Goal: Navigation & Orientation: Understand site structure

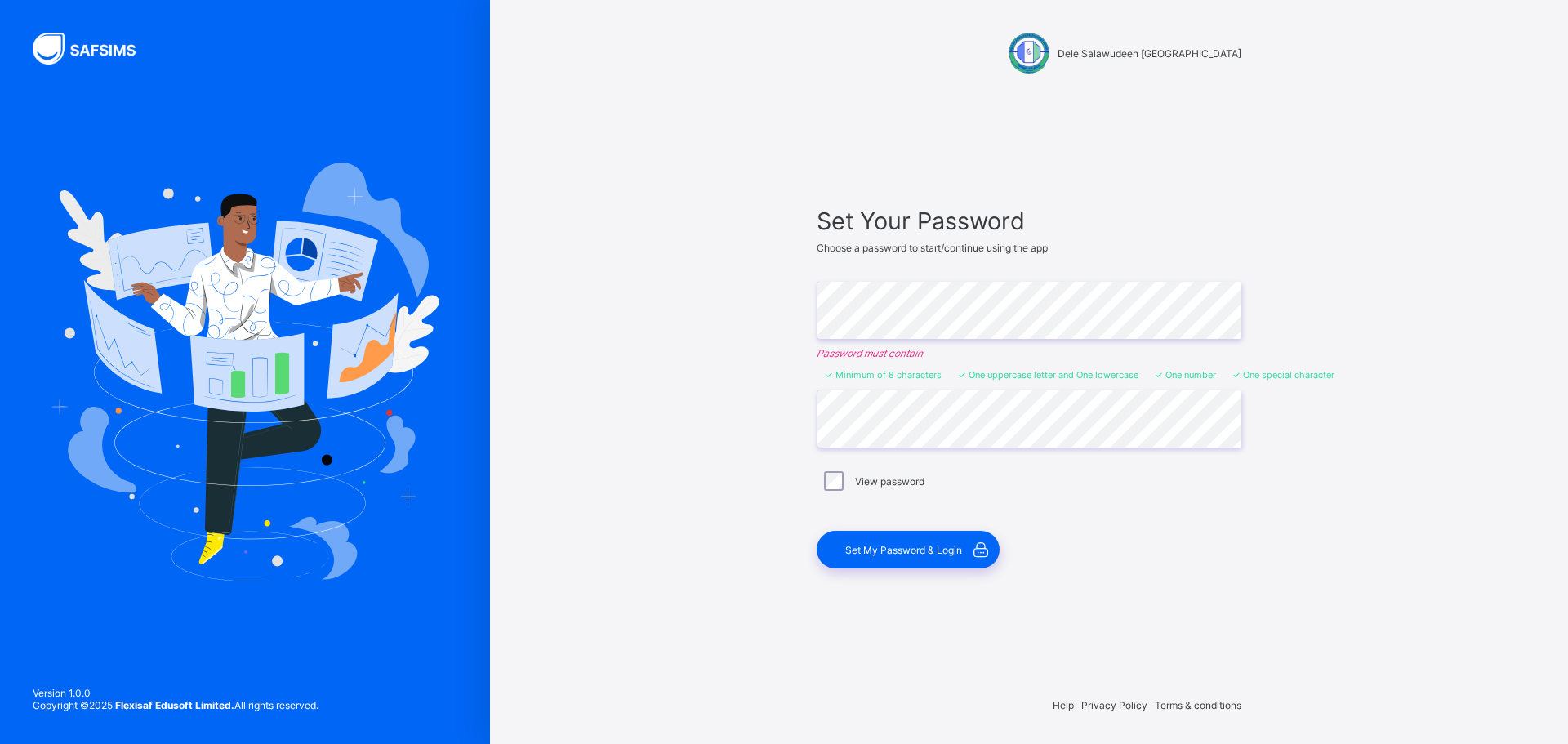
click at [740, 419] on div "Dele Salawudeen Preparatory School Set Your Password Choose a password to start…" at bounding box center [1029, 372] width 1078 height 744
click at [884, 560] on div "Set My Password & Login" at bounding box center [908, 549] width 183 height 38
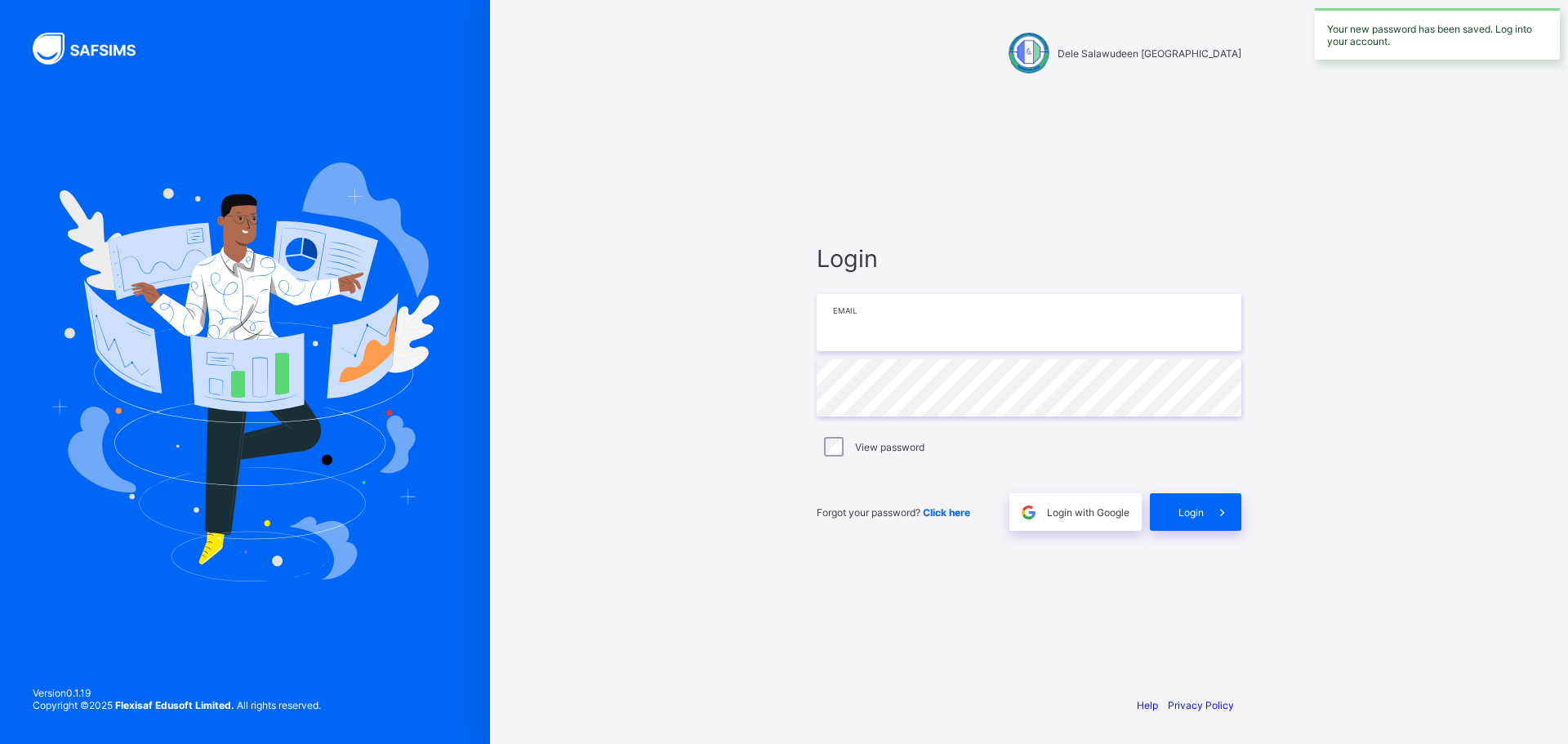
click at [876, 327] on input "email" at bounding box center [1029, 322] width 425 height 57
type input "**********"
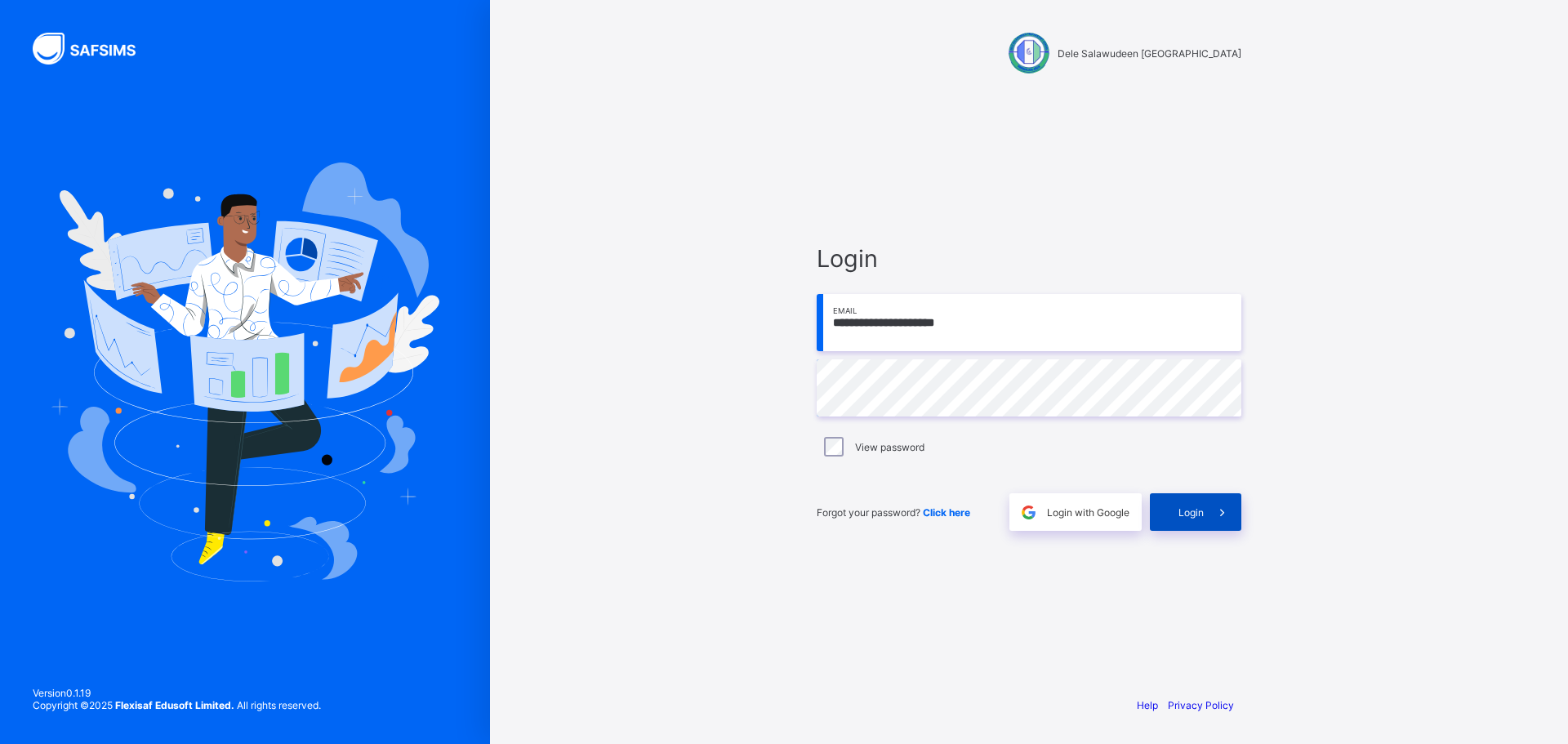
click at [1202, 511] on span "Login" at bounding box center [1191, 511] width 26 height 12
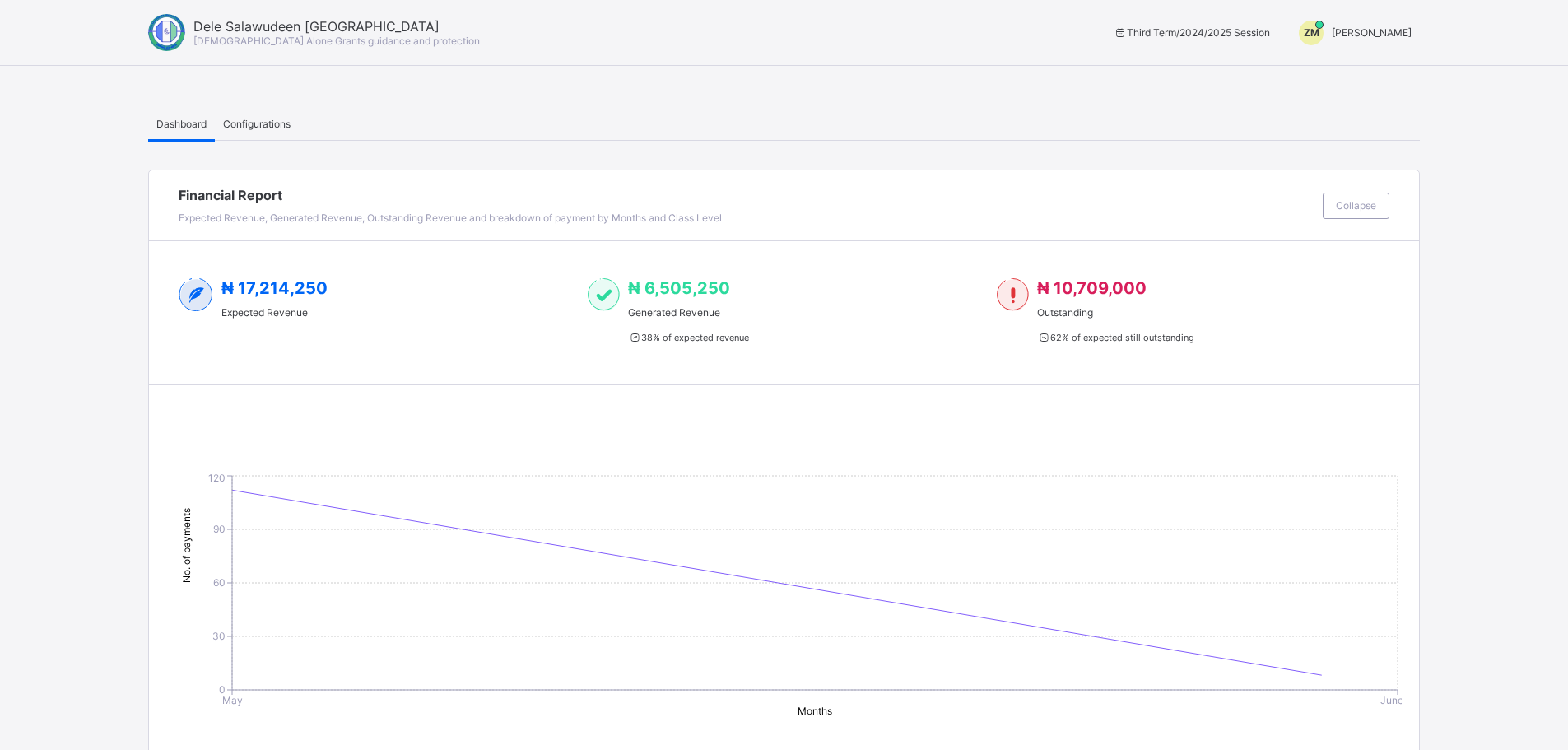
scroll to position [6, 0]
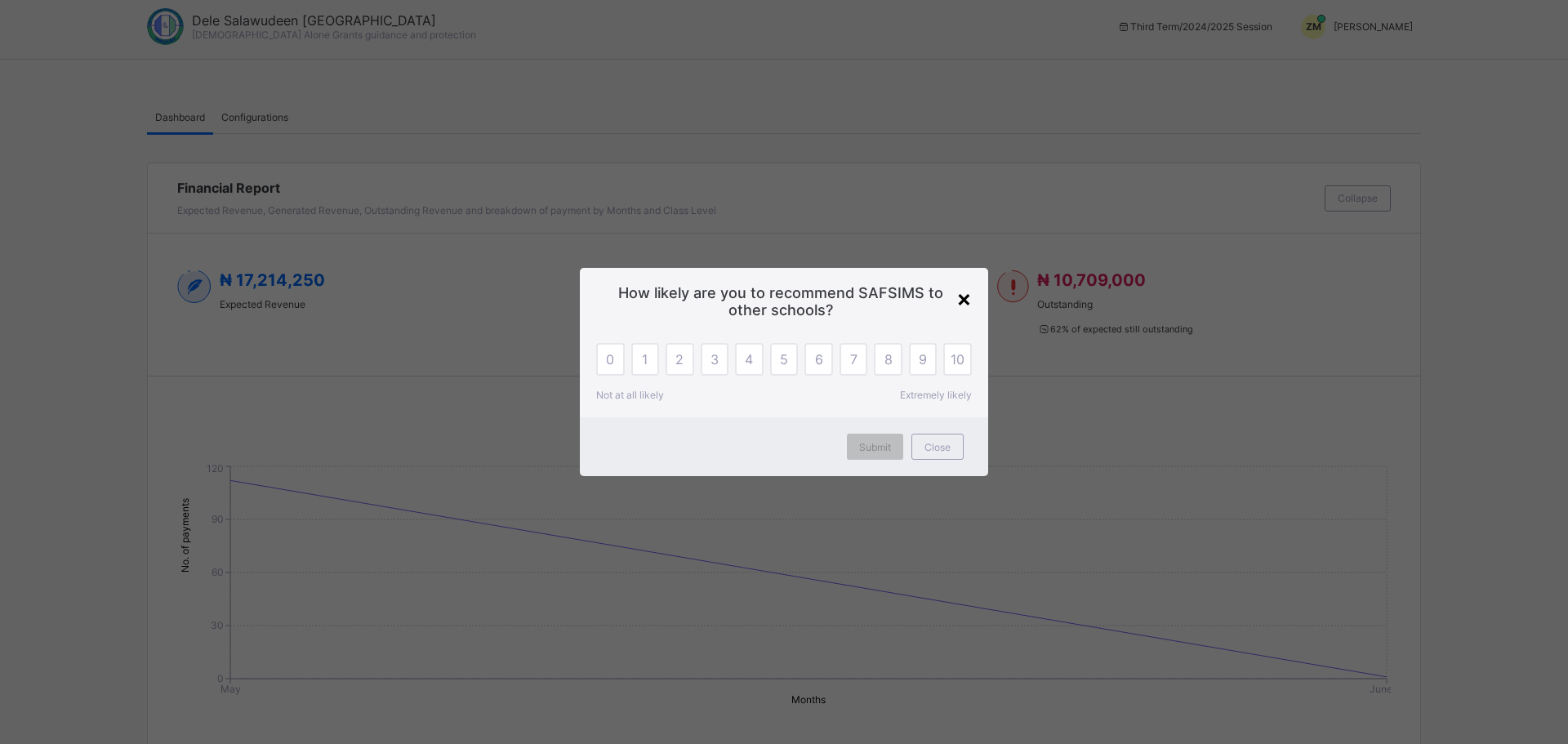
click at [959, 303] on div "×" at bounding box center [964, 298] width 15 height 27
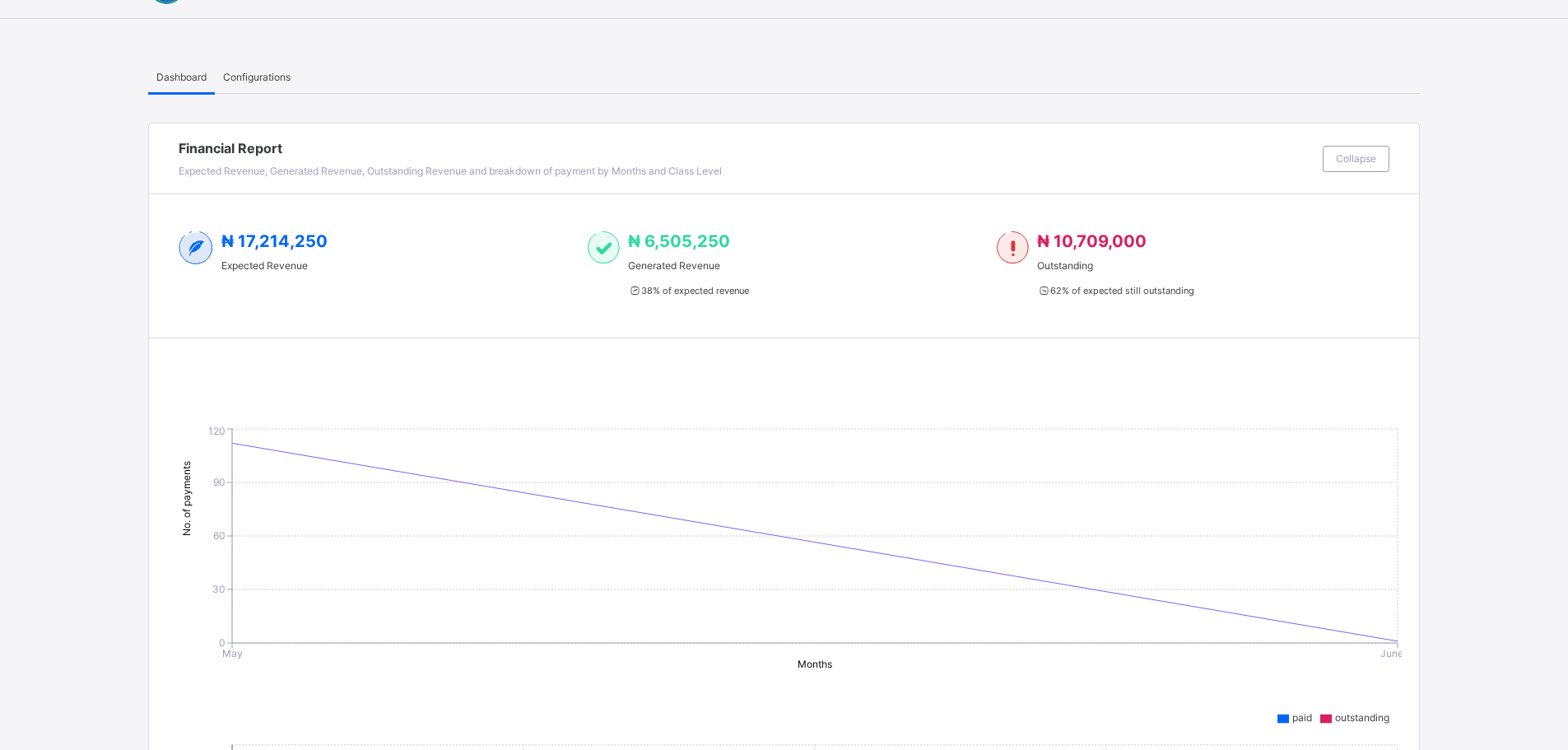
scroll to position [0, 0]
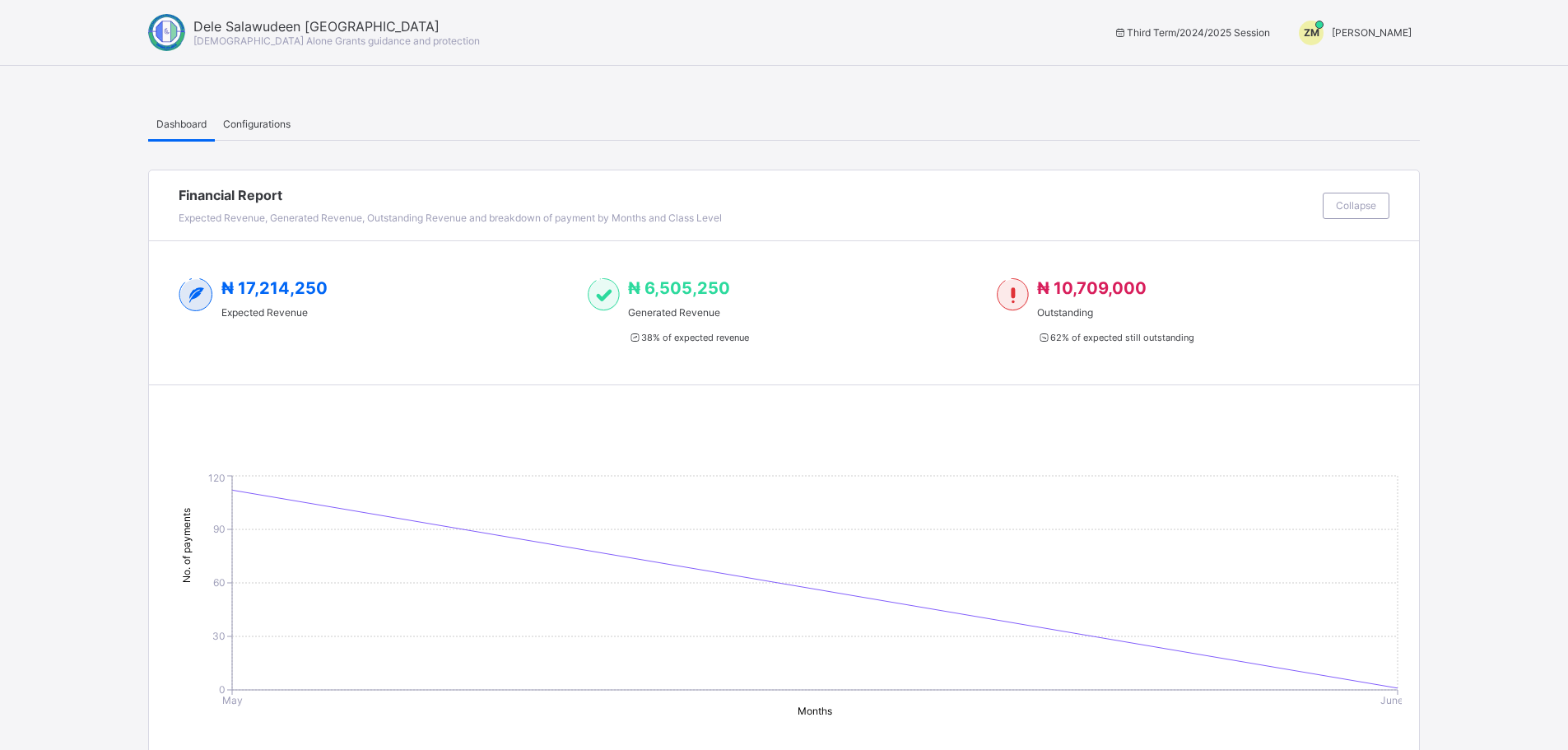
click at [257, 124] on span "Configurations" at bounding box center [256, 124] width 68 height 12
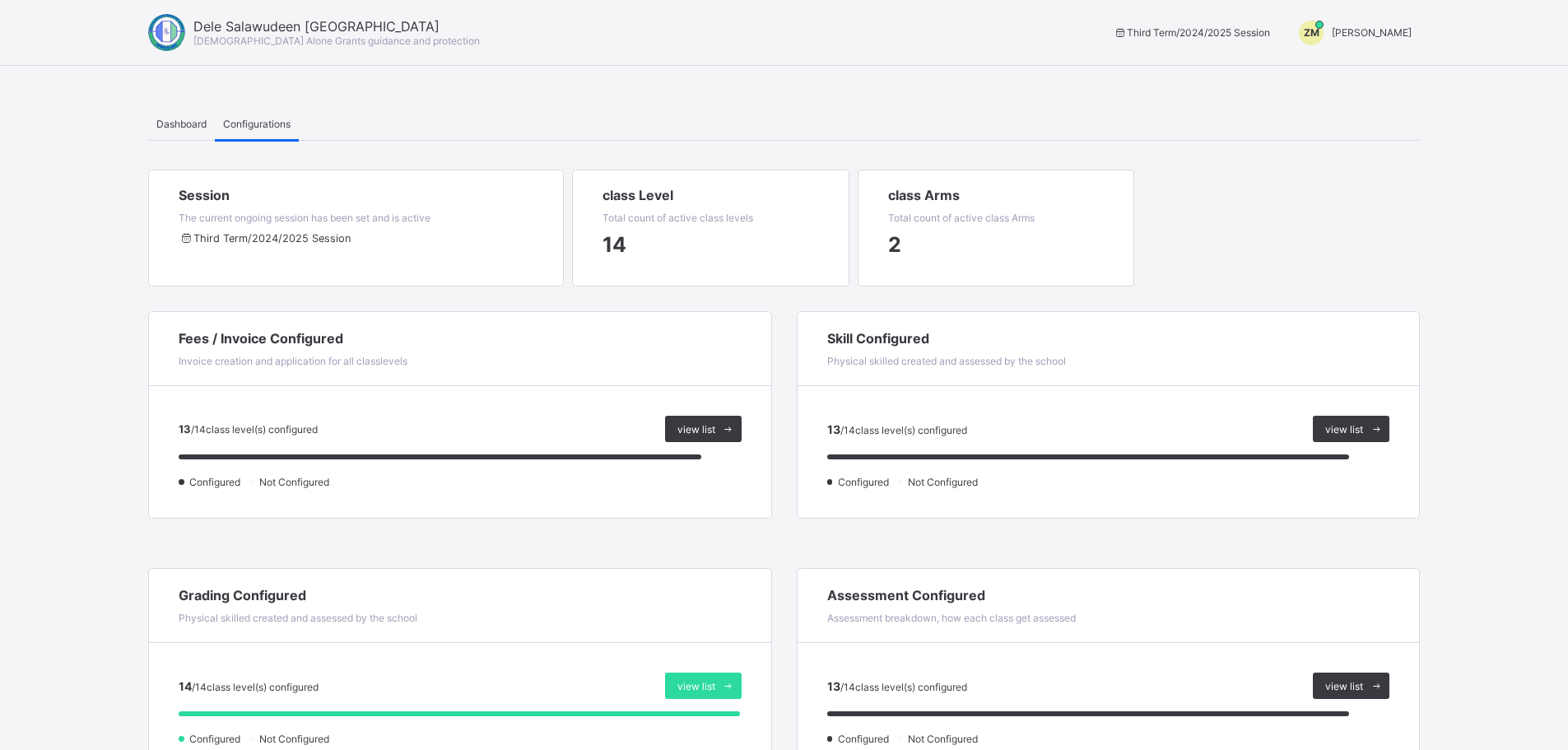
click at [181, 124] on span "Dashboard" at bounding box center [181, 124] width 51 height 12
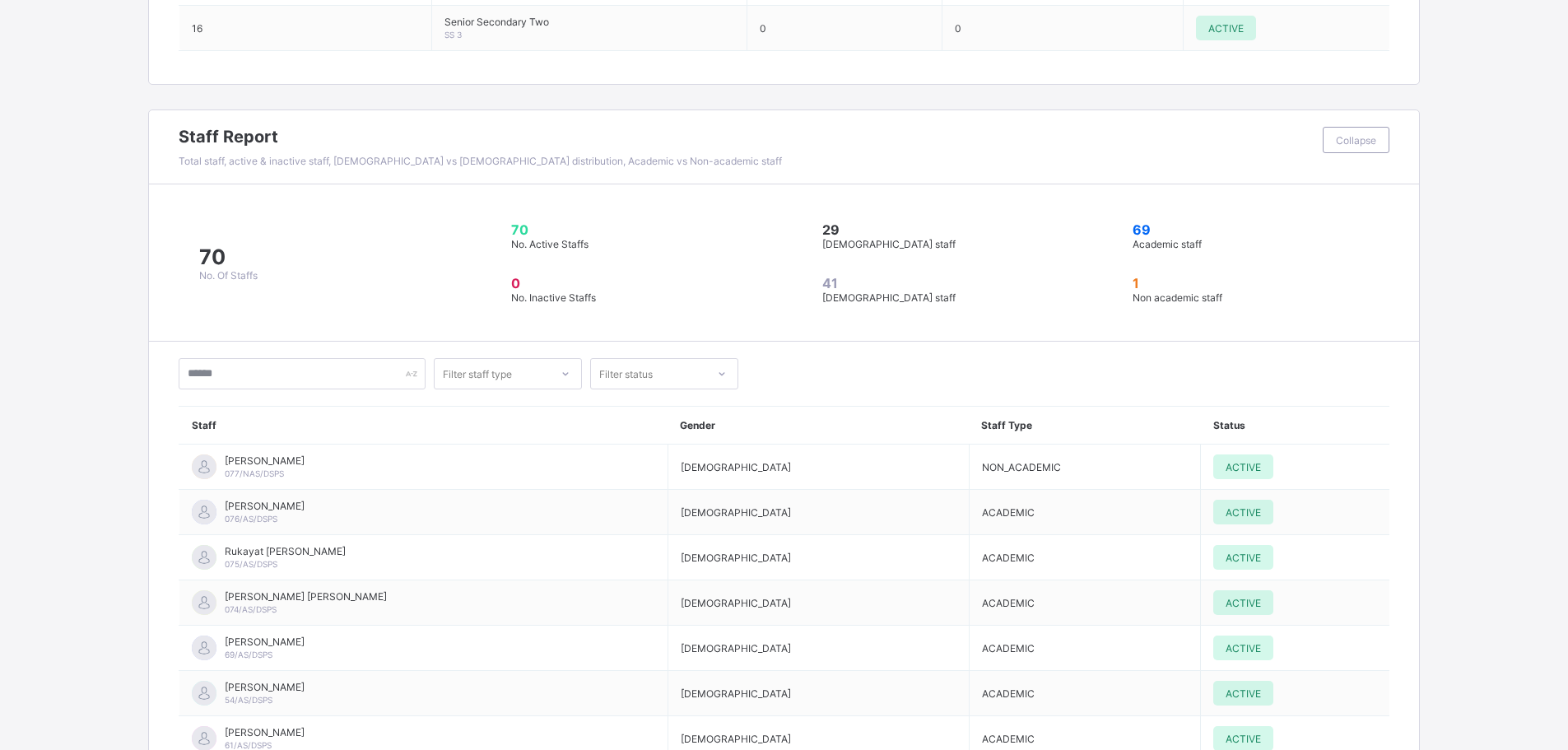
scroll to position [2471, 0]
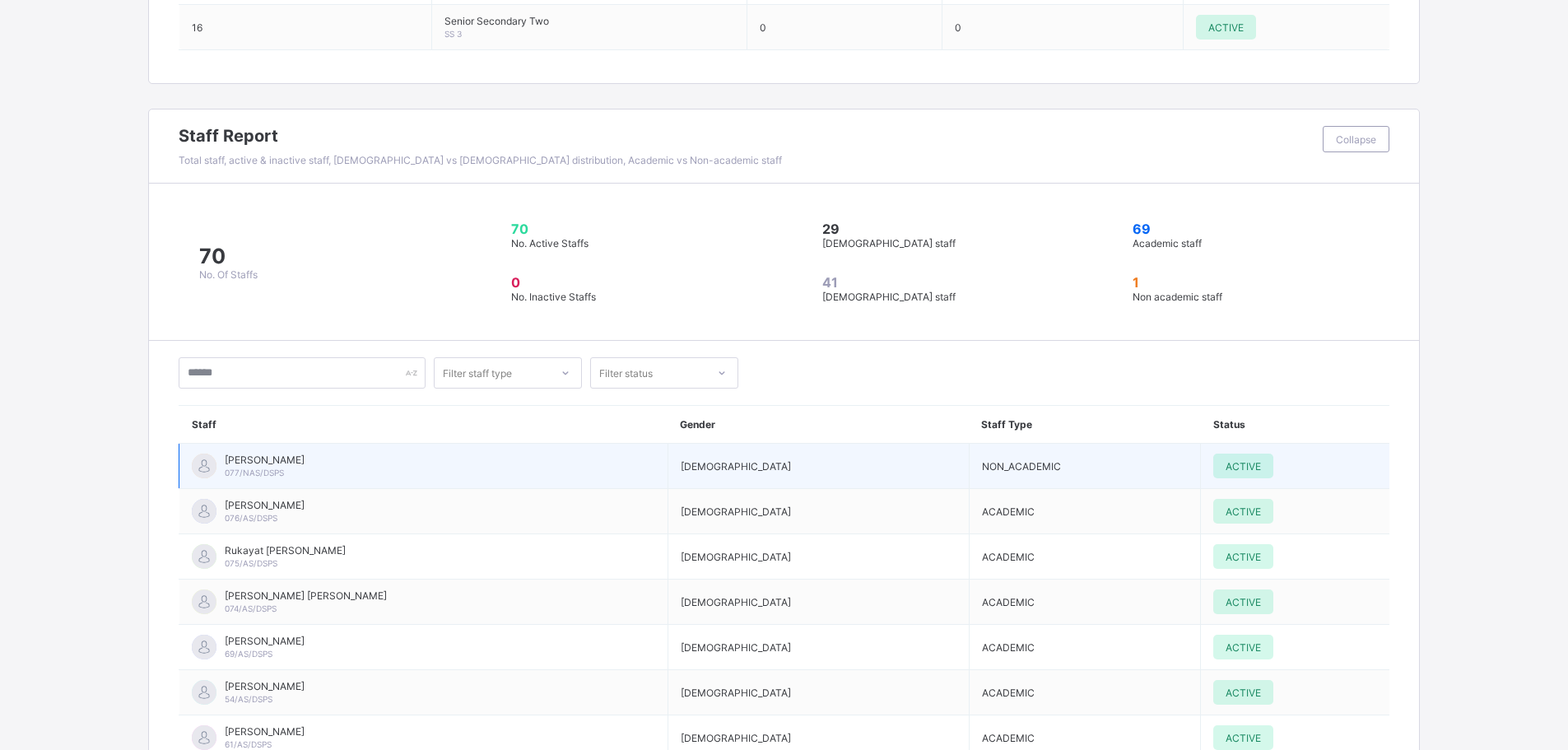
click at [288, 471] on div "Zaid Mosuro 077/NAS/DSPS" at bounding box center [423, 466] width 463 height 25
click at [264, 456] on span "[PERSON_NAME]" at bounding box center [265, 459] width 80 height 12
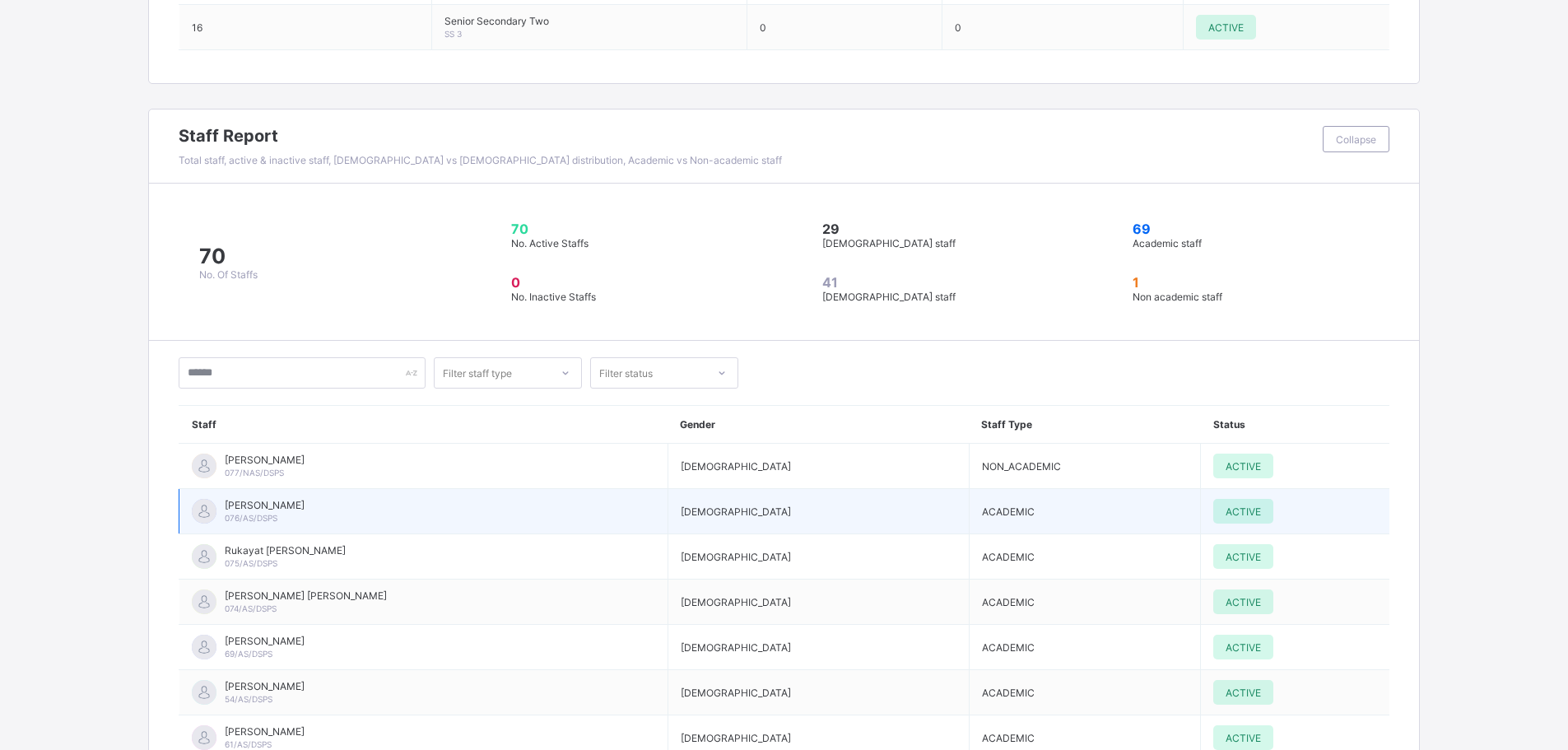
click at [255, 504] on span "[PERSON_NAME]" at bounding box center [265, 504] width 80 height 12
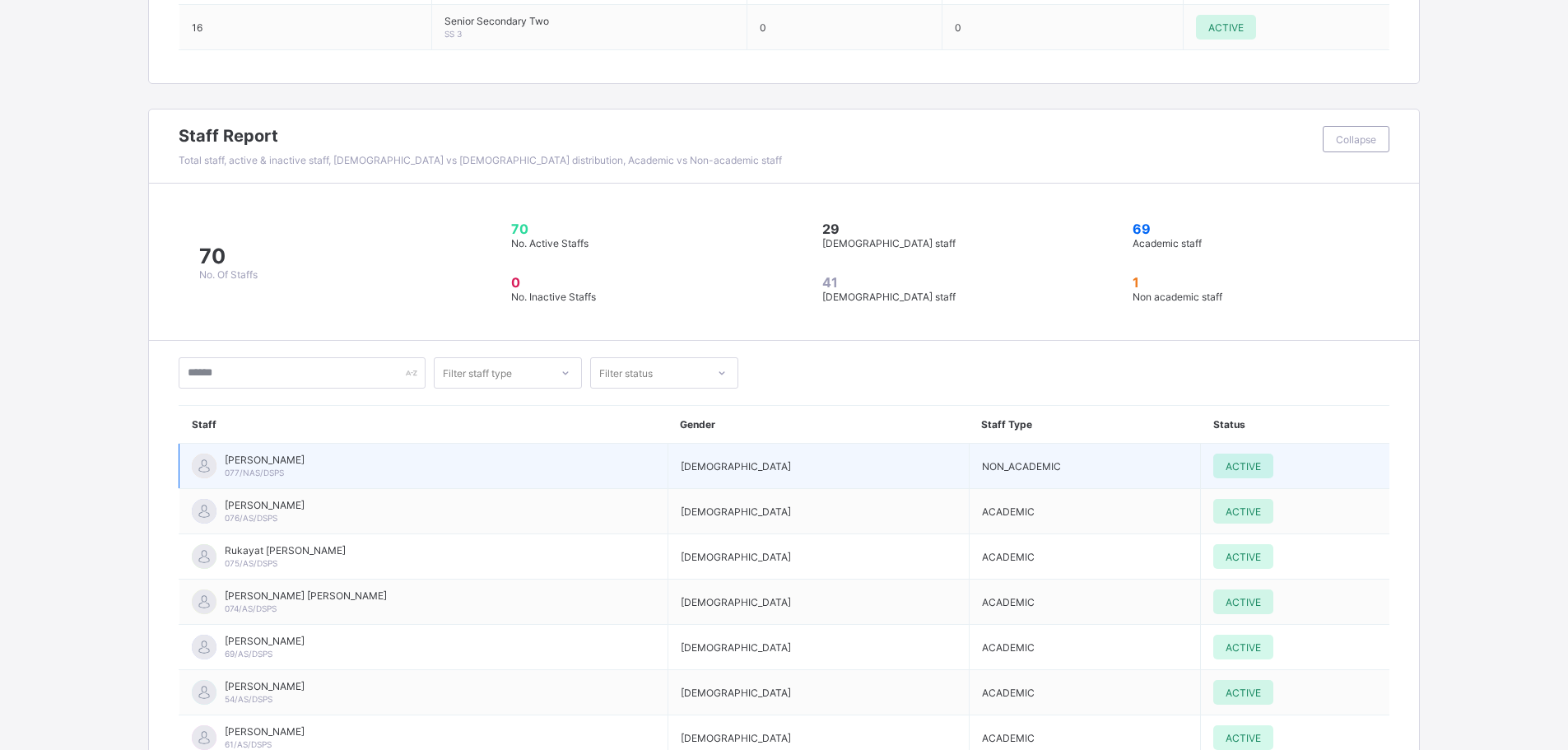
click at [263, 466] on div "Zaid Mosuro 077/NAS/DSPS" at bounding box center [265, 466] width 80 height 25
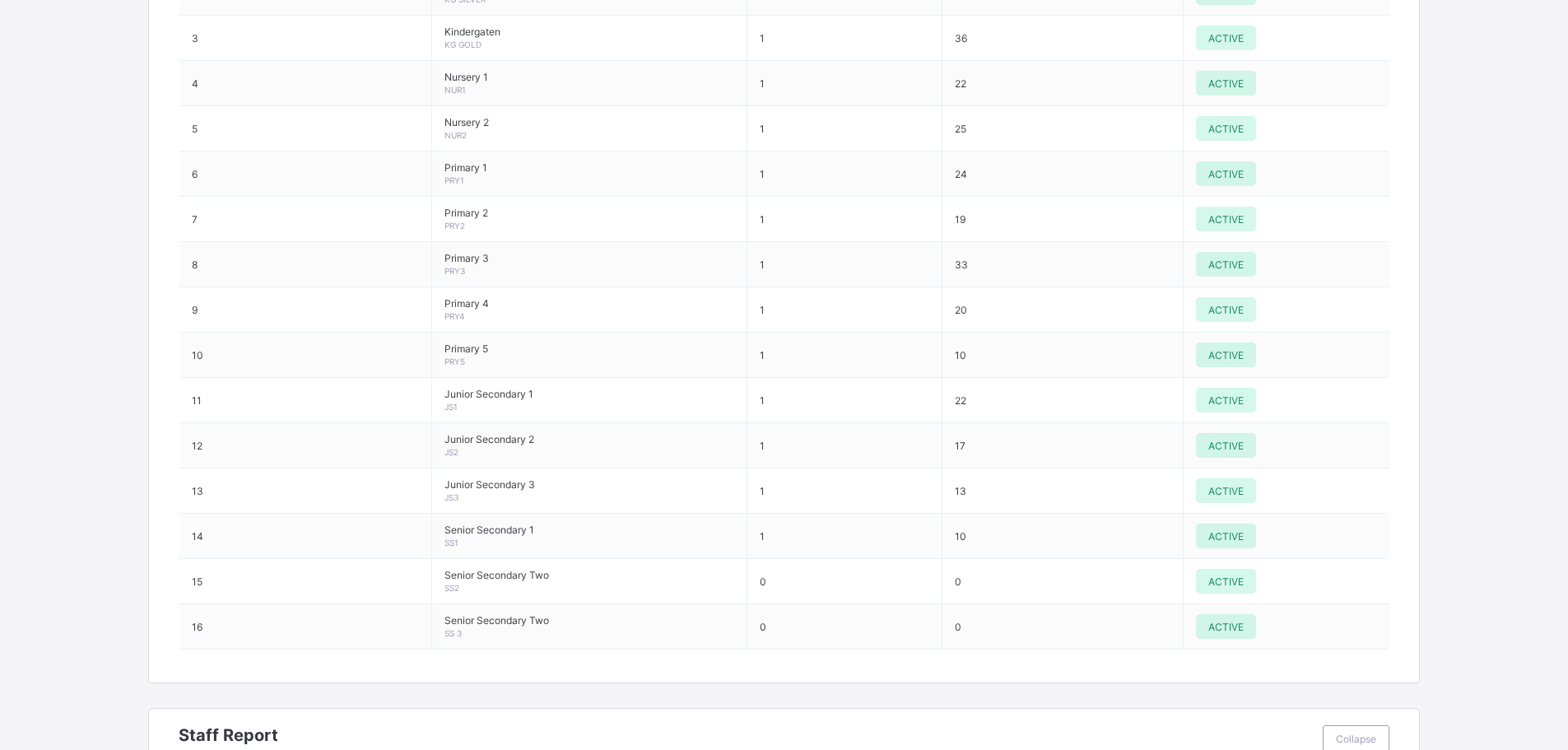
scroll to position [1824, 0]
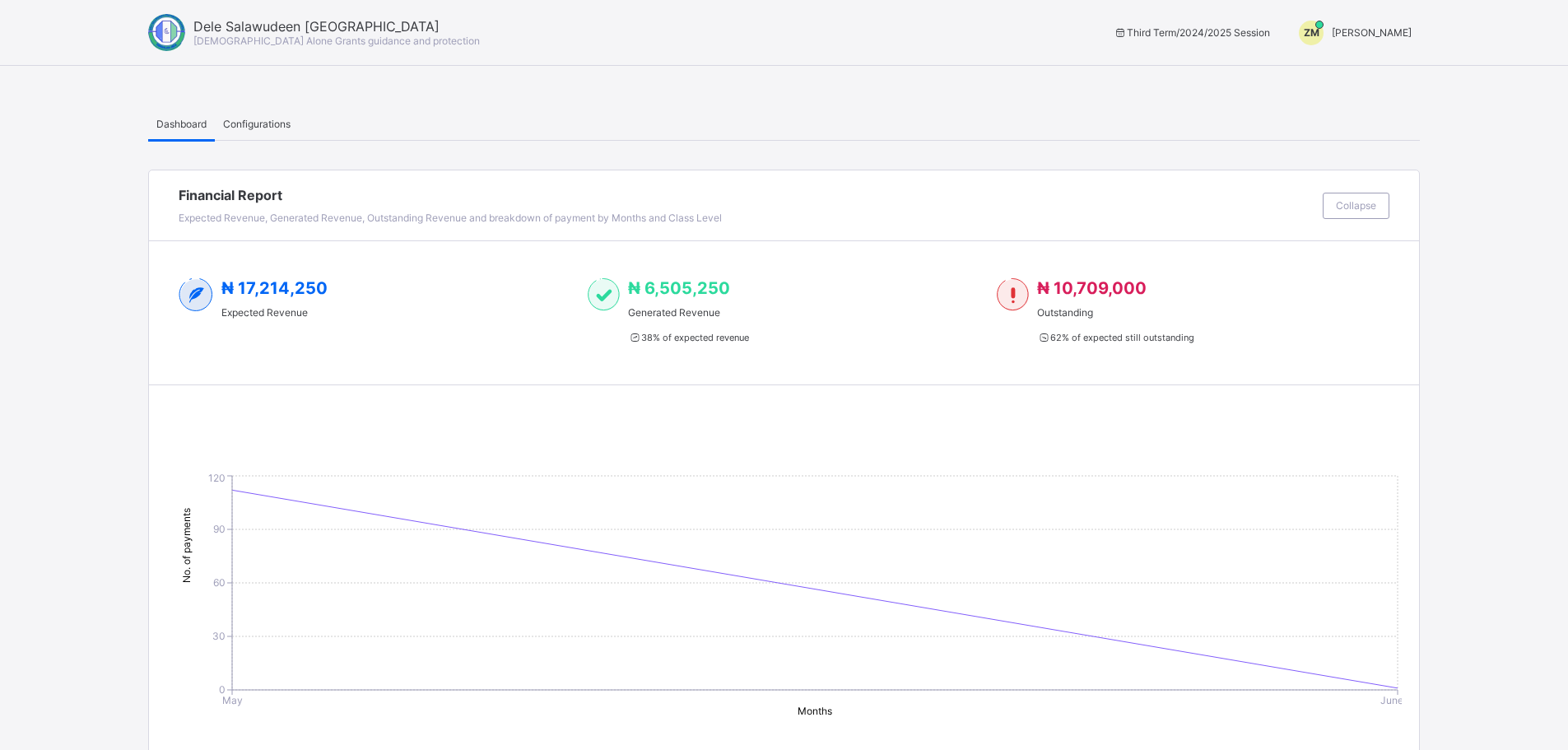
scroll to position [2954, 0]
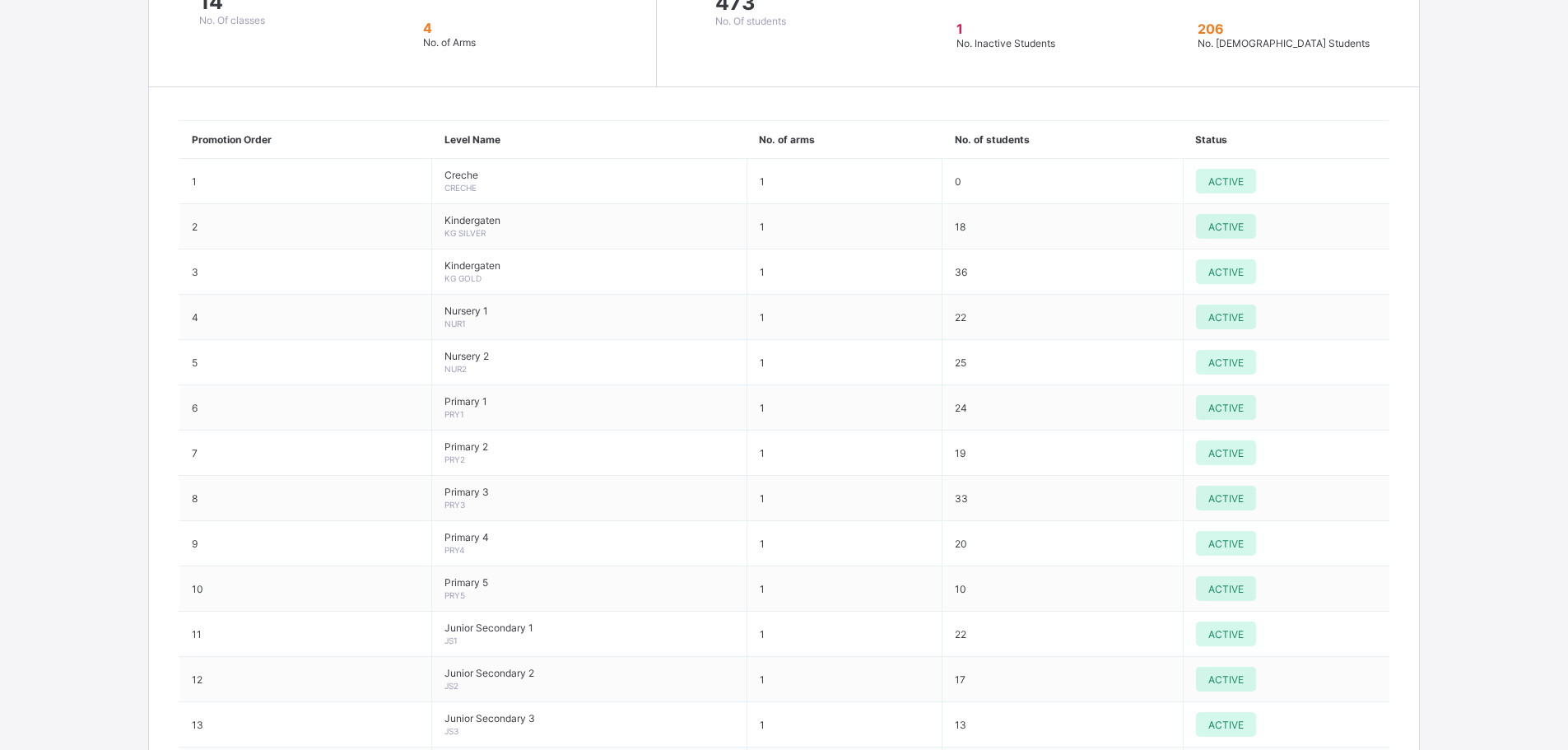
click at [1451, 238] on div "Dashboard Configurations Dashboard Configurations Financial Report Expected Rev…" at bounding box center [784, 246] width 1568 height 3638
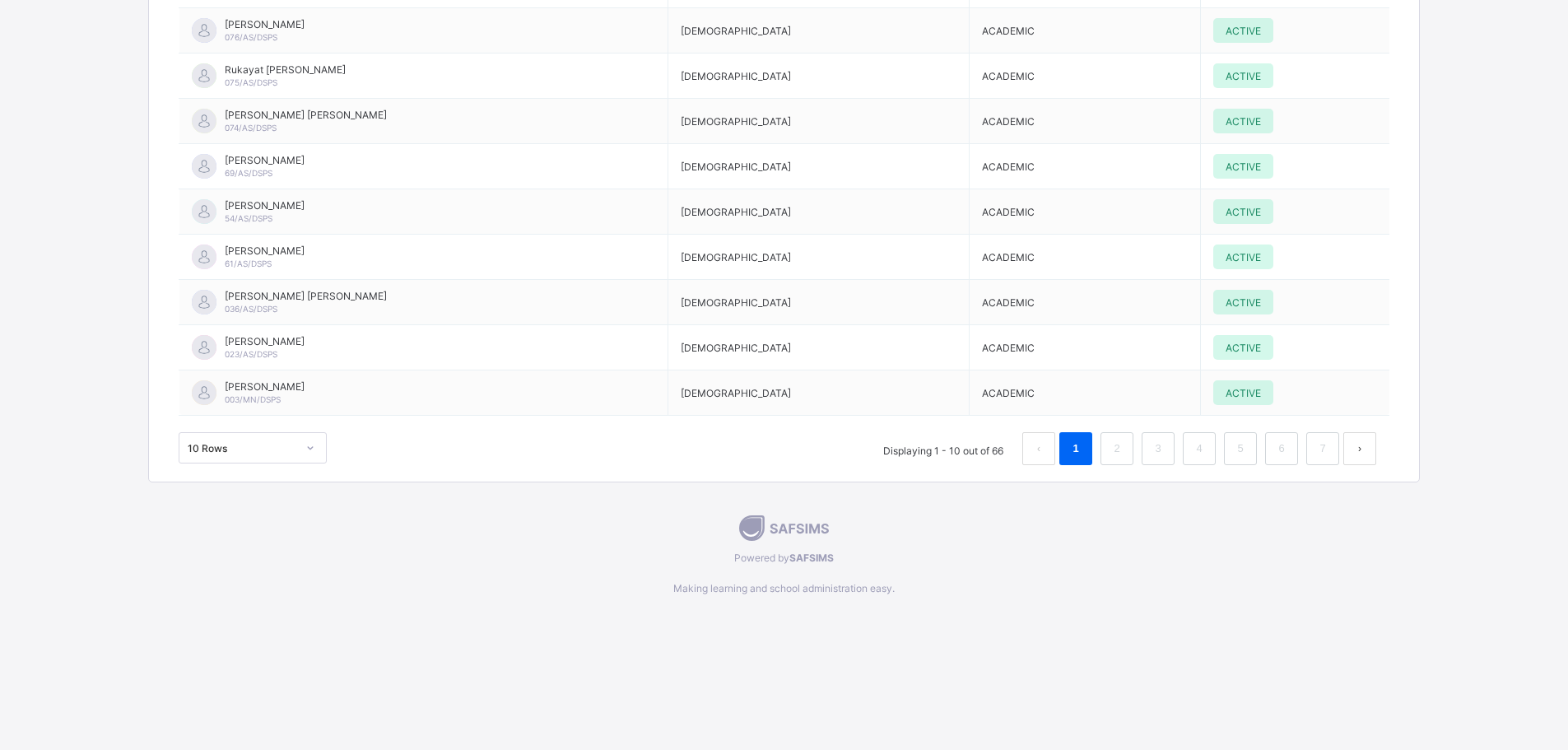
scroll to position [2954, 0]
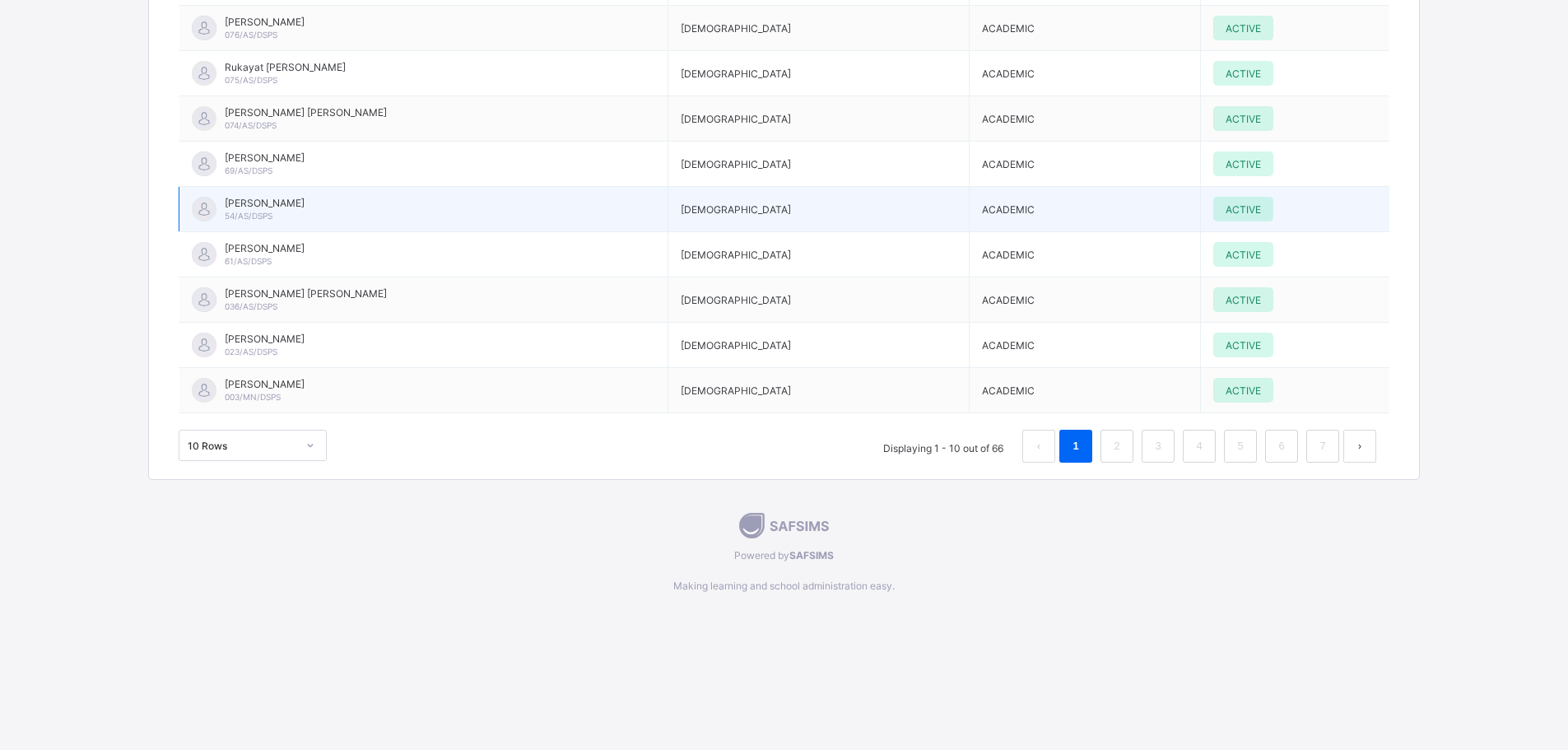
click at [238, 212] on span "54/AS/DSPS" at bounding box center [249, 215] width 48 height 10
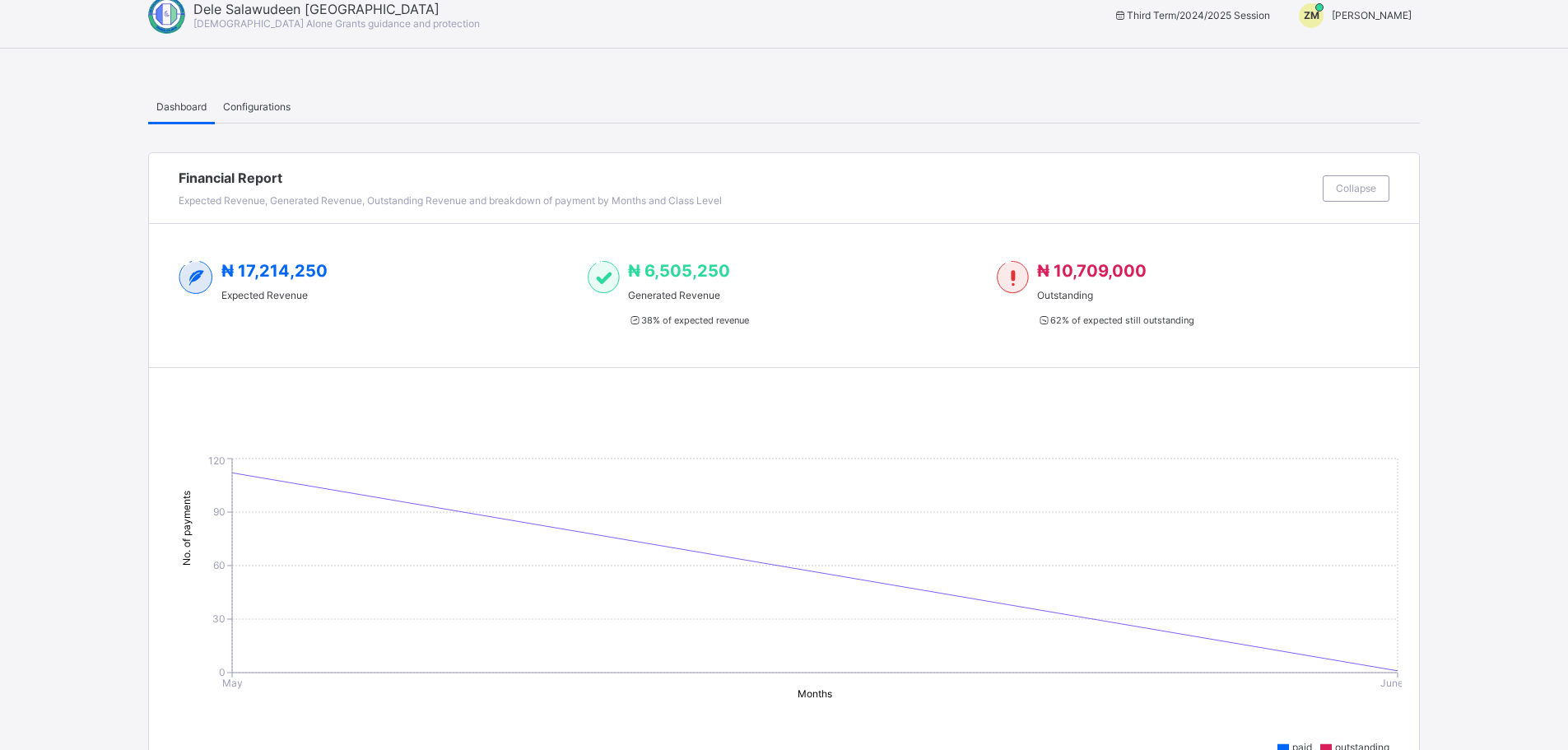
scroll to position [0, 0]
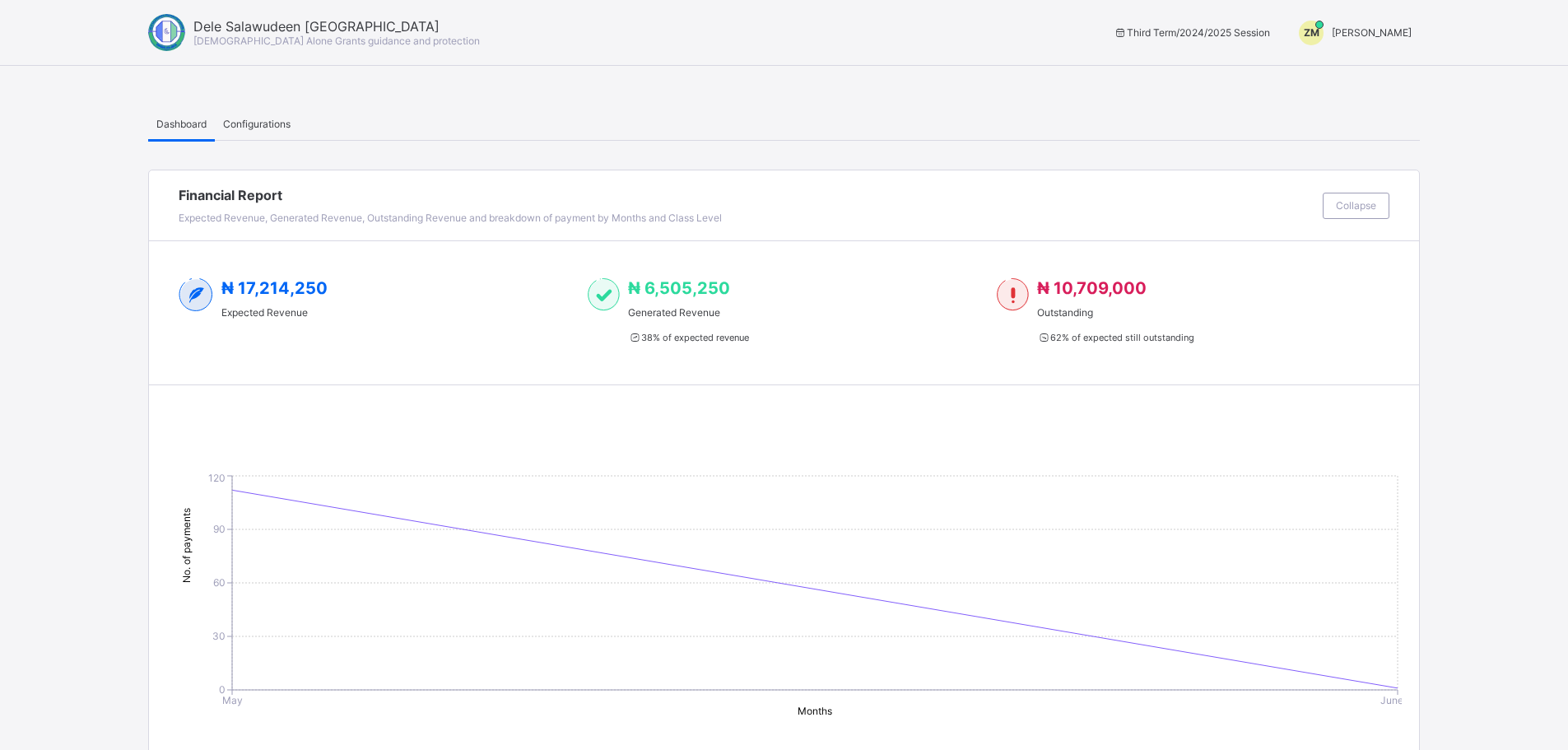
click at [253, 126] on span "Configurations" at bounding box center [256, 124] width 68 height 12
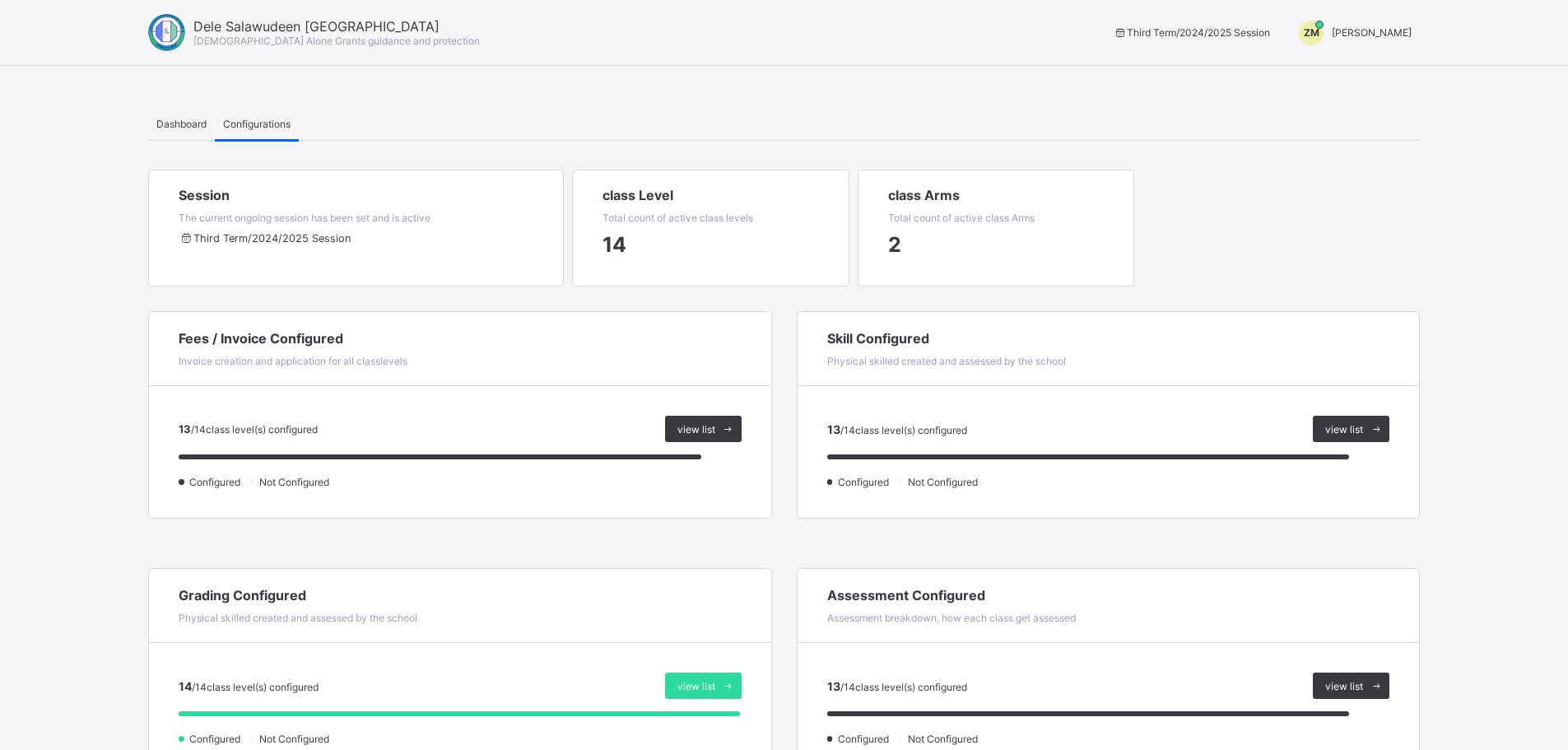
click at [336, 247] on div "Third Term / 2024/2025 Session" at bounding box center [356, 247] width 355 height 46
click at [601, 240] on div "class Level Total count of active class levels 14" at bounding box center [710, 228] width 277 height 117
click at [1020, 233] on div "2" at bounding box center [996, 244] width 216 height 41
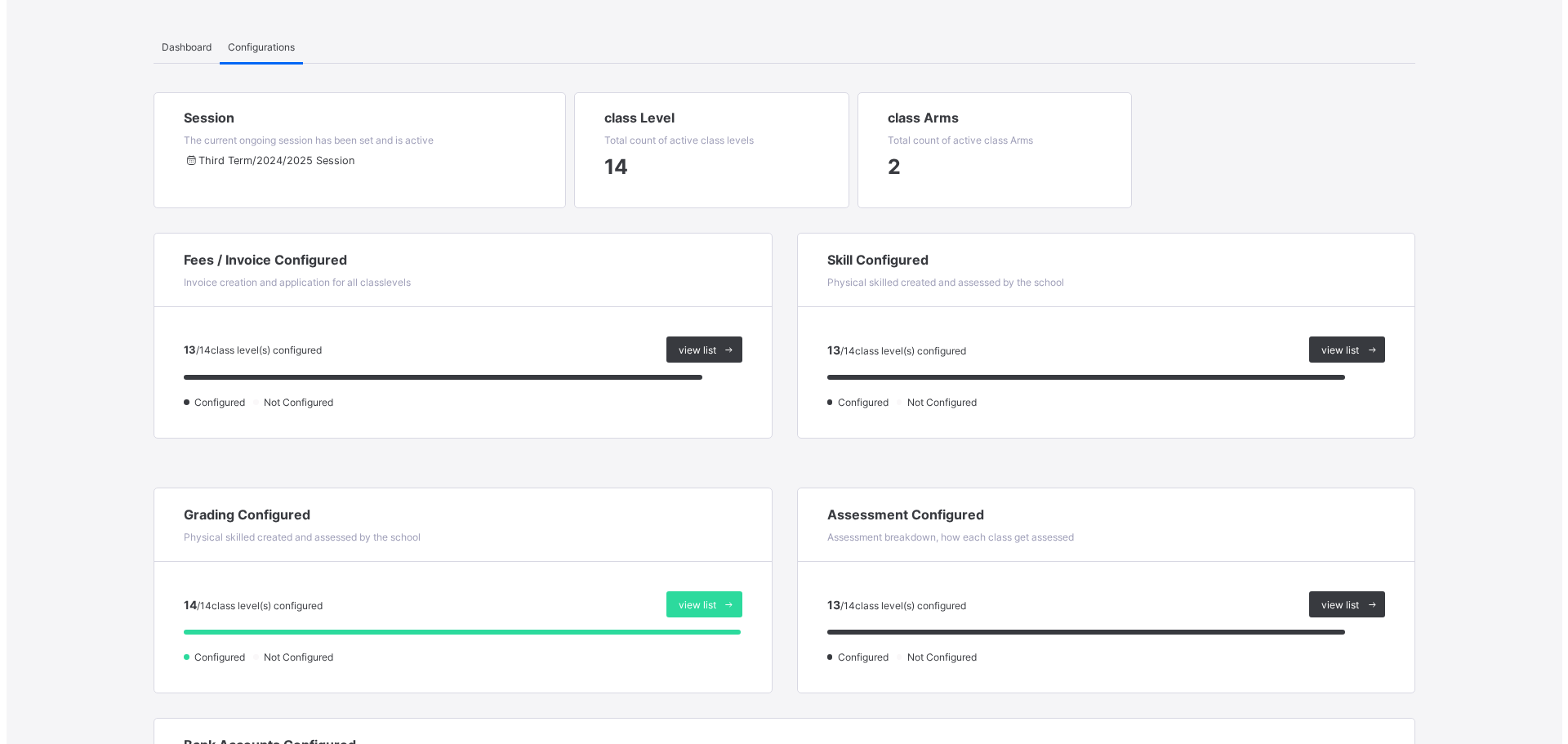
scroll to position [94, 0]
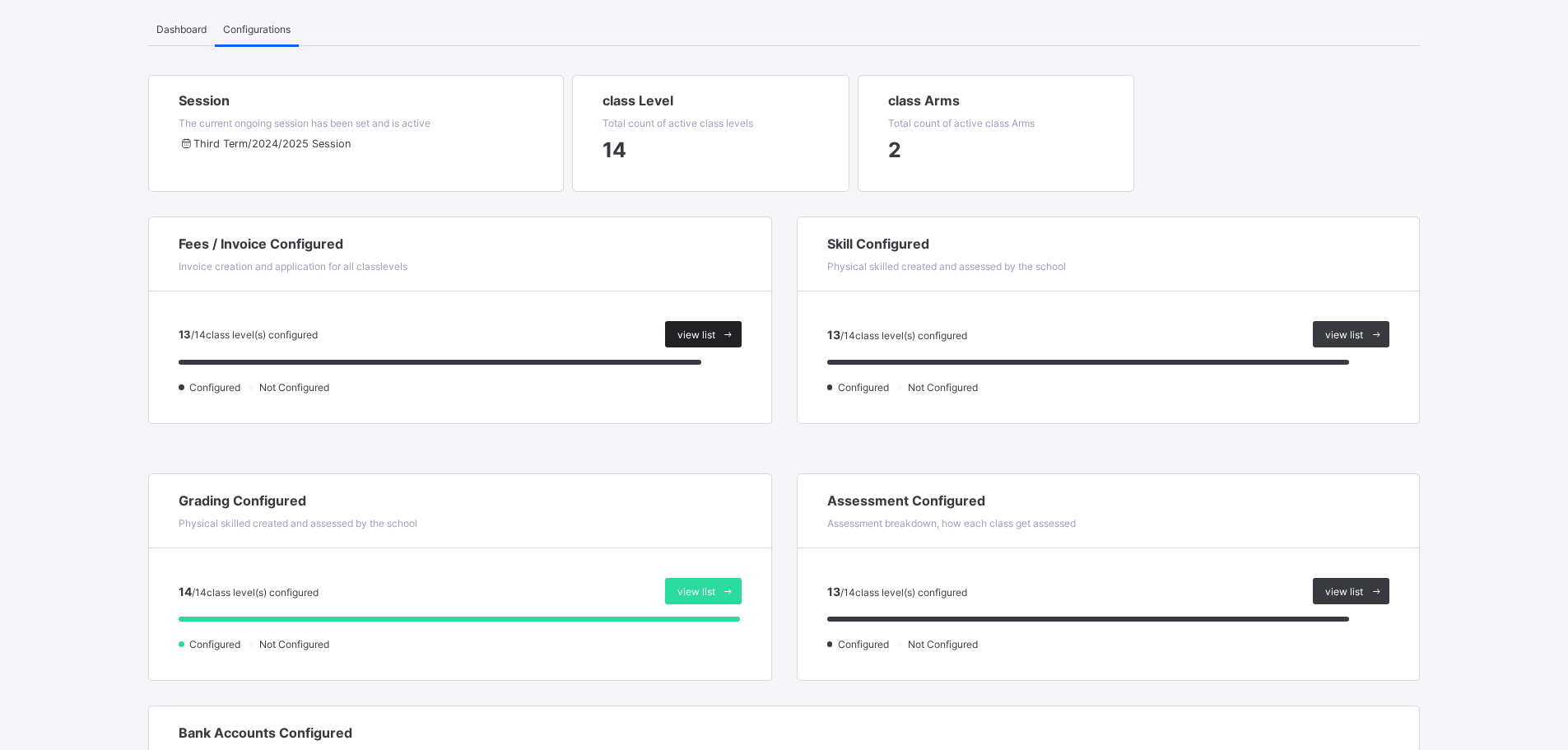
click at [699, 336] on span "view list" at bounding box center [697, 334] width 38 height 12
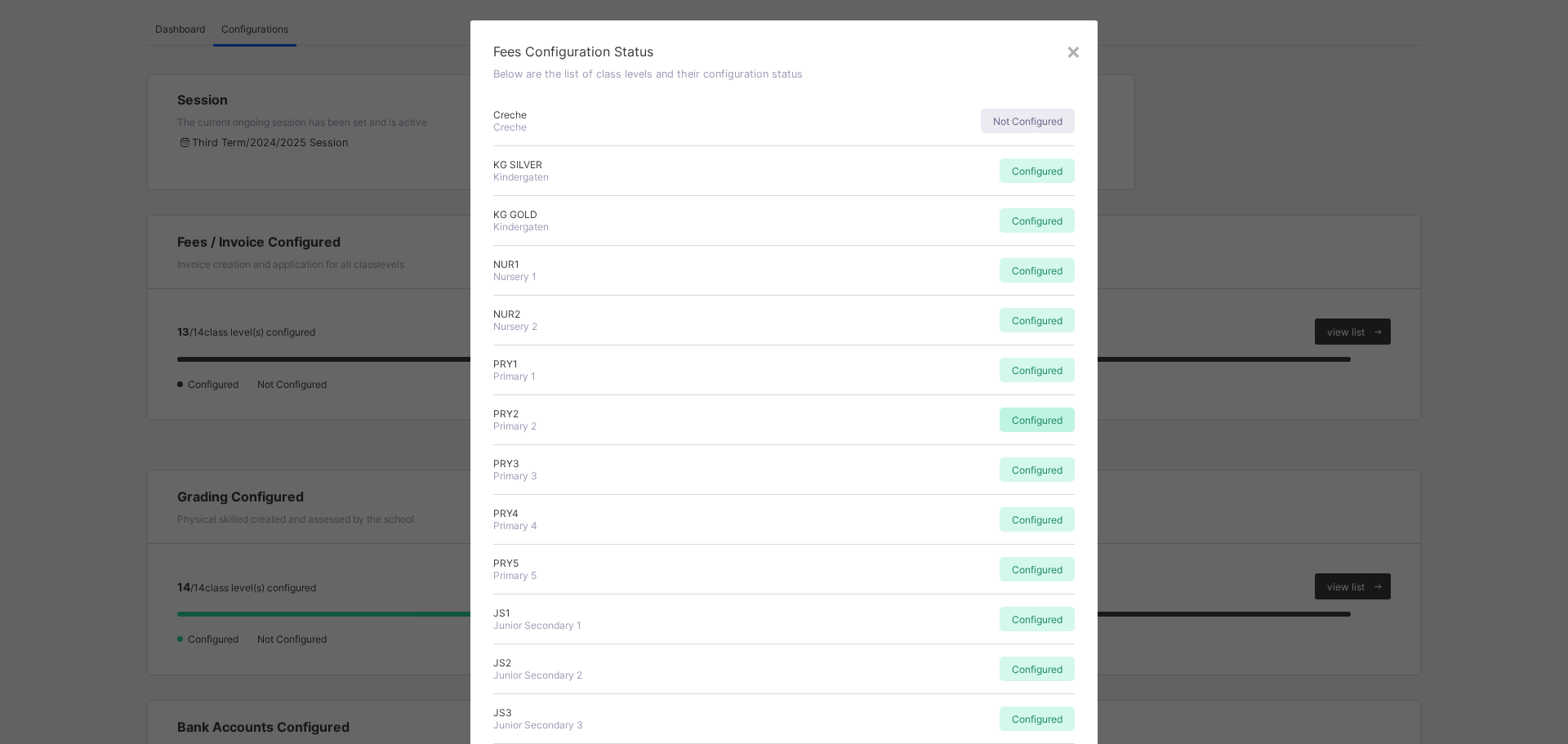
scroll to position [0, 0]
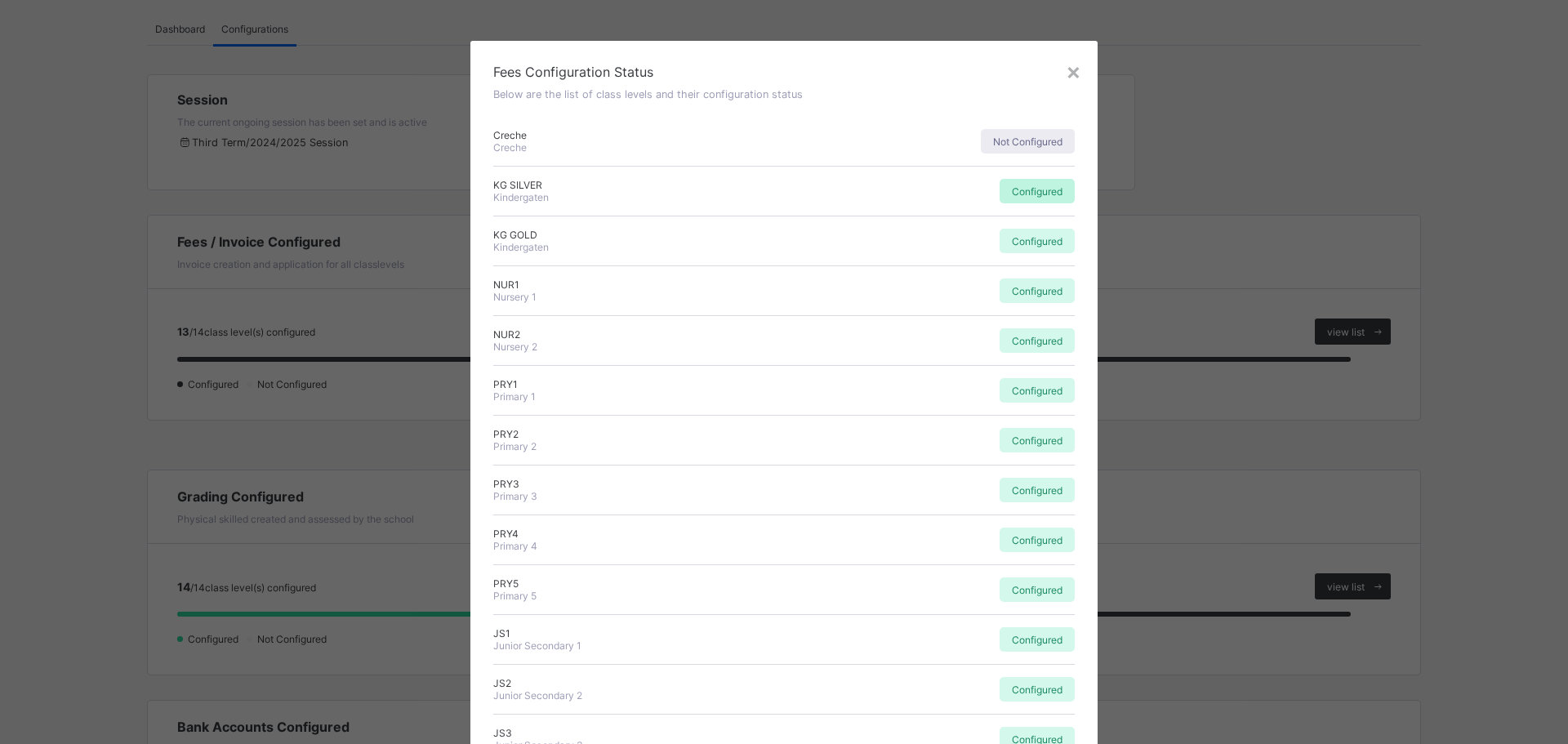
click at [1034, 190] on span "Configured" at bounding box center [1037, 191] width 51 height 12
click at [1038, 237] on span "Configured" at bounding box center [1037, 241] width 51 height 12
click at [1034, 315] on div "NUR1 Nursery 1 Configured" at bounding box center [784, 291] width 582 height 50
drag, startPoint x: 1044, startPoint y: 365, endPoint x: 1044, endPoint y: 385, distance: 20.0
click at [1044, 366] on div "Fees Configuration Status Below are the list of class levels and their configur…" at bounding box center [783, 439] width 627 height 796
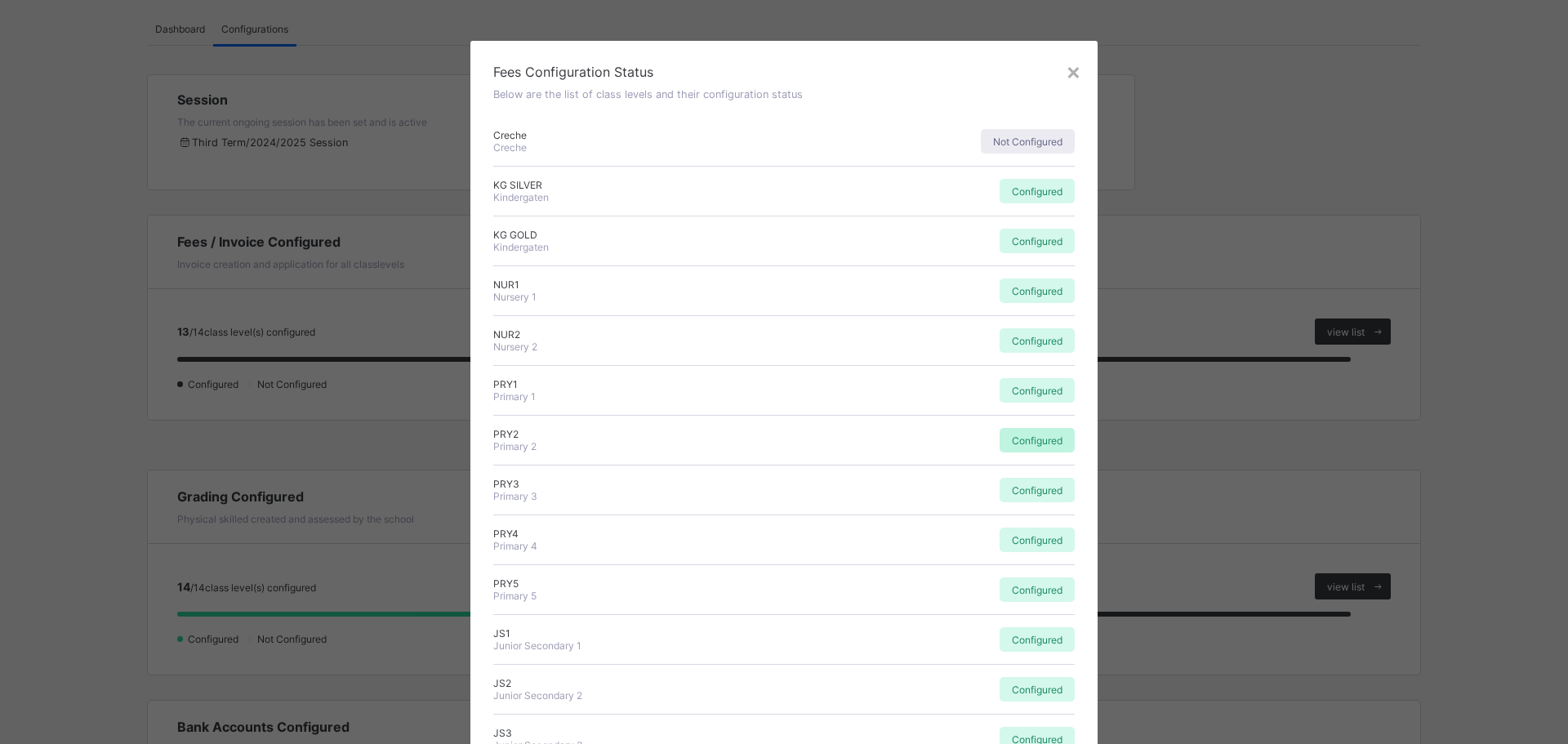
click at [1048, 429] on div "Configured" at bounding box center [1037, 441] width 75 height 25
click at [1071, 73] on div "×" at bounding box center [1073, 70] width 15 height 27
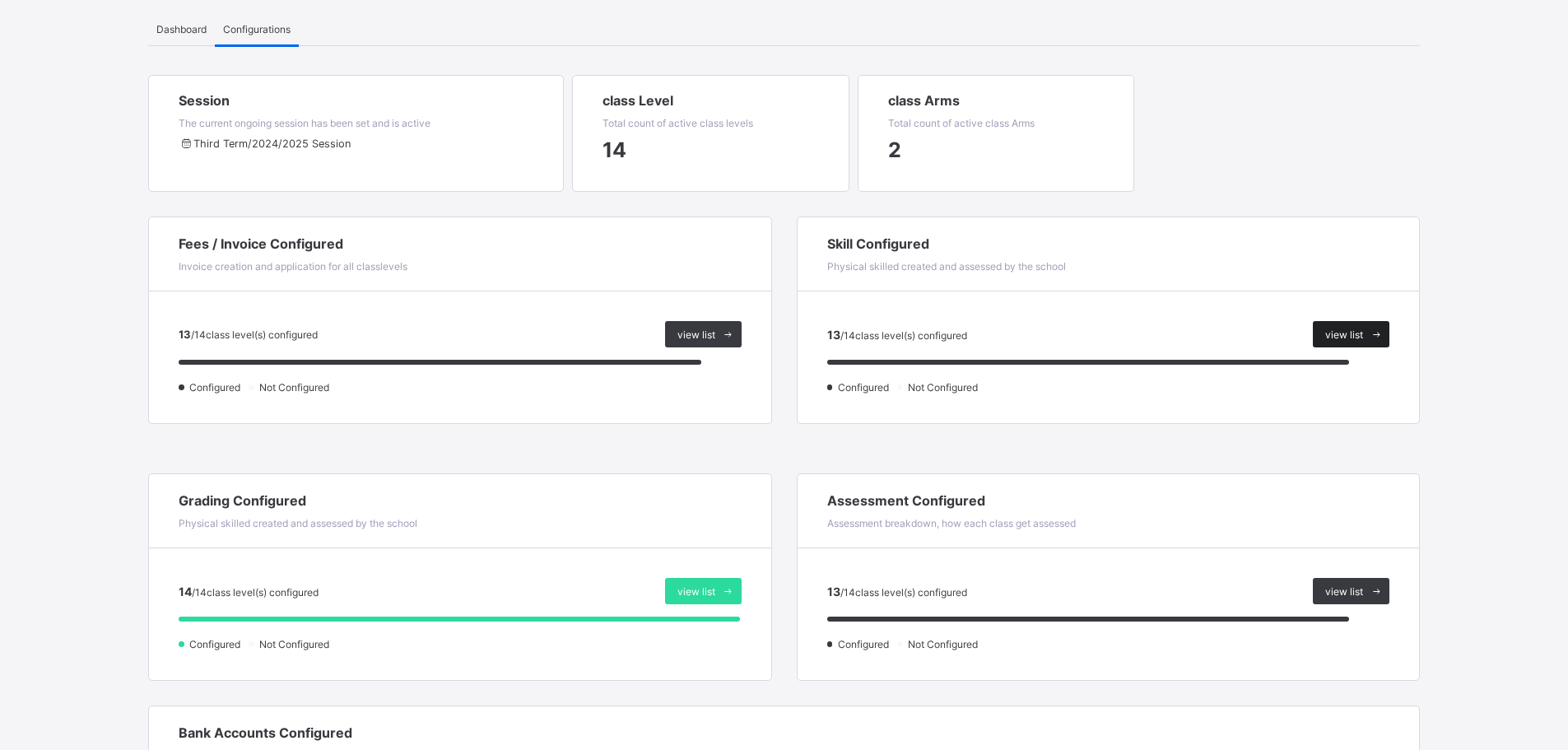
click at [1363, 326] on div "view list" at bounding box center [1352, 334] width 76 height 27
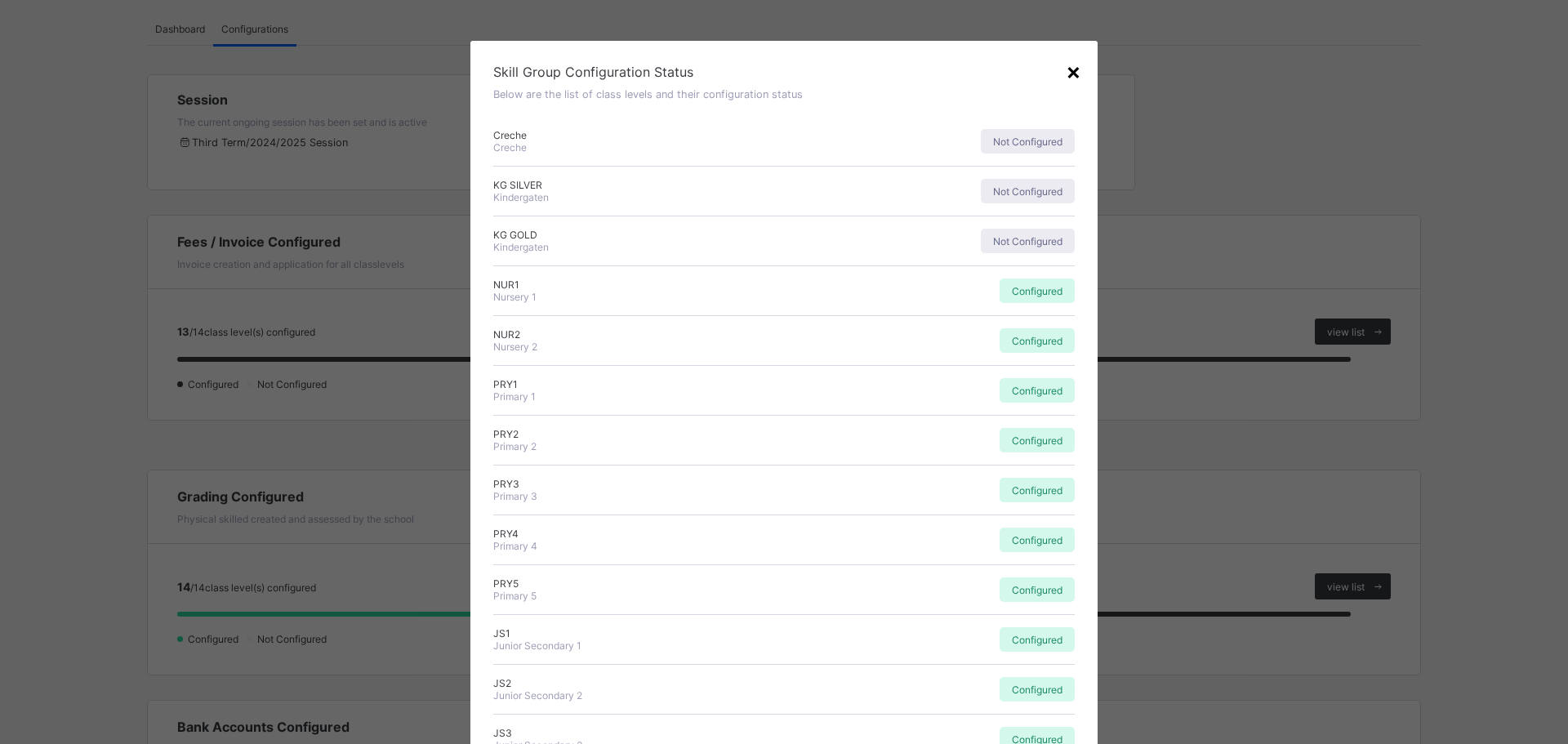
click at [1074, 78] on div "×" at bounding box center [1073, 70] width 15 height 27
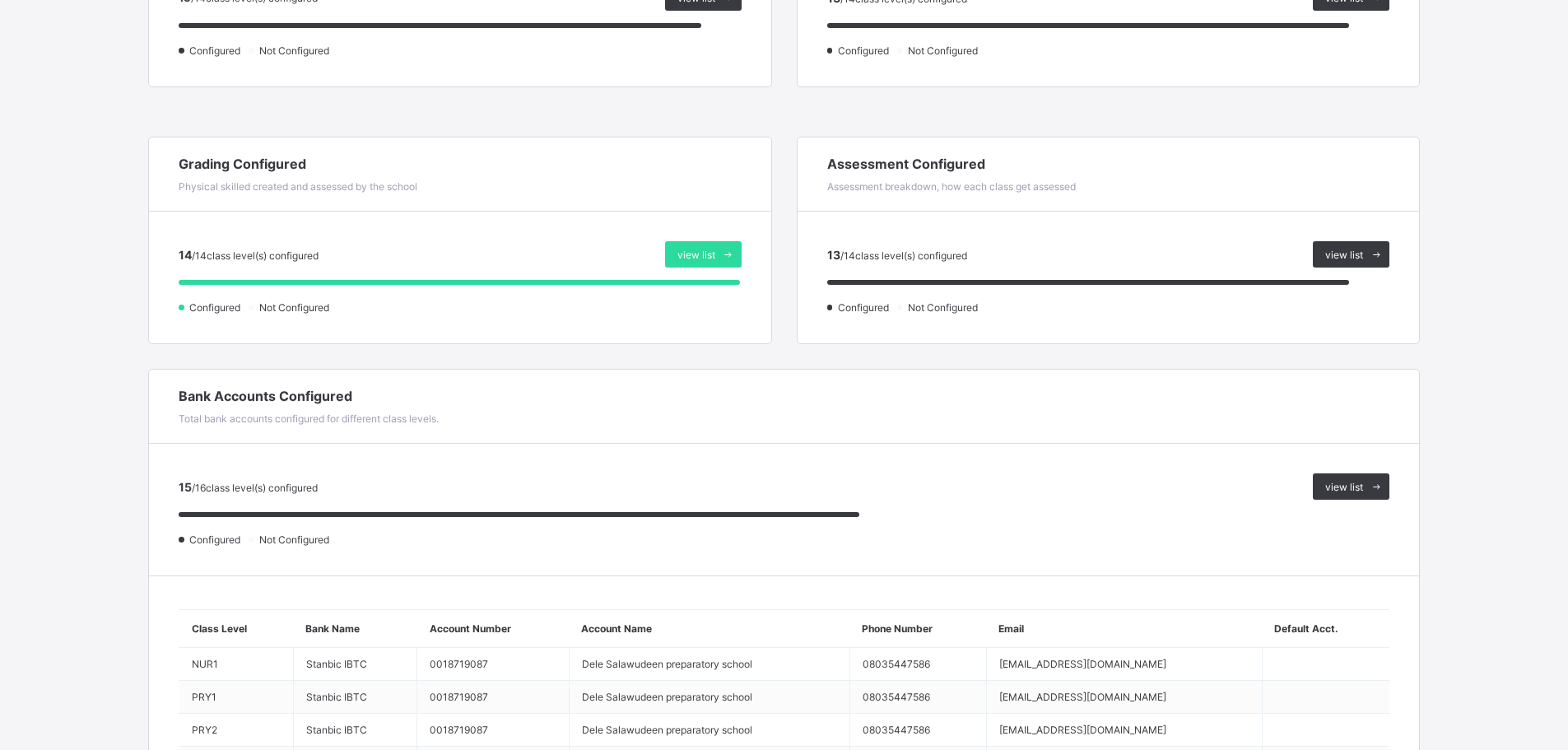
scroll to position [468, 0]
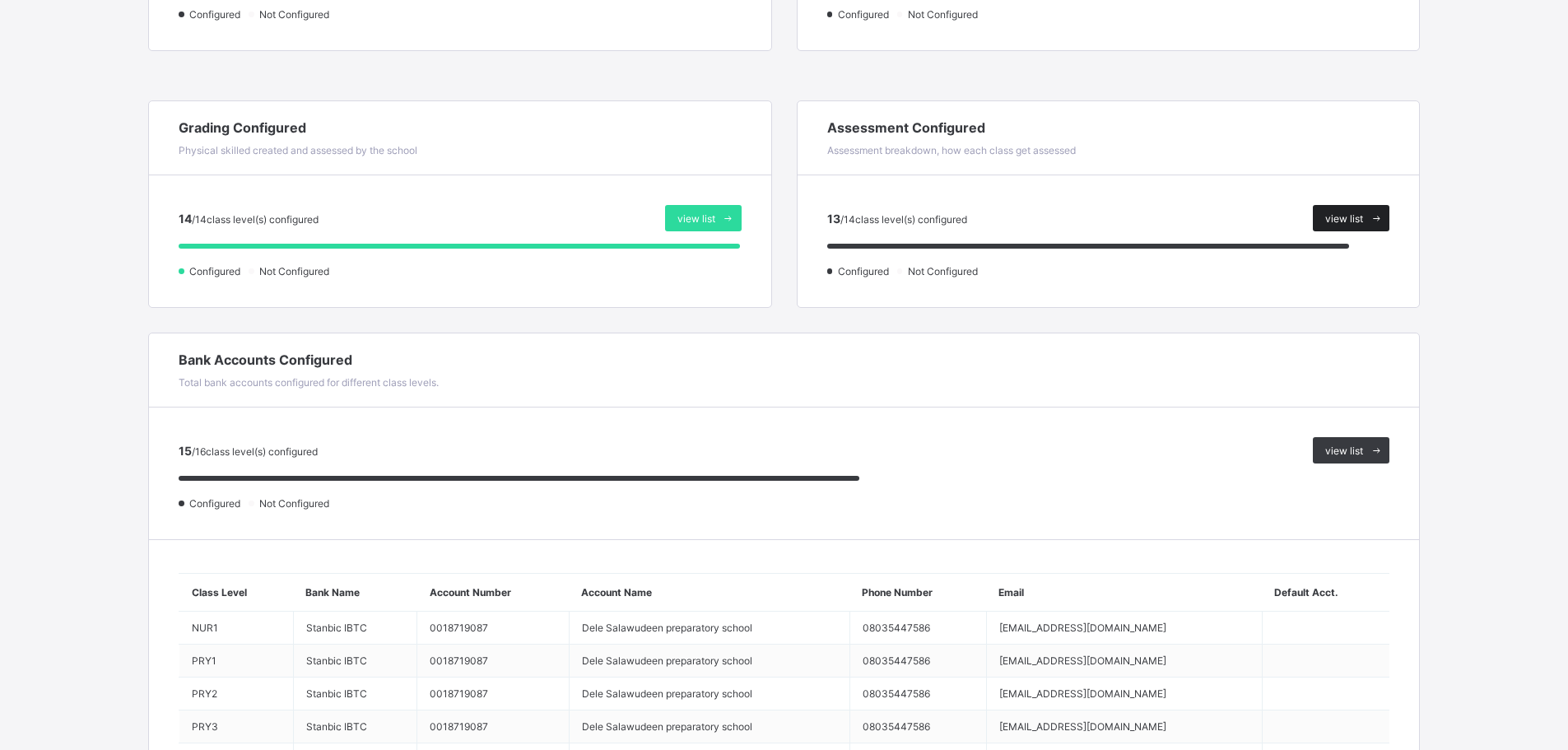
click at [1383, 215] on icon at bounding box center [1376, 218] width 12 height 10
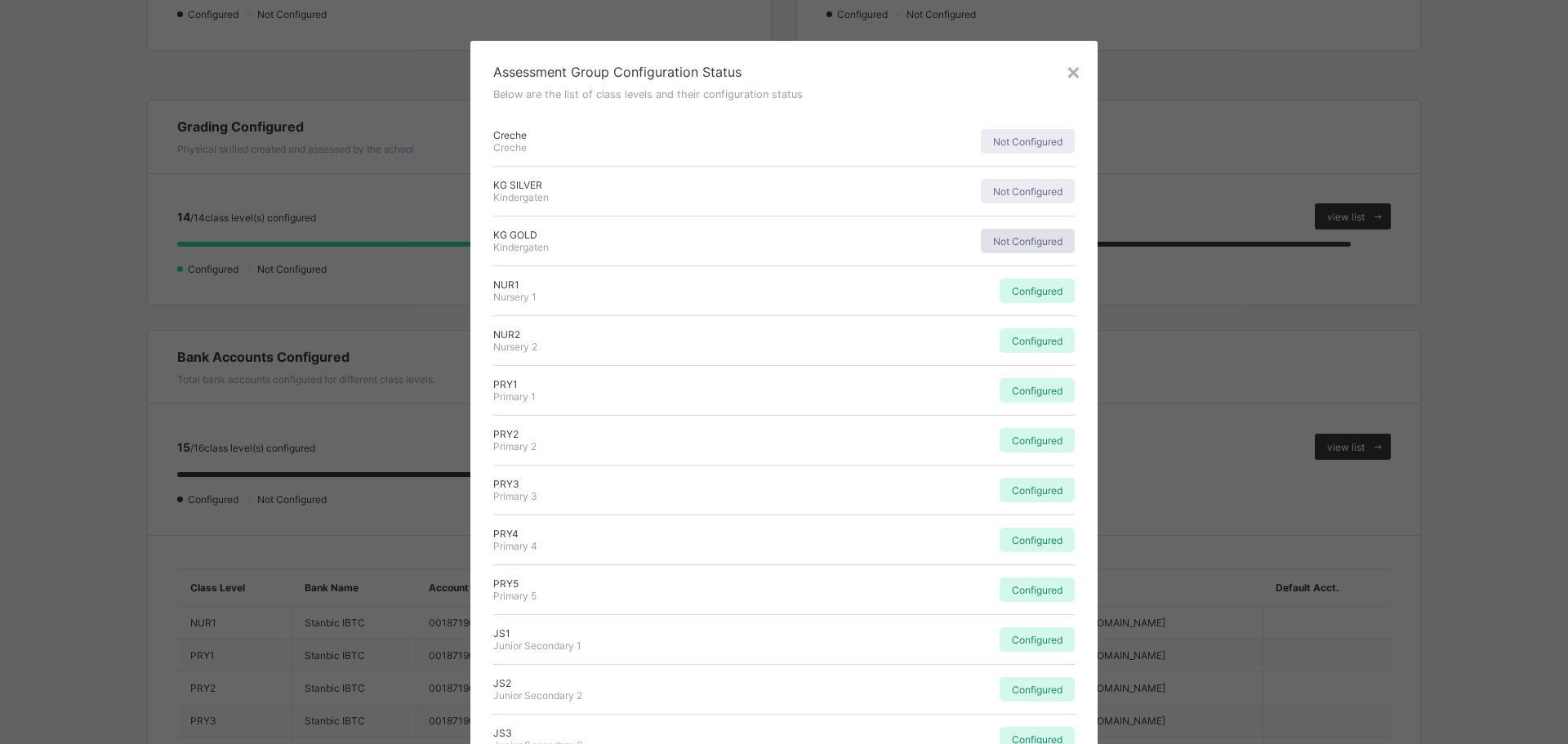
click at [1002, 243] on span "Not Configured" at bounding box center [1027, 241] width 69 height 12
click at [1006, 192] on span "Not Configured" at bounding box center [1027, 191] width 69 height 12
click at [1019, 135] on span "Not Configured" at bounding box center [1027, 141] width 69 height 12
click at [1075, 69] on div "×" at bounding box center [1073, 70] width 15 height 27
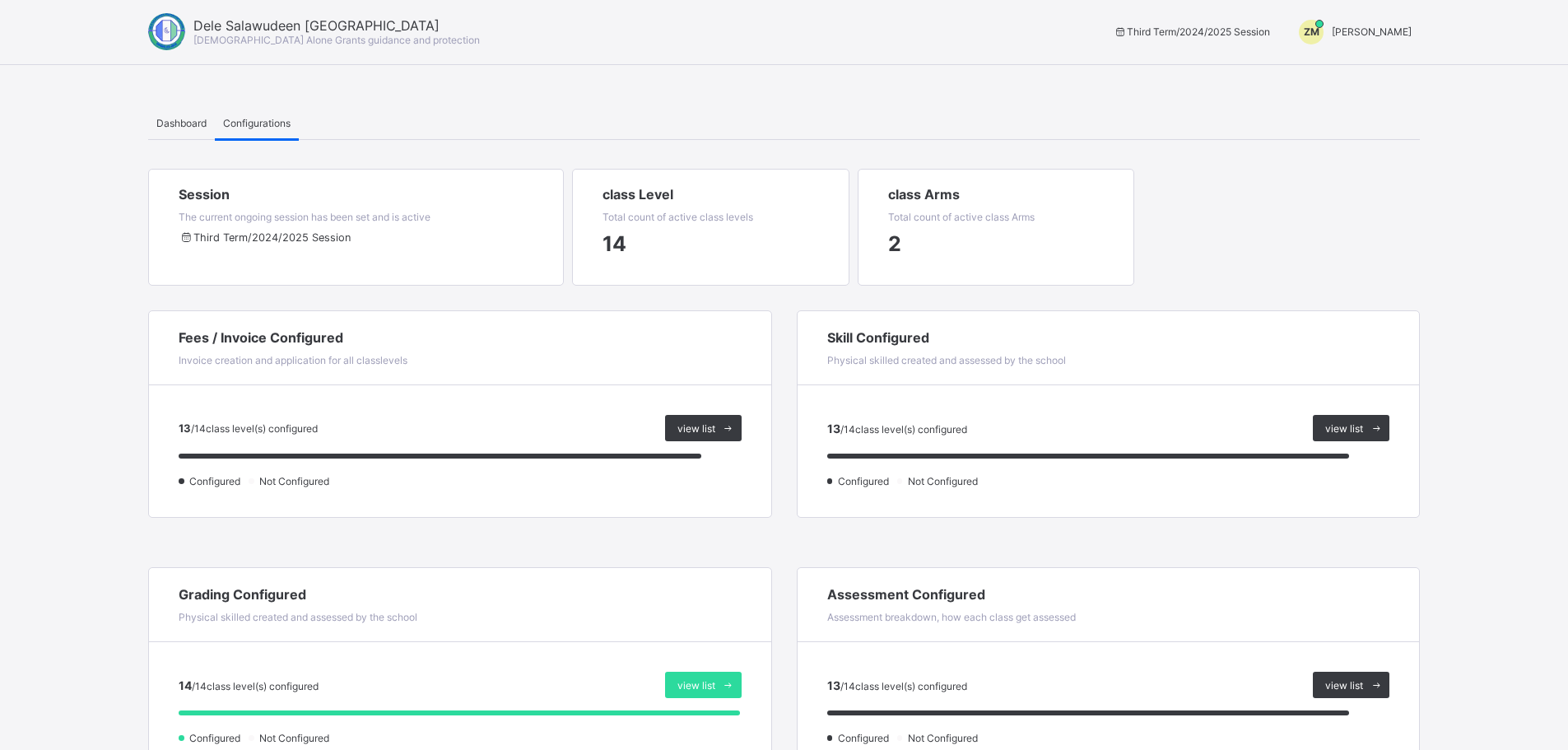
scroll to position [0, 0]
click at [165, 35] on div at bounding box center [166, 32] width 37 height 37
click at [207, 35] on span "[DEMOGRAPHIC_DATA] Alone Grants guidance and protection" at bounding box center [336, 40] width 287 height 12
click at [249, 33] on span "Dele Salawudeen [GEOGRAPHIC_DATA]" at bounding box center [336, 26] width 287 height 16
click at [251, 25] on span "Dele Salawudeen [GEOGRAPHIC_DATA]" at bounding box center [336, 26] width 287 height 16
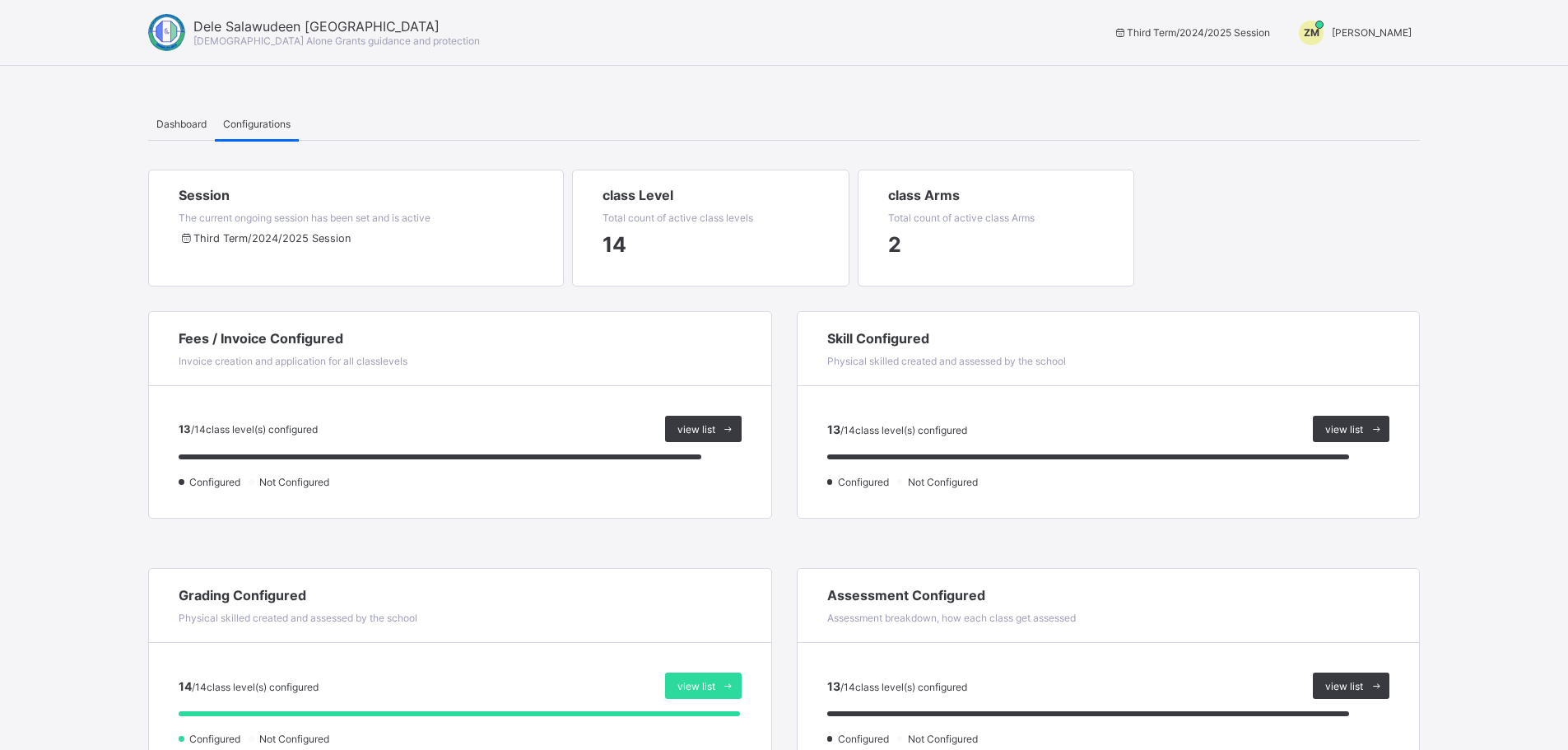
click at [1389, 26] on div "ZM [PERSON_NAME]" at bounding box center [1352, 33] width 137 height 25
click at [1329, 64] on span "Switch to Admin View" at bounding box center [1350, 71] width 125 height 19
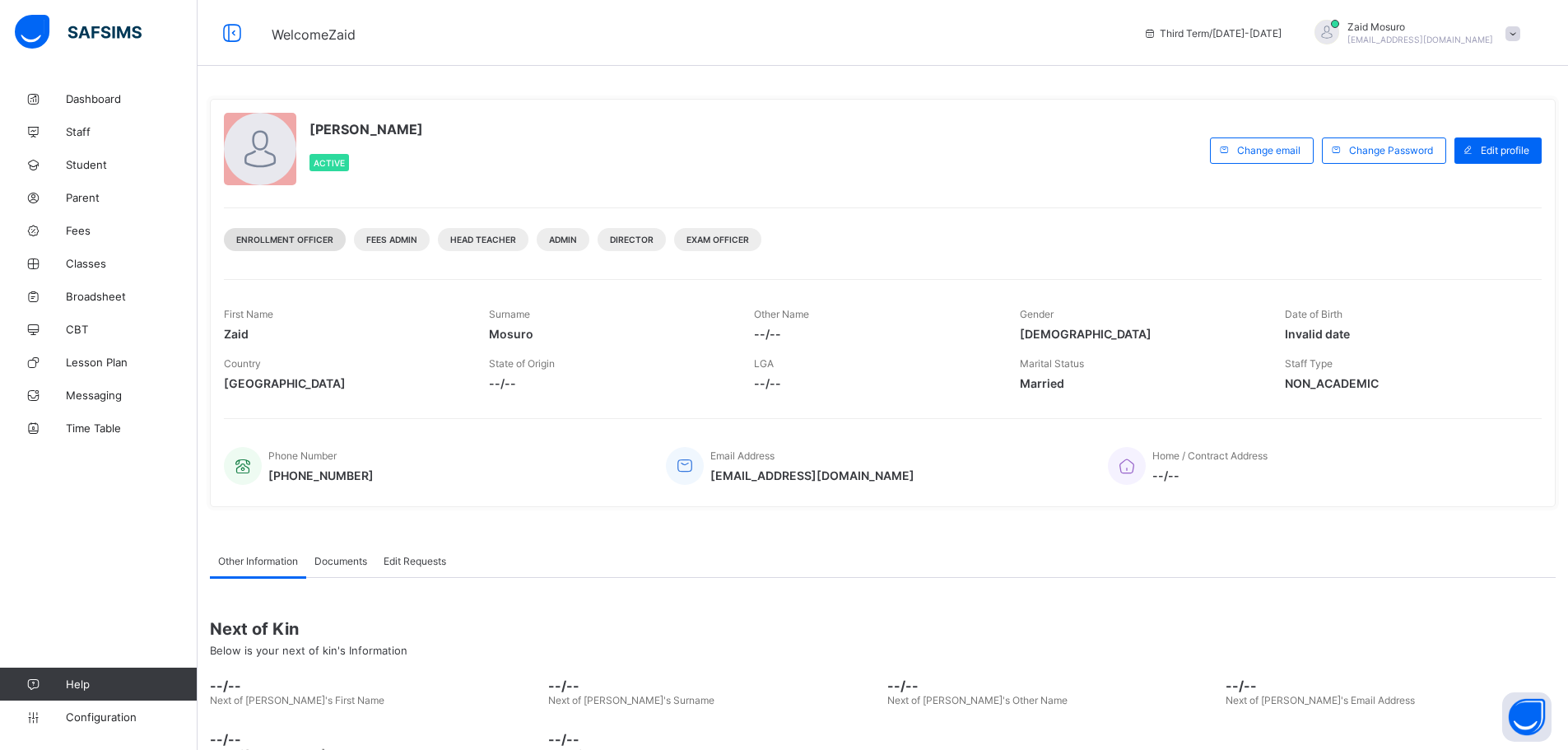
click at [302, 236] on span "Enrollment Officer" at bounding box center [285, 239] width 97 height 10
click at [367, 236] on span "Fees Admin" at bounding box center [392, 239] width 51 height 10
click at [1520, 32] on span at bounding box center [1514, 34] width 15 height 15
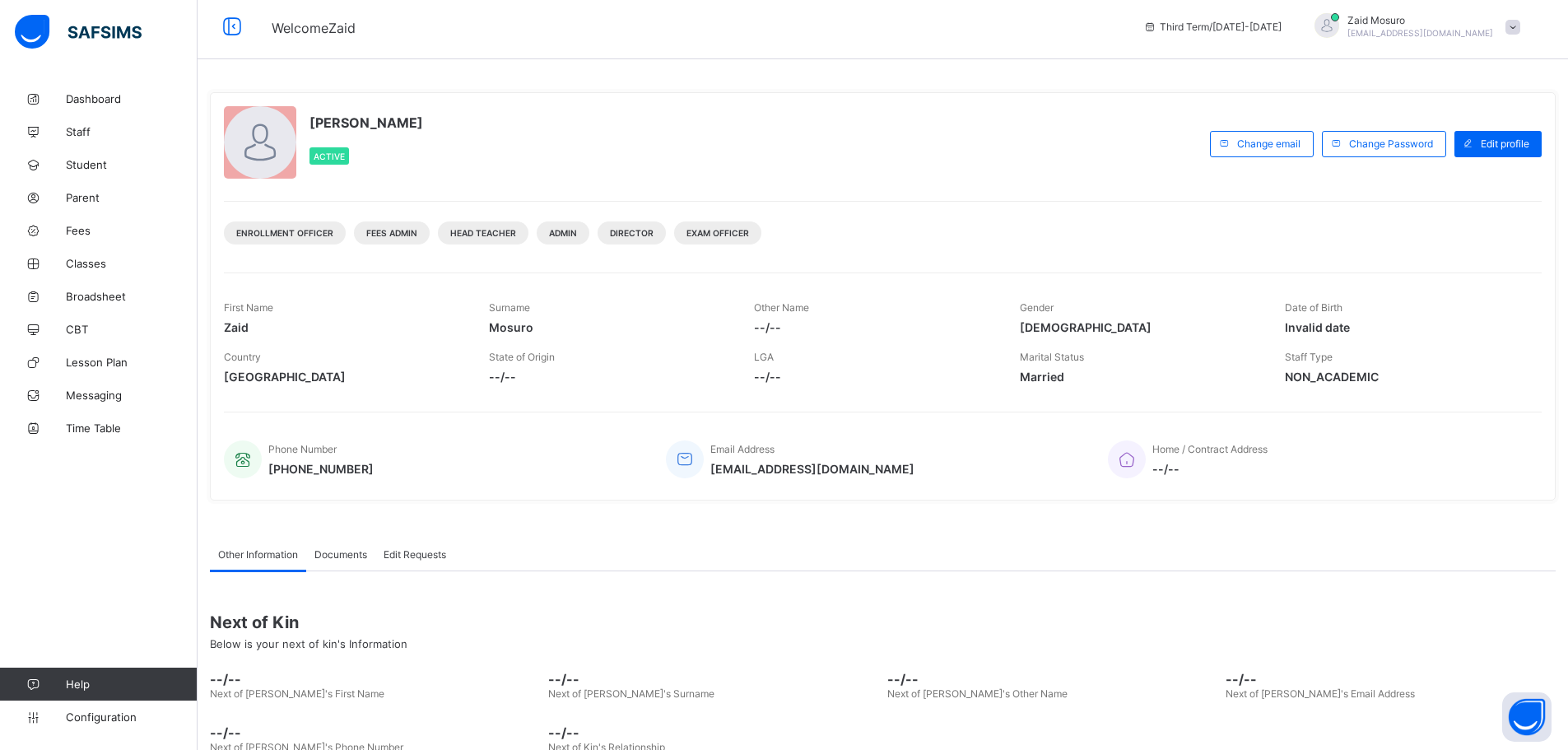
scroll to position [105, 0]
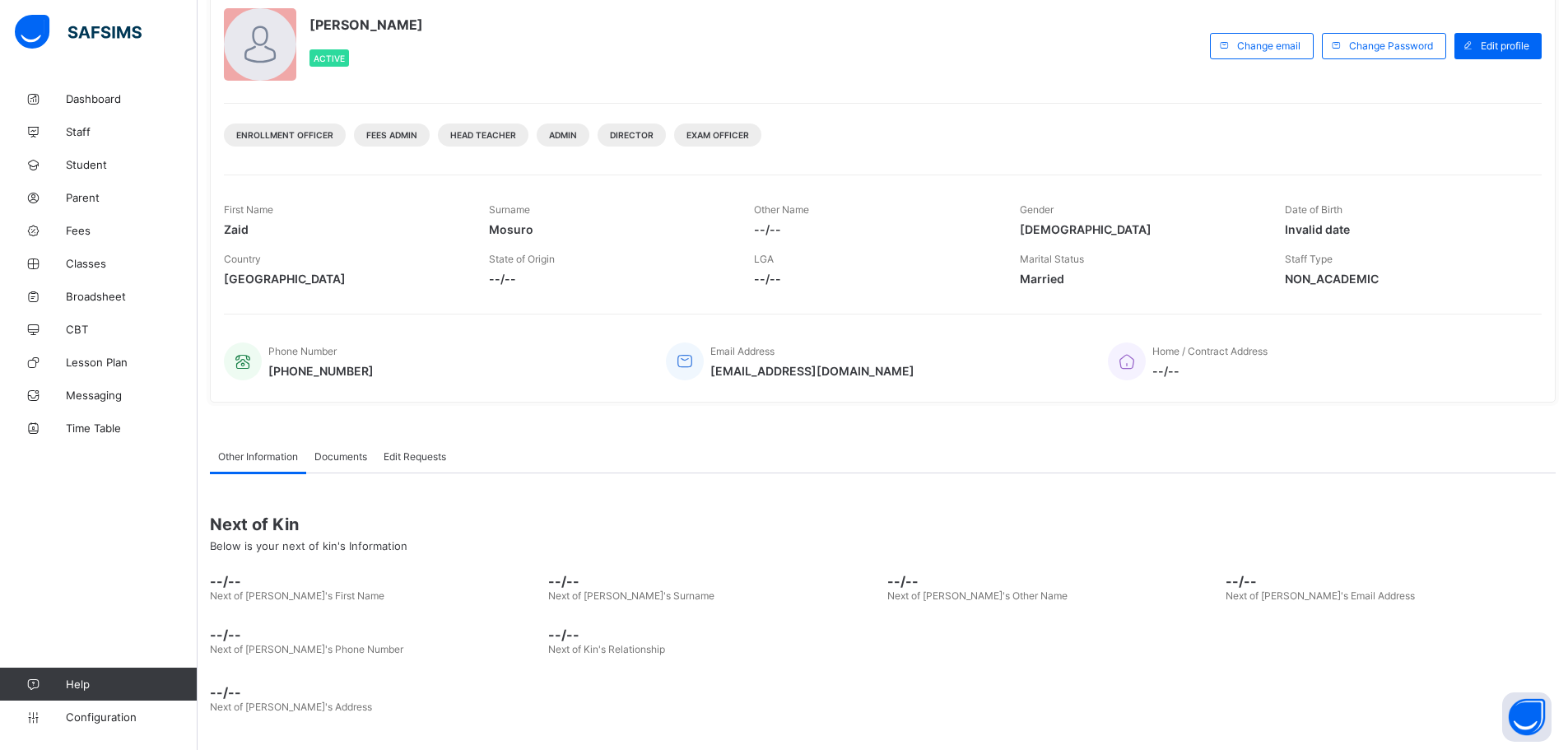
click at [352, 454] on span "Documents" at bounding box center [340, 456] width 52 height 12
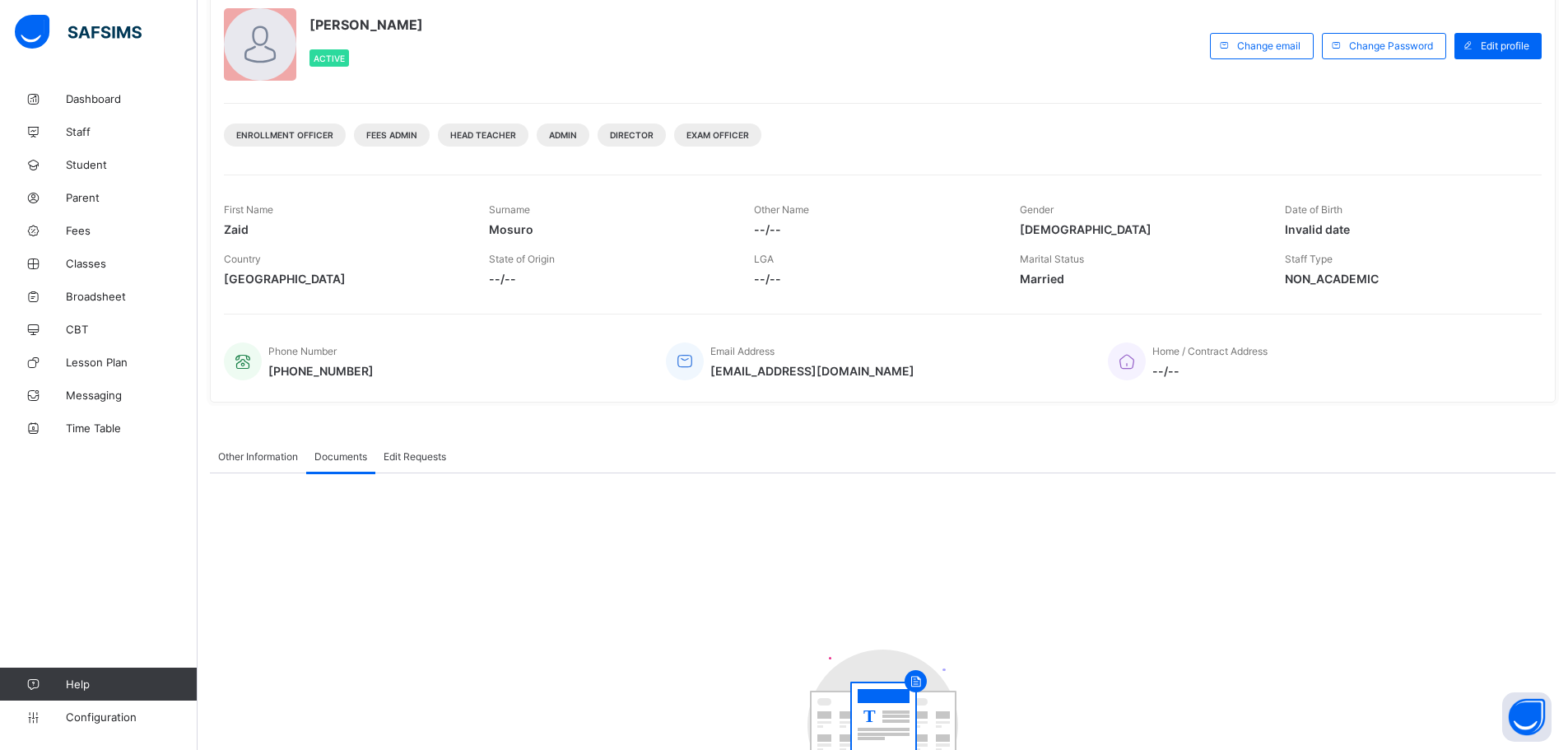
click at [436, 453] on span "Edit Requests" at bounding box center [415, 456] width 63 height 12
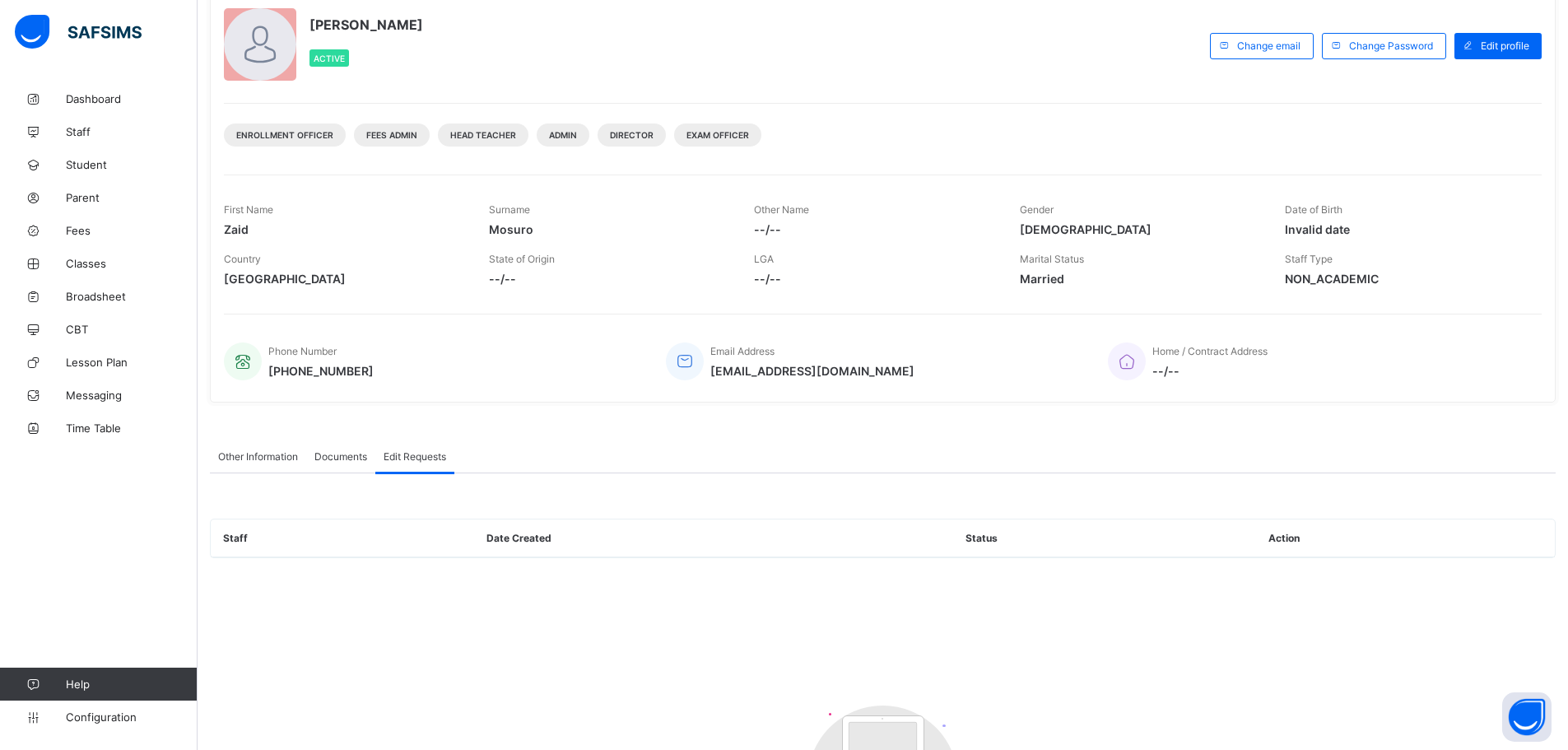
click at [265, 457] on span "Other Information" at bounding box center [258, 456] width 80 height 12
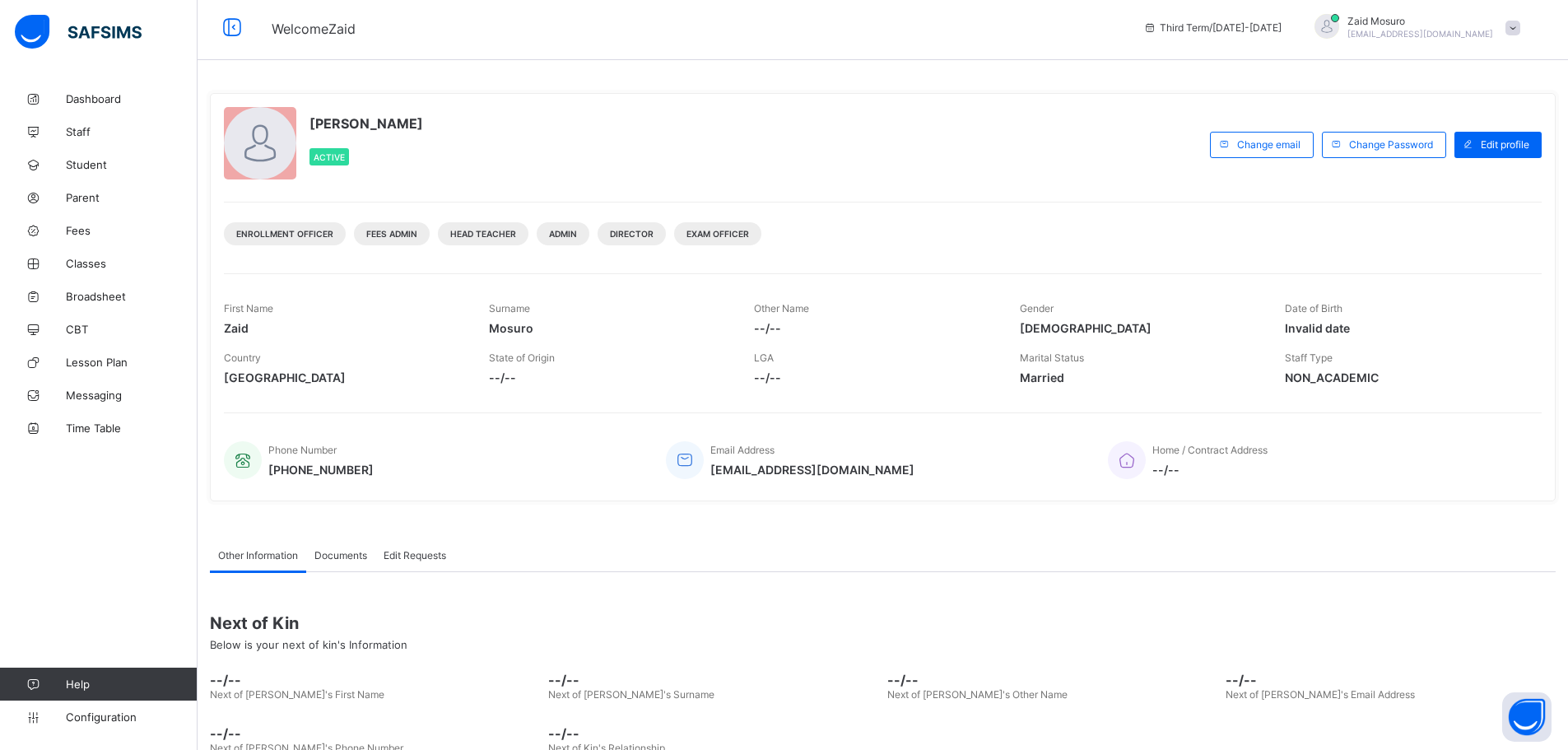
scroll to position [0, 0]
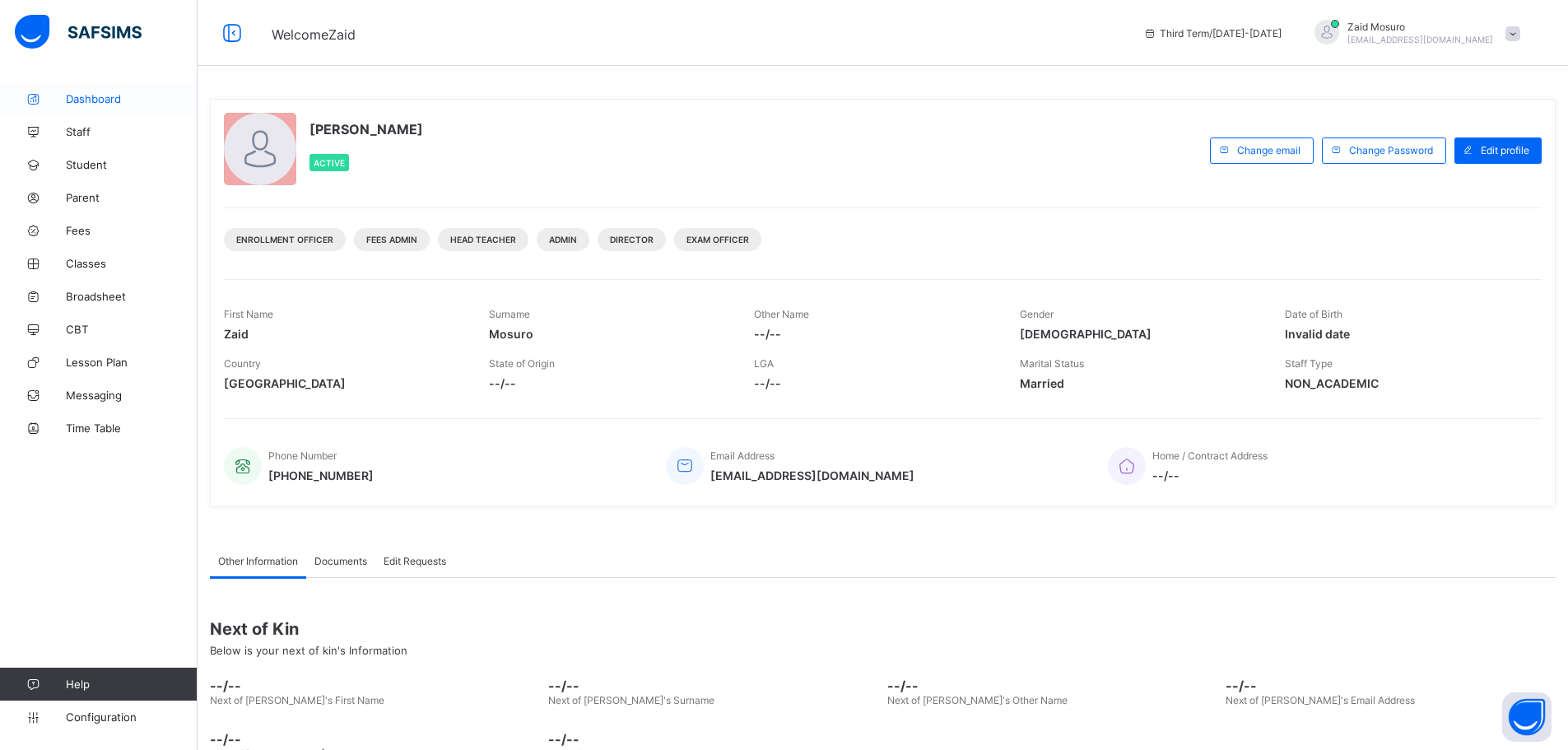
click at [68, 105] on span "Dashboard" at bounding box center [132, 99] width 132 height 13
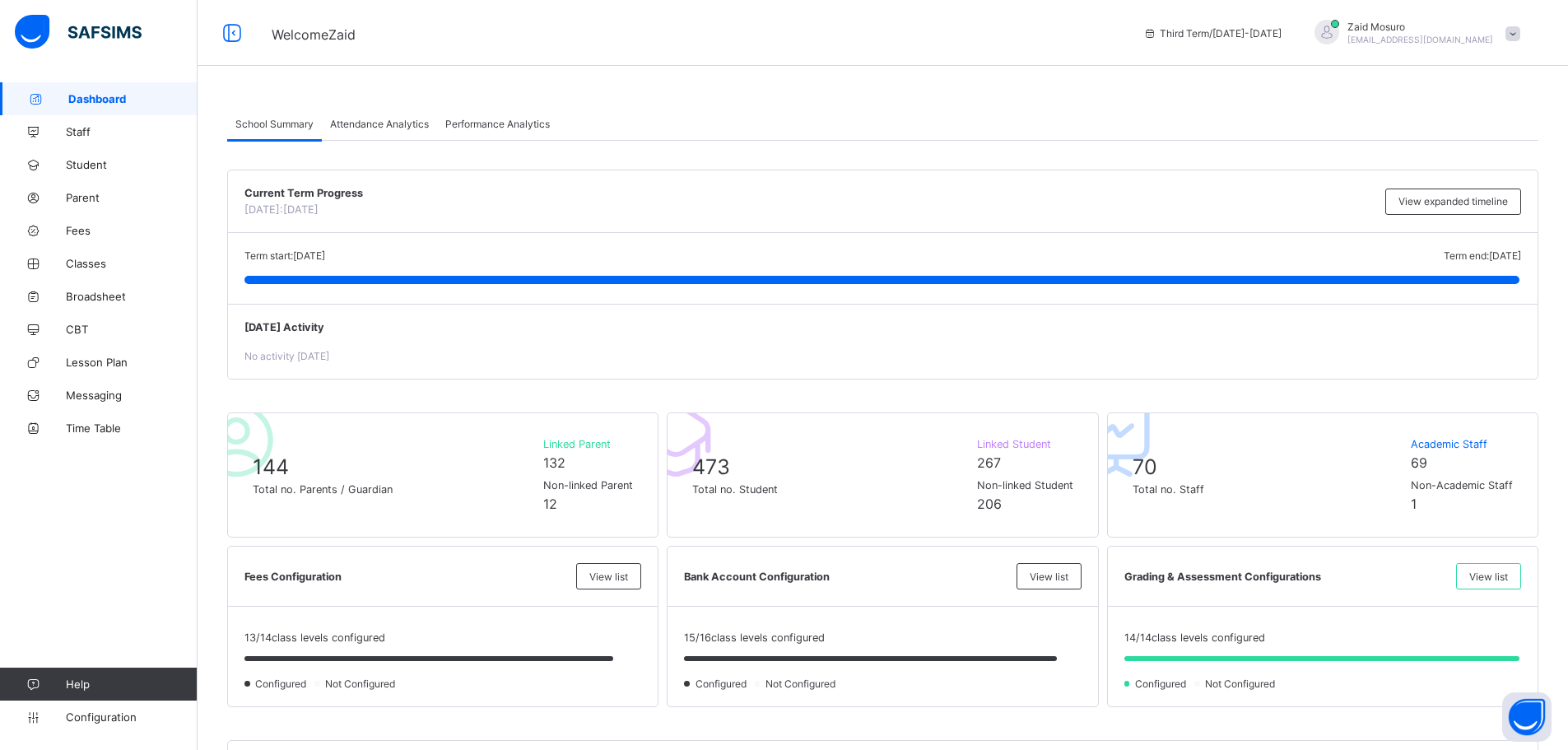
click at [1521, 25] on div "[PERSON_NAME] [PERSON_NAME][EMAIL_ADDRESS][DOMAIN_NAME]" at bounding box center [1414, 33] width 231 height 28
click at [1471, 71] on span "Switch to Director View" at bounding box center [1455, 72] width 133 height 19
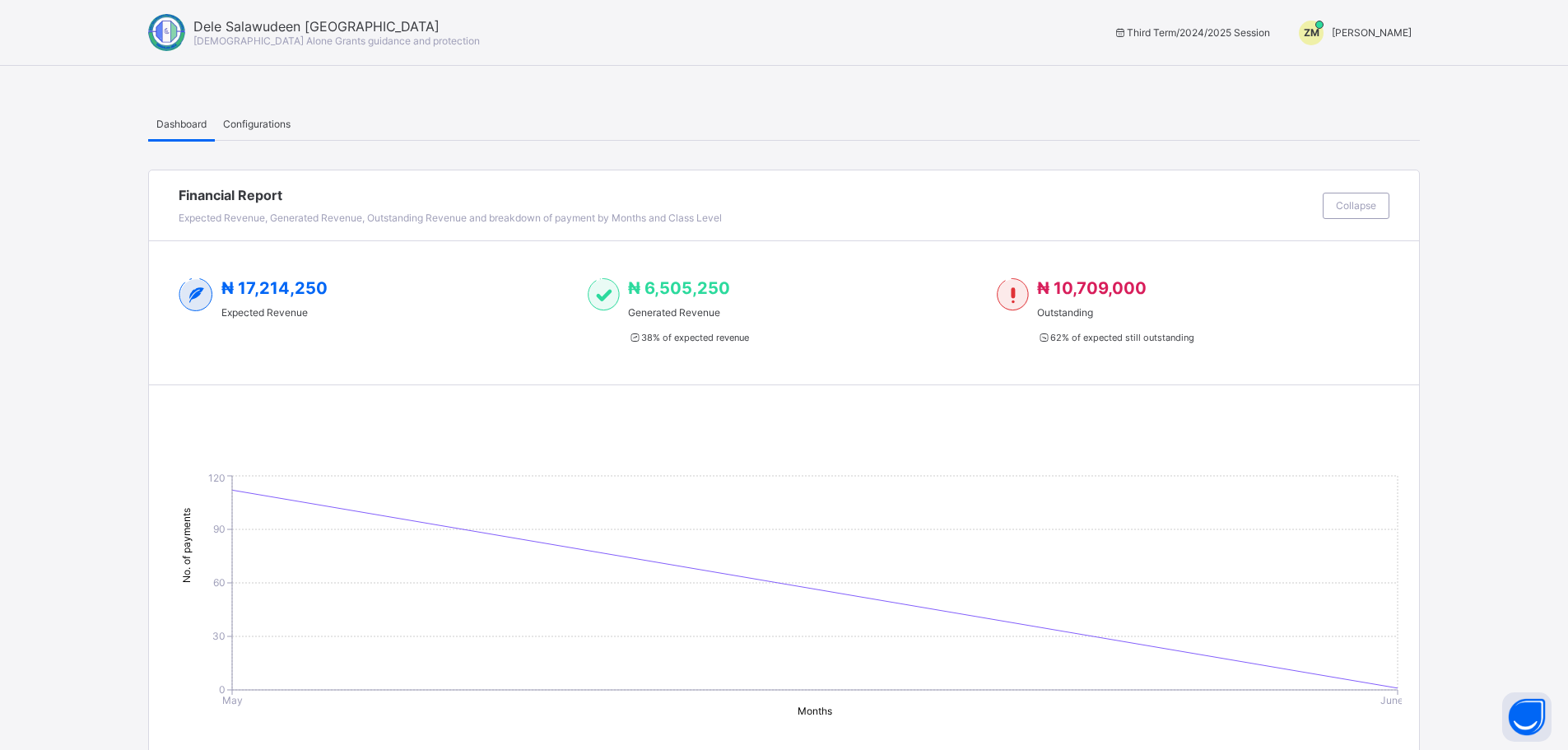
click at [1397, 32] on span "[PERSON_NAME]" at bounding box center [1372, 32] width 80 height 12
click at [1395, 66] on span "Switch to Admin View" at bounding box center [1350, 71] width 125 height 19
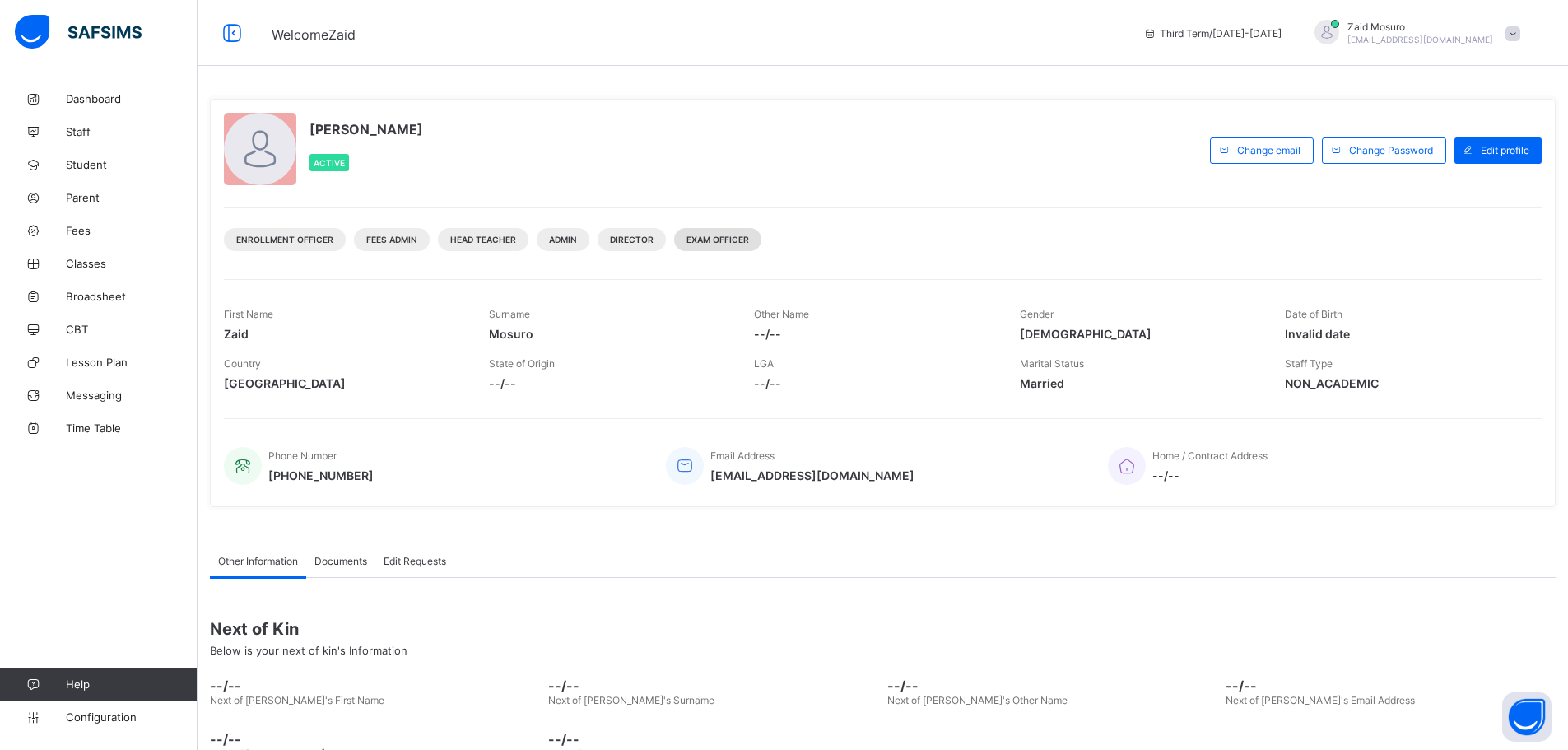
click at [723, 242] on span "Exam Officer" at bounding box center [718, 239] width 63 height 10
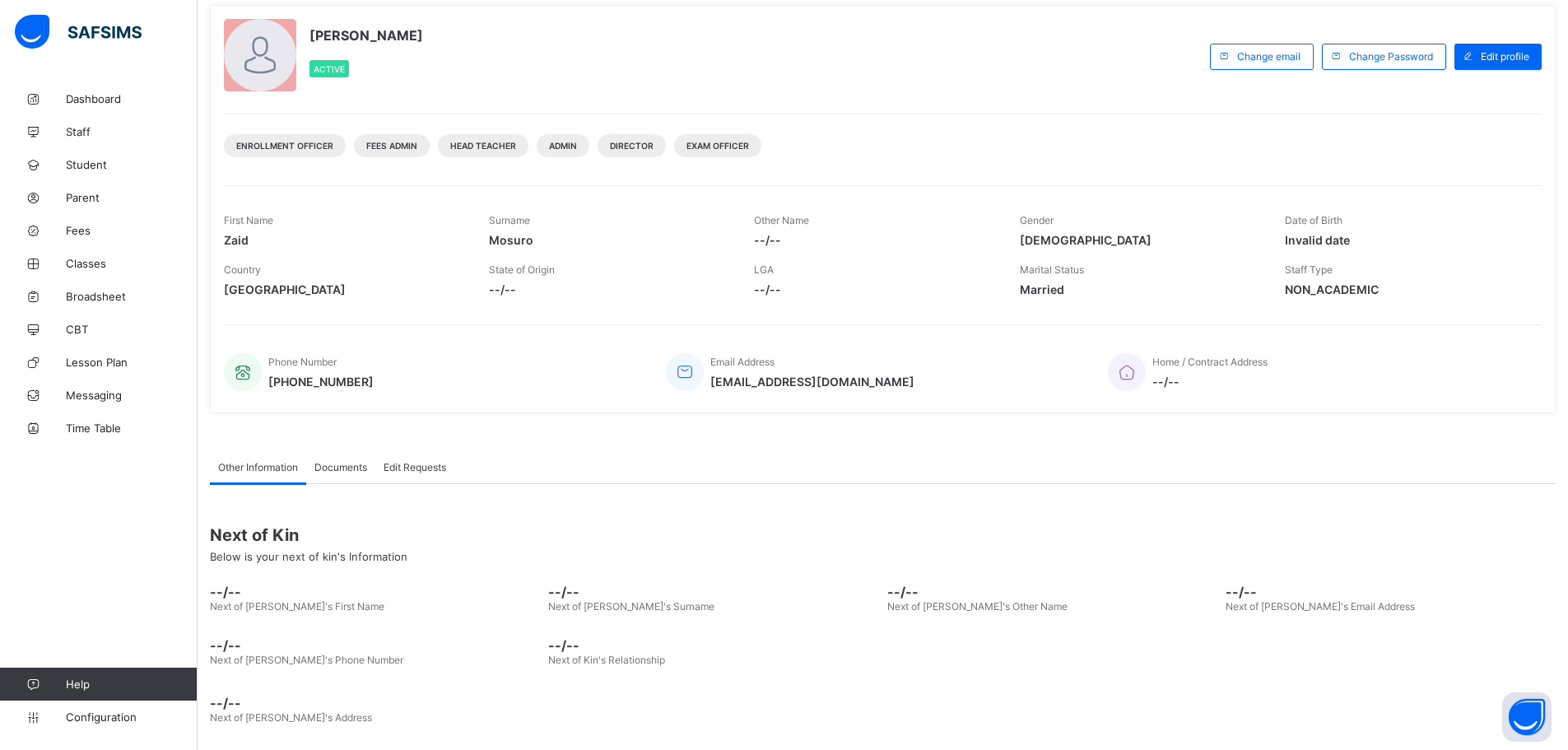
scroll to position [105, 0]
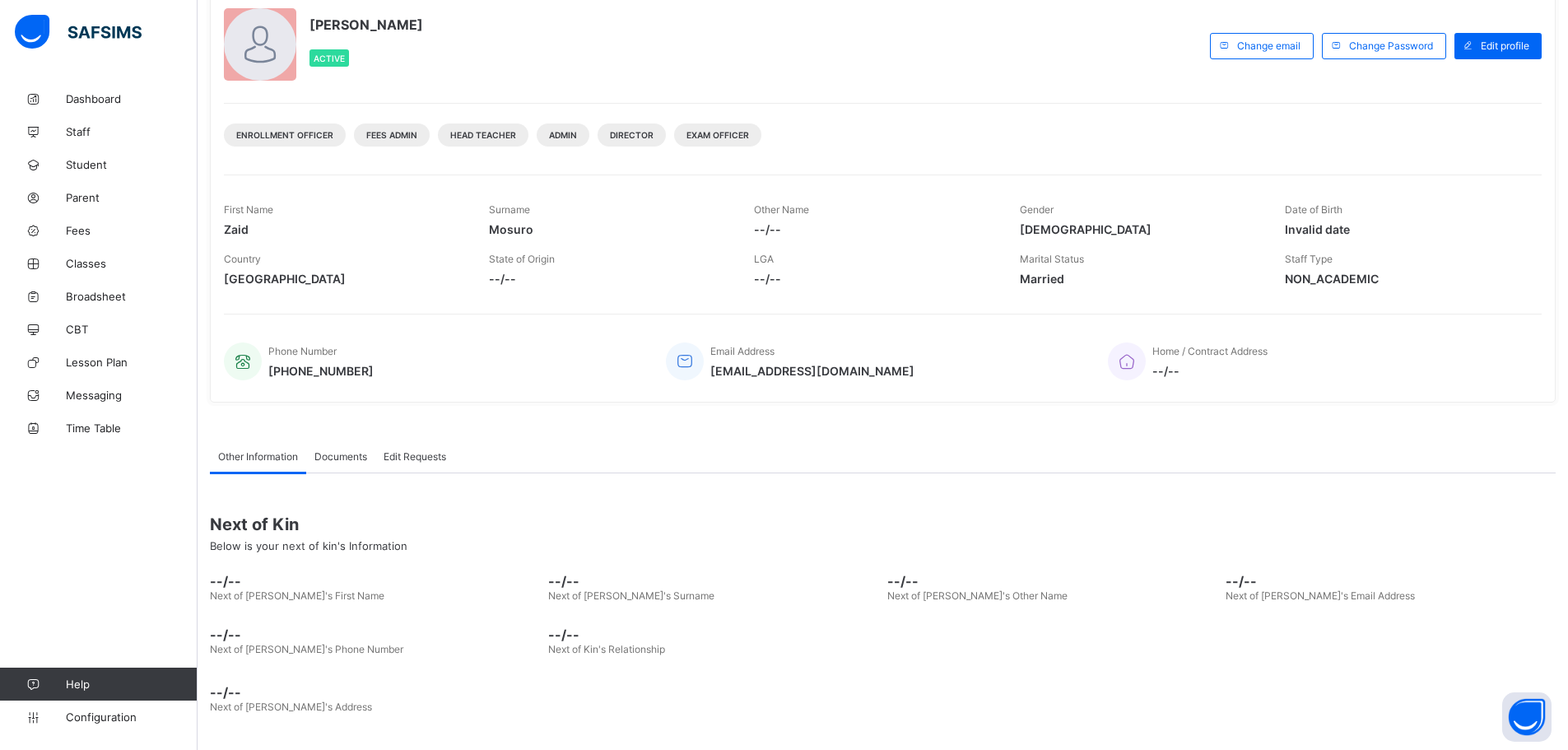
click at [336, 450] on span "Documents" at bounding box center [340, 456] width 52 height 12
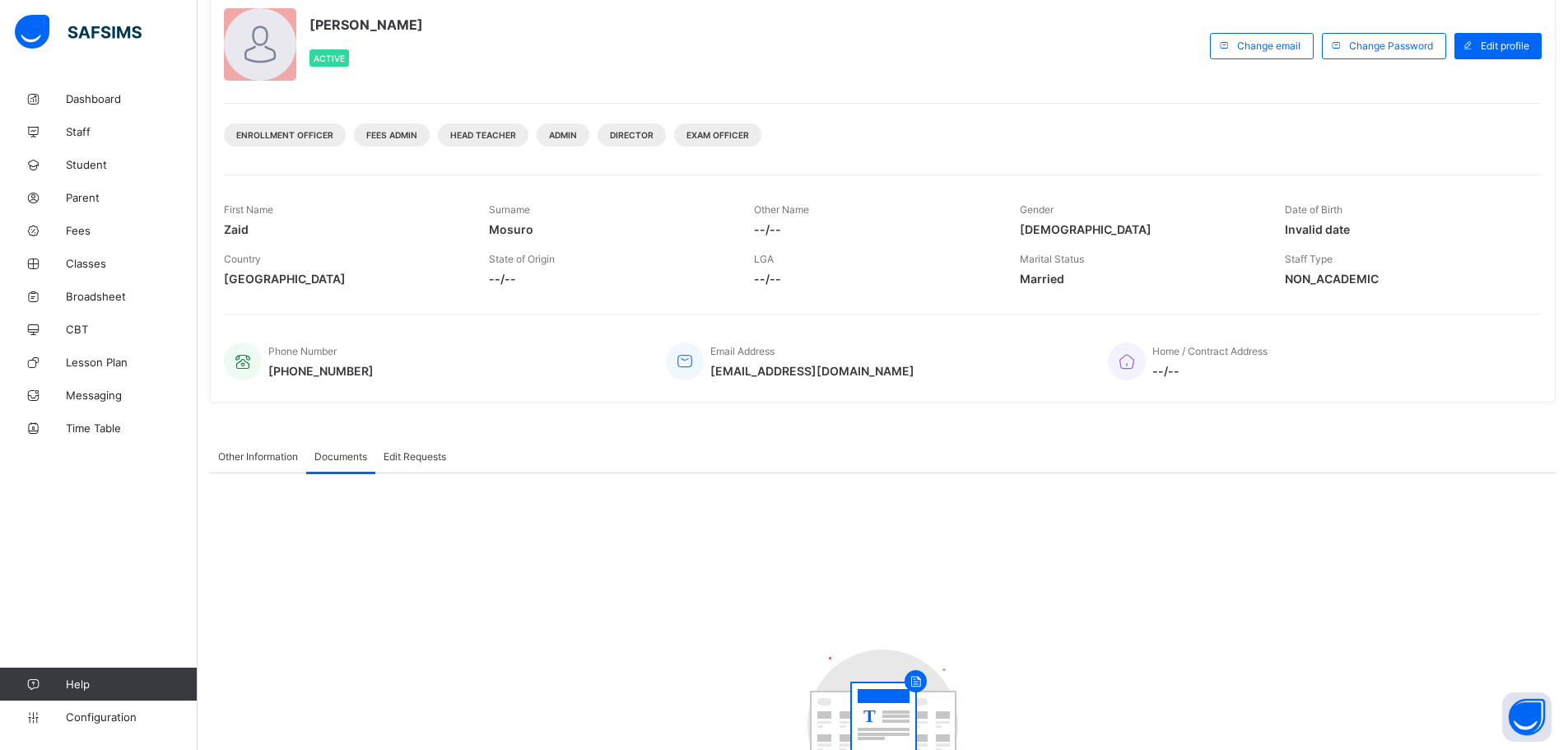
click at [406, 450] on span "Edit Requests" at bounding box center [415, 456] width 63 height 12
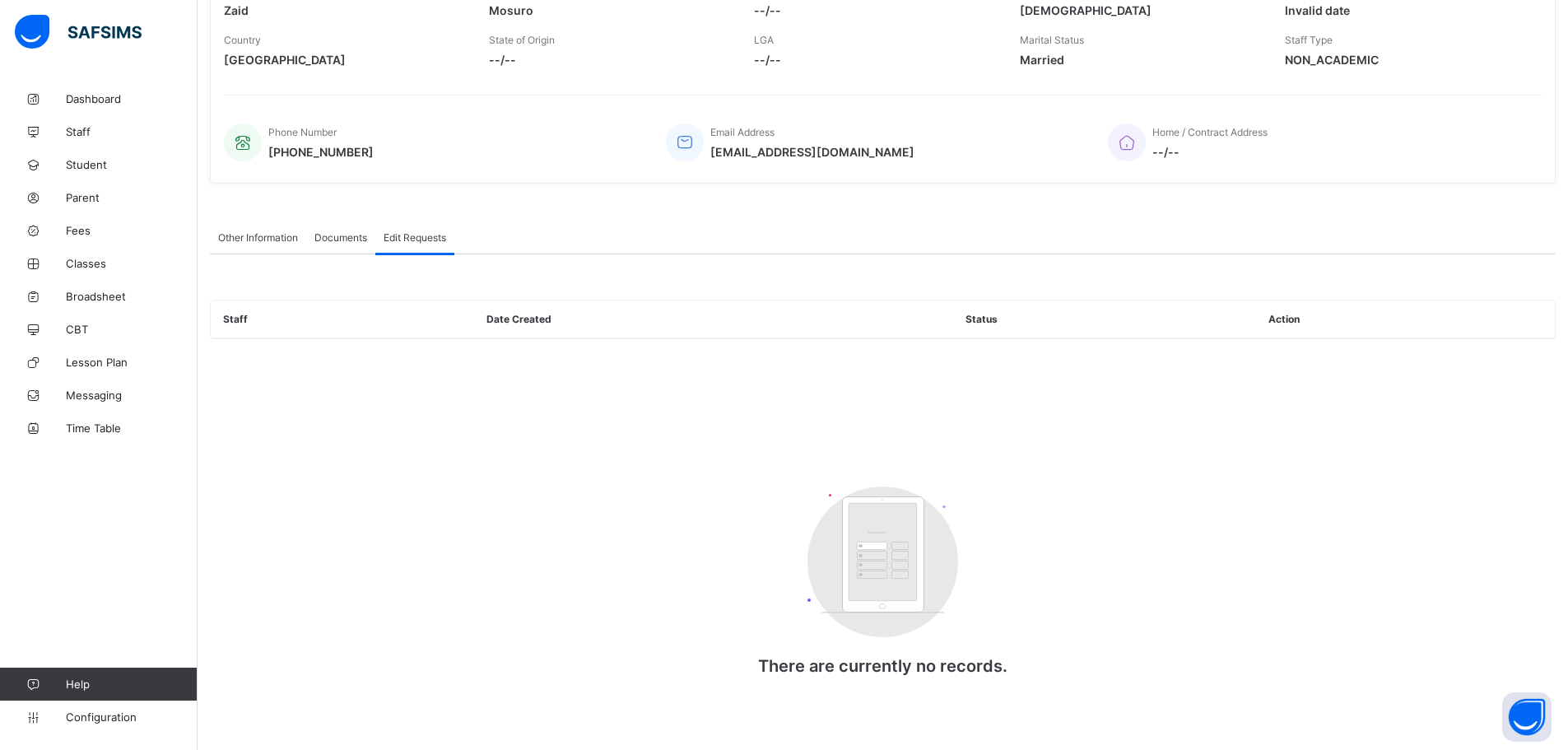
scroll to position [327, 0]
click at [351, 240] on div "Documents" at bounding box center [340, 234] width 70 height 33
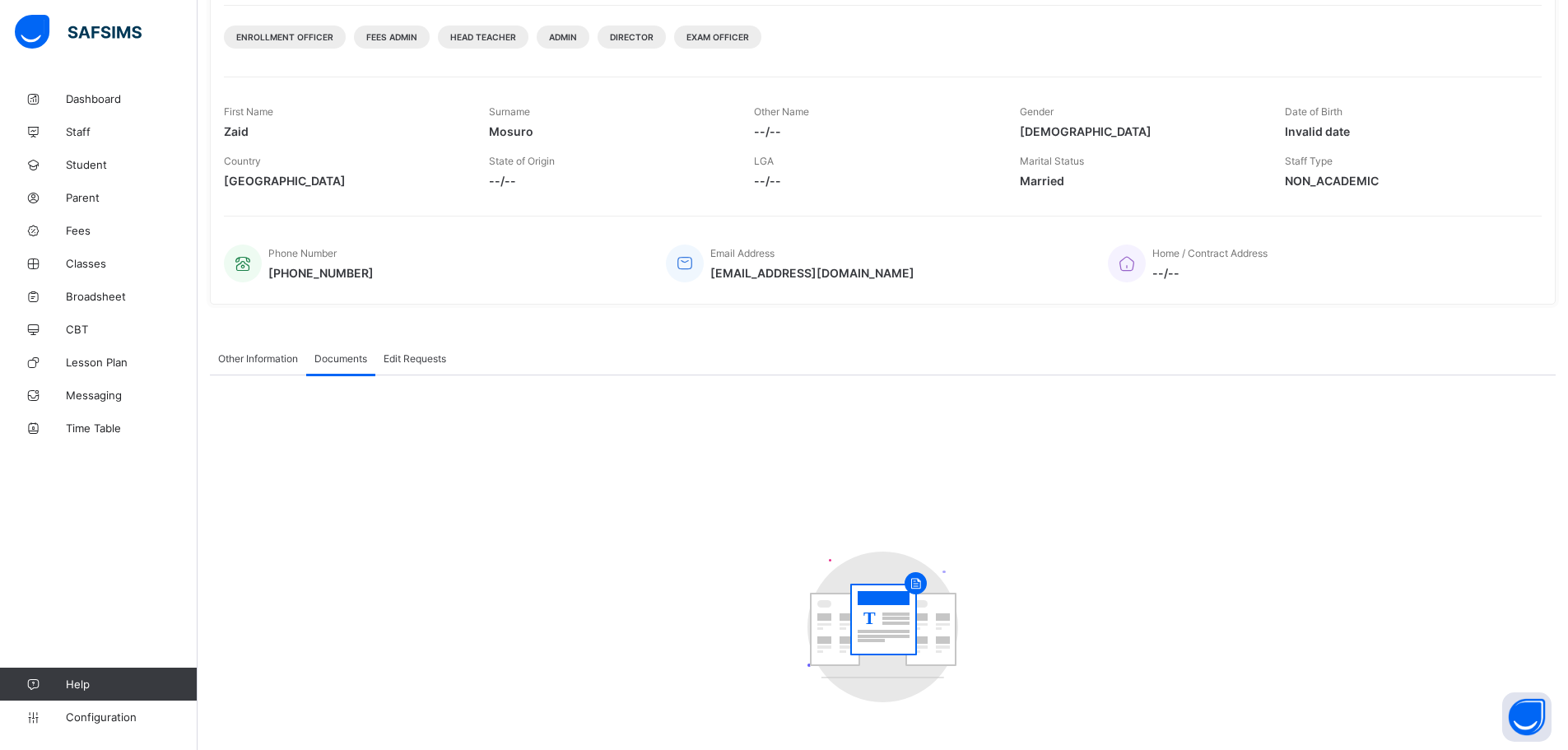
click at [244, 347] on div "Other Information" at bounding box center [257, 357] width 96 height 33
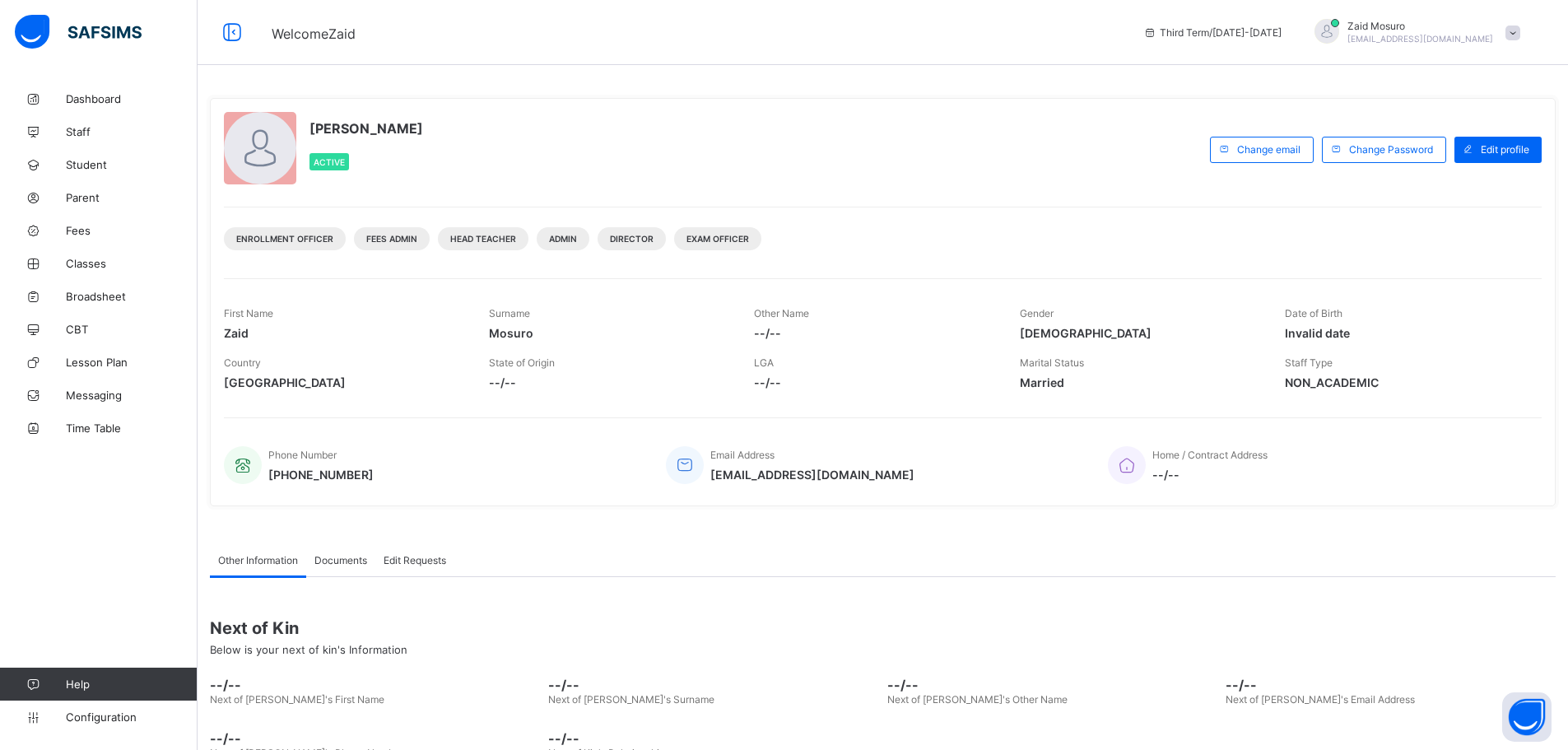
scroll to position [0, 0]
click at [93, 133] on span "Staff" at bounding box center [132, 132] width 132 height 13
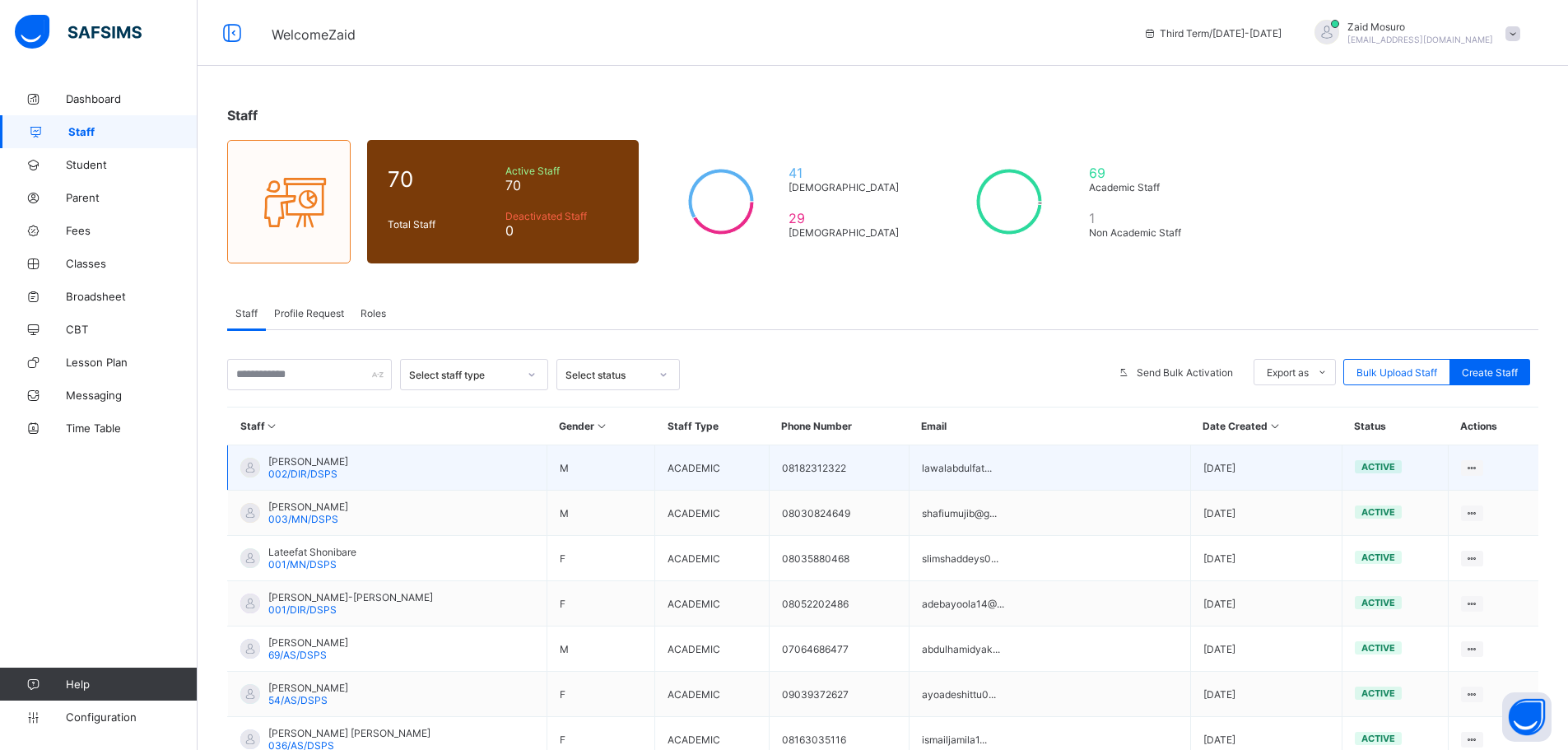
click at [348, 468] on div "[PERSON_NAME] 002/DIR/DSPS" at bounding box center [309, 468] width 80 height 25
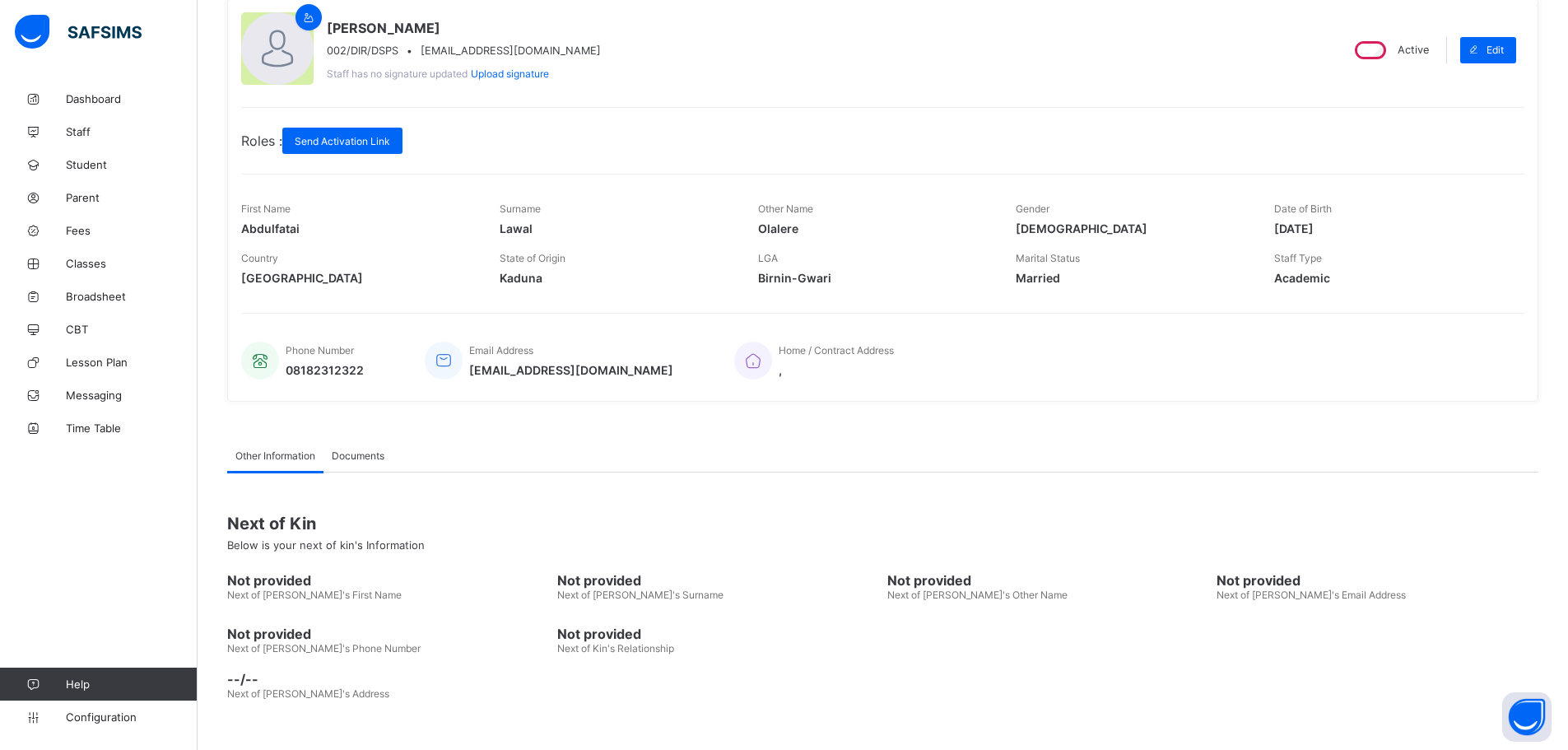
scroll to position [157, 0]
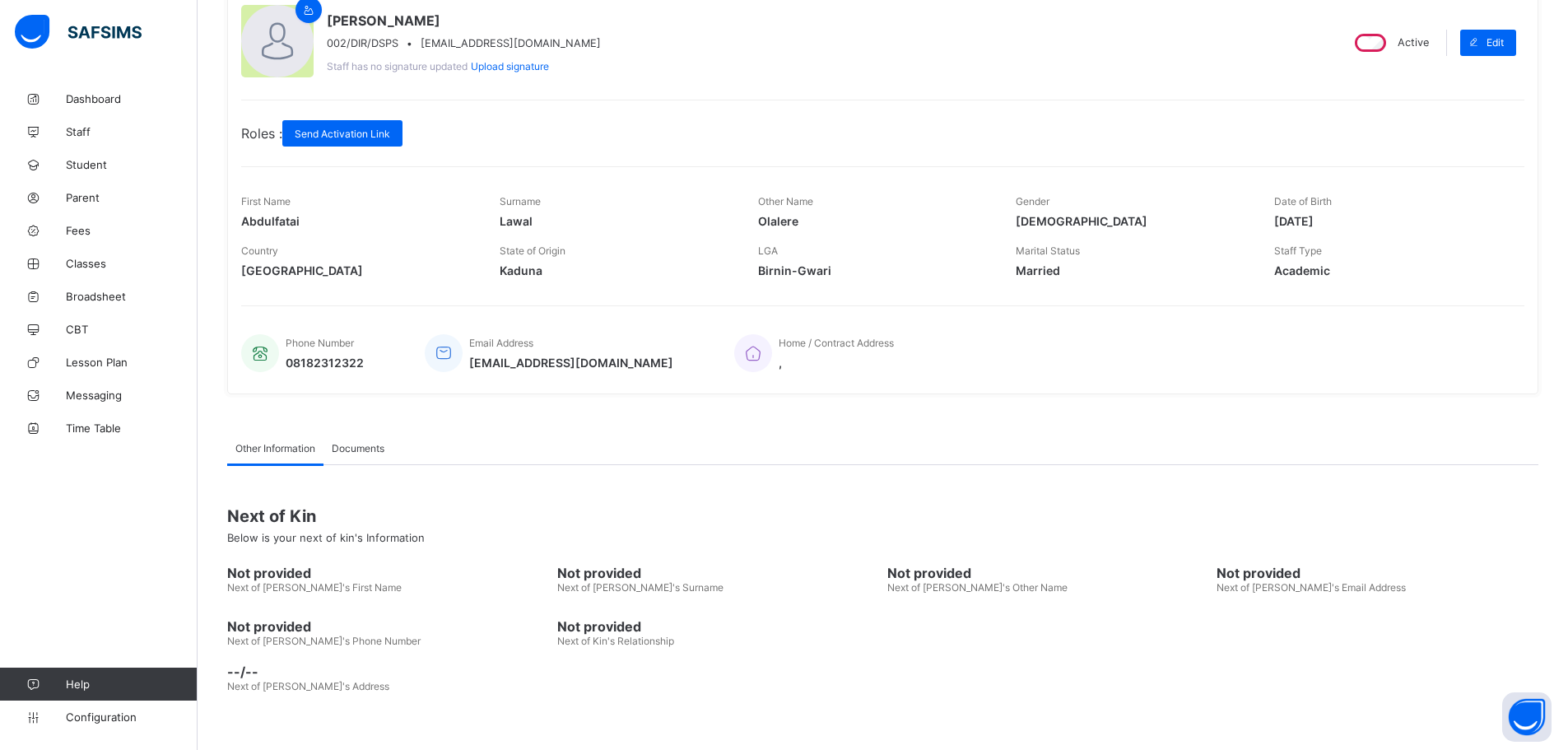
click at [347, 449] on span "Documents" at bounding box center [357, 448] width 52 height 12
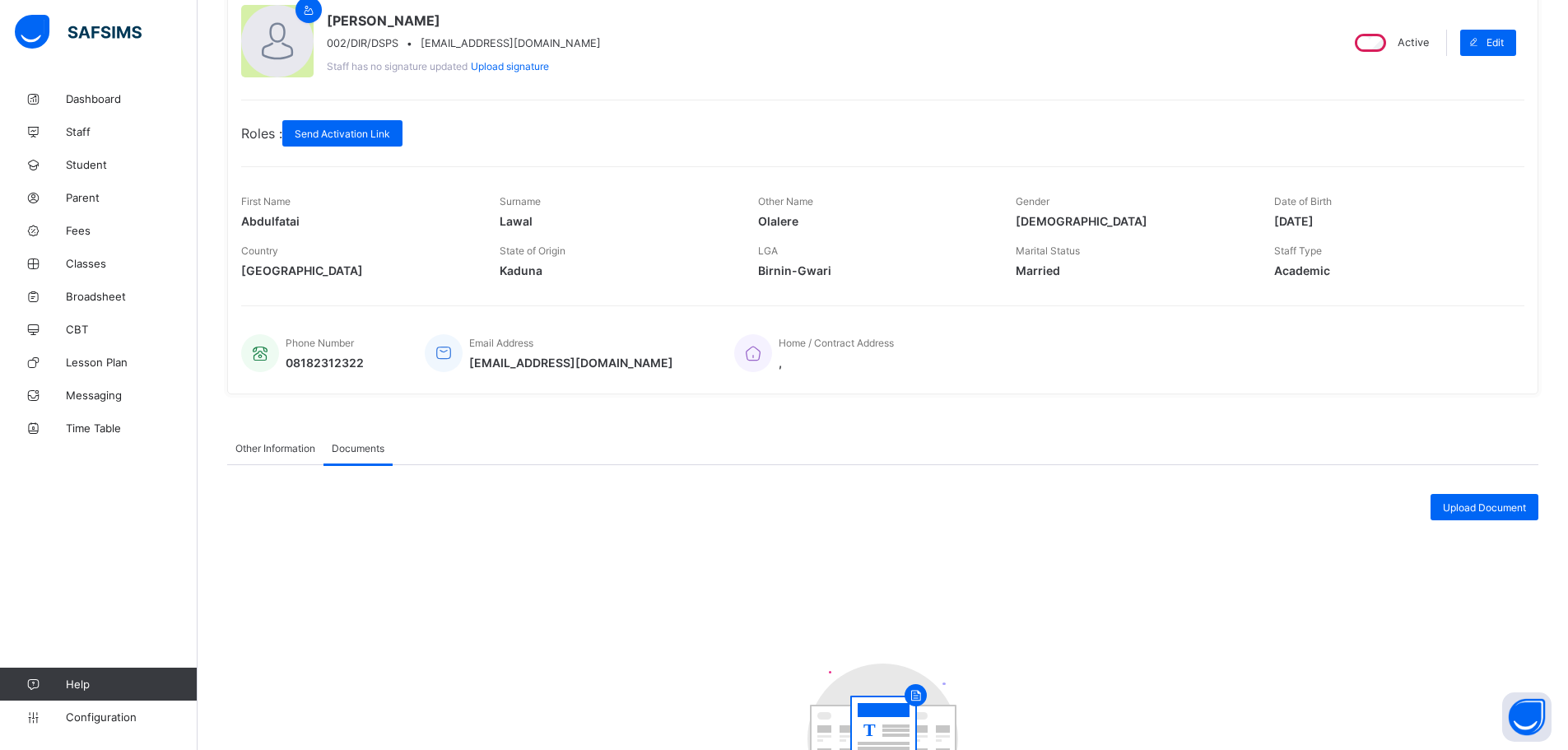
scroll to position [0, 0]
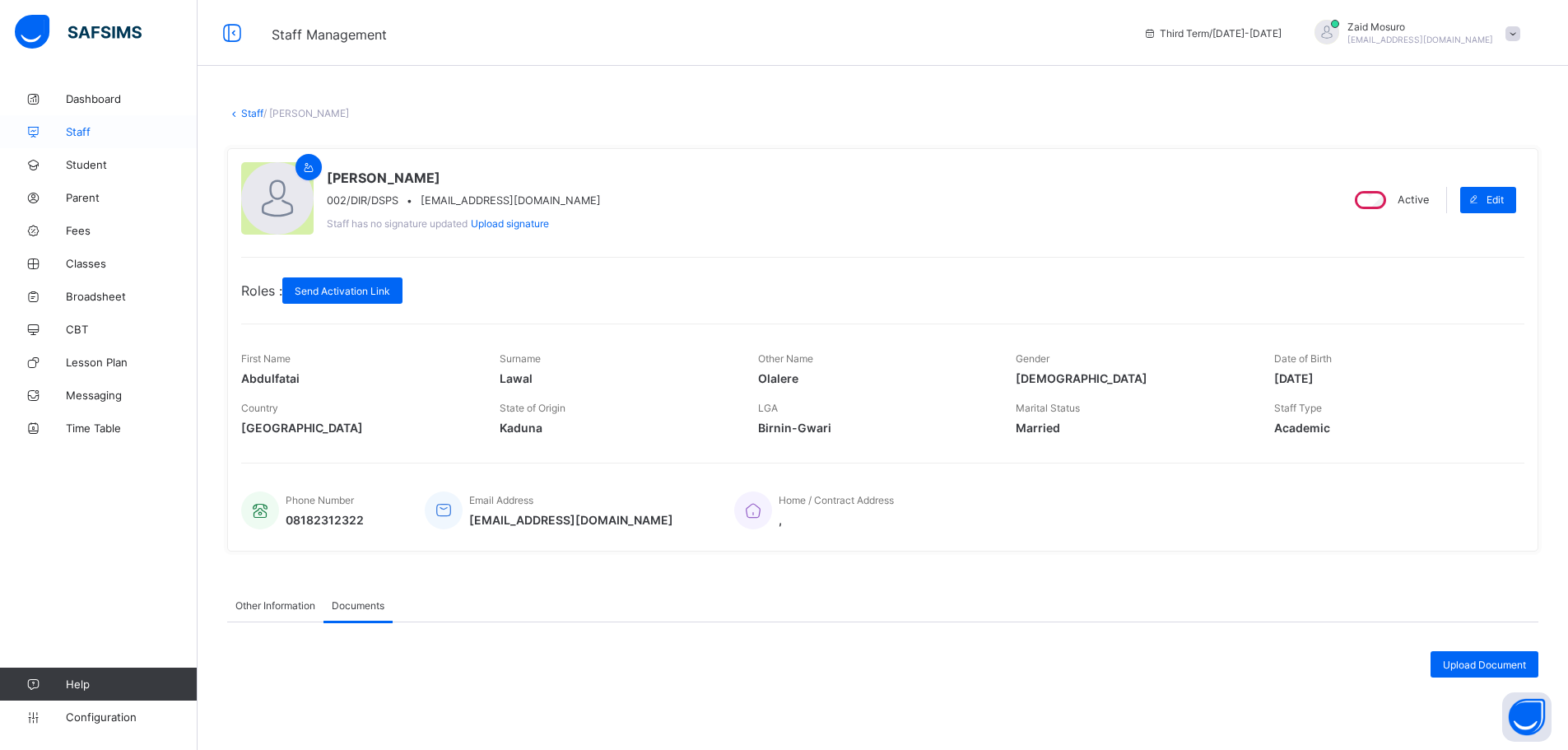
click at [64, 130] on icon at bounding box center [32, 132] width 66 height 12
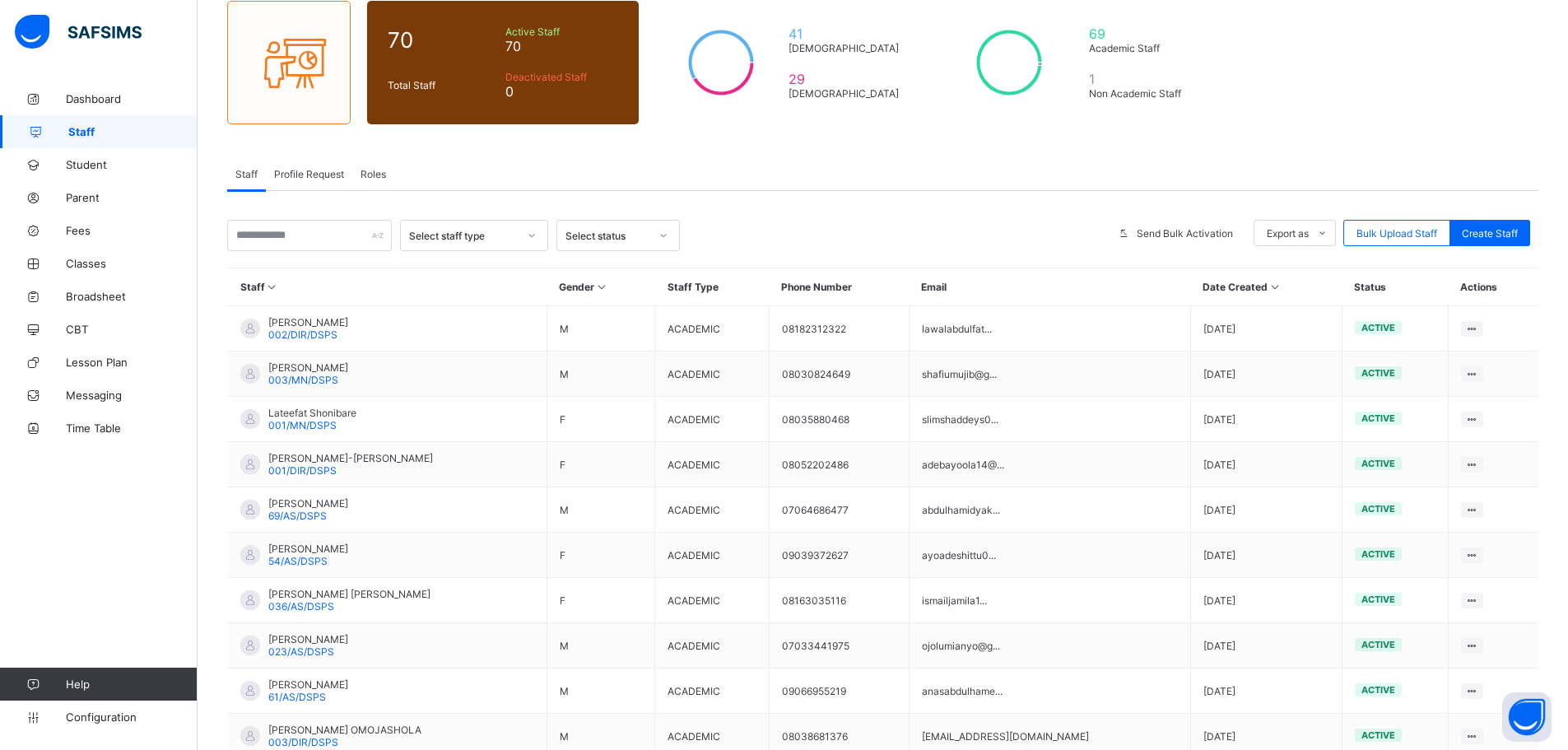
scroll to position [140, 0]
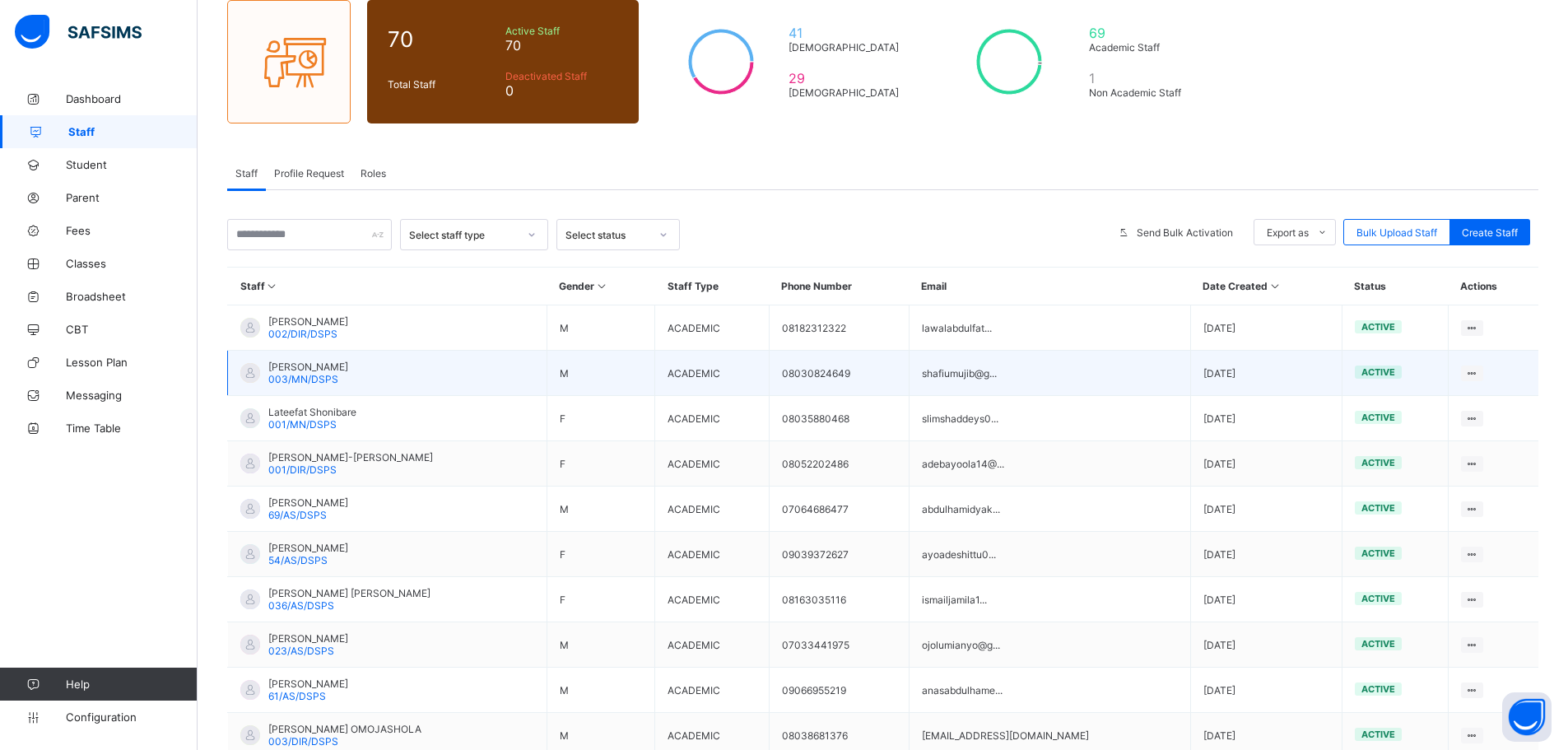
click at [348, 368] on span "[PERSON_NAME]" at bounding box center [309, 366] width 80 height 12
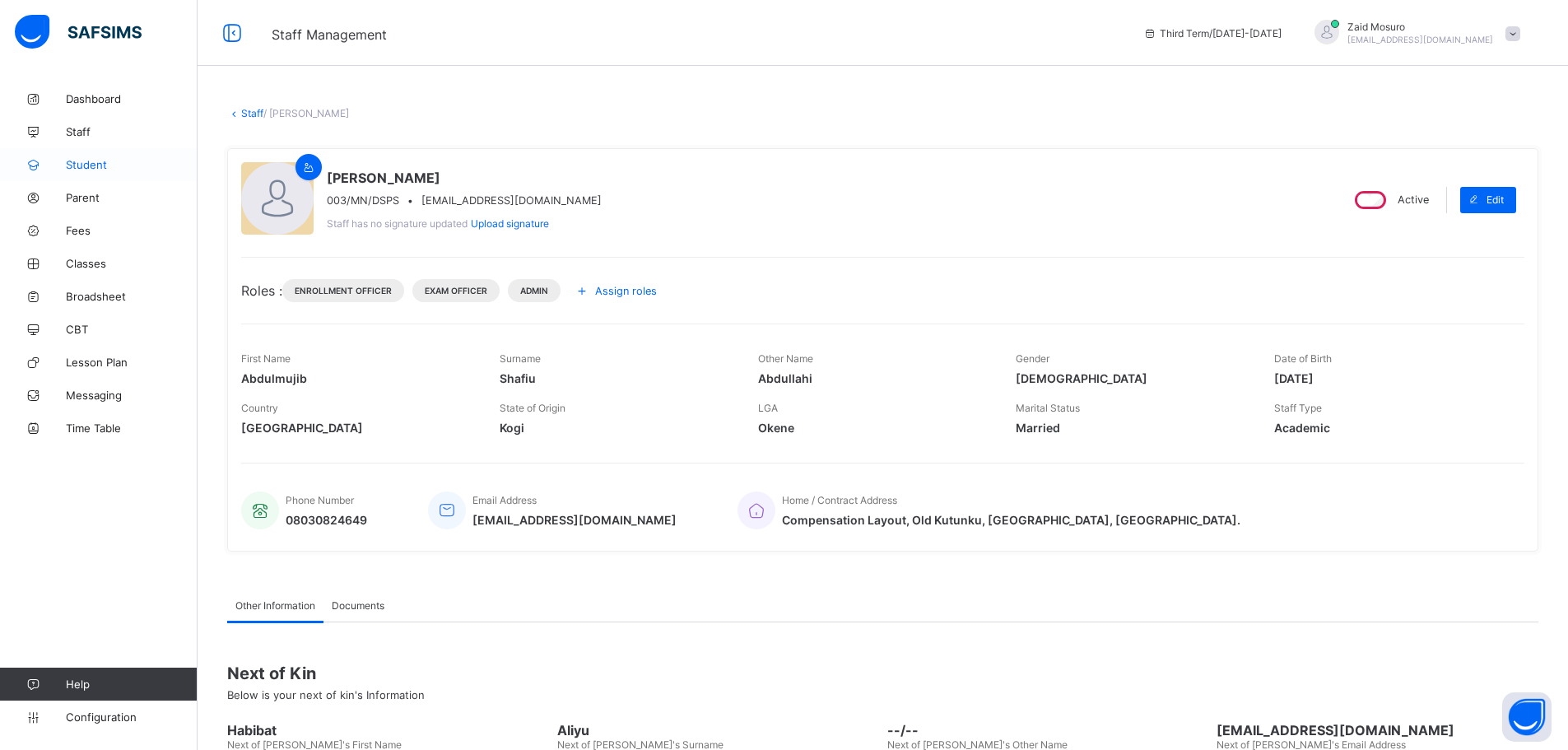
click at [82, 172] on link "Student" at bounding box center [98, 164] width 197 height 33
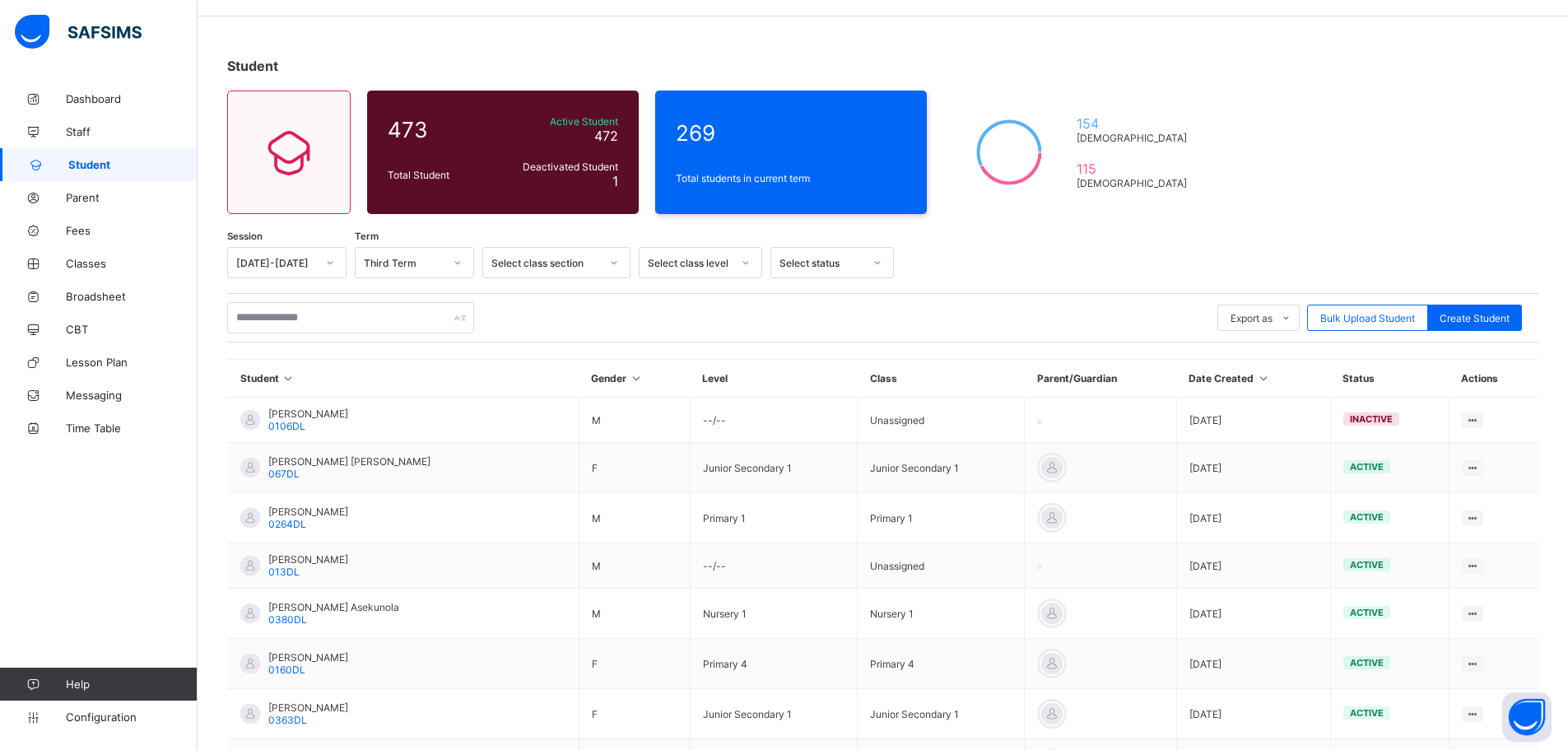
scroll to position [51, 0]
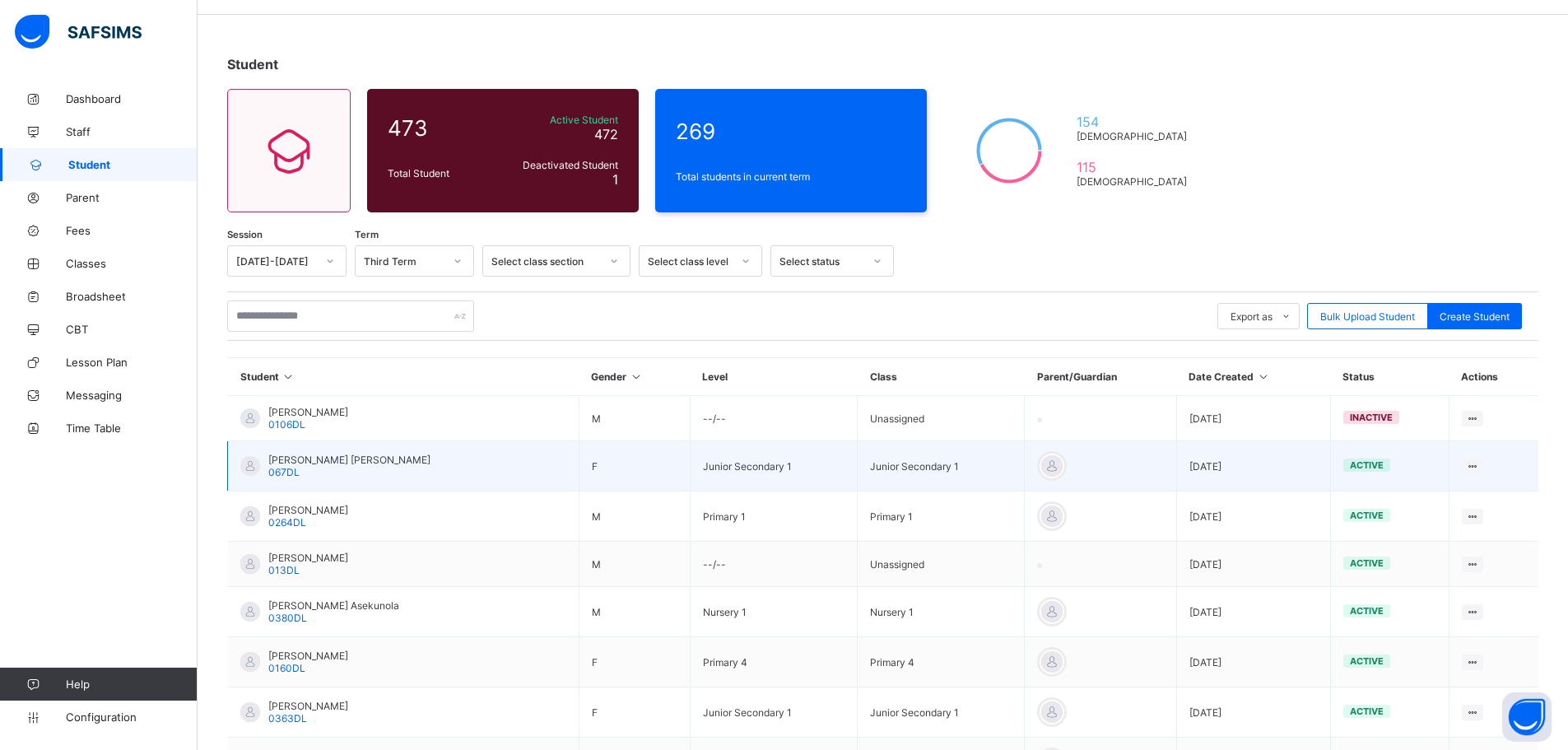
click at [344, 462] on span "[PERSON_NAME] [PERSON_NAME]" at bounding box center [350, 459] width 162 height 12
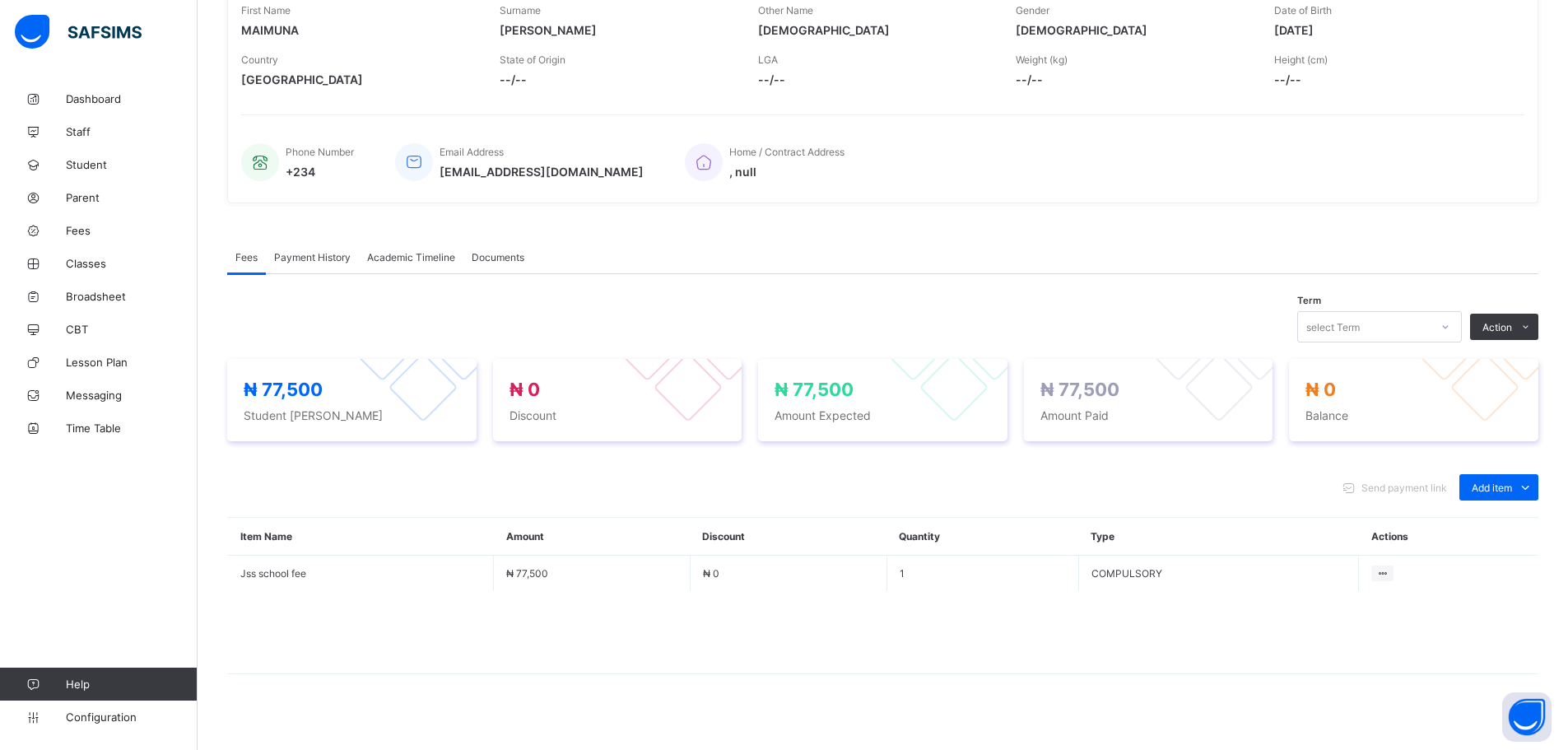
scroll to position [296, 0]
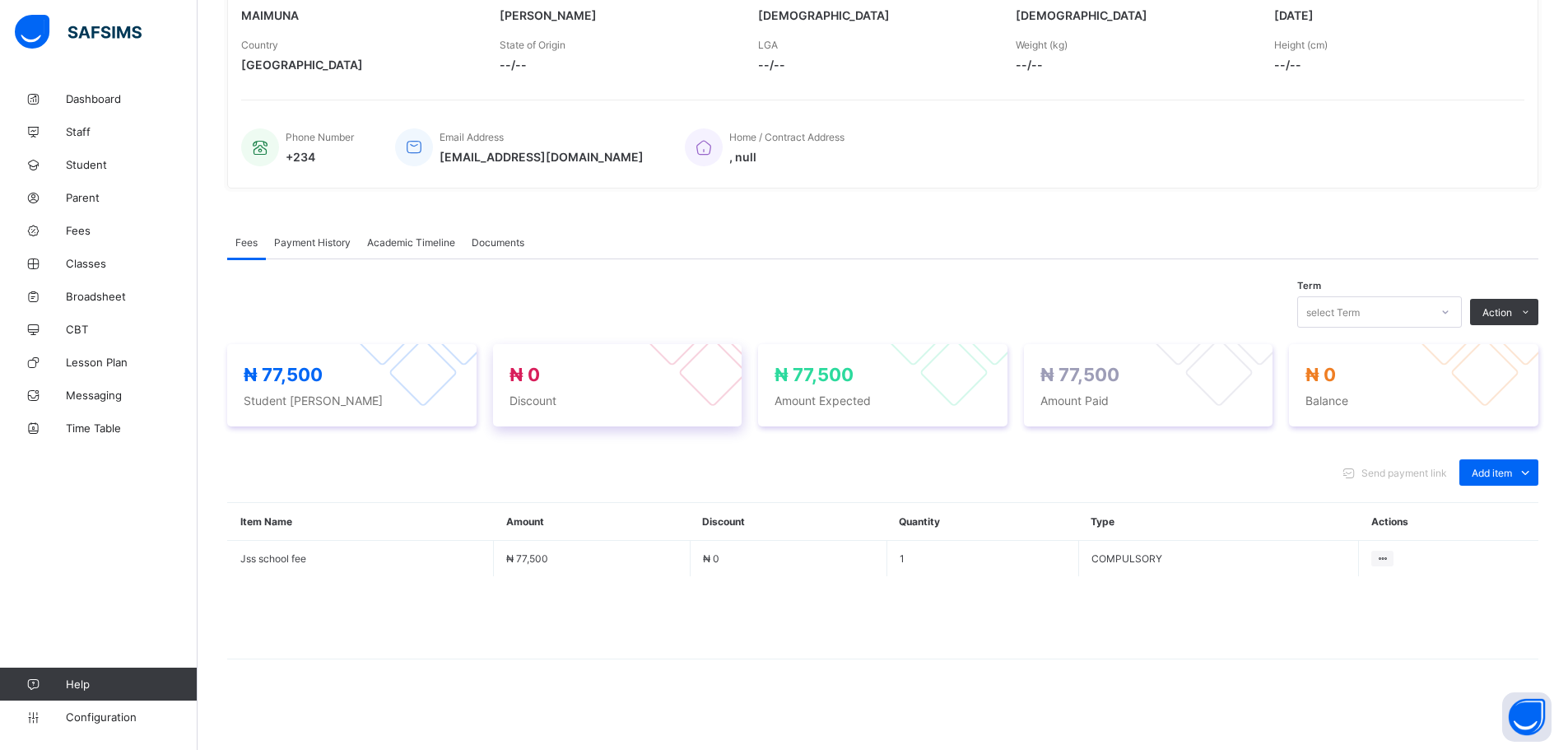
click at [575, 388] on div "₦ 0 Discount" at bounding box center [618, 386] width 216 height 44
click at [788, 385] on div "₦ 77,500 Amount Expected" at bounding box center [883, 386] width 216 height 44
click at [1124, 396] on span "Amount Paid" at bounding box center [1149, 400] width 216 height 14
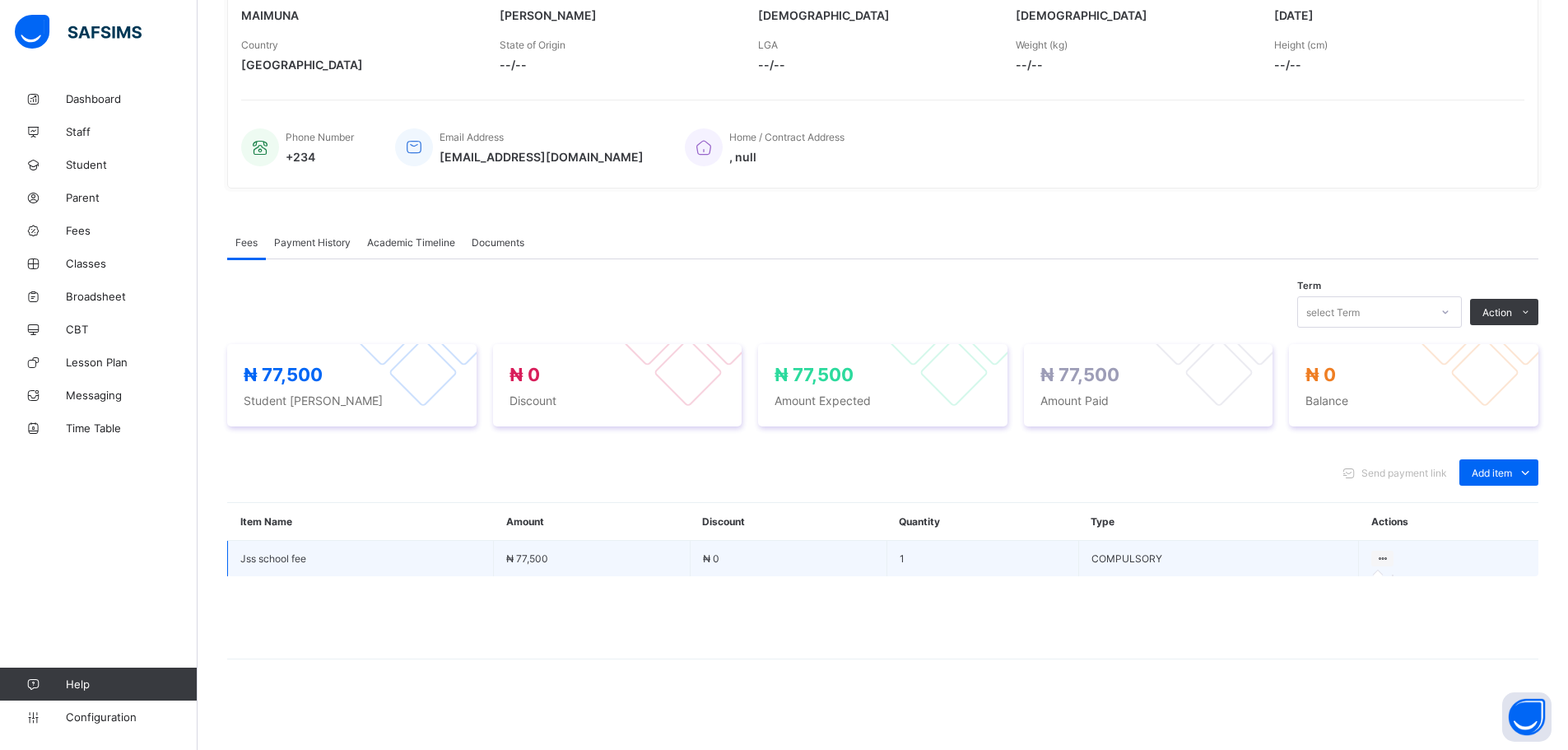
click at [1390, 558] on icon at bounding box center [1382, 558] width 14 height 12
click at [1386, 555] on div at bounding box center [1382, 558] width 22 height 15
click at [1386, 555] on icon at bounding box center [1382, 558] width 14 height 12
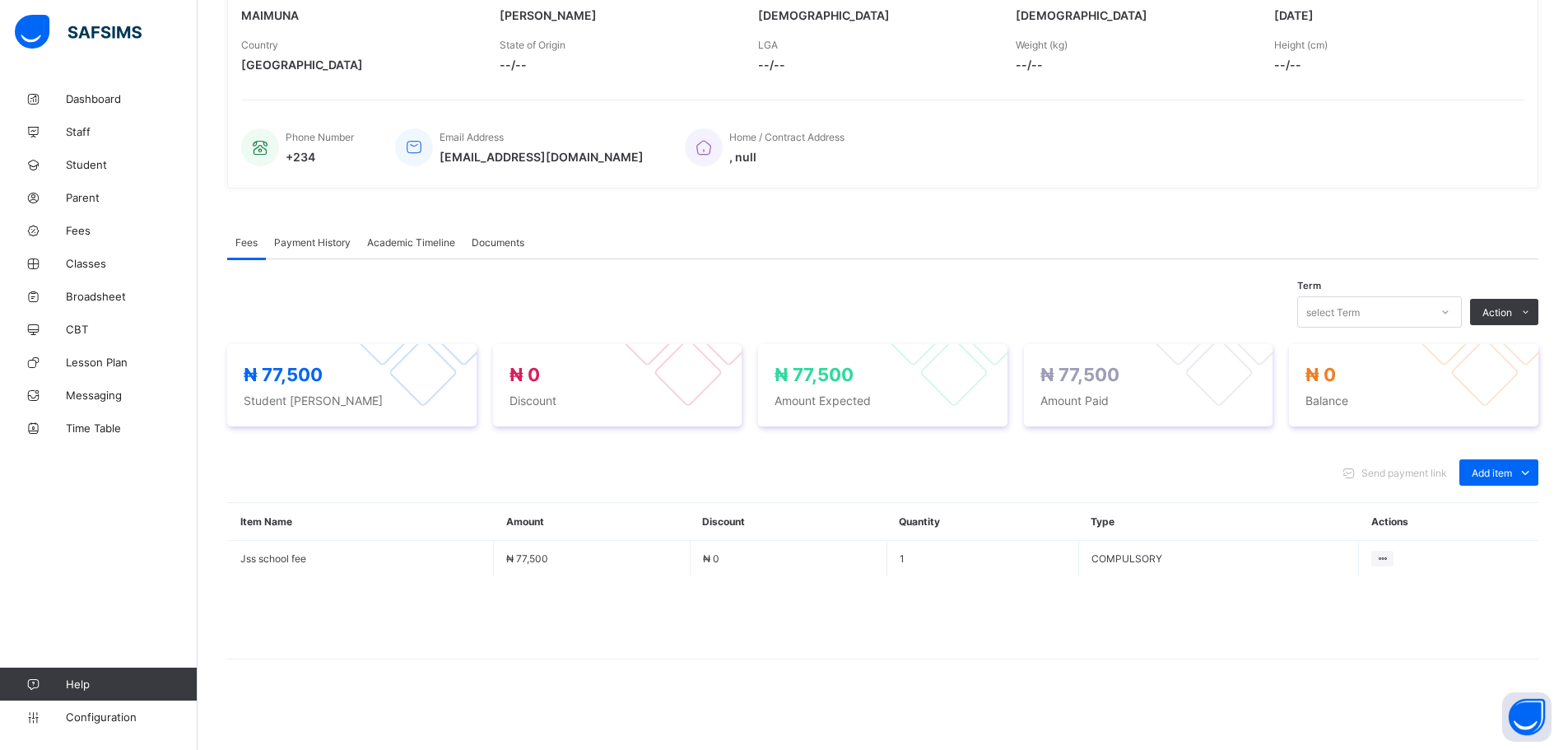
click at [321, 243] on span "Payment History" at bounding box center [313, 242] width 76 height 12
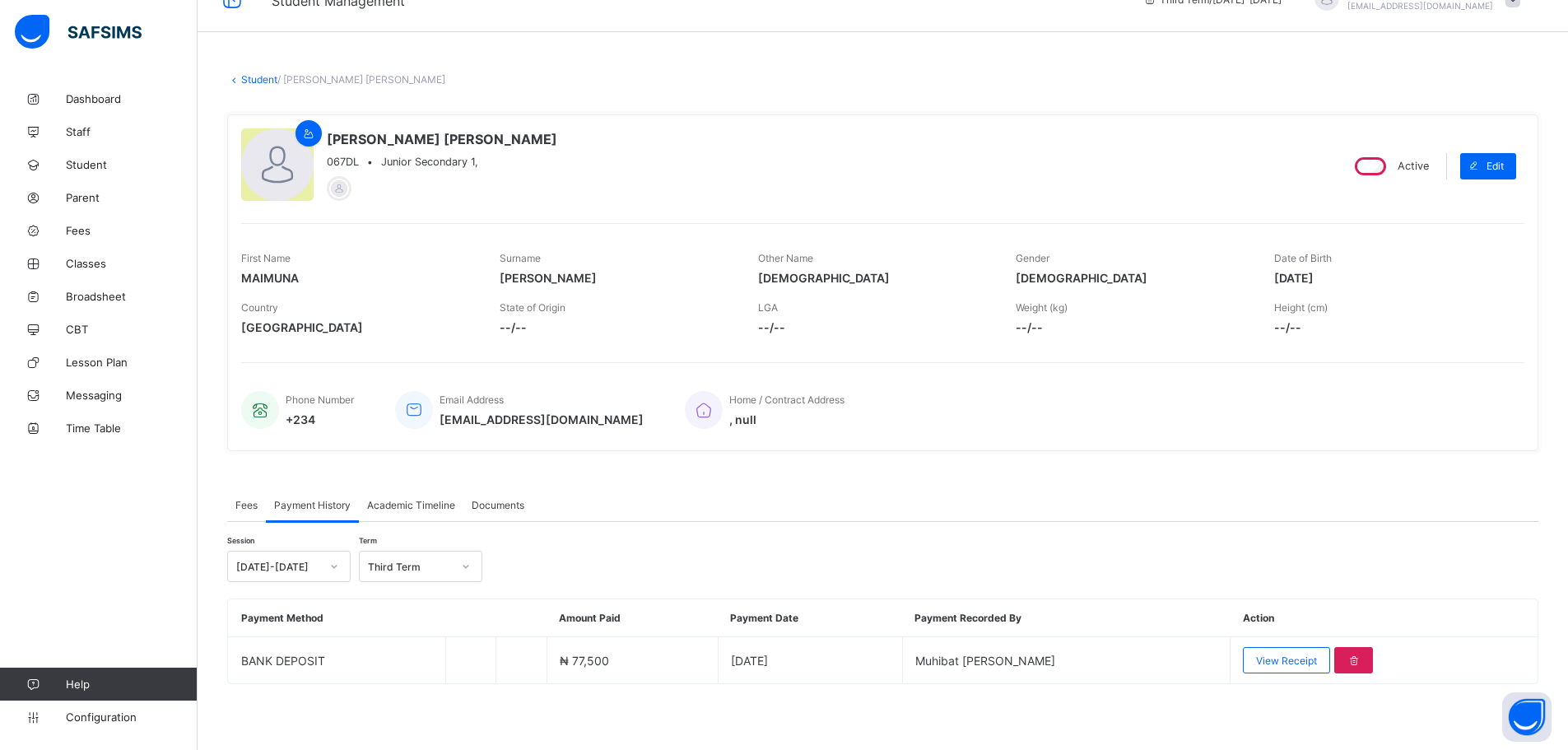
click at [397, 506] on span "Academic Timeline" at bounding box center [411, 504] width 88 height 12
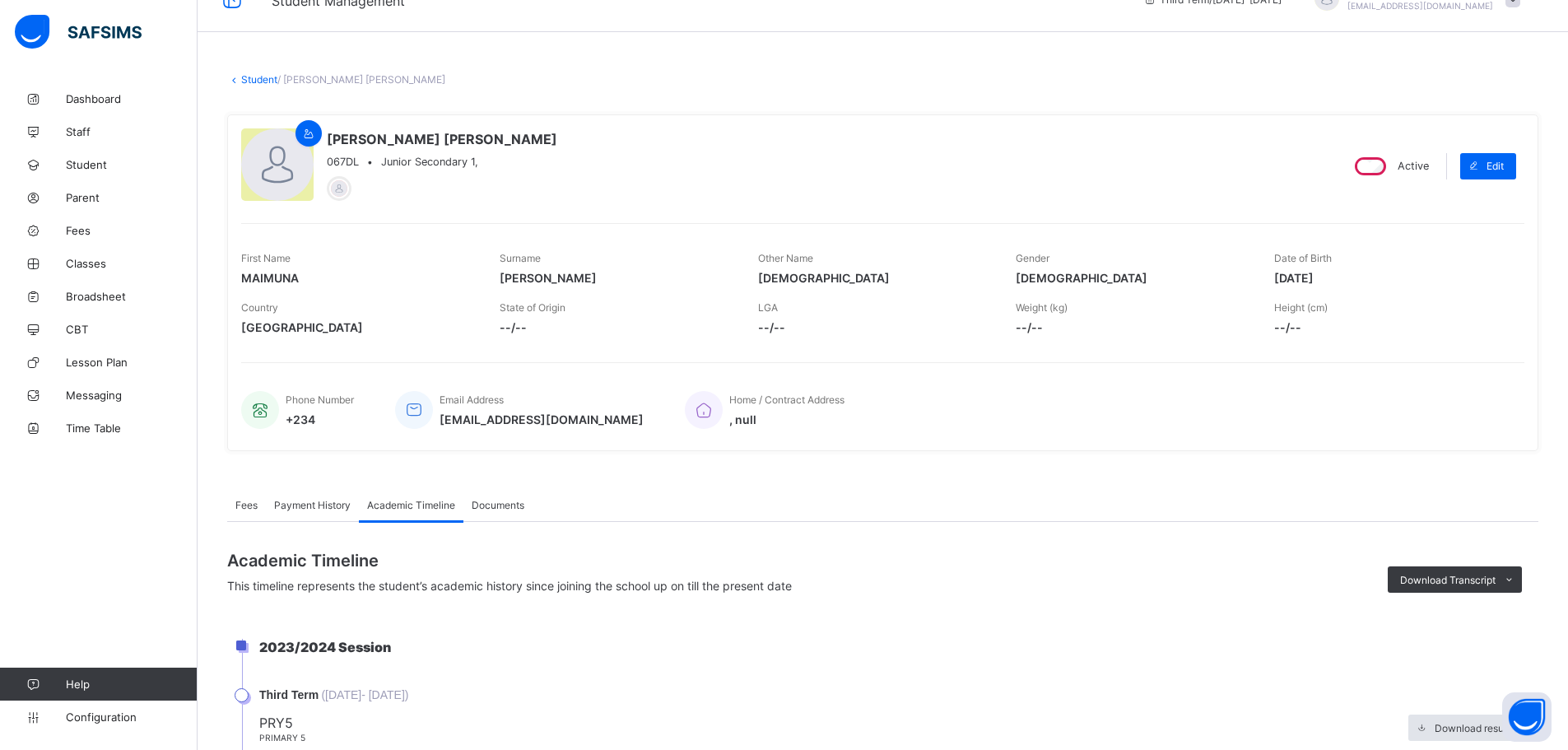
scroll to position [296, 0]
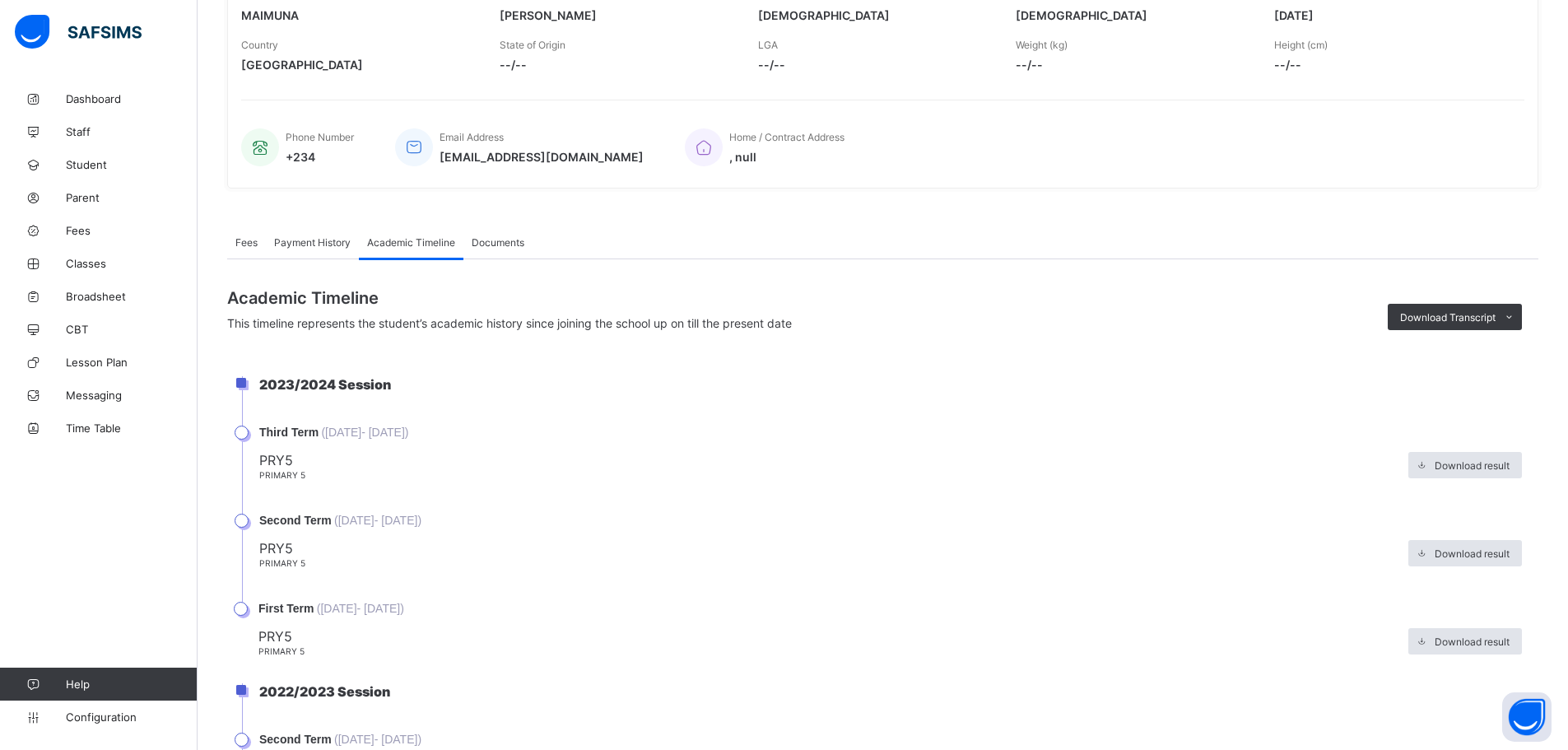
click at [295, 250] on div "Payment History" at bounding box center [313, 242] width 93 height 33
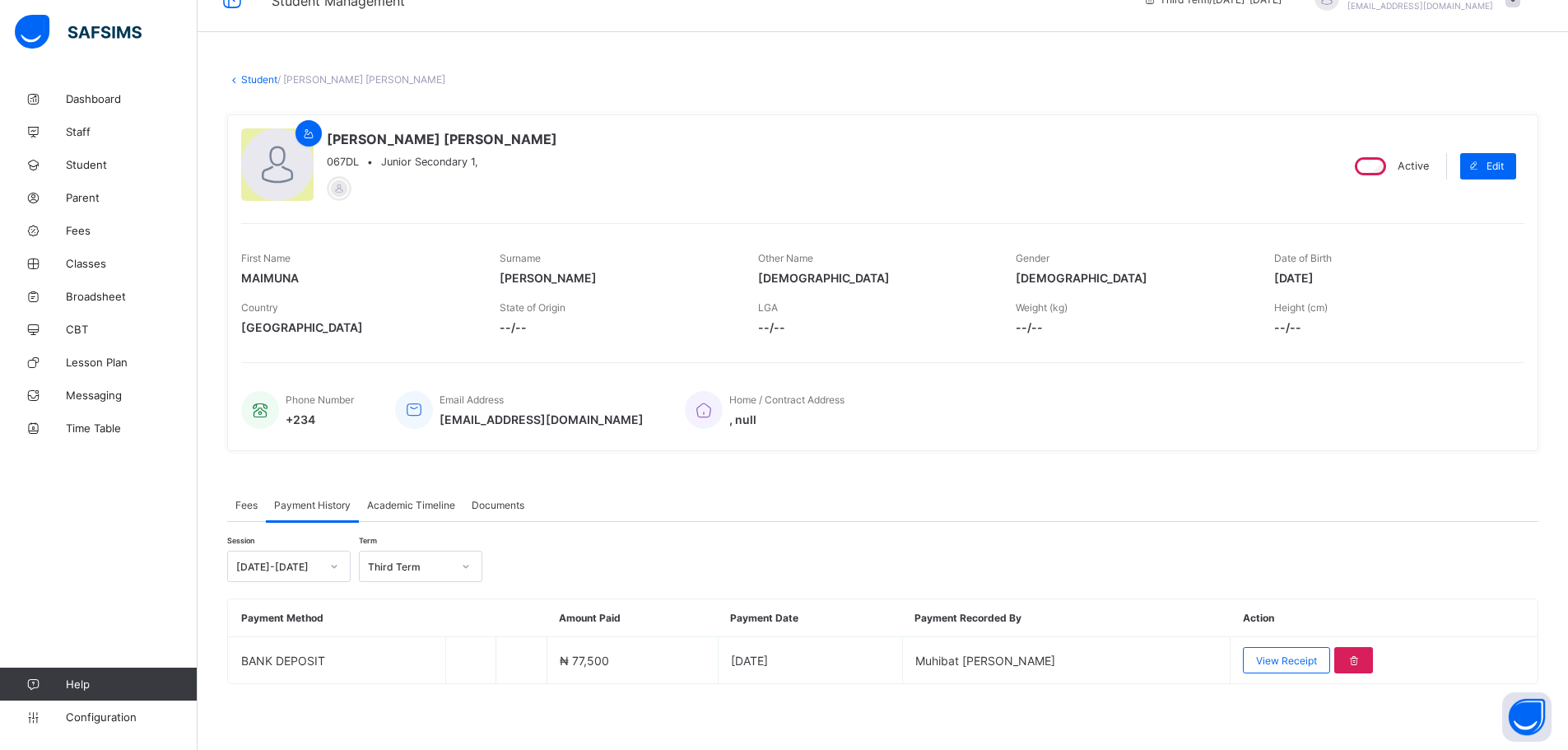
click at [317, 569] on div "[DATE]-[DATE]" at bounding box center [278, 566] width 84 height 12
click at [293, 626] on div "[DATE]-[DATE]" at bounding box center [289, 627] width 122 height 26
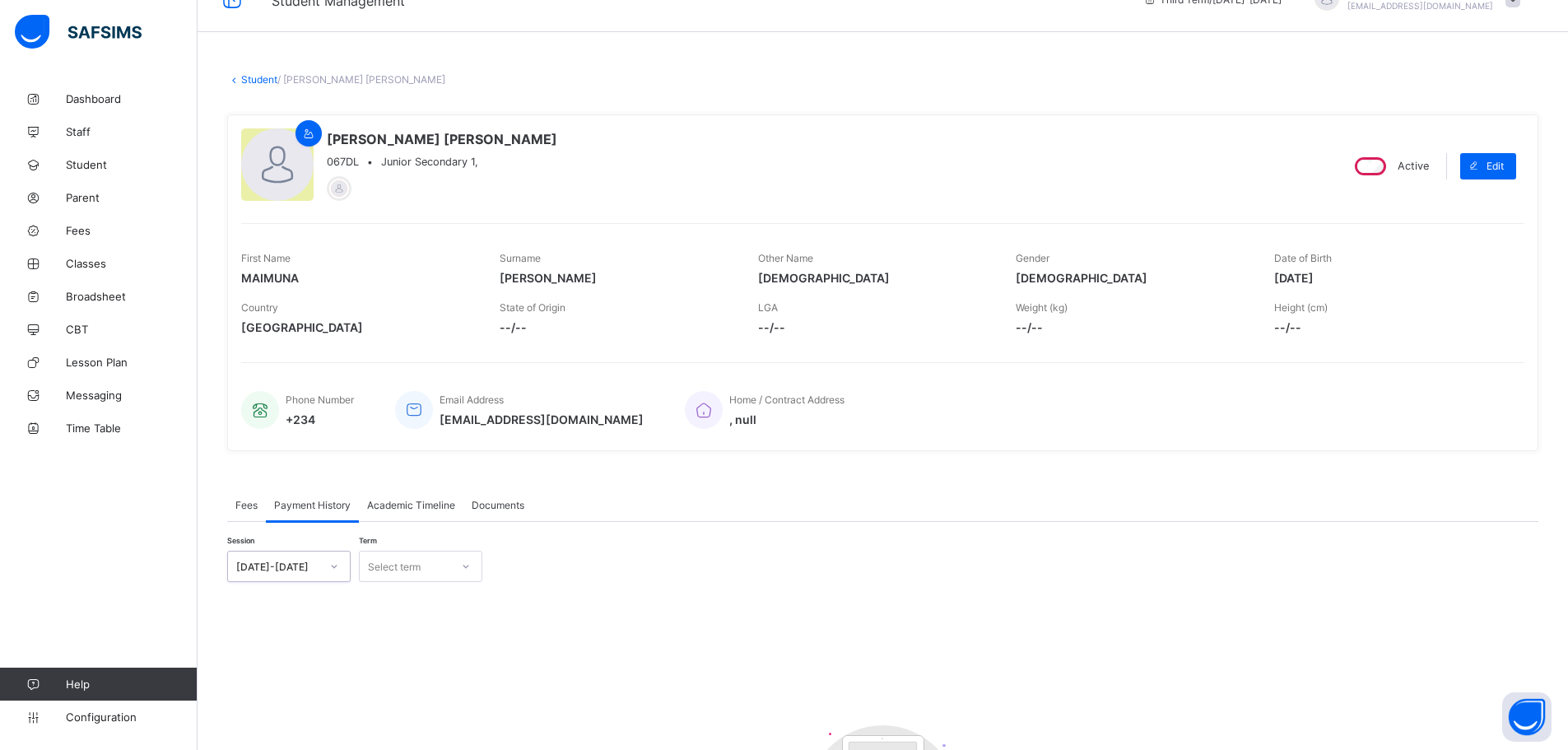
click at [440, 558] on div "Select term" at bounding box center [404, 566] width 91 height 23
click at [410, 604] on div "First Term" at bounding box center [420, 601] width 122 height 26
click at [453, 571] on div at bounding box center [465, 566] width 28 height 27
click at [434, 627] on div "Second Term" at bounding box center [420, 627] width 122 height 26
click at [309, 557] on div "[DATE]-[DATE]" at bounding box center [273, 566] width 91 height 23
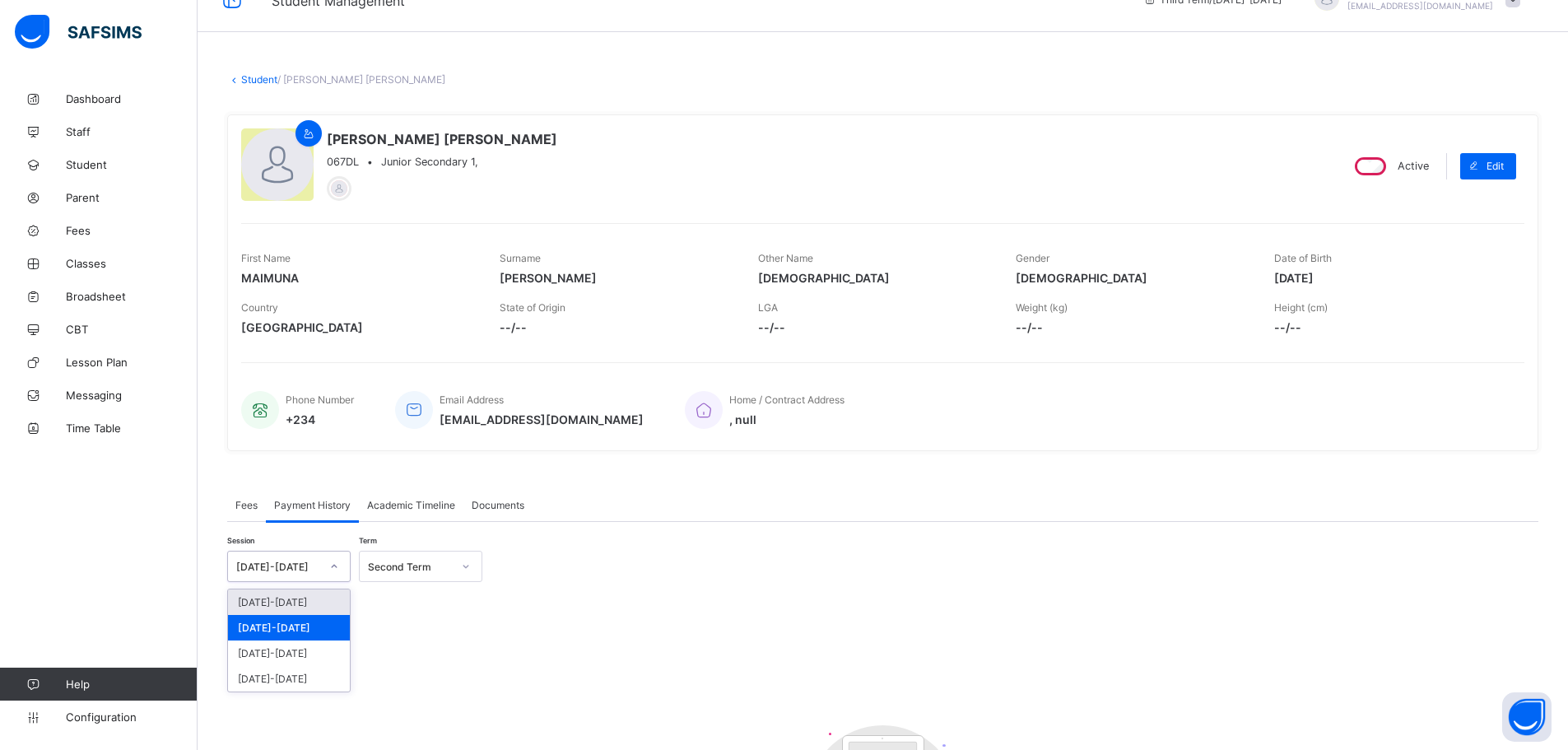
click at [307, 598] on div "[DATE]-[DATE]" at bounding box center [289, 601] width 122 height 26
click at [398, 568] on div "Select term" at bounding box center [394, 566] width 52 height 31
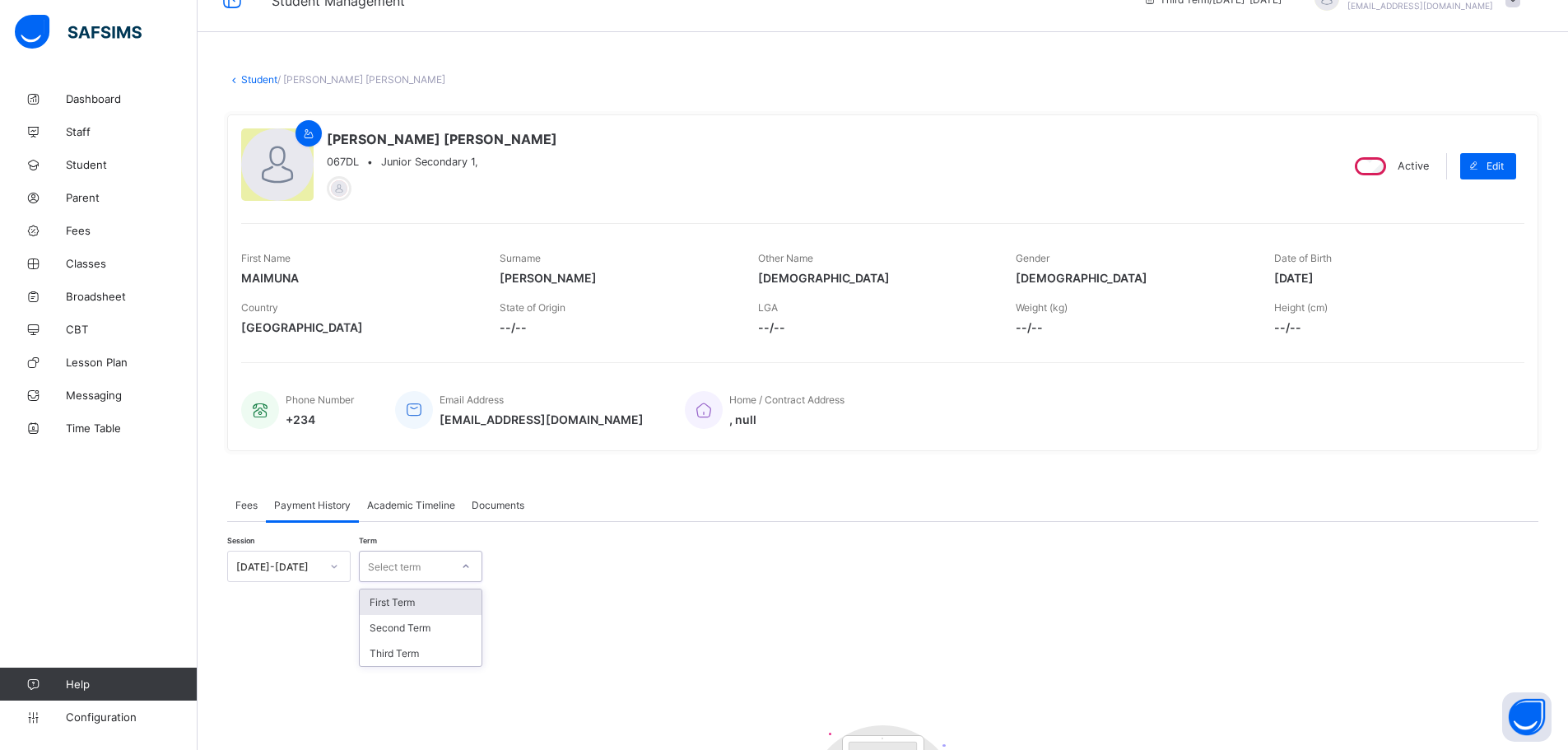
click at [405, 605] on div "First Term" at bounding box center [420, 601] width 122 height 26
click at [413, 571] on div "First Term" at bounding box center [410, 566] width 84 height 12
click at [406, 626] on div "Second Term" at bounding box center [420, 627] width 122 height 26
click at [413, 571] on div "Second Term" at bounding box center [410, 566] width 84 height 12
click at [405, 654] on div "Third Term" at bounding box center [420, 653] width 122 height 26
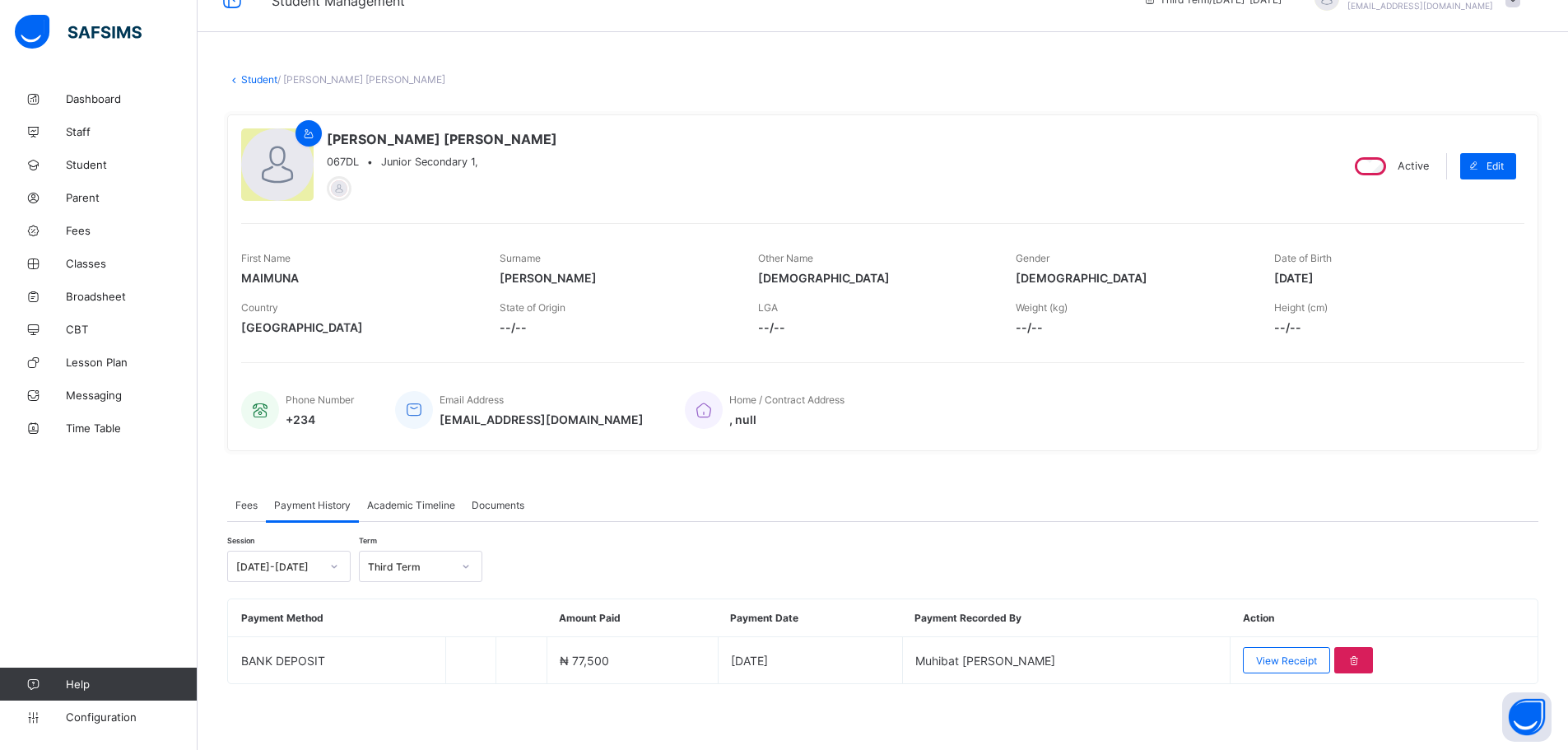
click at [408, 510] on span "Academic Timeline" at bounding box center [411, 504] width 88 height 12
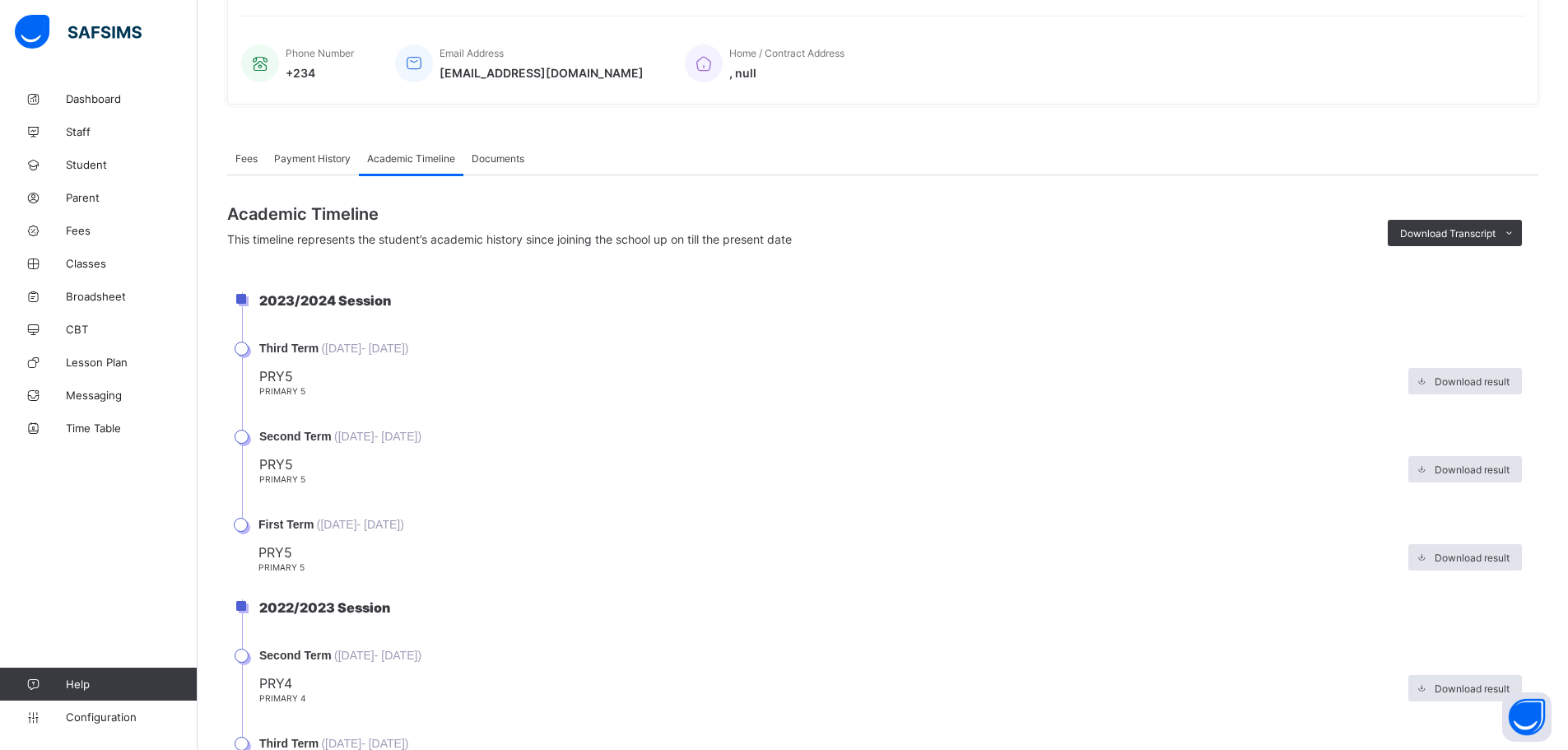
scroll to position [374, 0]
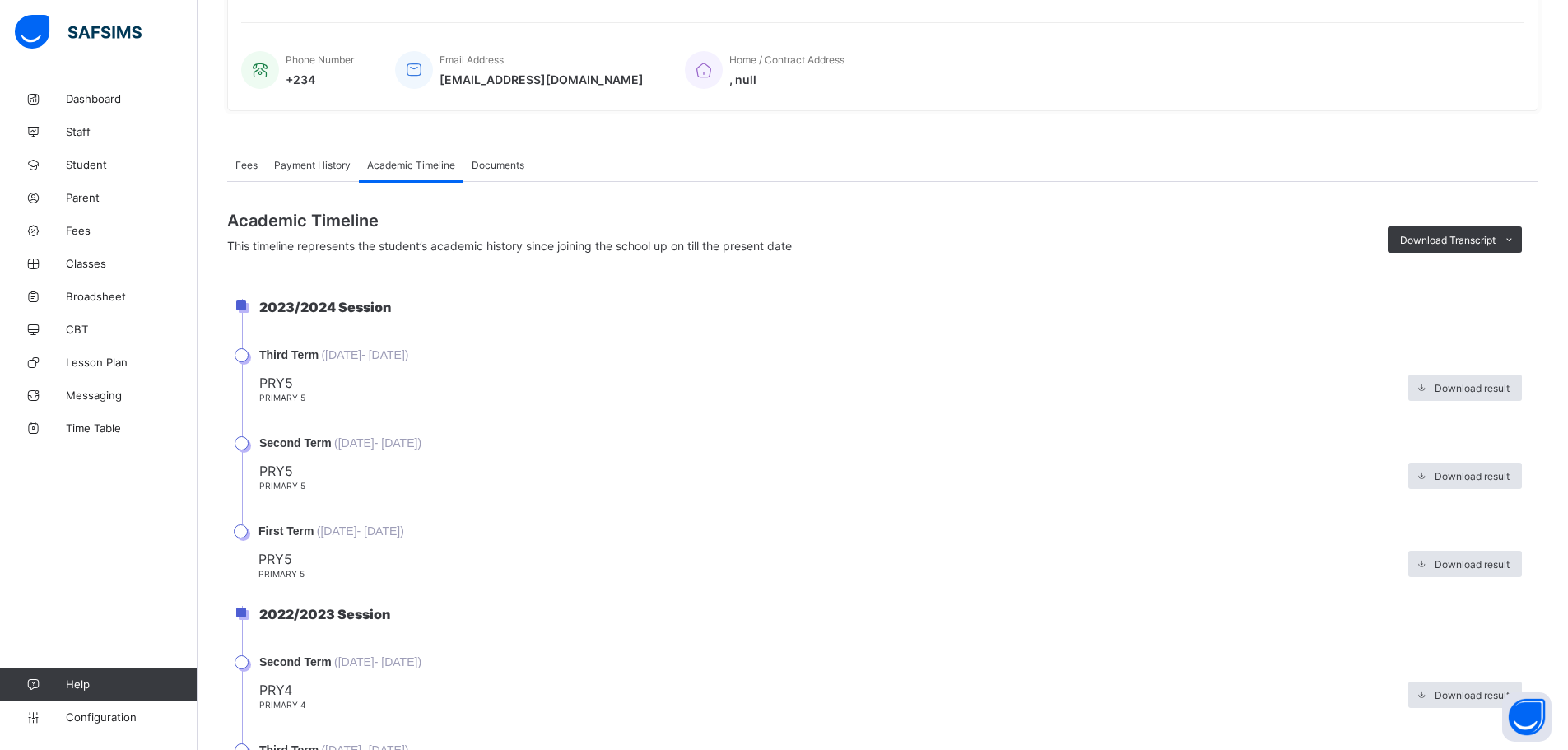
click at [504, 167] on span "Documents" at bounding box center [498, 165] width 52 height 12
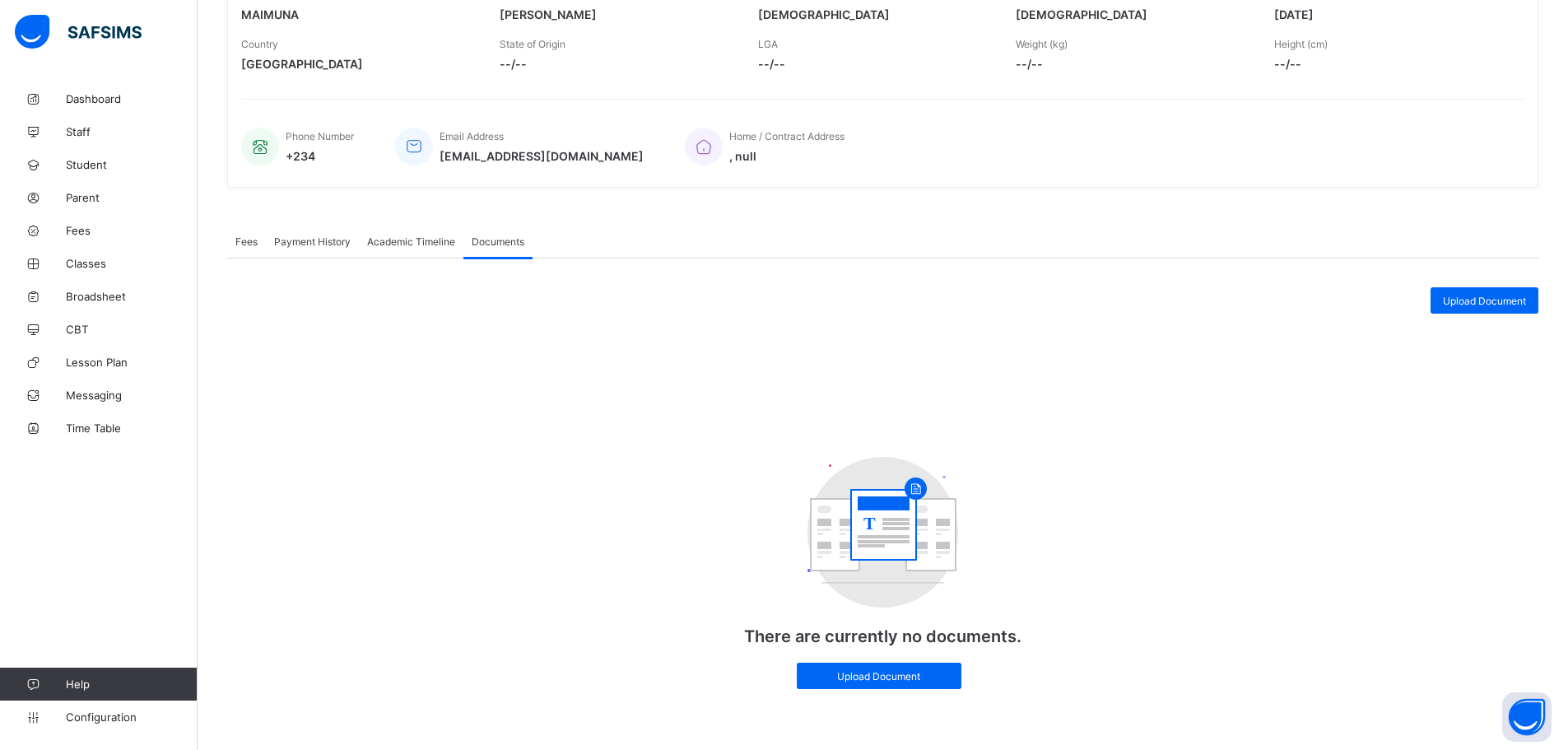
scroll to position [295, 0]
click at [405, 241] on span "Academic Timeline" at bounding box center [411, 243] width 88 height 12
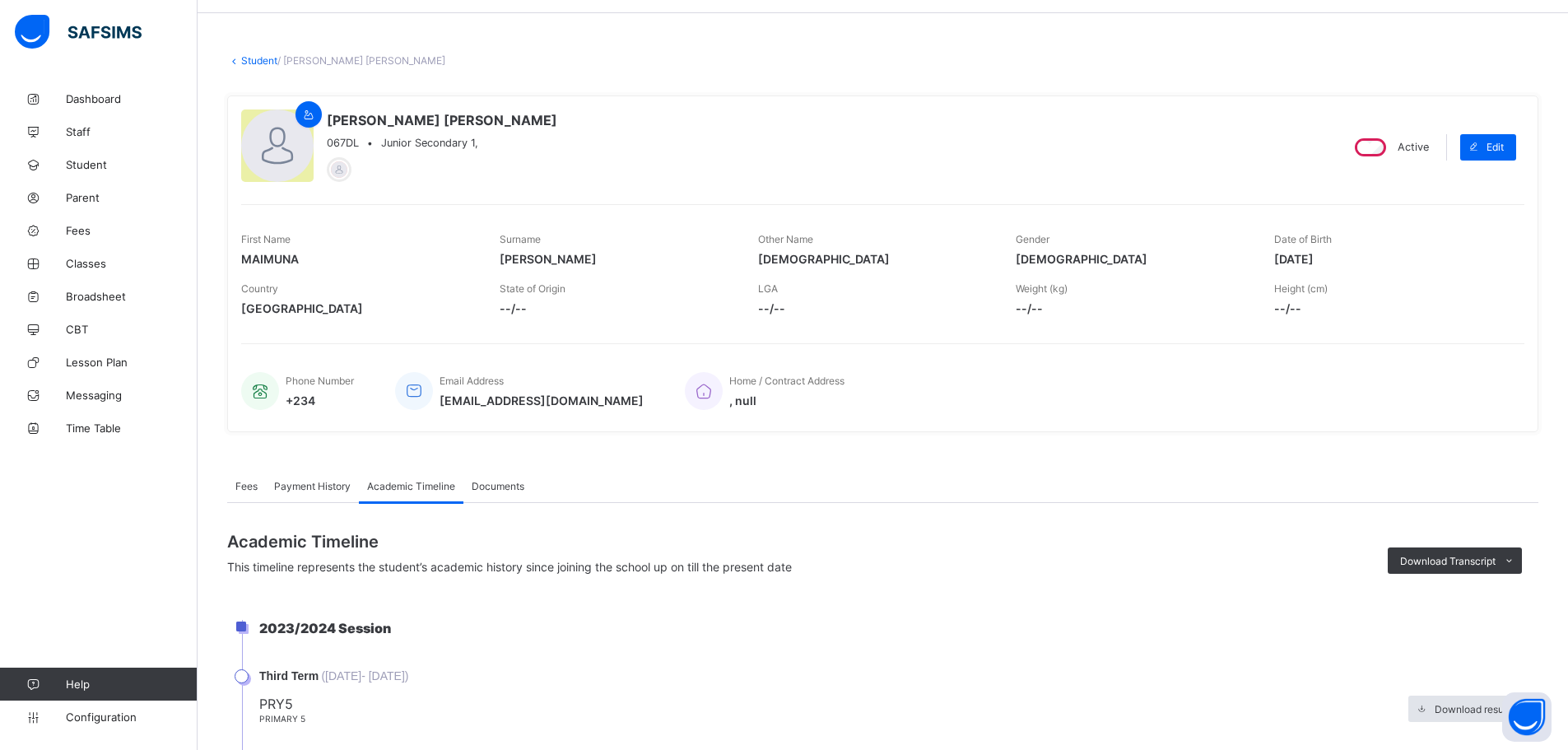
scroll to position [0, 0]
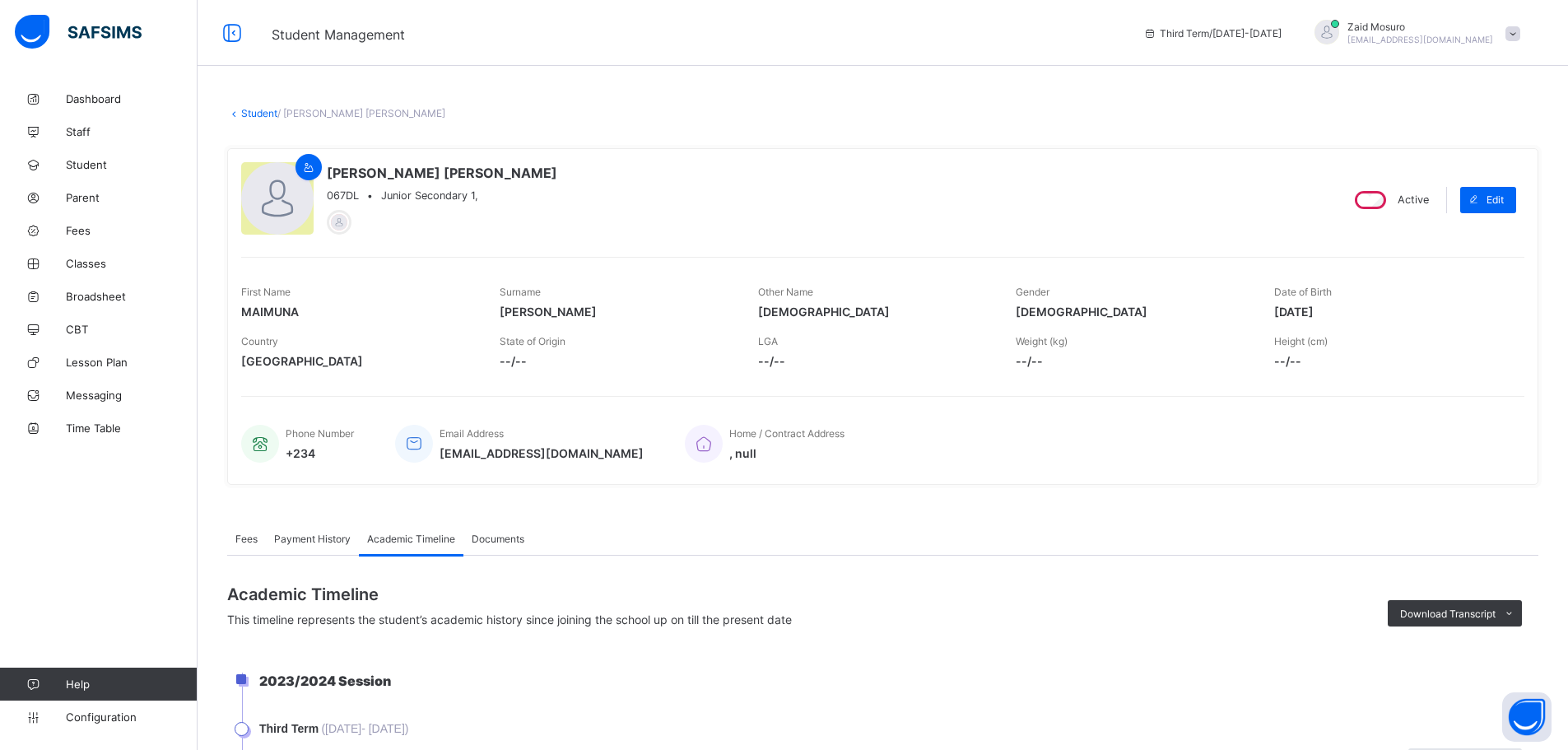
click at [254, 116] on link "Student" at bounding box center [259, 112] width 36 height 12
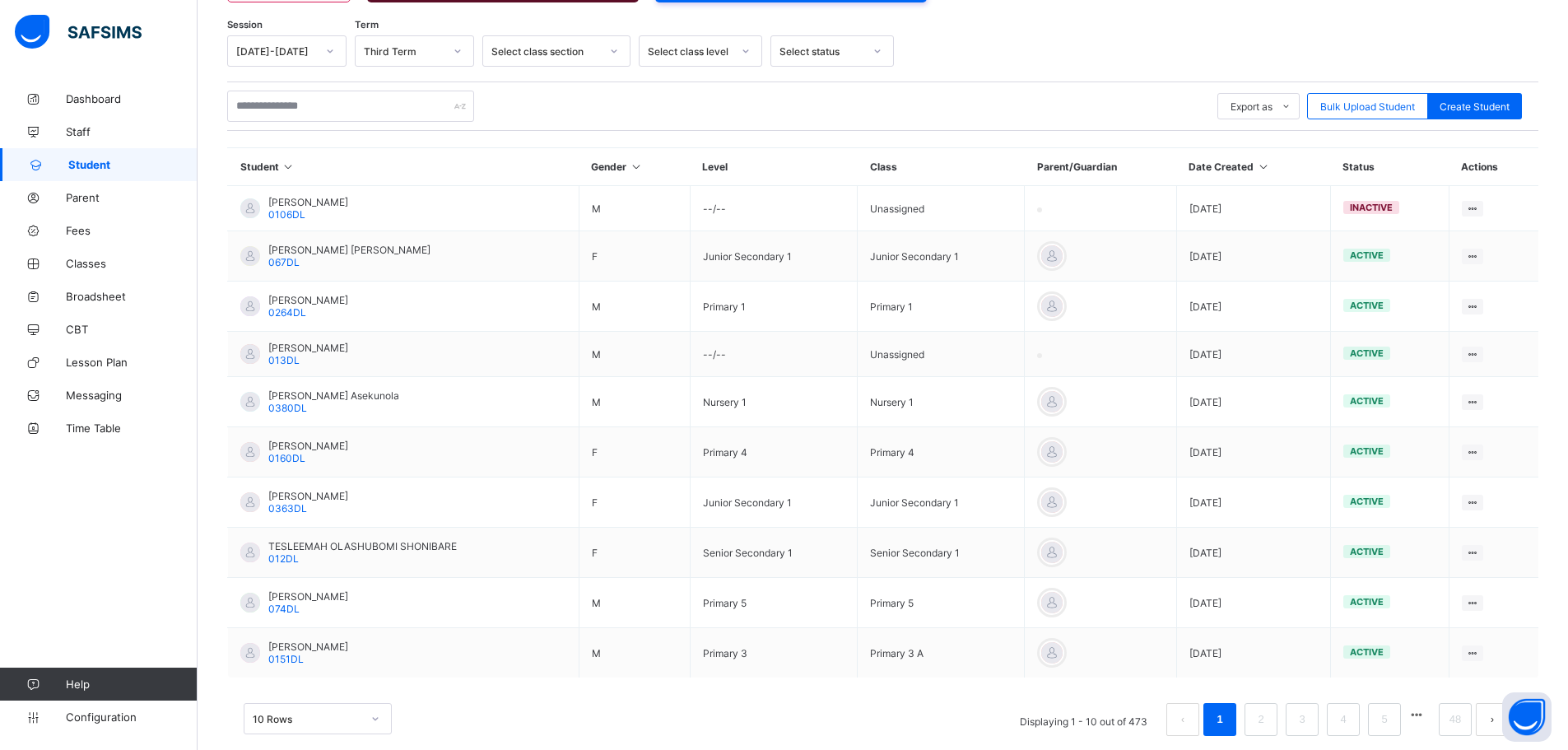
scroll to position [288, 0]
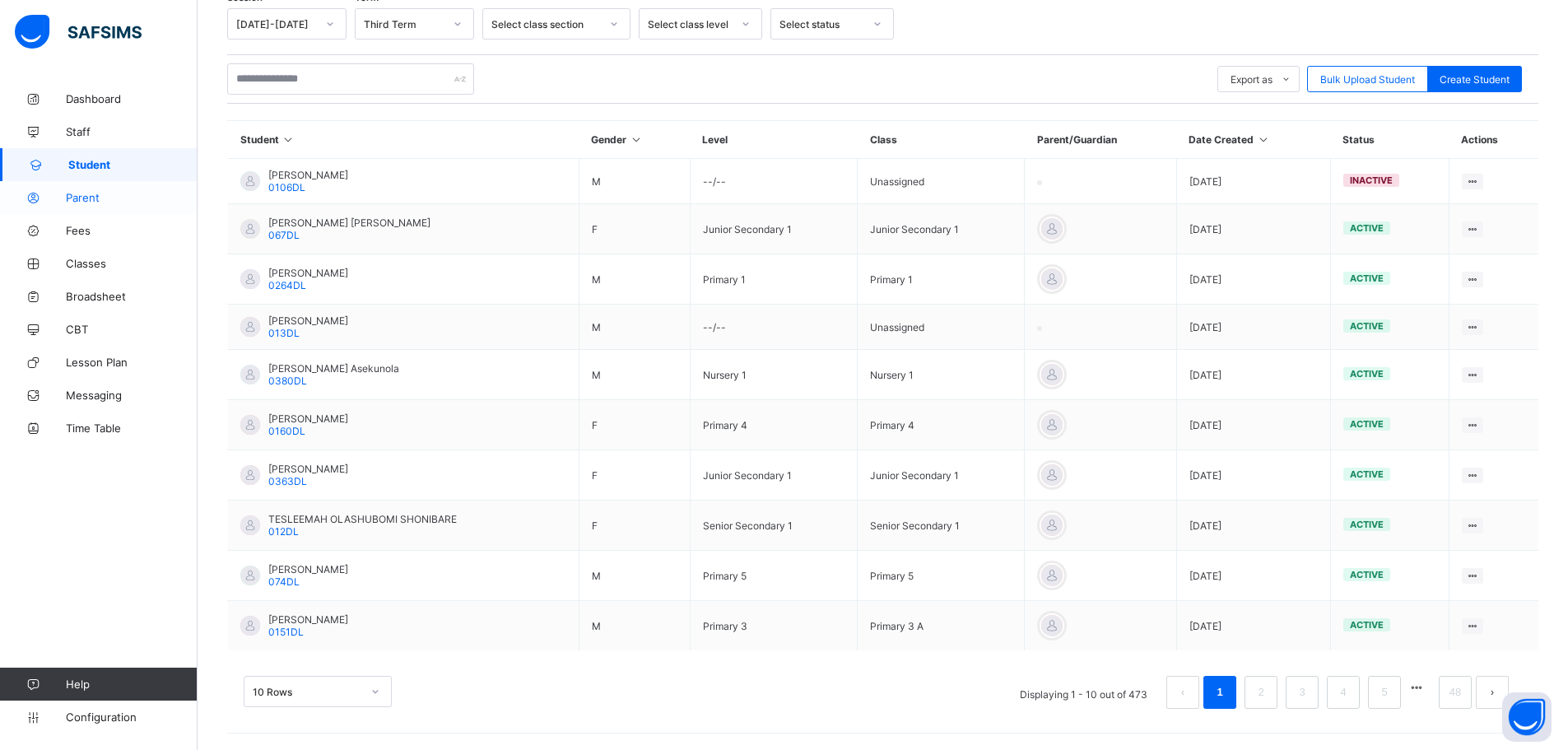
click at [74, 199] on span "Parent" at bounding box center [132, 197] width 132 height 13
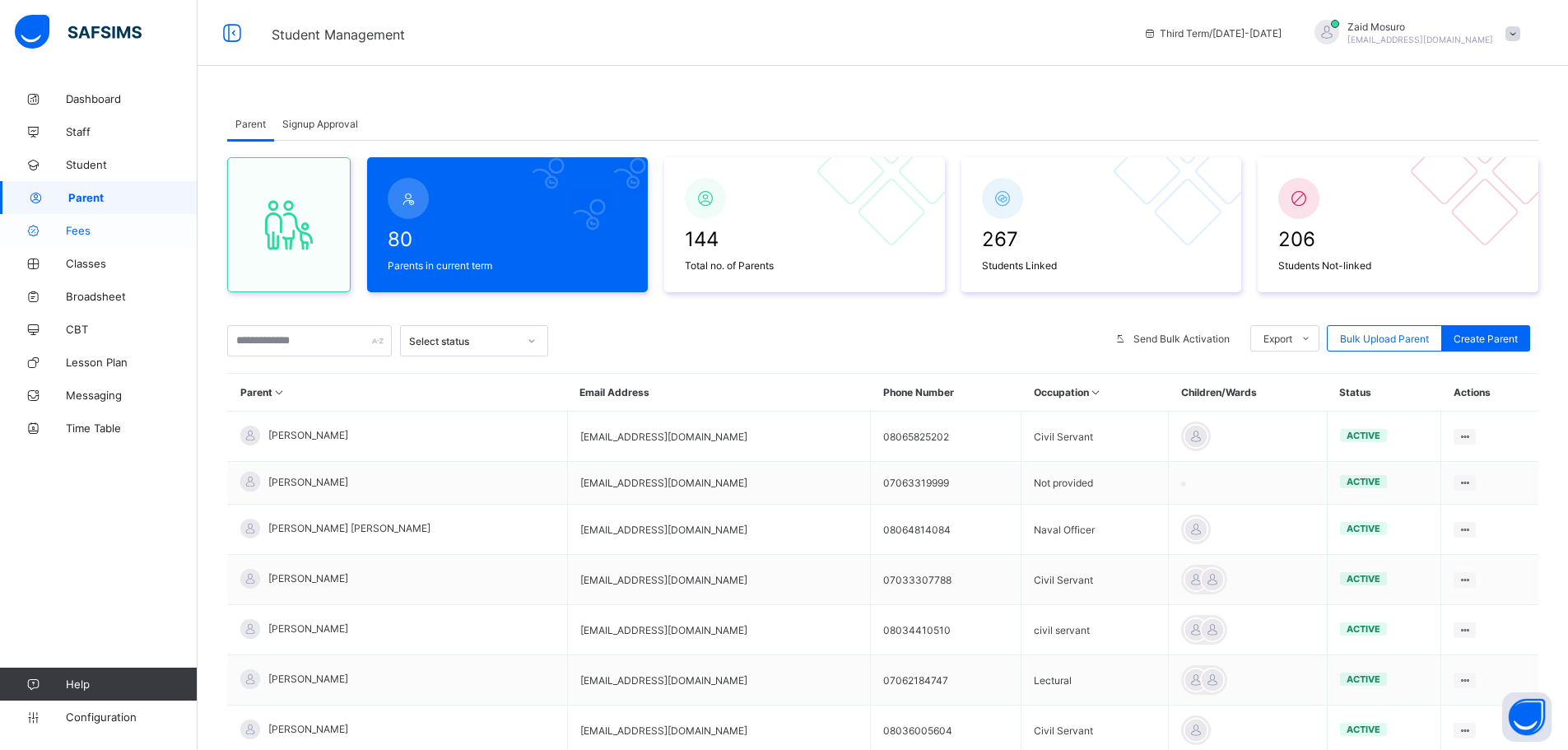
click at [118, 228] on span "Fees" at bounding box center [132, 231] width 132 height 13
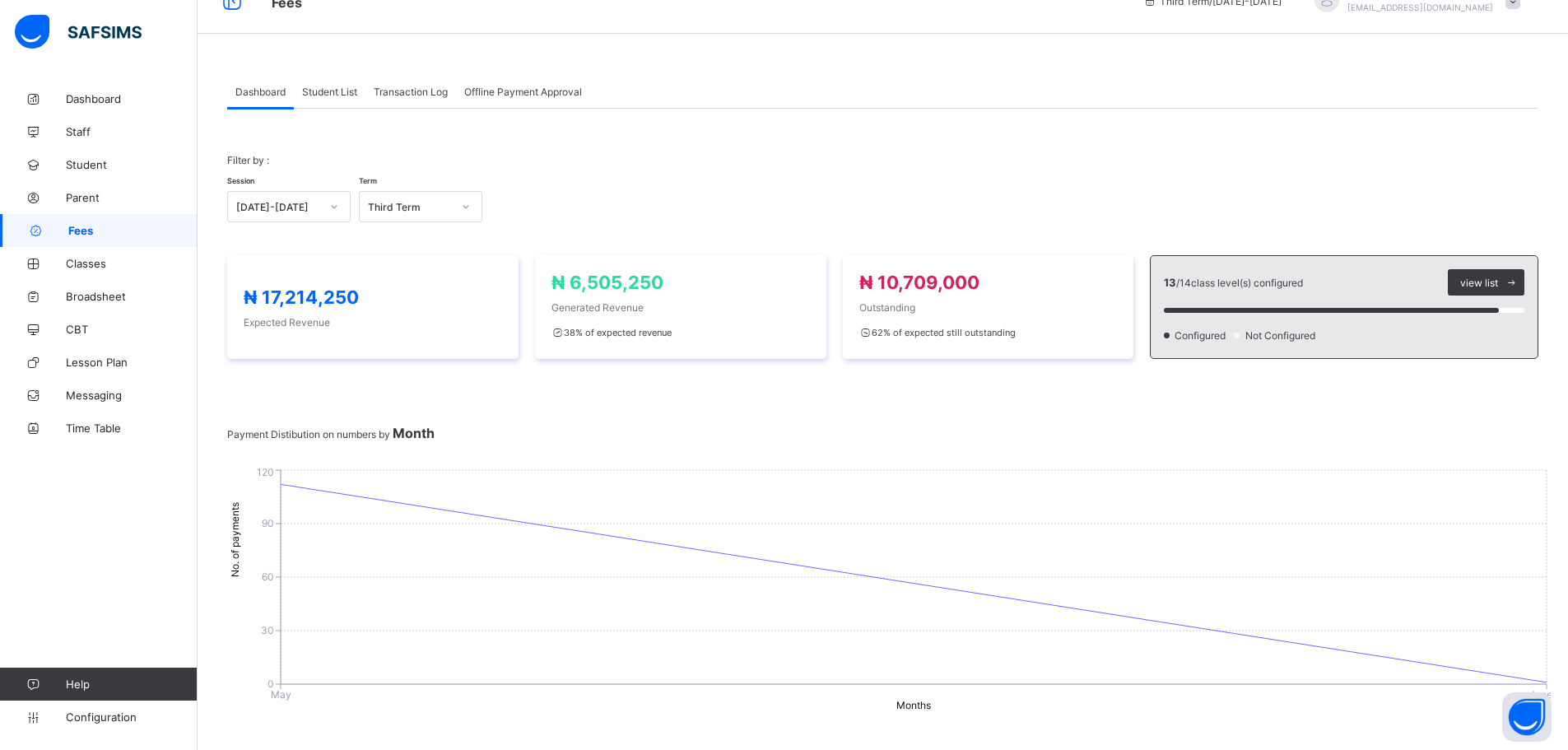
scroll to position [19, 0]
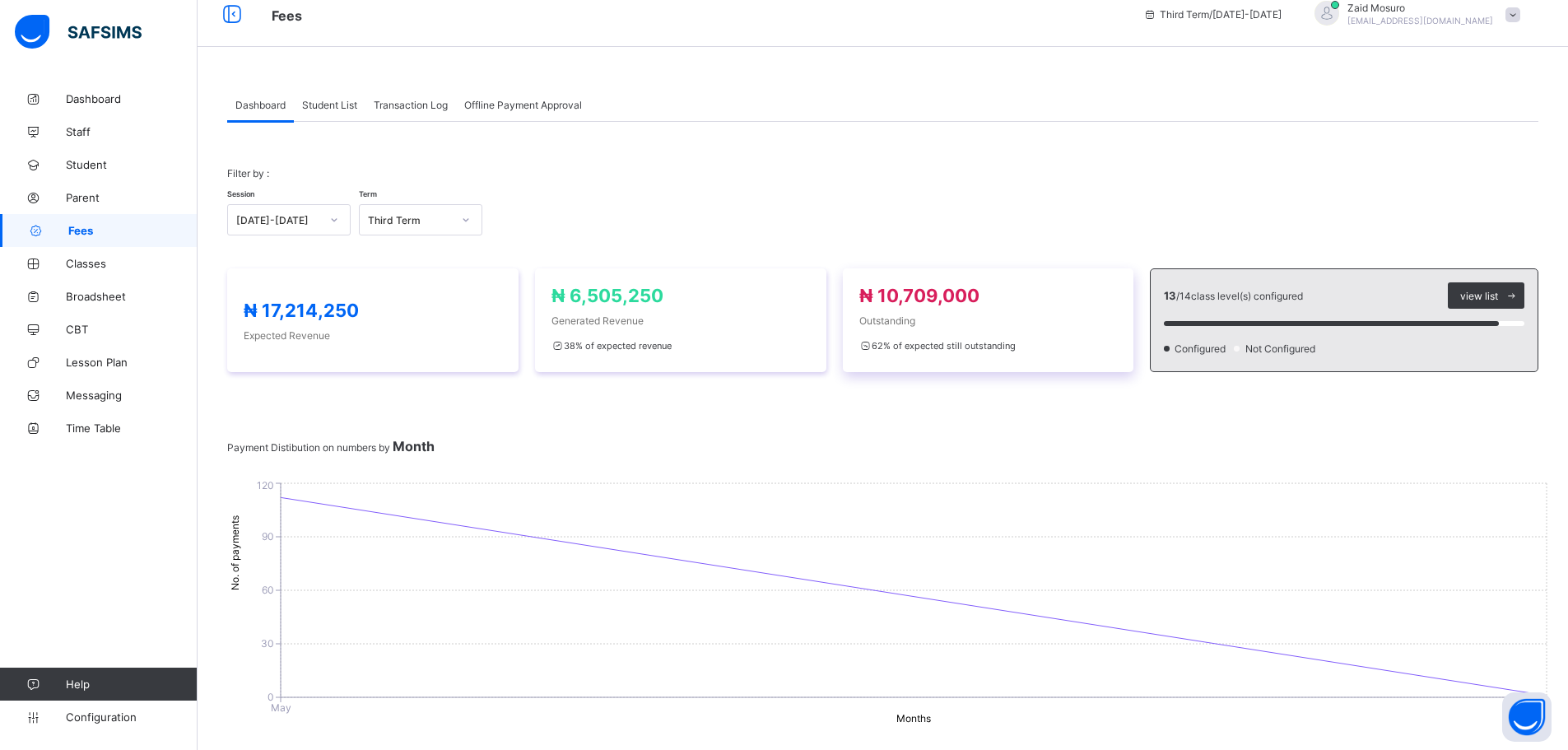
click at [933, 317] on span "Outstanding" at bounding box center [988, 320] width 258 height 12
click at [927, 317] on span "Outstanding" at bounding box center [988, 320] width 258 height 12
click at [318, 107] on span "Student List" at bounding box center [330, 105] width 55 height 12
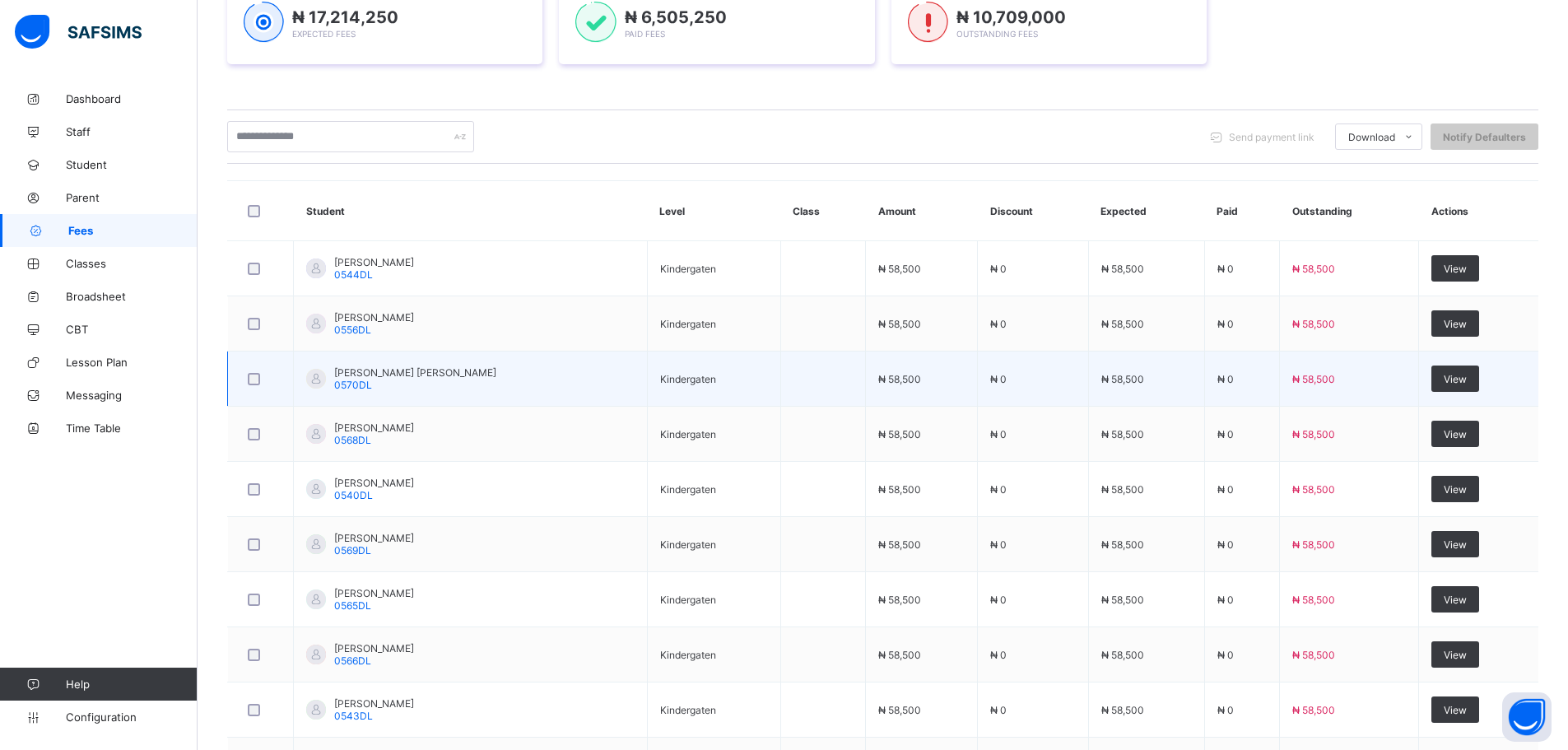
scroll to position [273, 0]
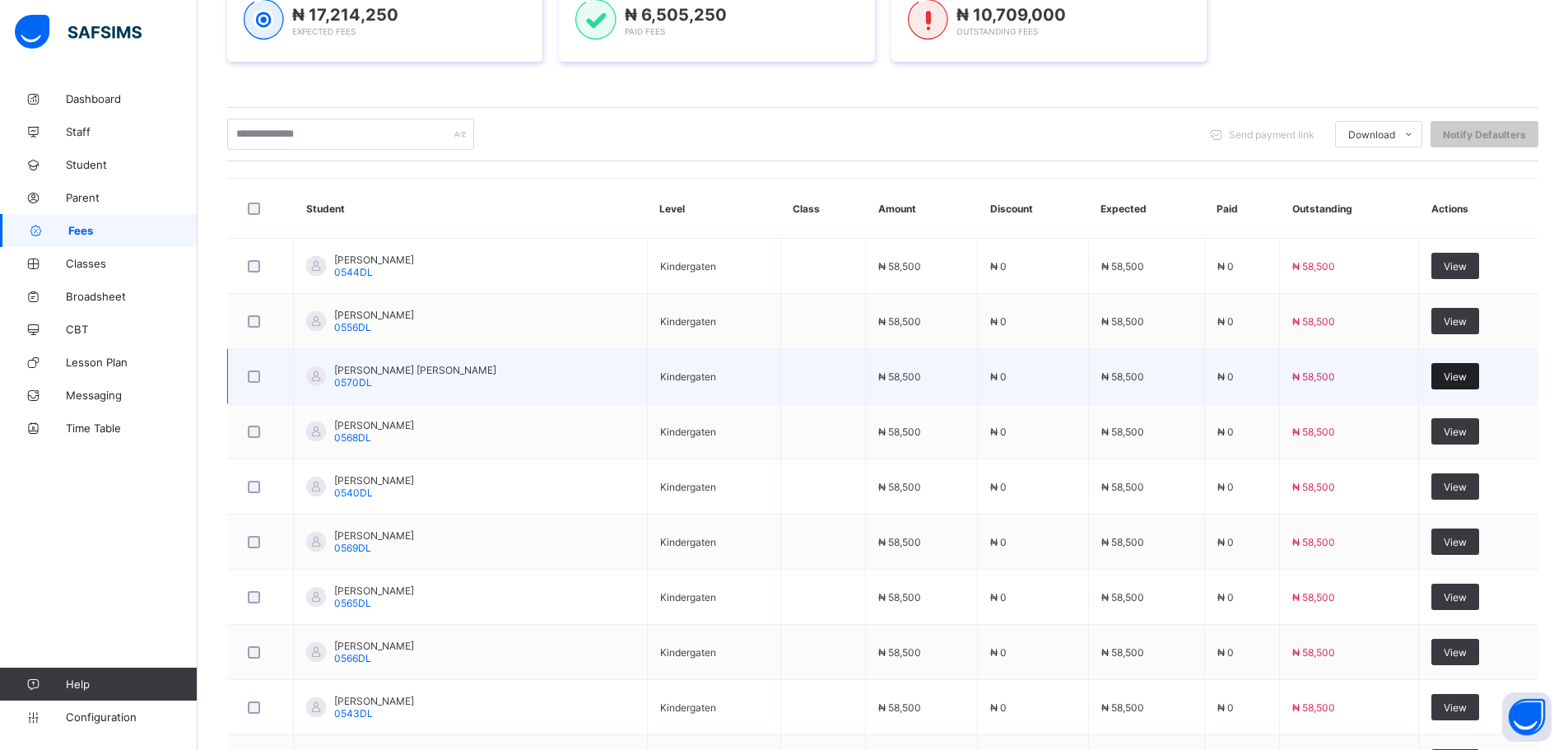
click at [1467, 381] on span "View" at bounding box center [1456, 376] width 23 height 12
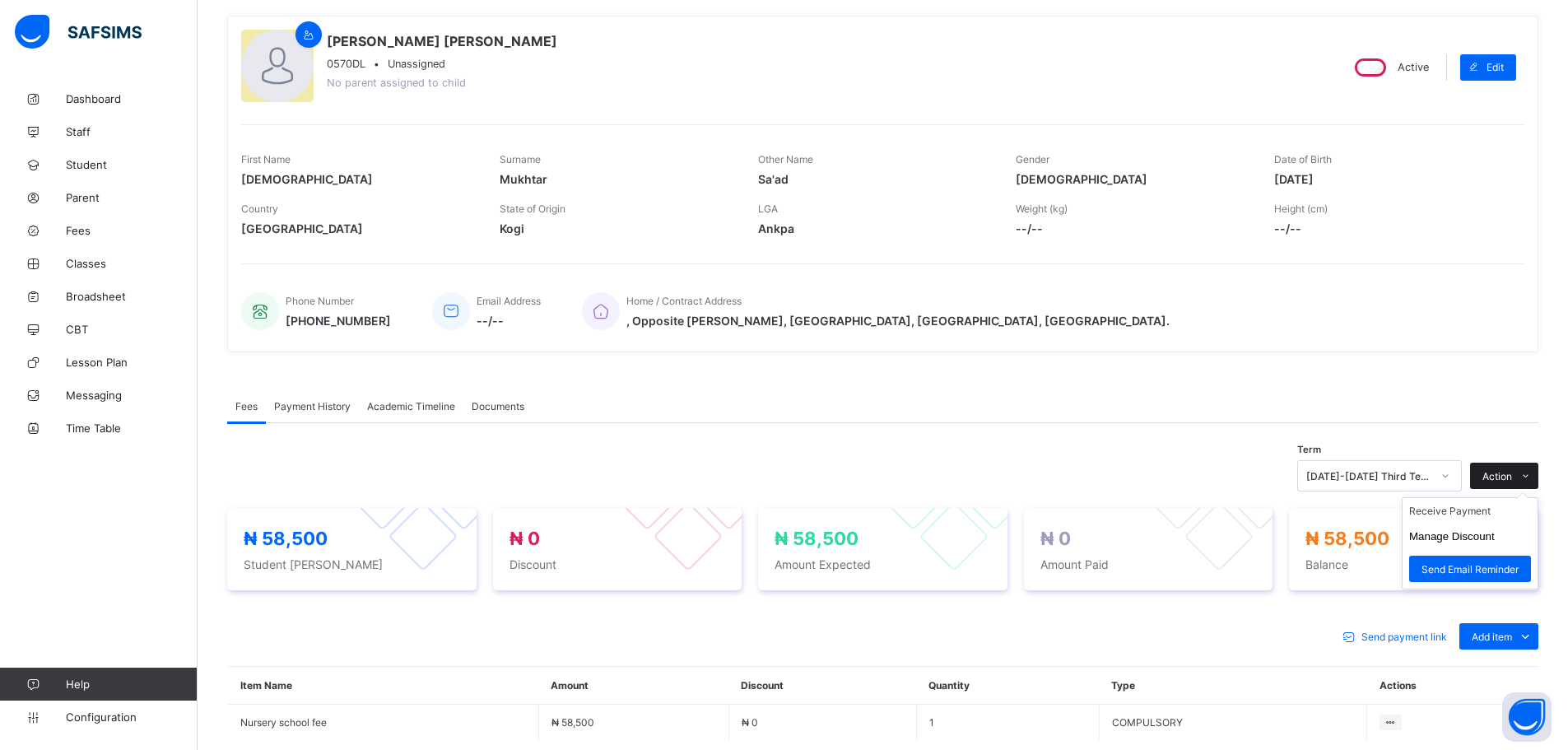
scroll to position [148, 0]
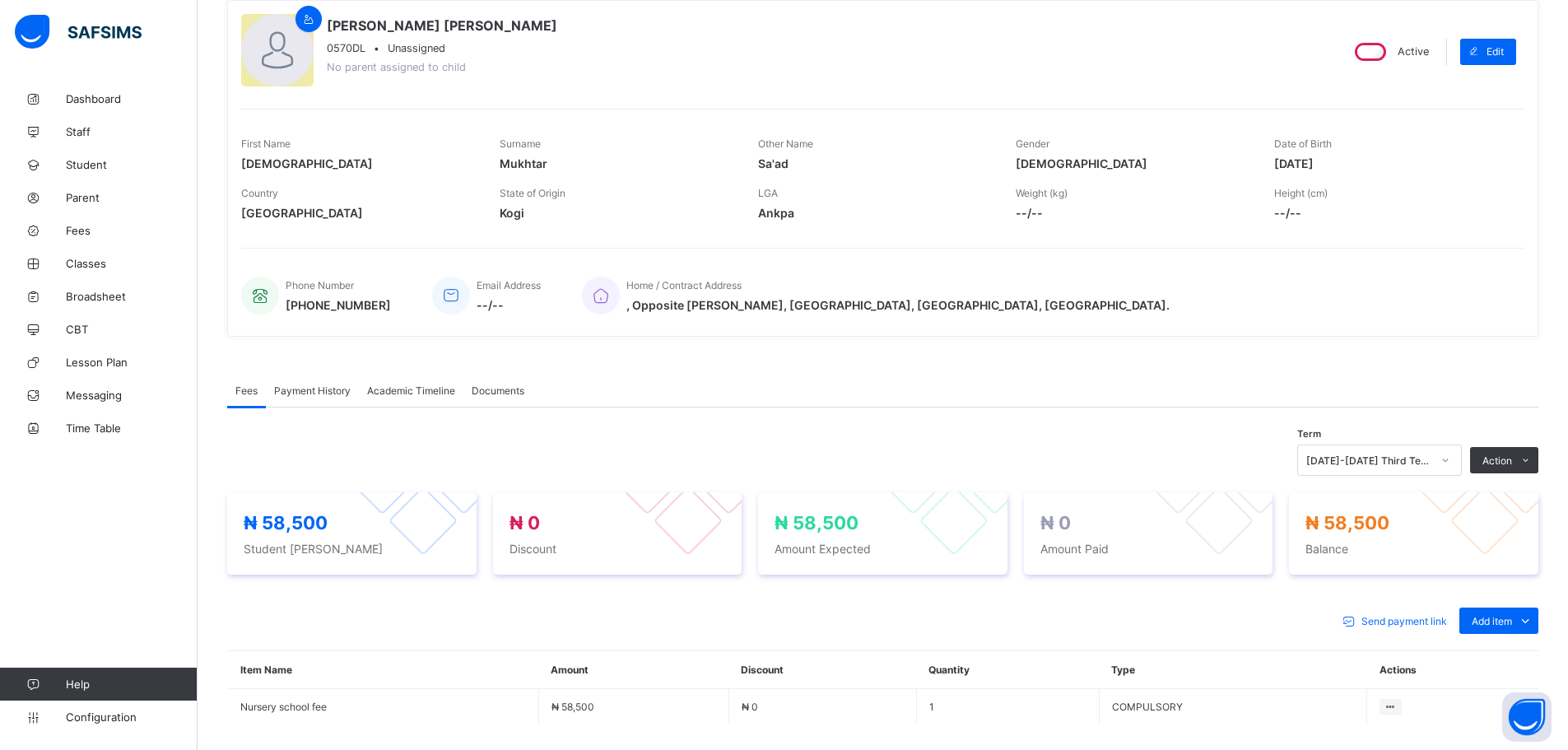
click at [1062, 433] on div "Term [DATE]-[DATE] Third Term Action Receive Payment Manage Discount Send Email…" at bounding box center [883, 628] width 1312 height 441
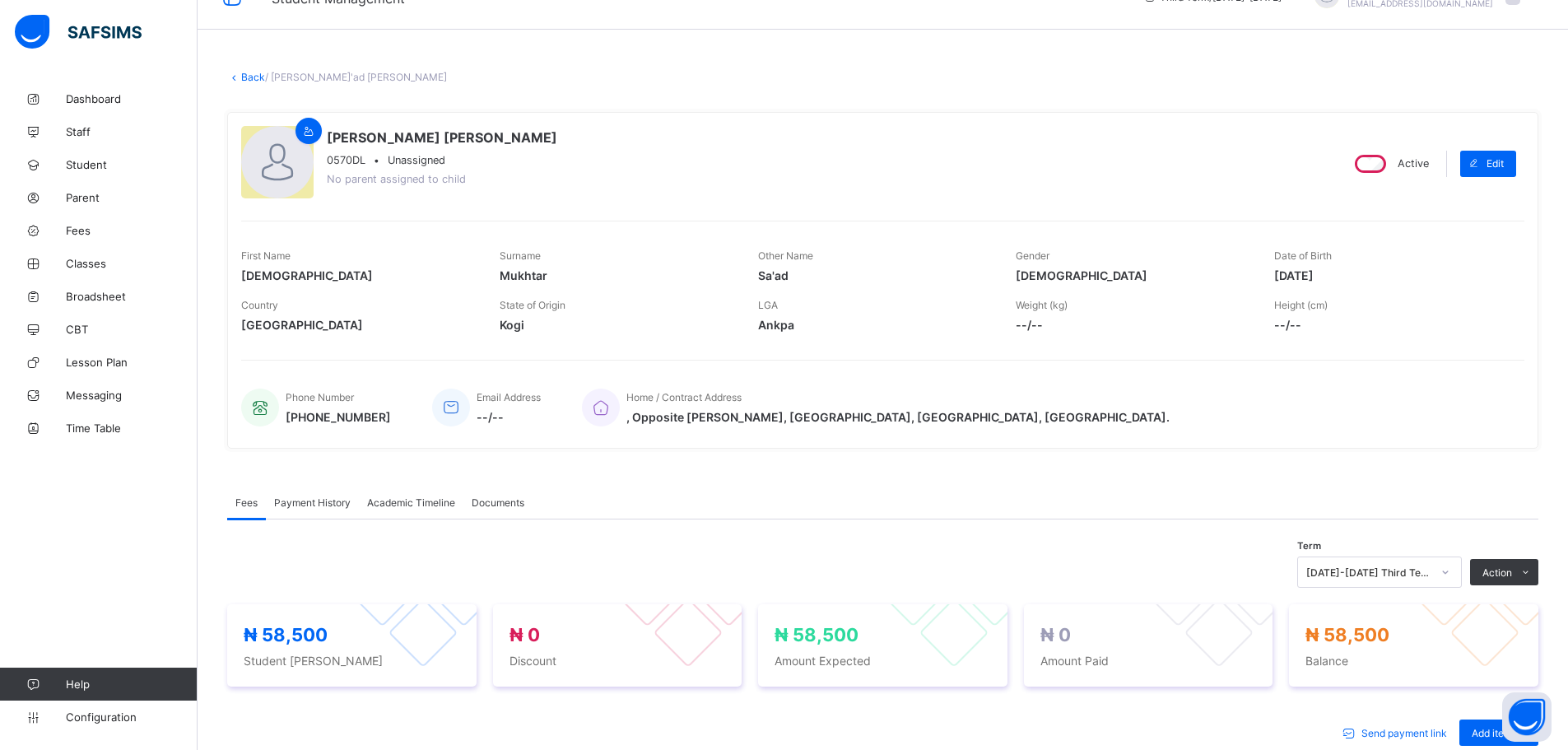
scroll to position [0, 0]
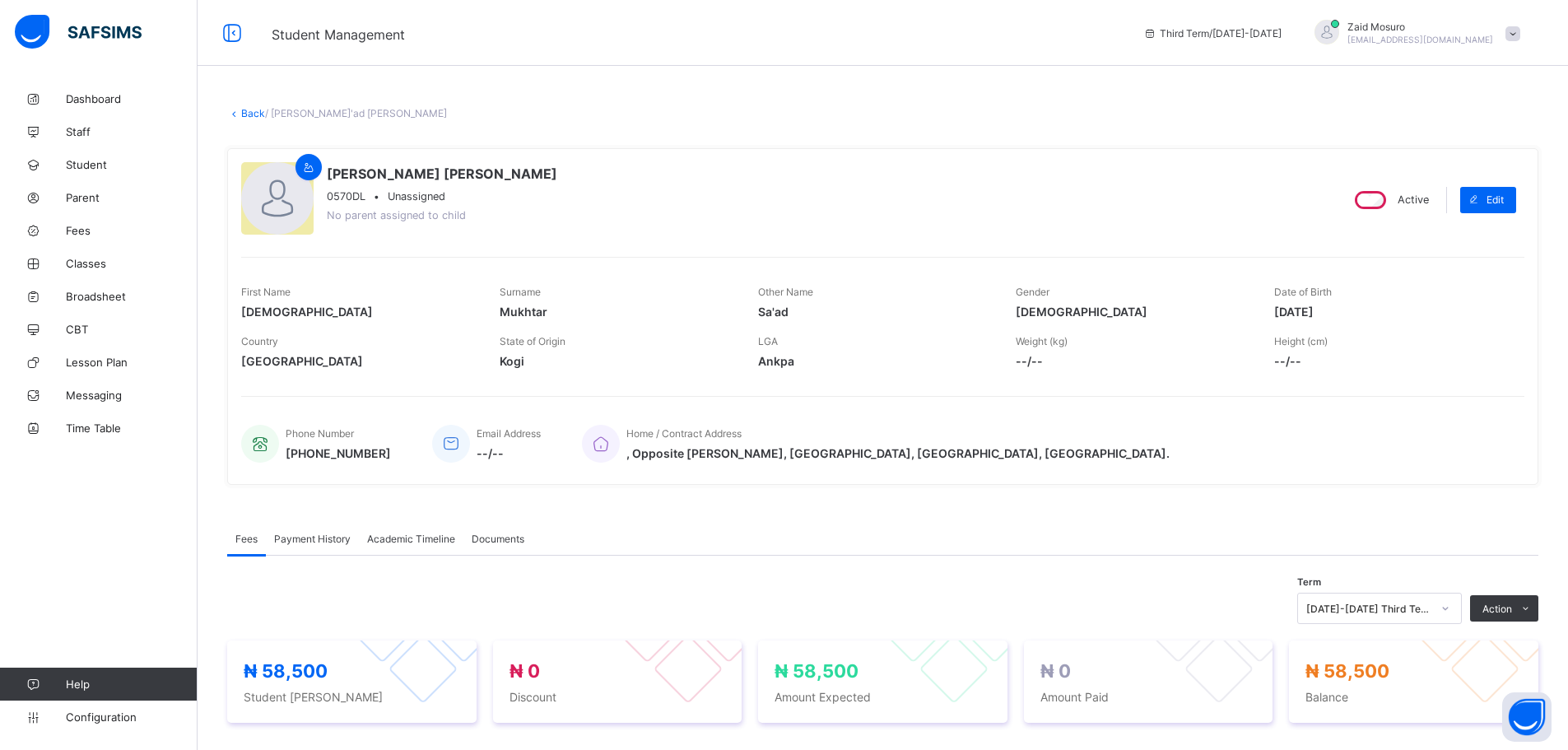
click at [243, 113] on link "Back" at bounding box center [253, 112] width 24 height 12
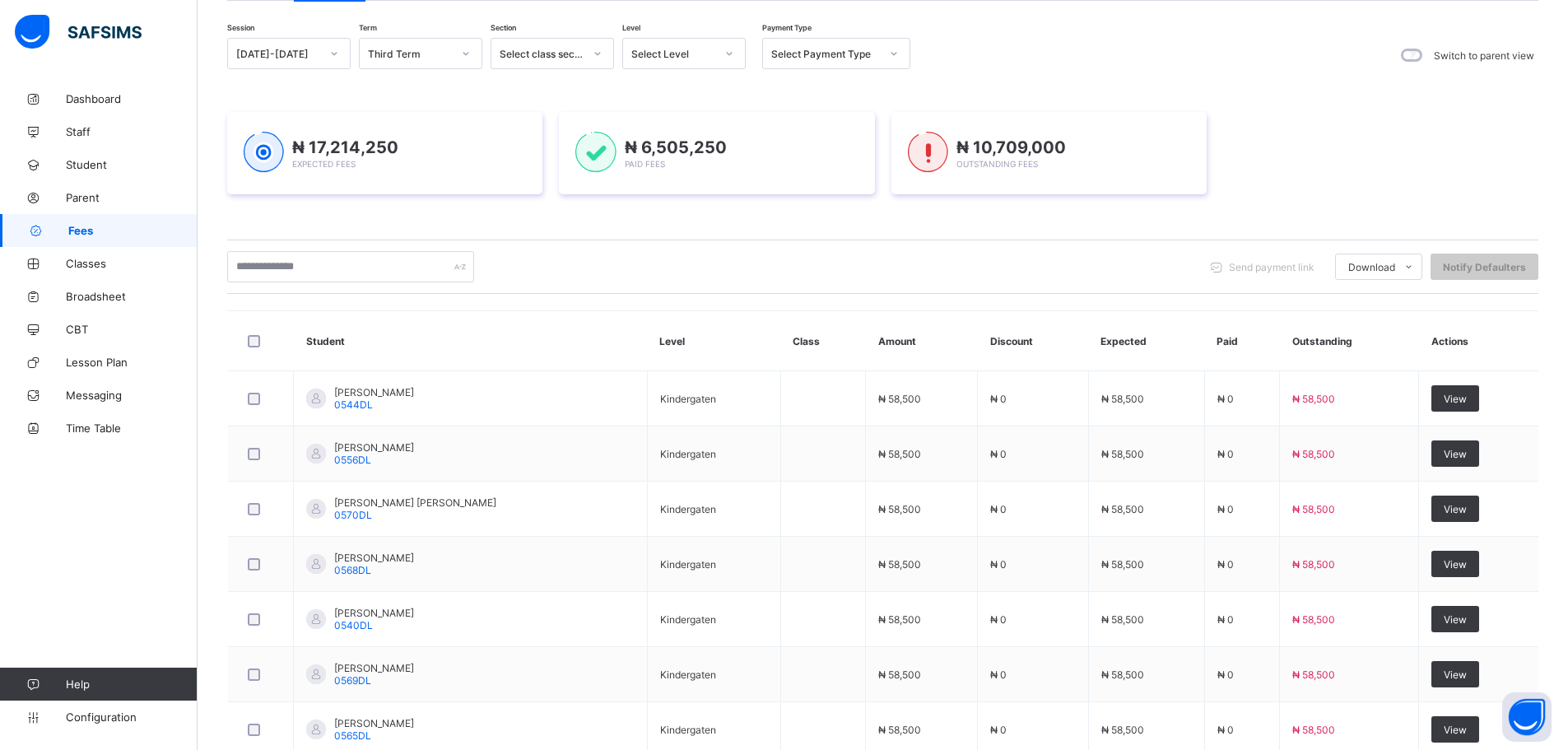
scroll to position [136, 0]
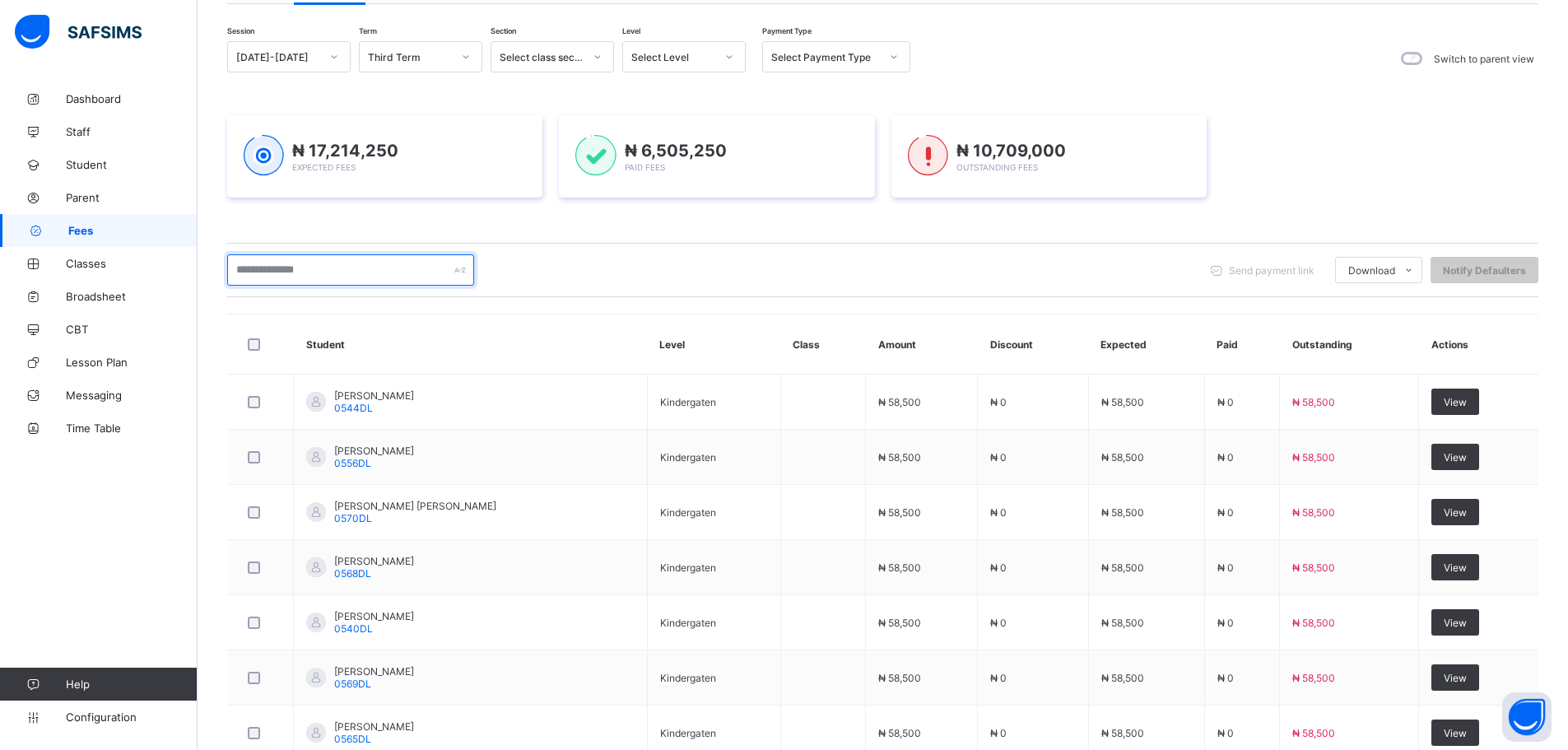
click at [426, 267] on input "text" at bounding box center [350, 270] width 247 height 31
click at [1045, 272] on div "Send payment link Download Students Payment Students Payment Status Student Ite…" at bounding box center [883, 270] width 1312 height 31
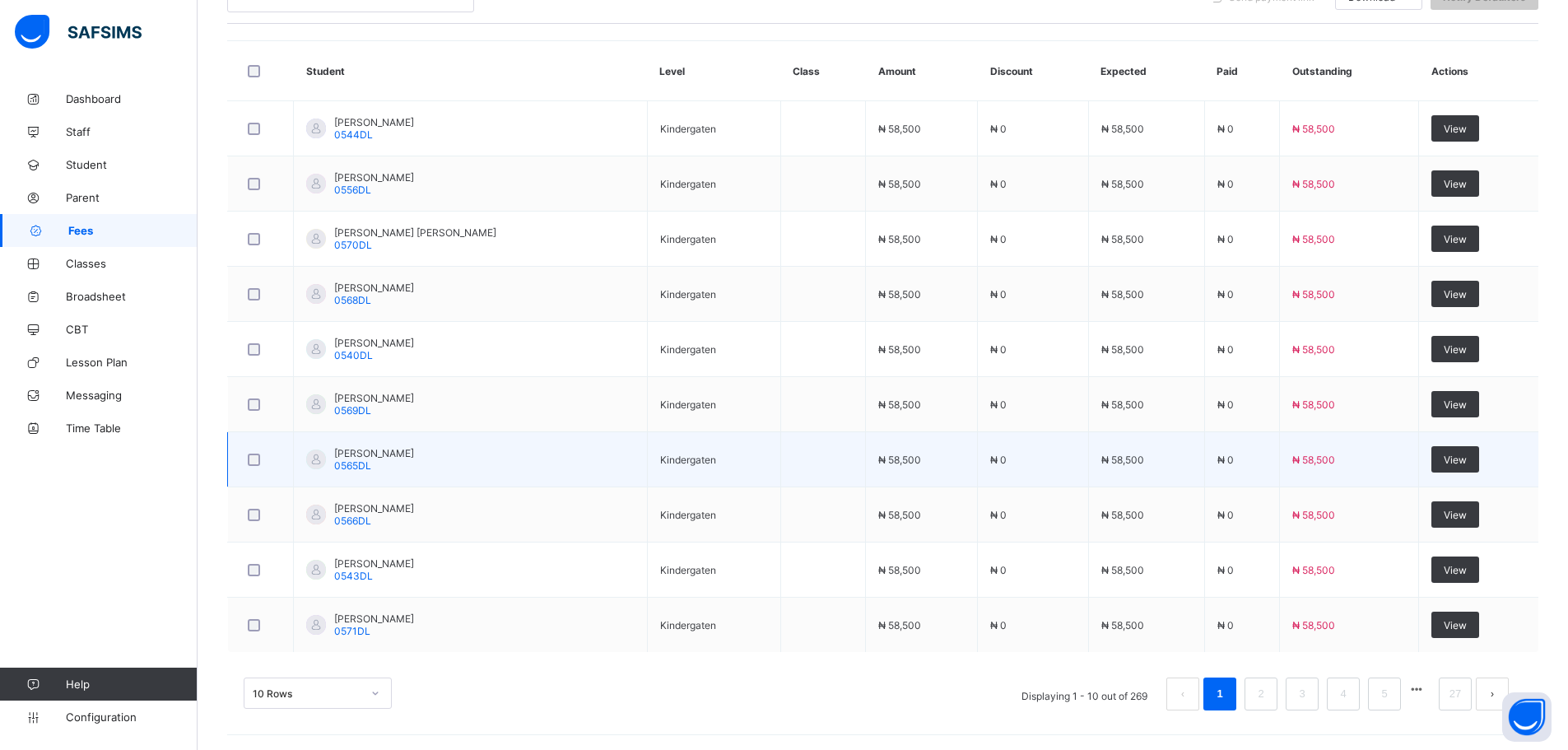
scroll to position [412, 0]
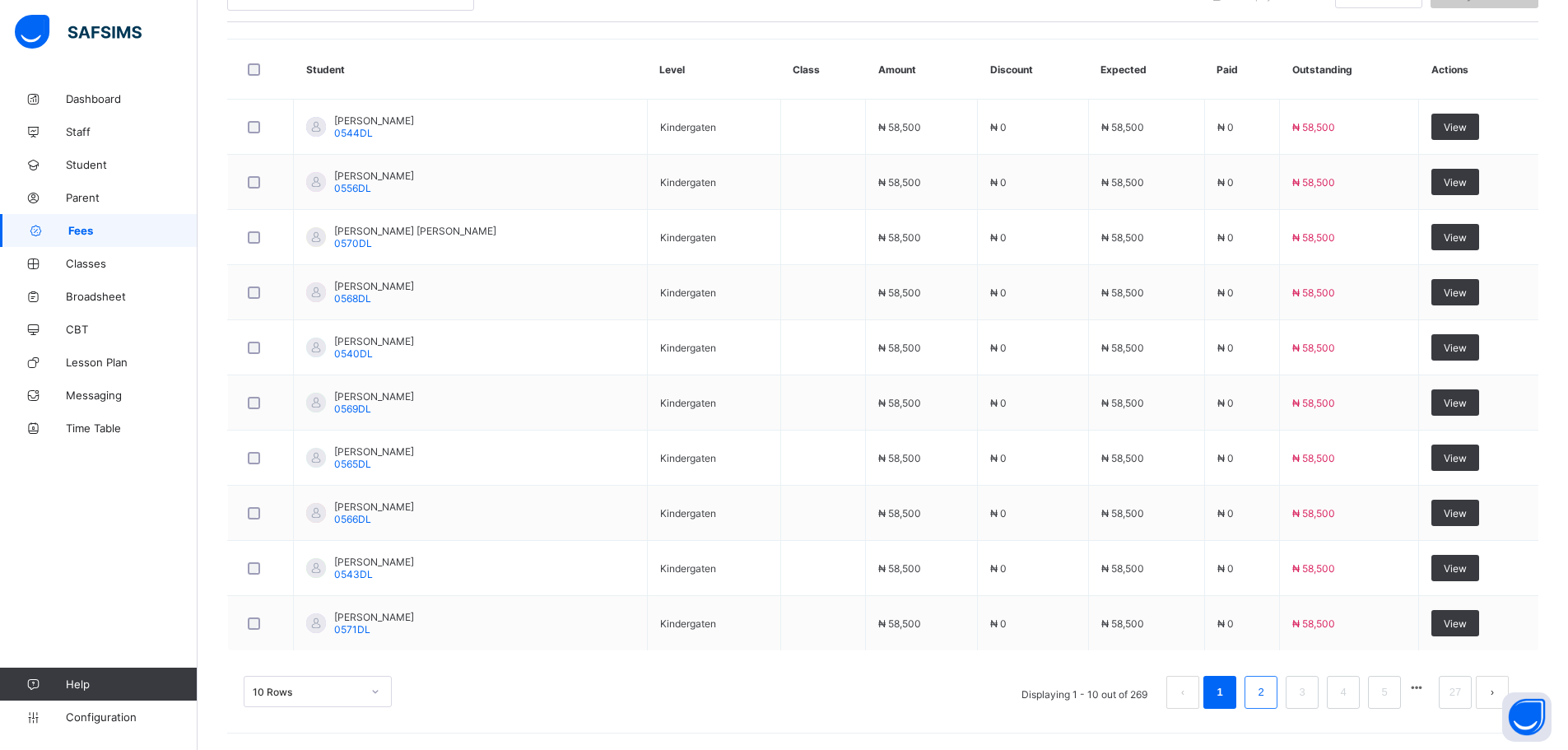
click at [1269, 687] on link "2" at bounding box center [1260, 692] width 15 height 21
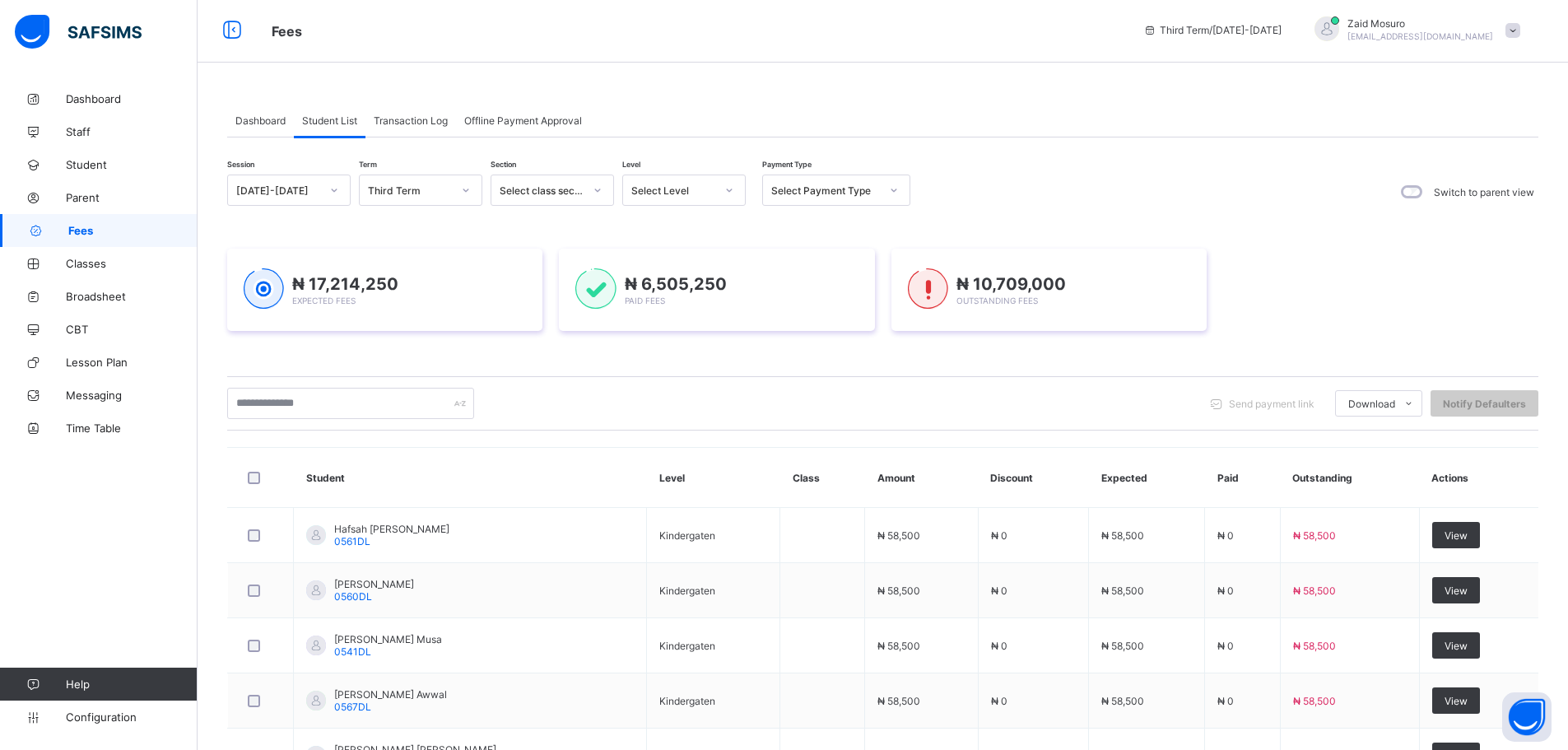
scroll to position [0, 0]
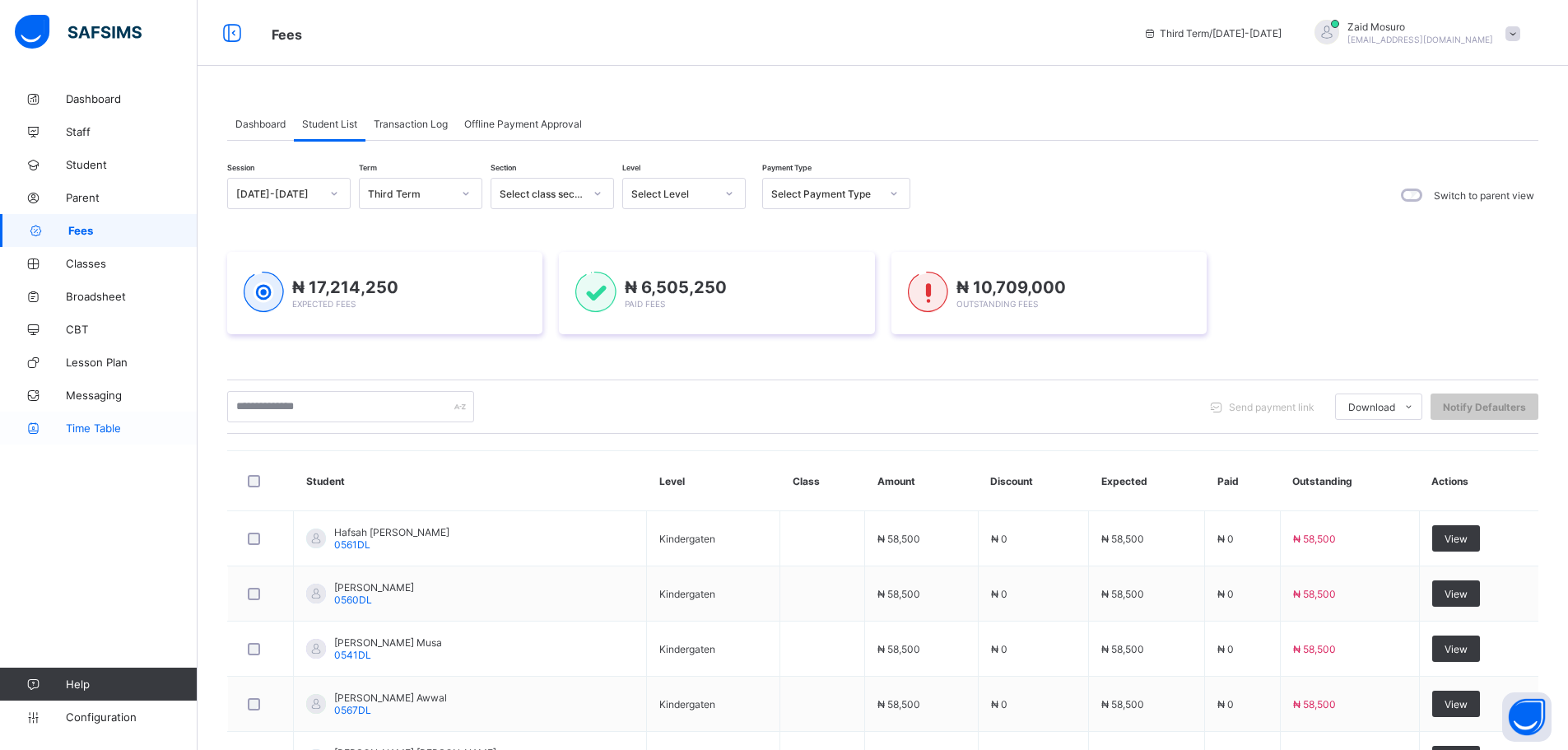
click at [70, 429] on span "Time Table" at bounding box center [132, 428] width 132 height 13
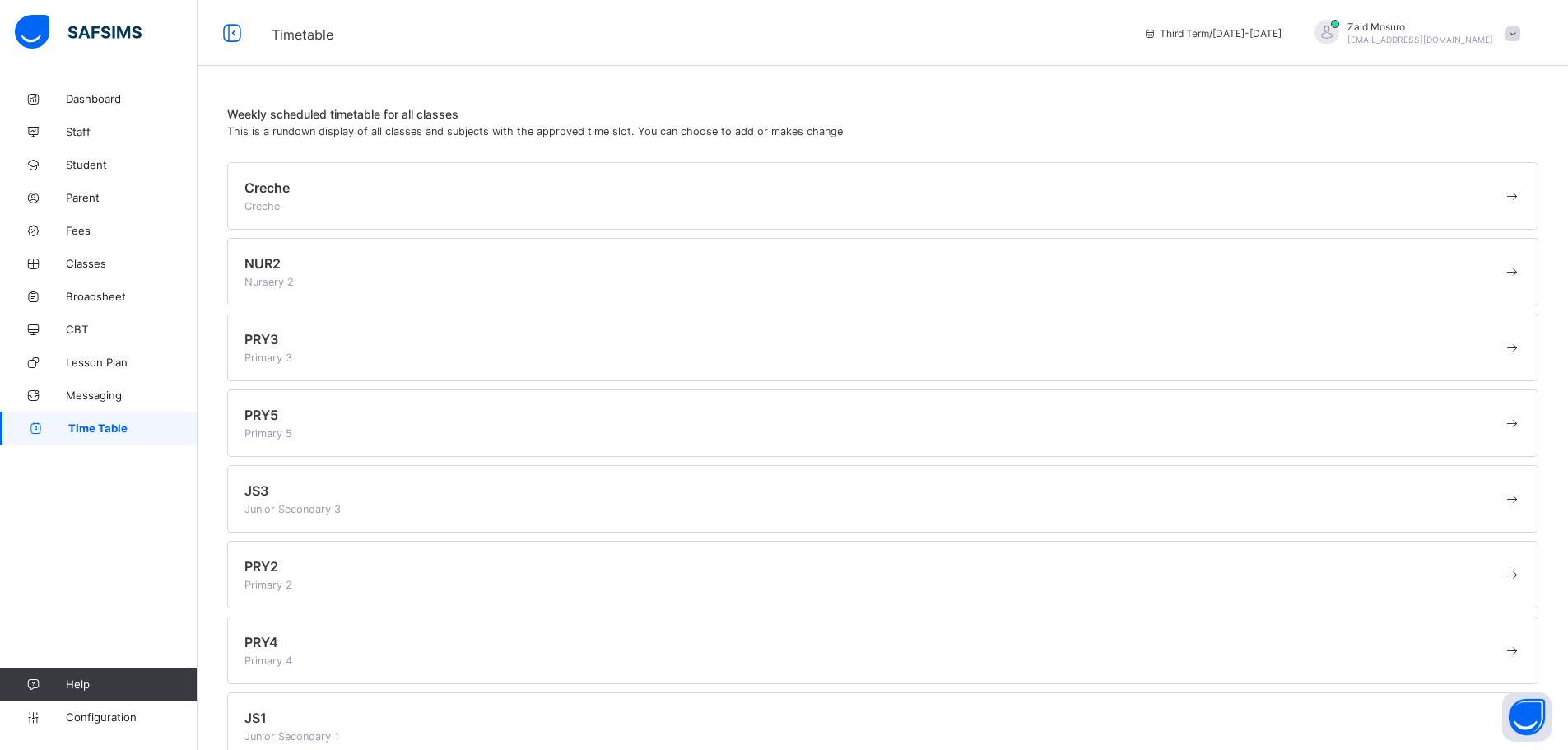
click at [400, 210] on div "Creche Creche" at bounding box center [874, 195] width 1259 height 33
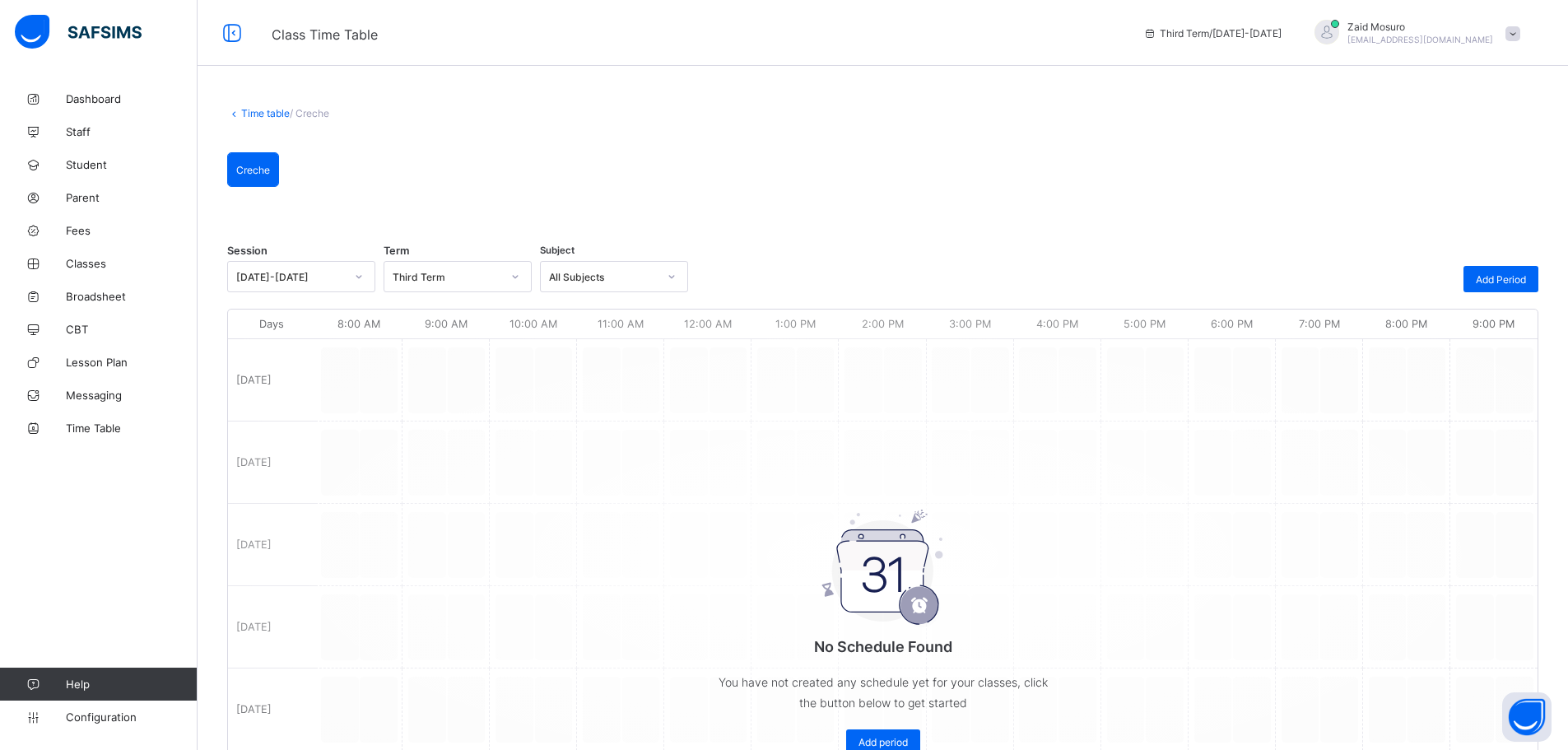
click at [253, 112] on link "Time table" at bounding box center [265, 112] width 49 height 12
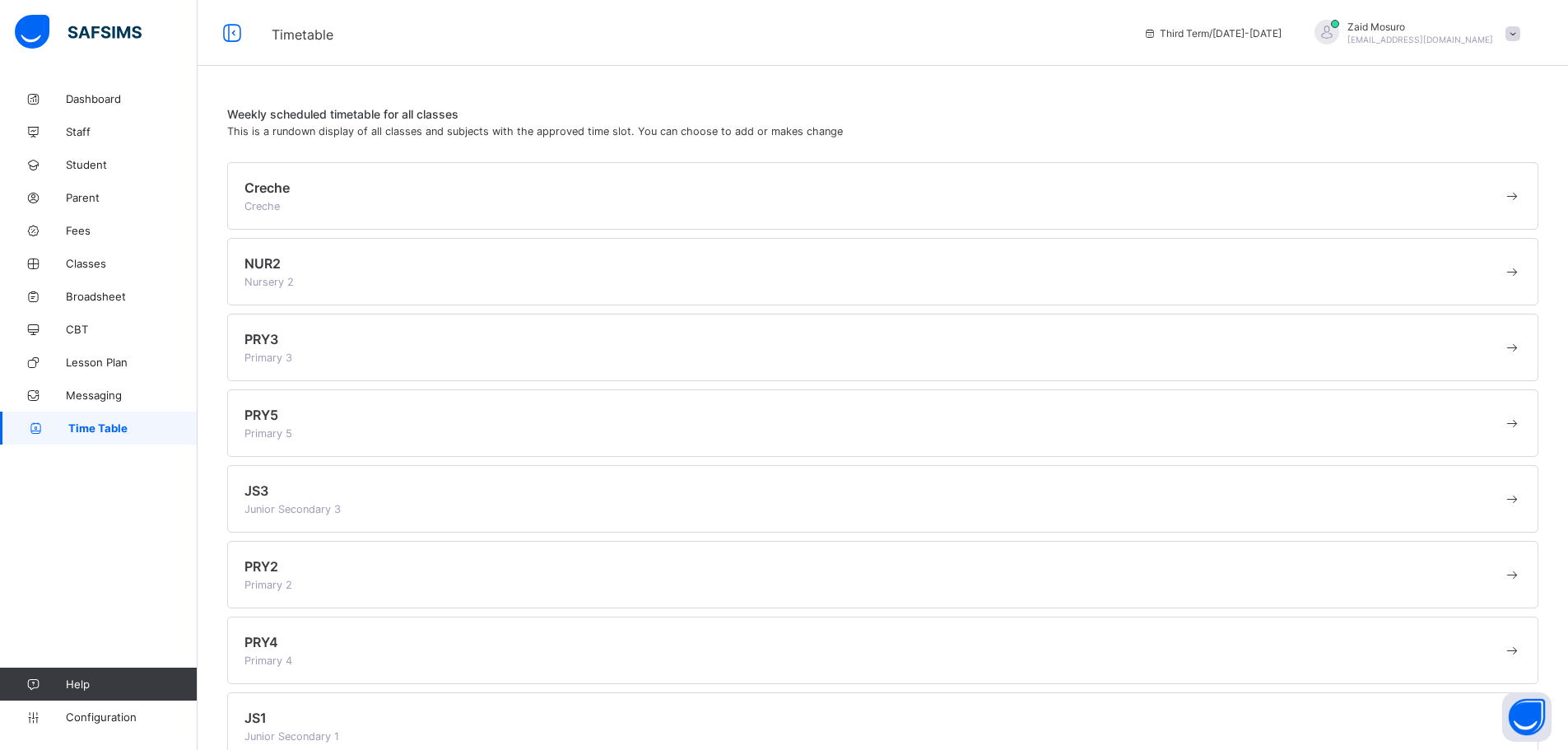
click at [325, 289] on div "NUR2 Nursery 2" at bounding box center [883, 272] width 1312 height 68
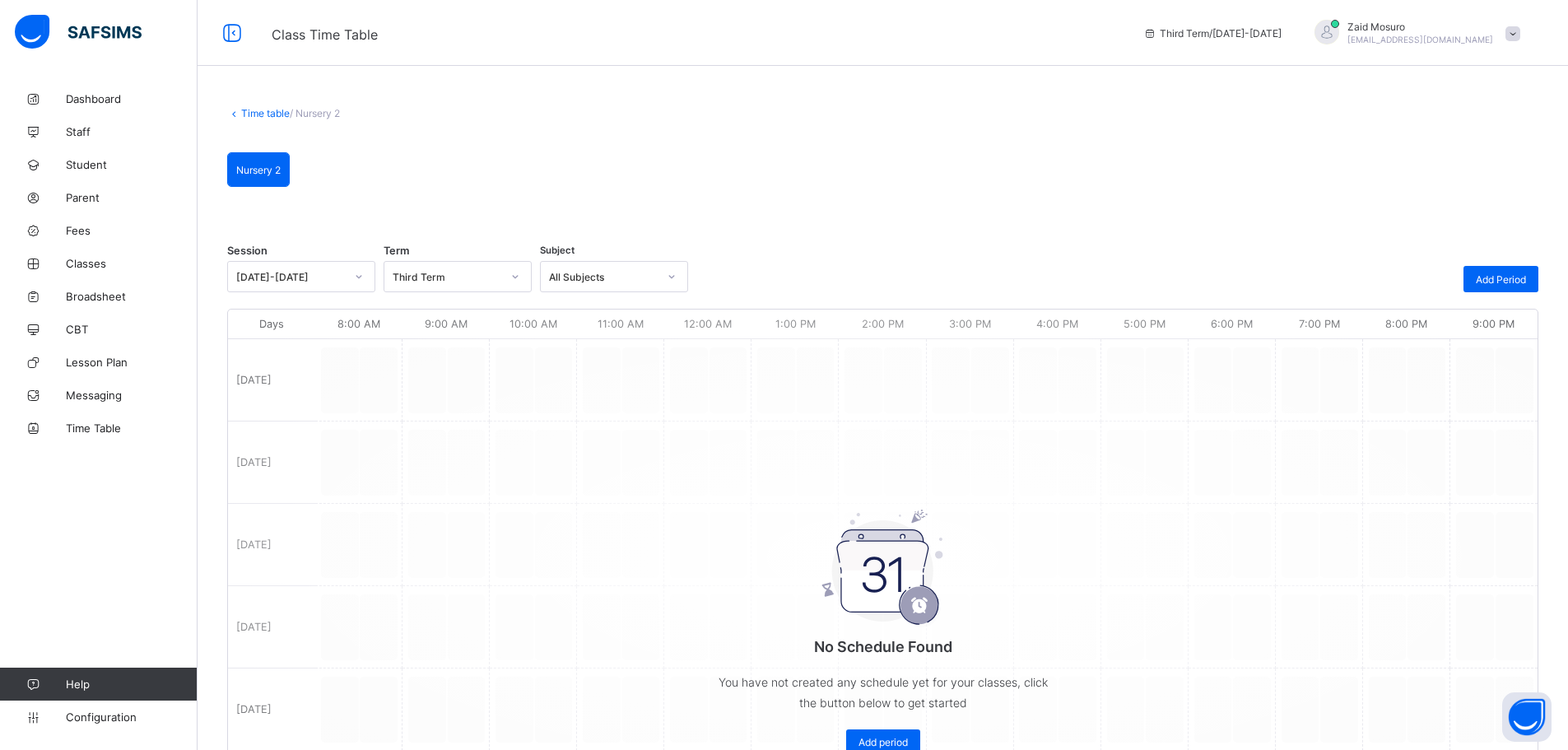
click at [245, 111] on link "Time table" at bounding box center [265, 112] width 49 height 12
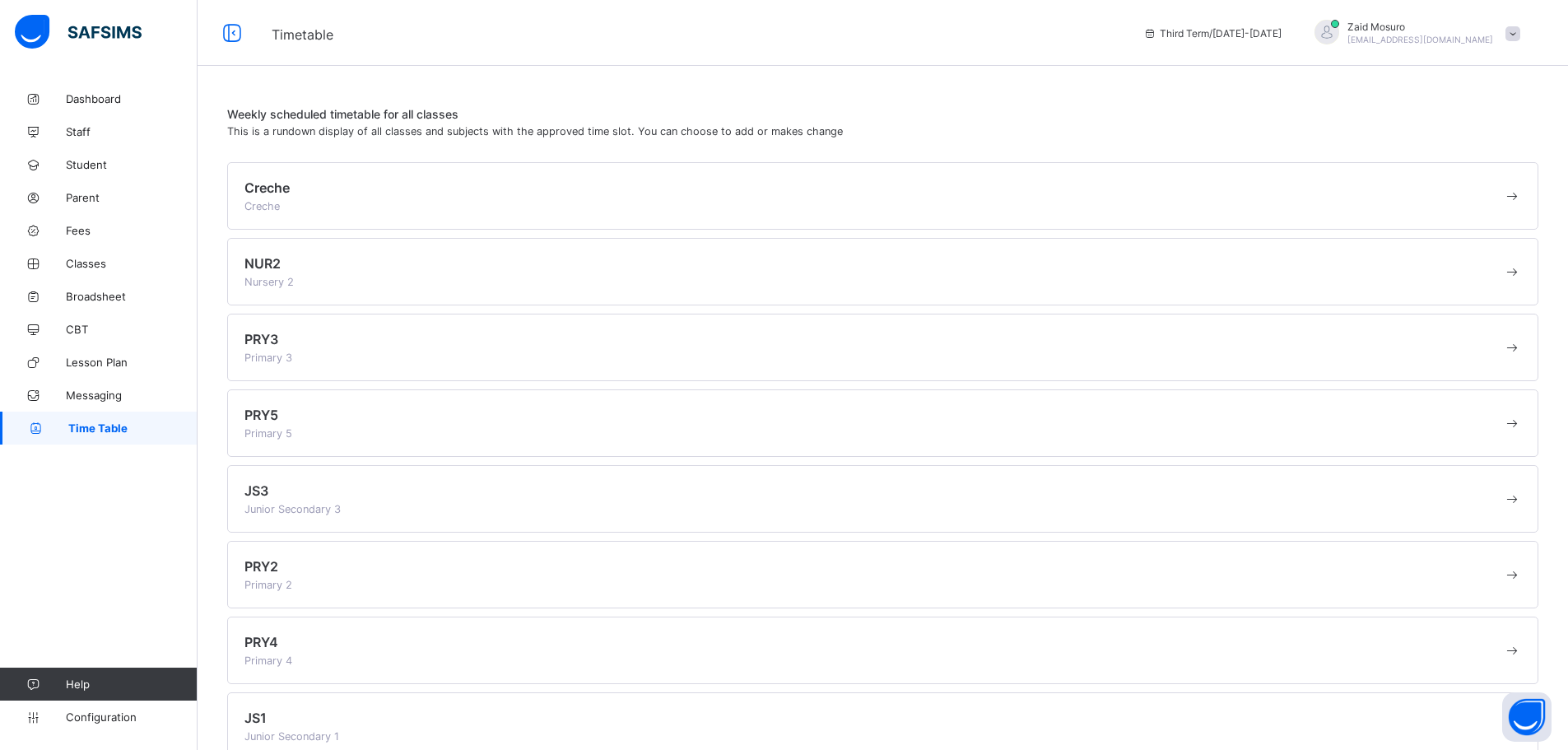
click at [351, 366] on div "PRY3 Primary 3" at bounding box center [883, 347] width 1312 height 68
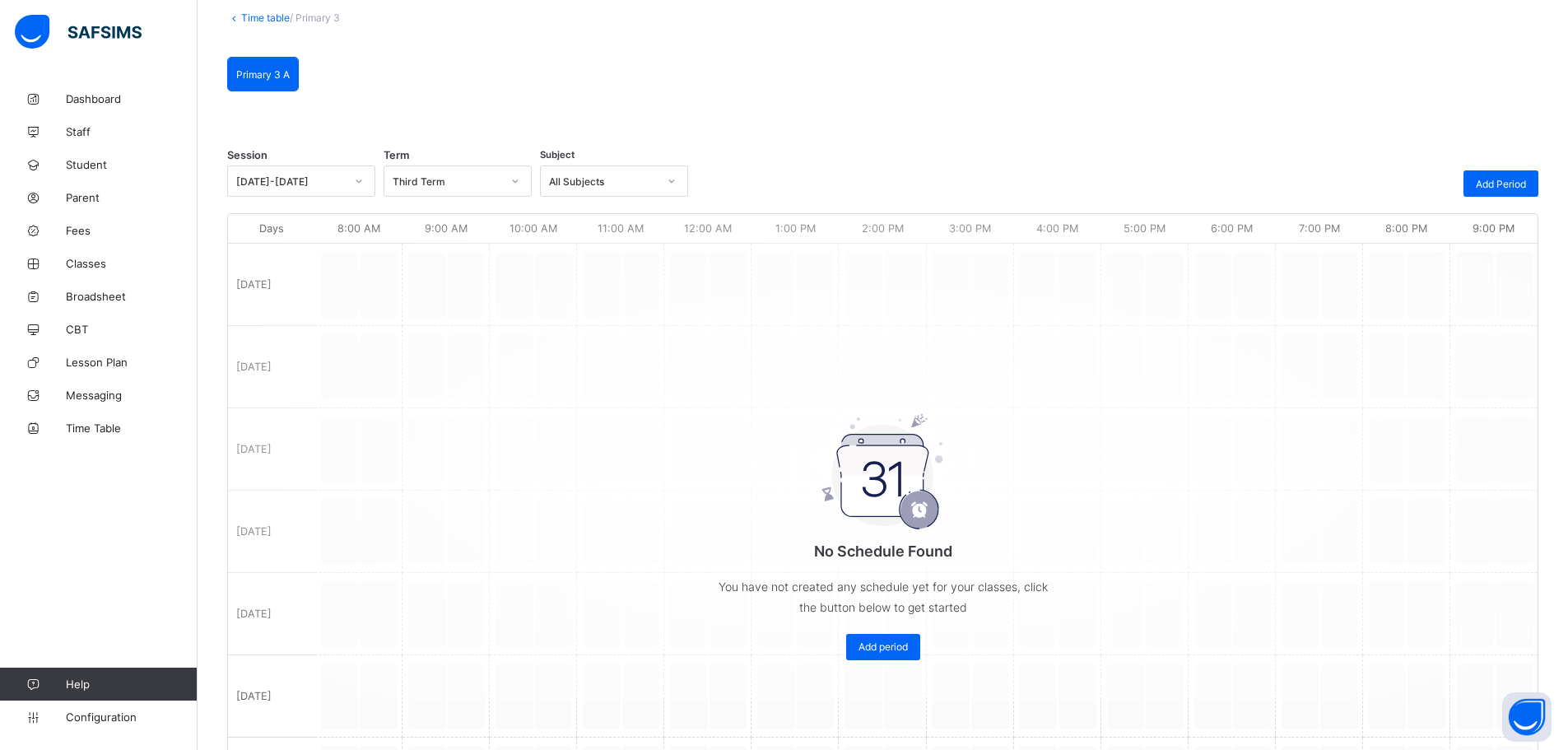
scroll to position [88, 0]
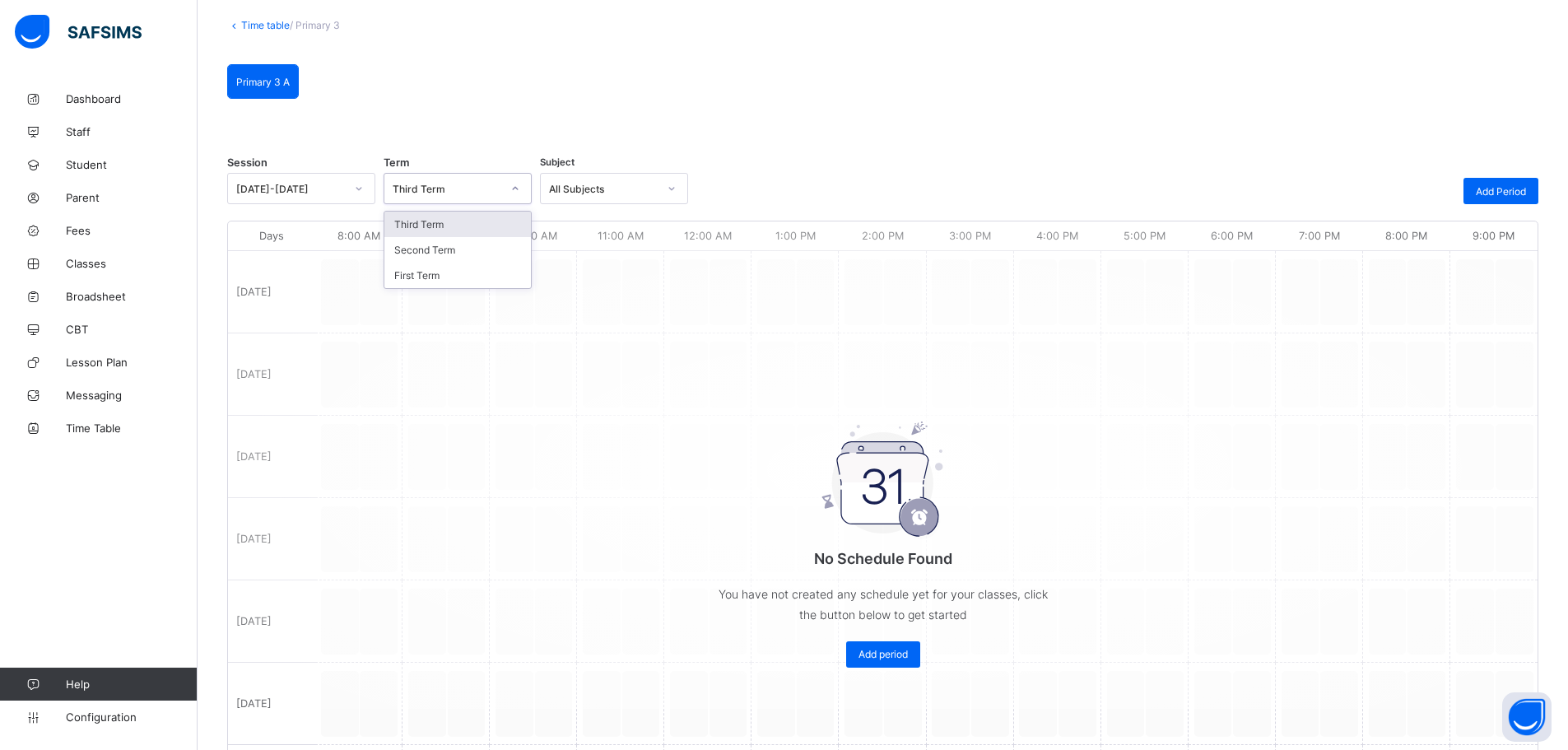
click at [421, 196] on div "Third Term" at bounding box center [441, 189] width 115 height 23
click at [421, 247] on div "Second Term" at bounding box center [458, 250] width 147 height 26
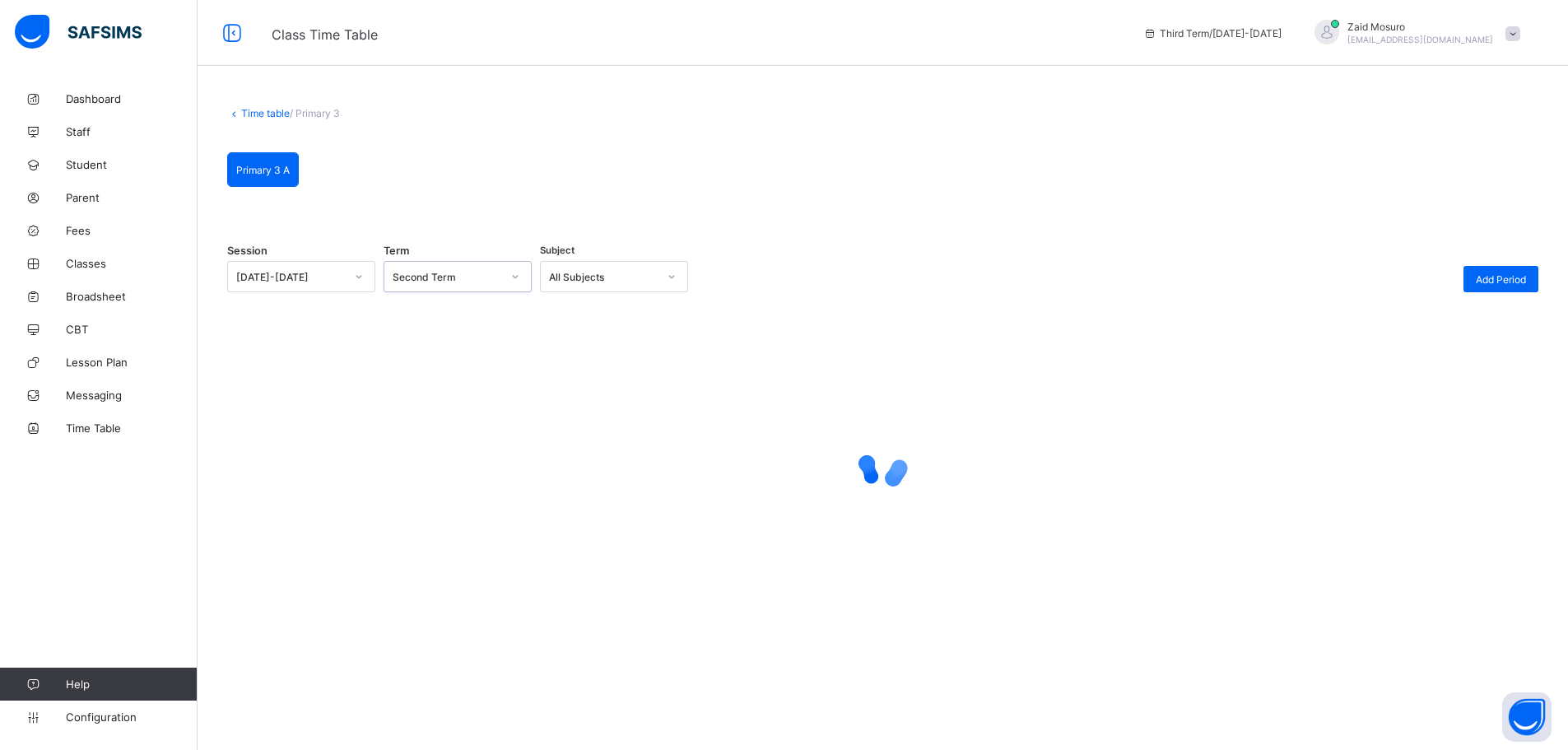
scroll to position [0, 0]
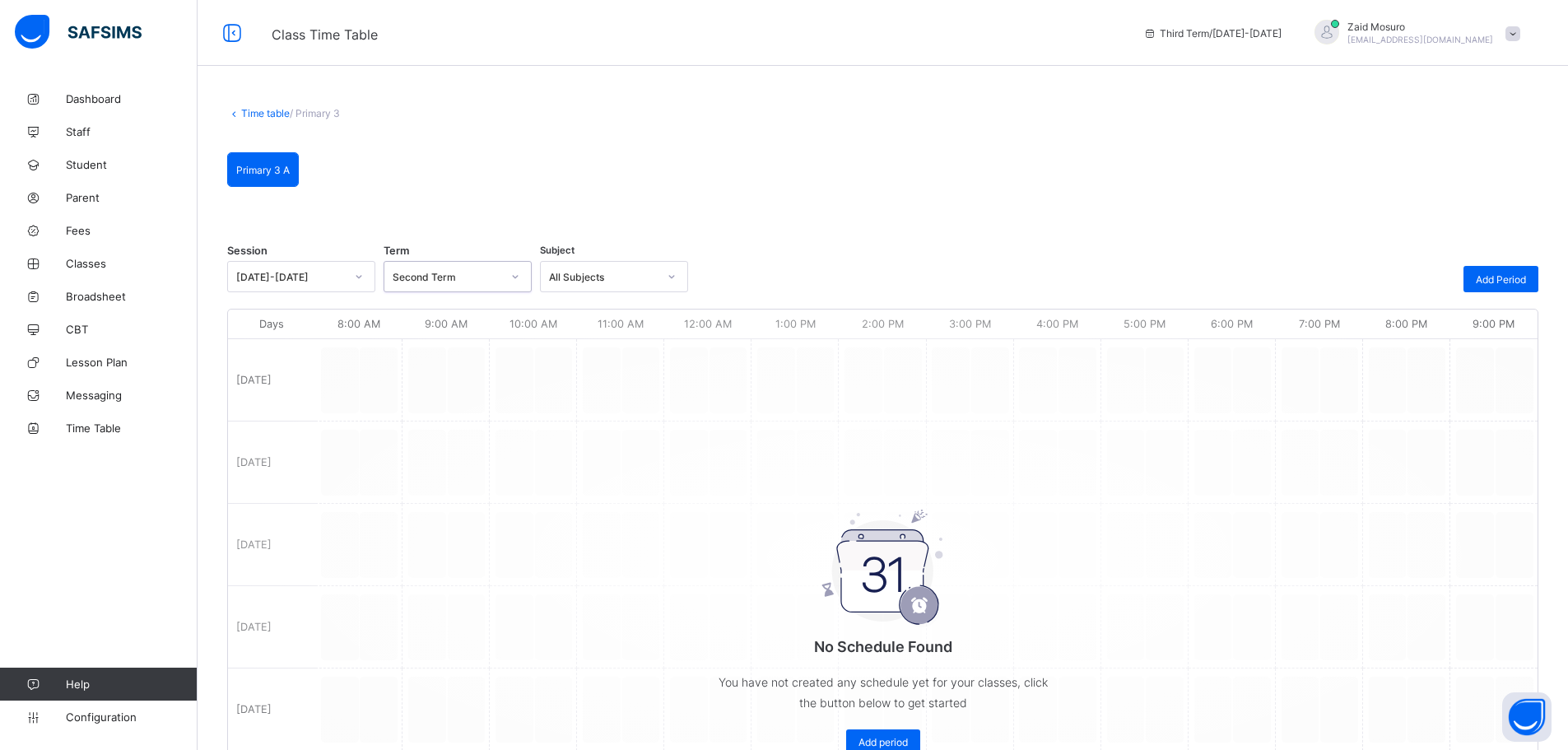
click at [466, 271] on div "Second Term" at bounding box center [447, 276] width 109 height 12
click at [456, 313] on div "Third Term" at bounding box center [458, 312] width 147 height 26
click at [103, 426] on span "Time Table" at bounding box center [132, 428] width 132 height 13
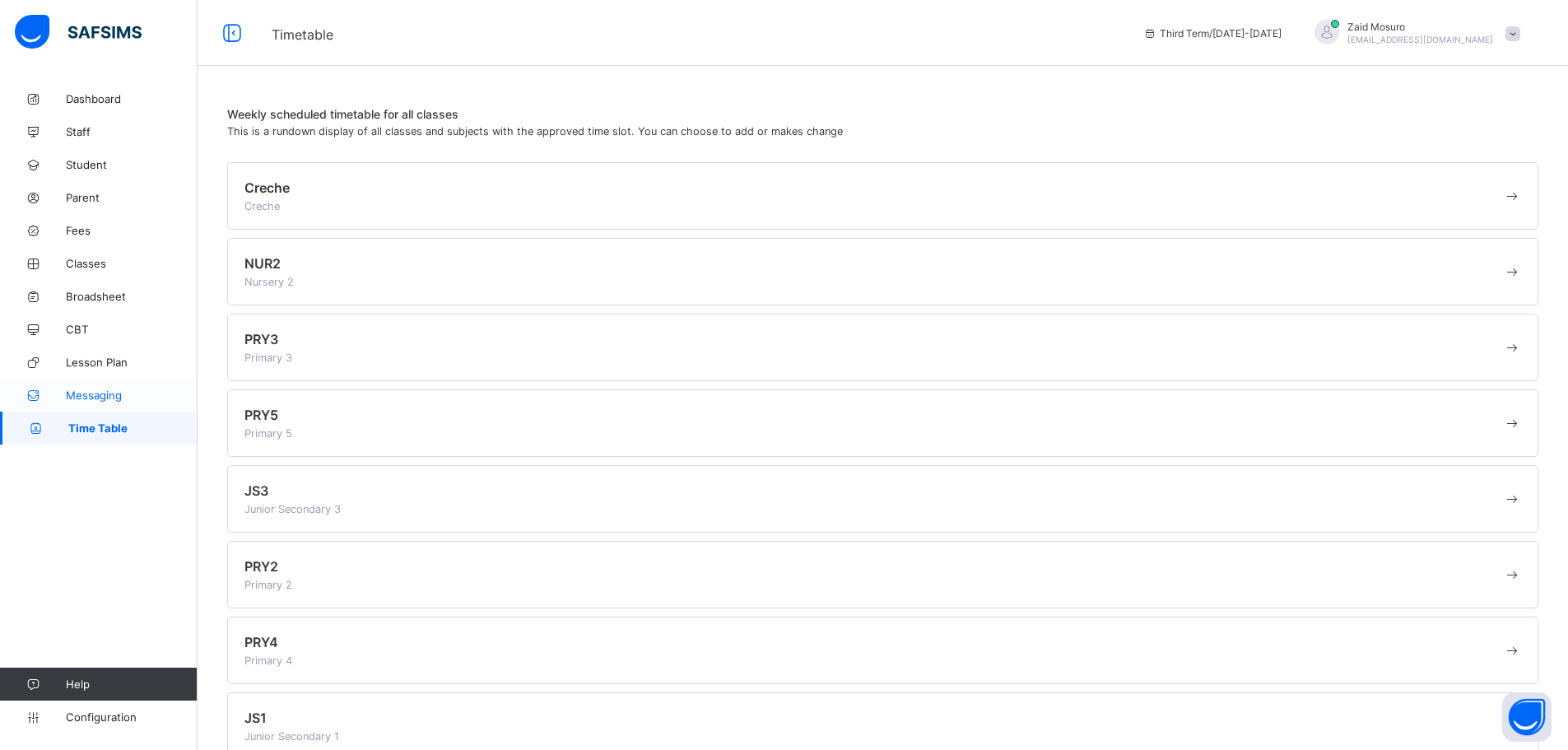
click at [115, 395] on span "Messaging" at bounding box center [132, 395] width 132 height 13
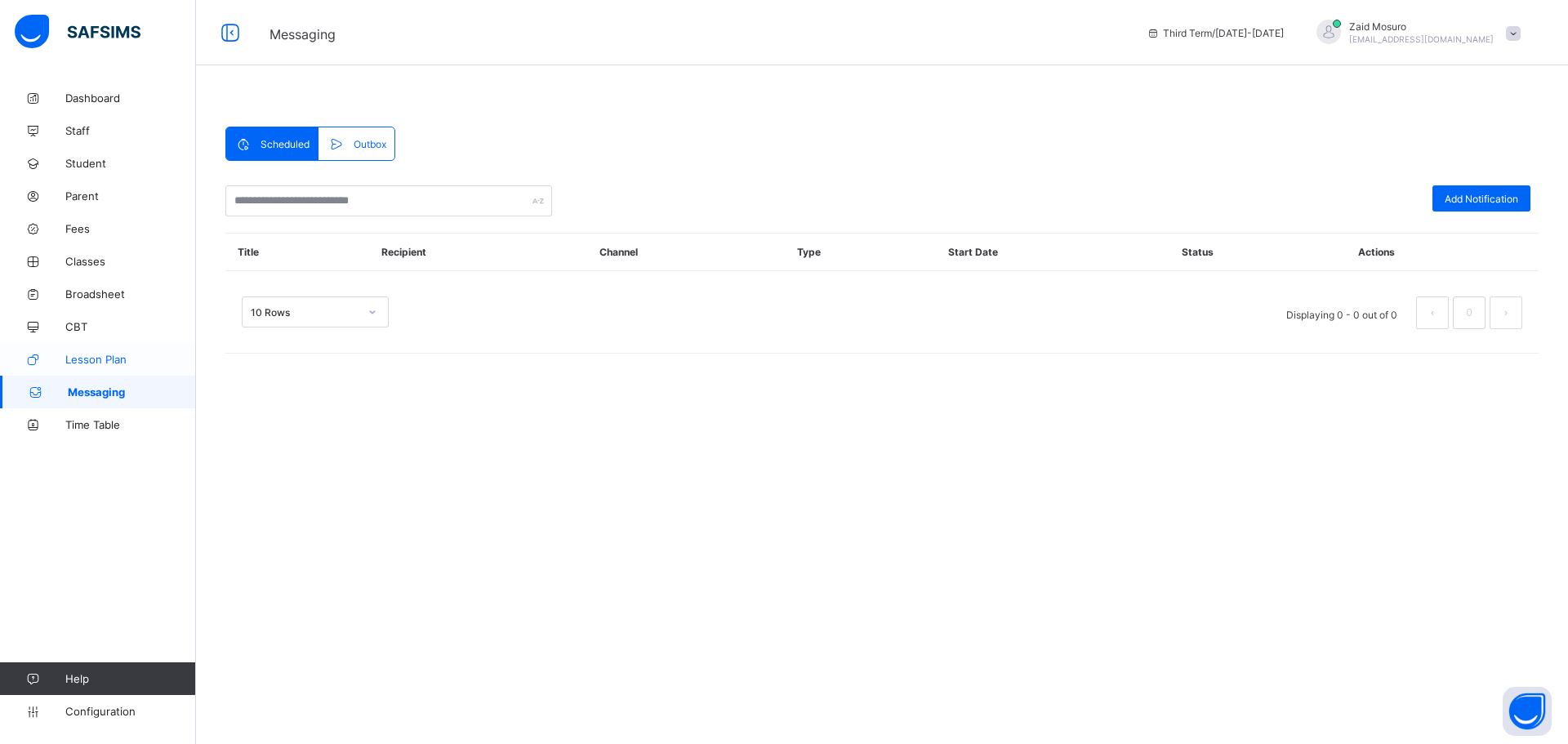
click at [111, 364] on span "Lesson Plan" at bounding box center [131, 359] width 131 height 13
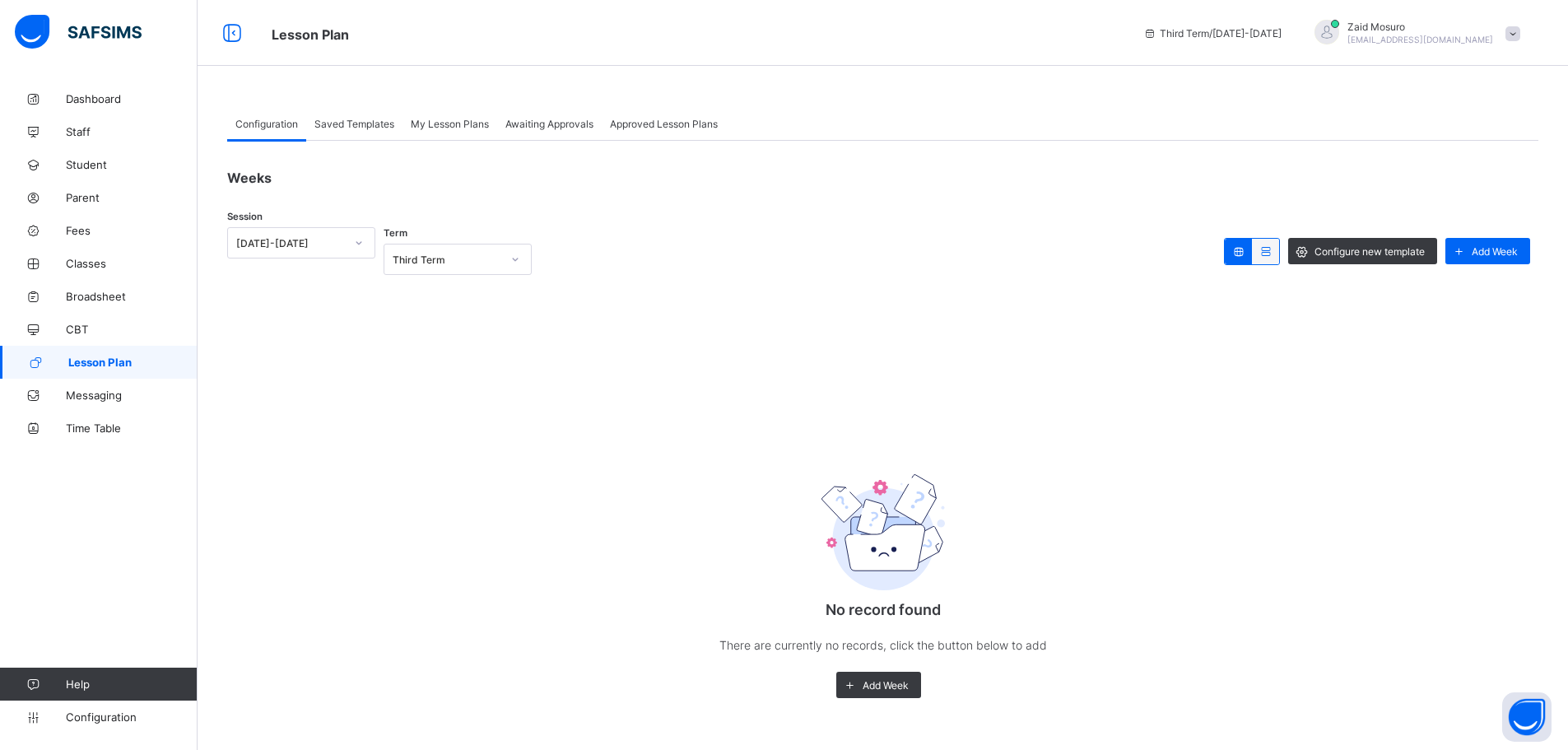
click at [351, 134] on div "Saved Templates" at bounding box center [354, 123] width 96 height 33
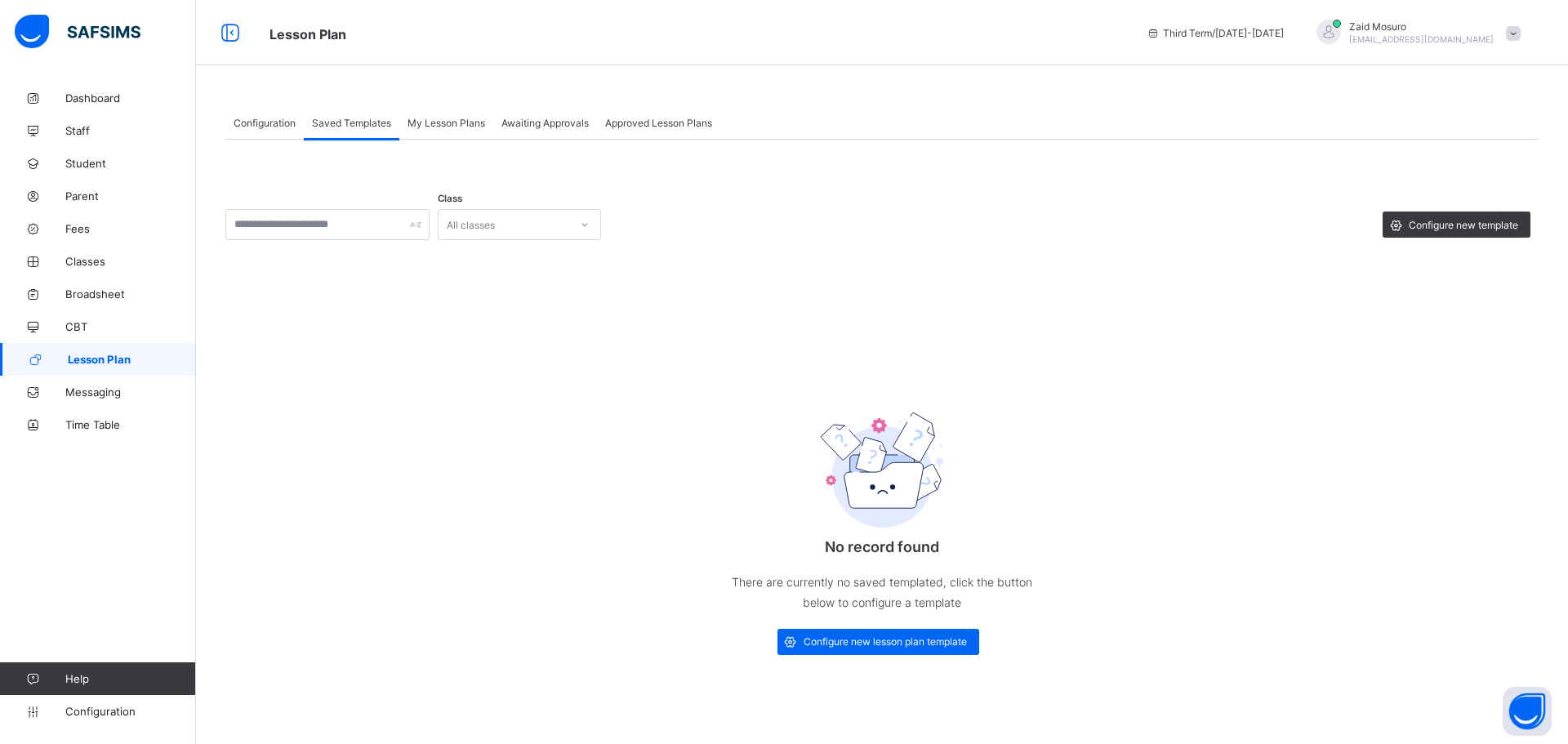
click at [422, 131] on div "My Lesson Plans" at bounding box center [445, 122] width 94 height 33
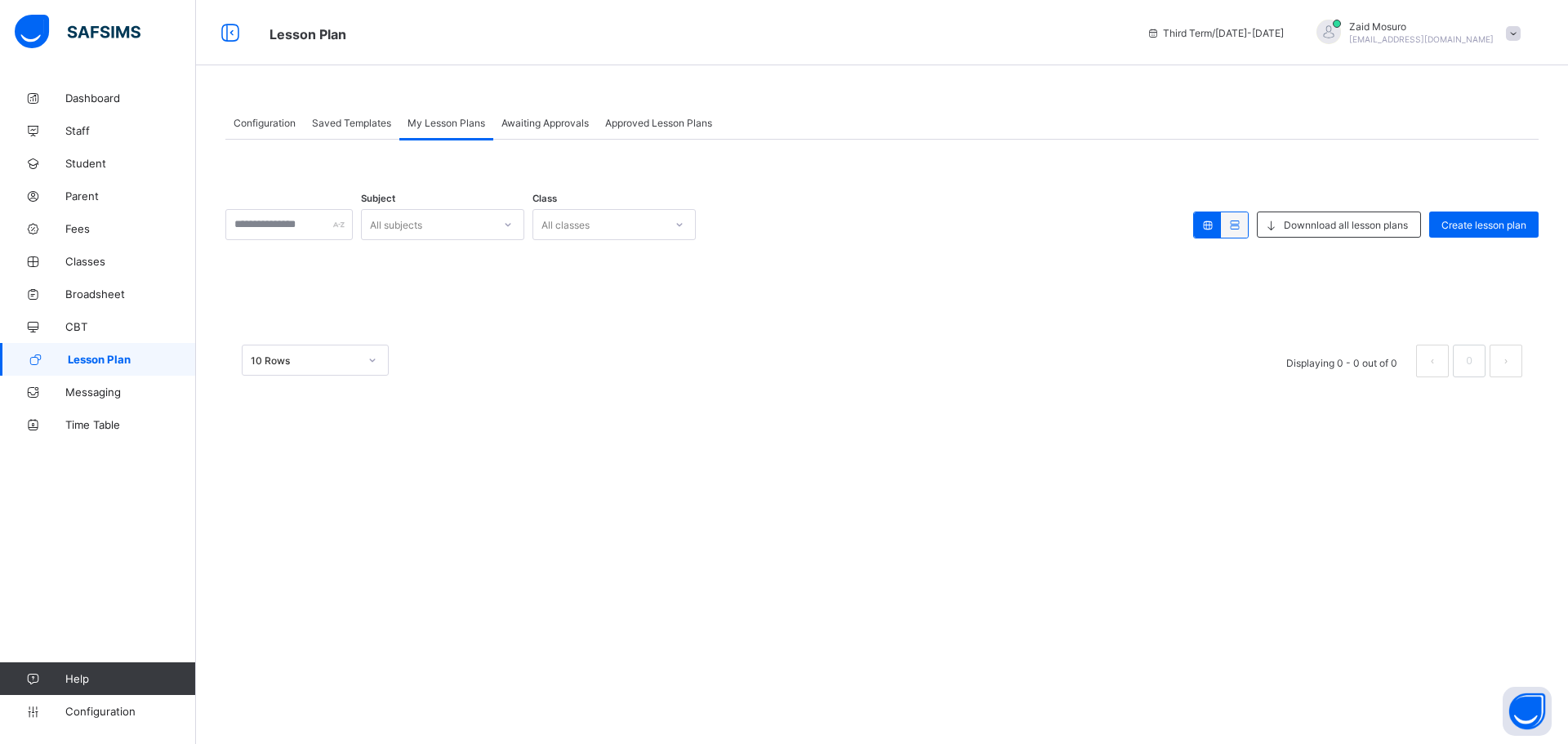
click at [537, 128] on span "Awaiting Approvals" at bounding box center [545, 123] width 87 height 12
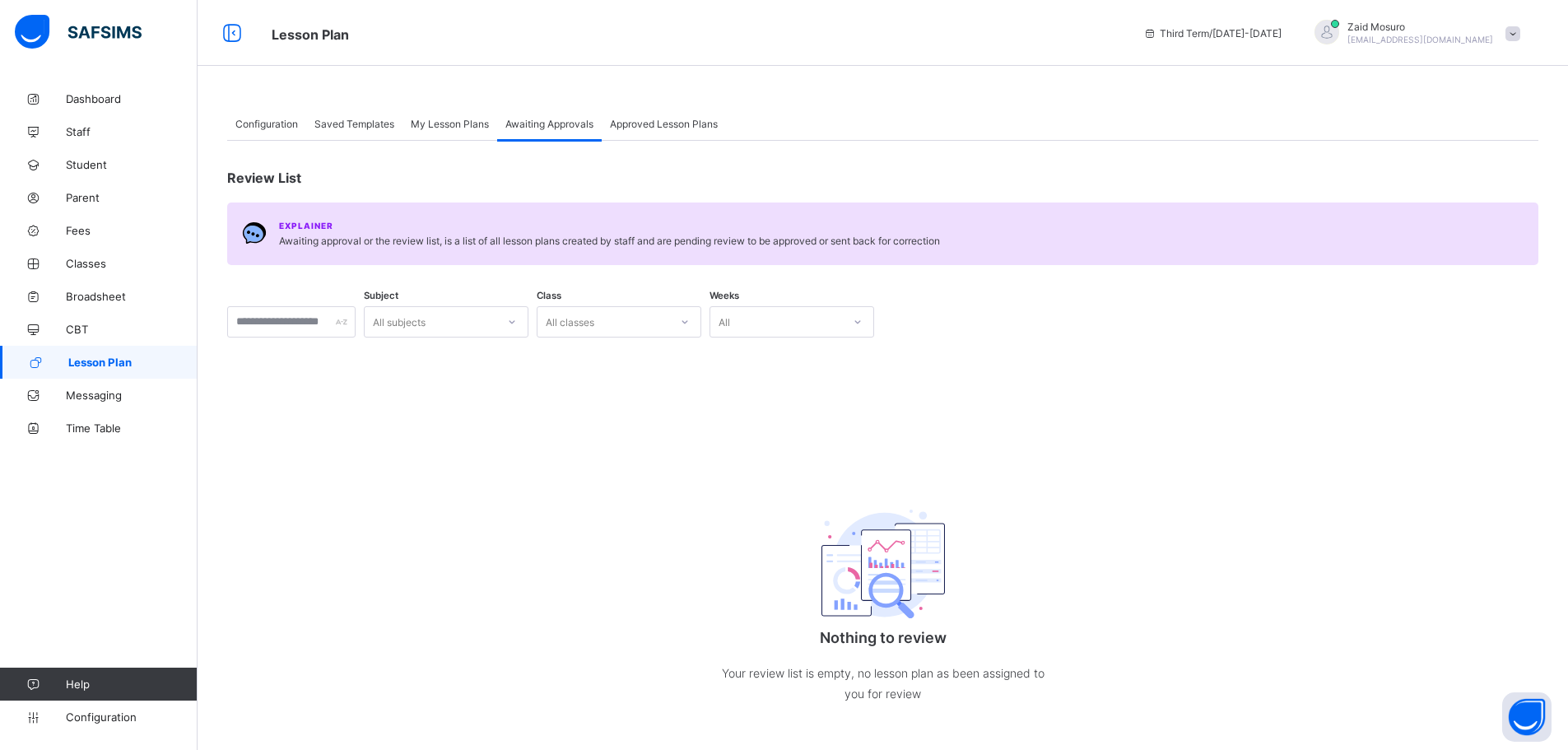
click at [679, 128] on span "Approved Lesson Plans" at bounding box center [663, 124] width 108 height 12
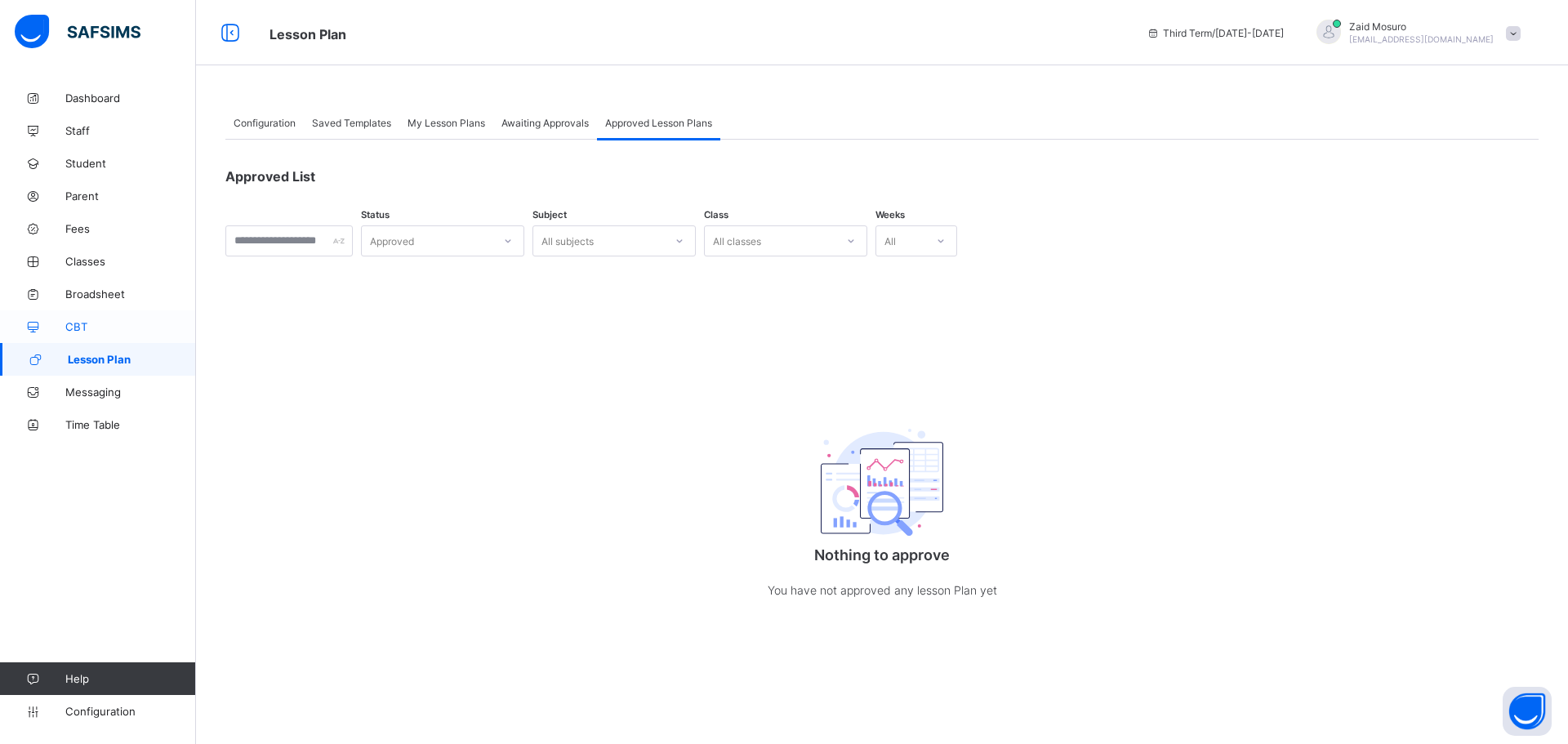
click at [78, 335] on link "CBT" at bounding box center [97, 326] width 196 height 33
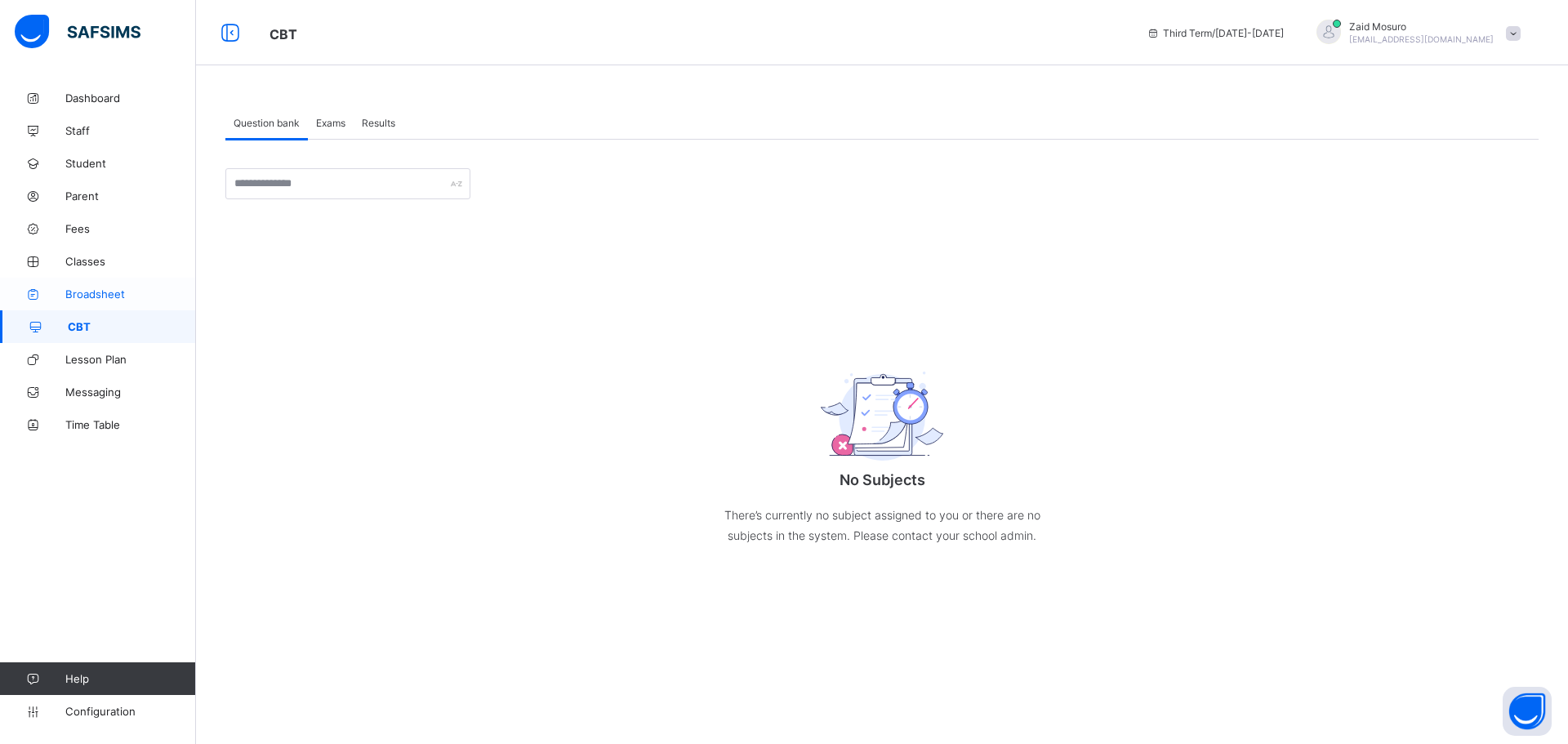
click at [110, 290] on span "Broadsheet" at bounding box center [131, 294] width 131 height 13
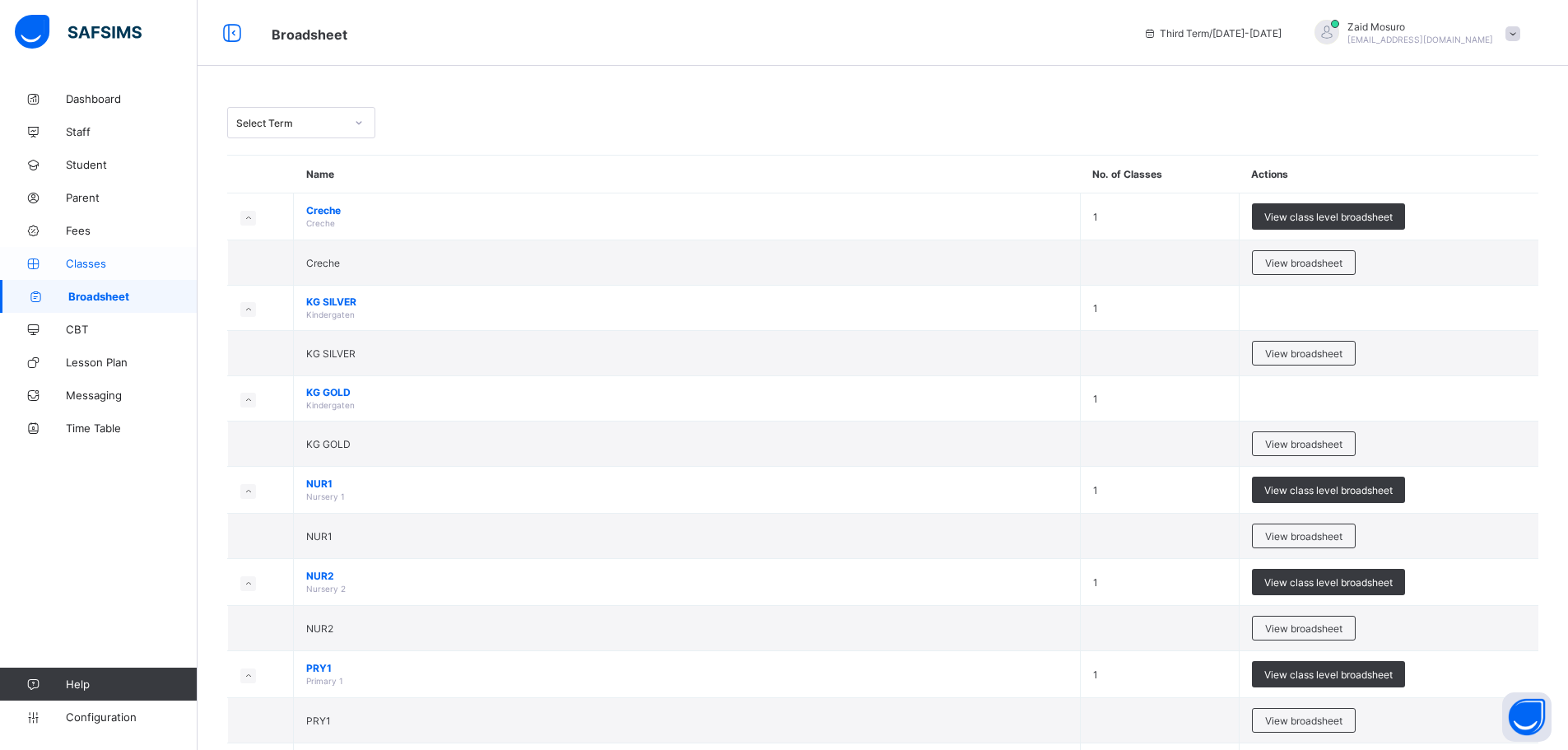
click at [64, 269] on icon at bounding box center [32, 263] width 66 height 12
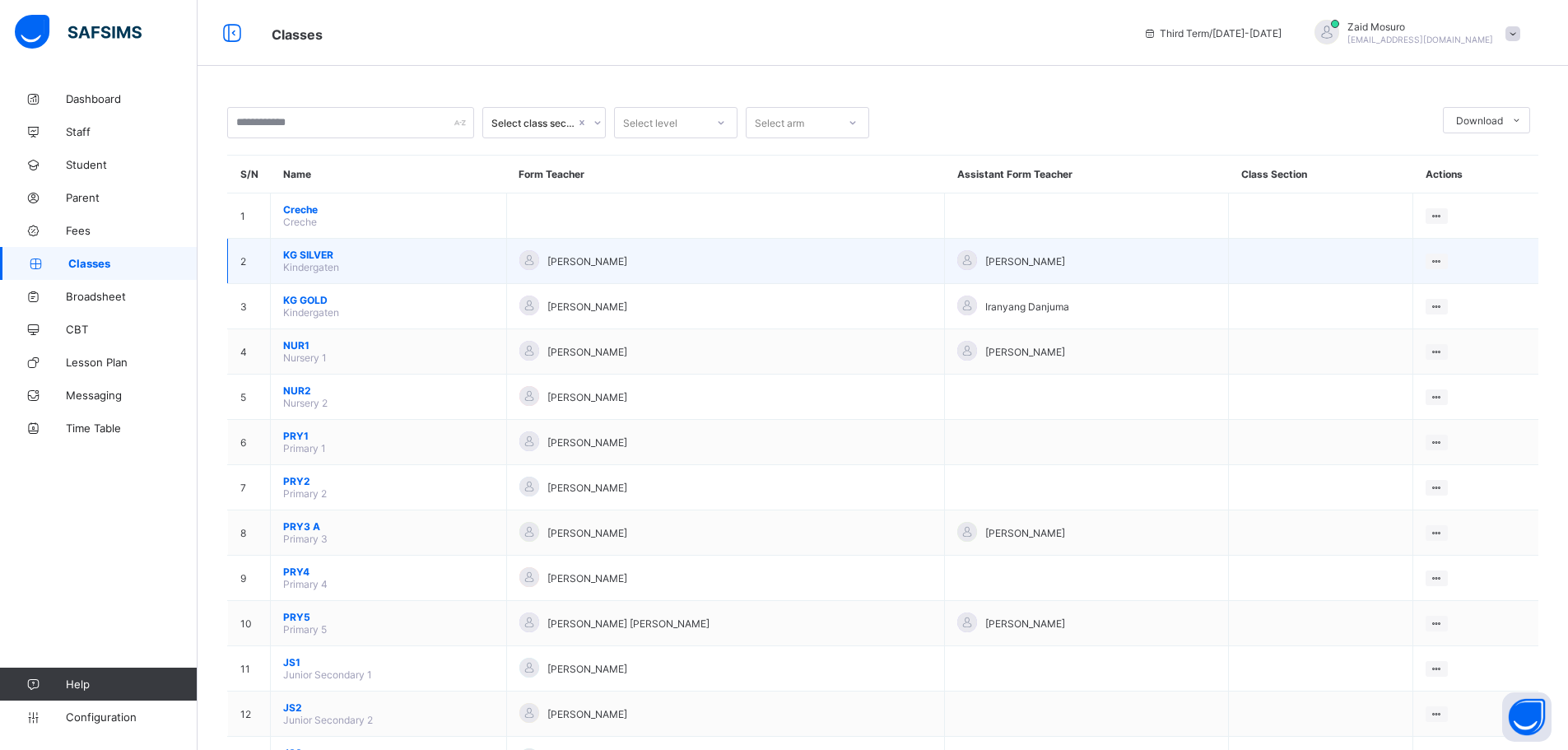
click at [303, 255] on span "KG SILVER" at bounding box center [388, 254] width 211 height 12
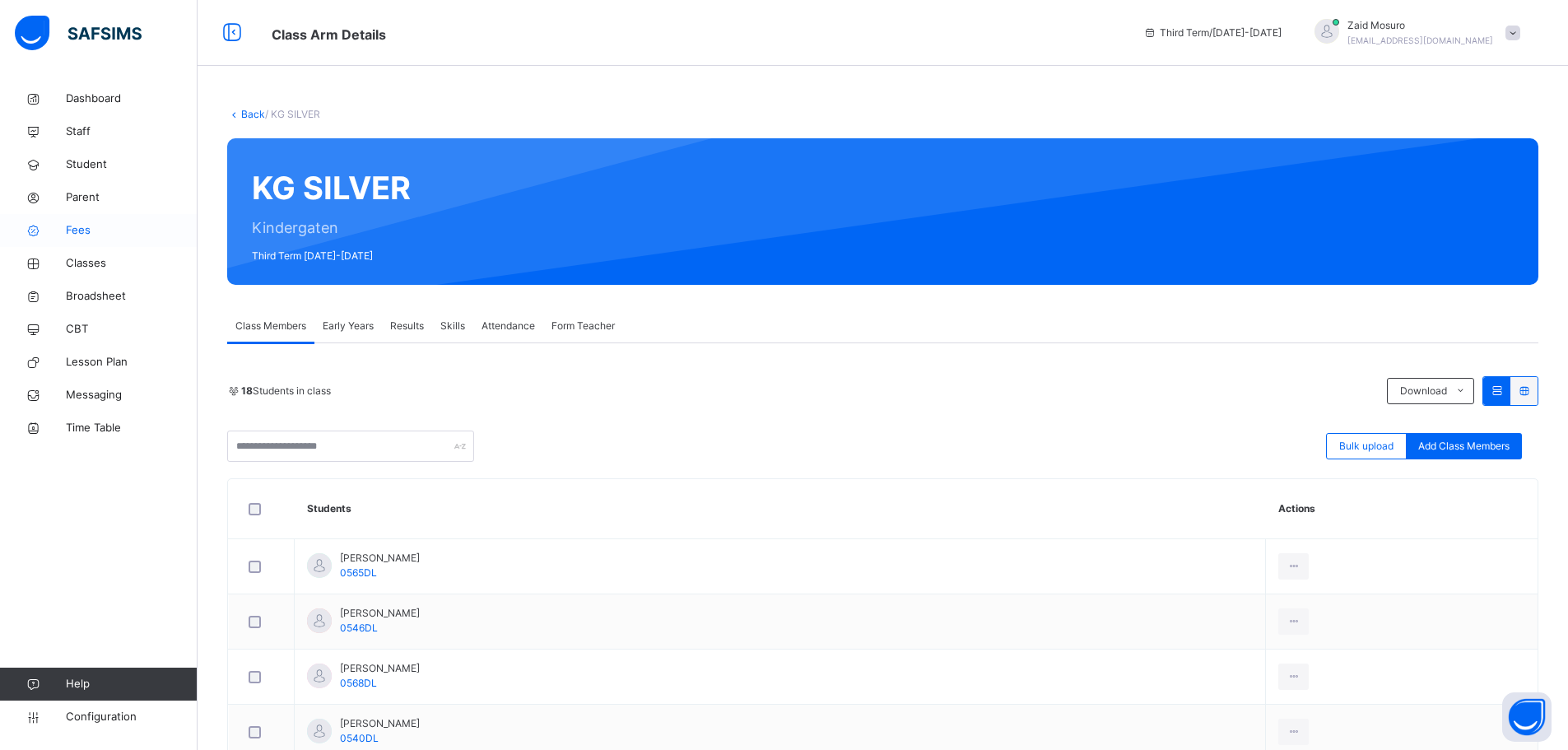
click at [89, 234] on span "Fees" at bounding box center [132, 230] width 132 height 16
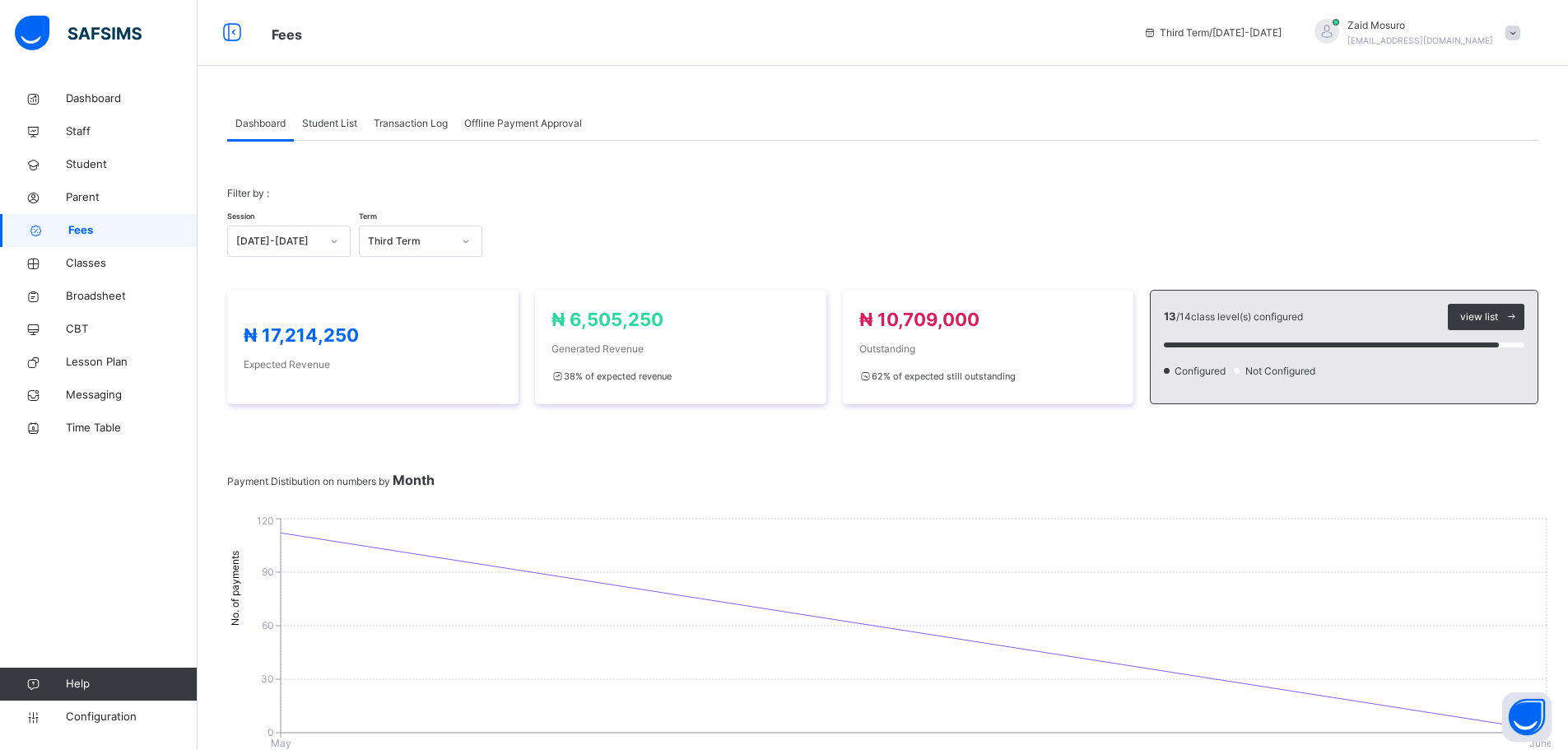
click at [327, 123] on span "Student List" at bounding box center [330, 124] width 55 height 15
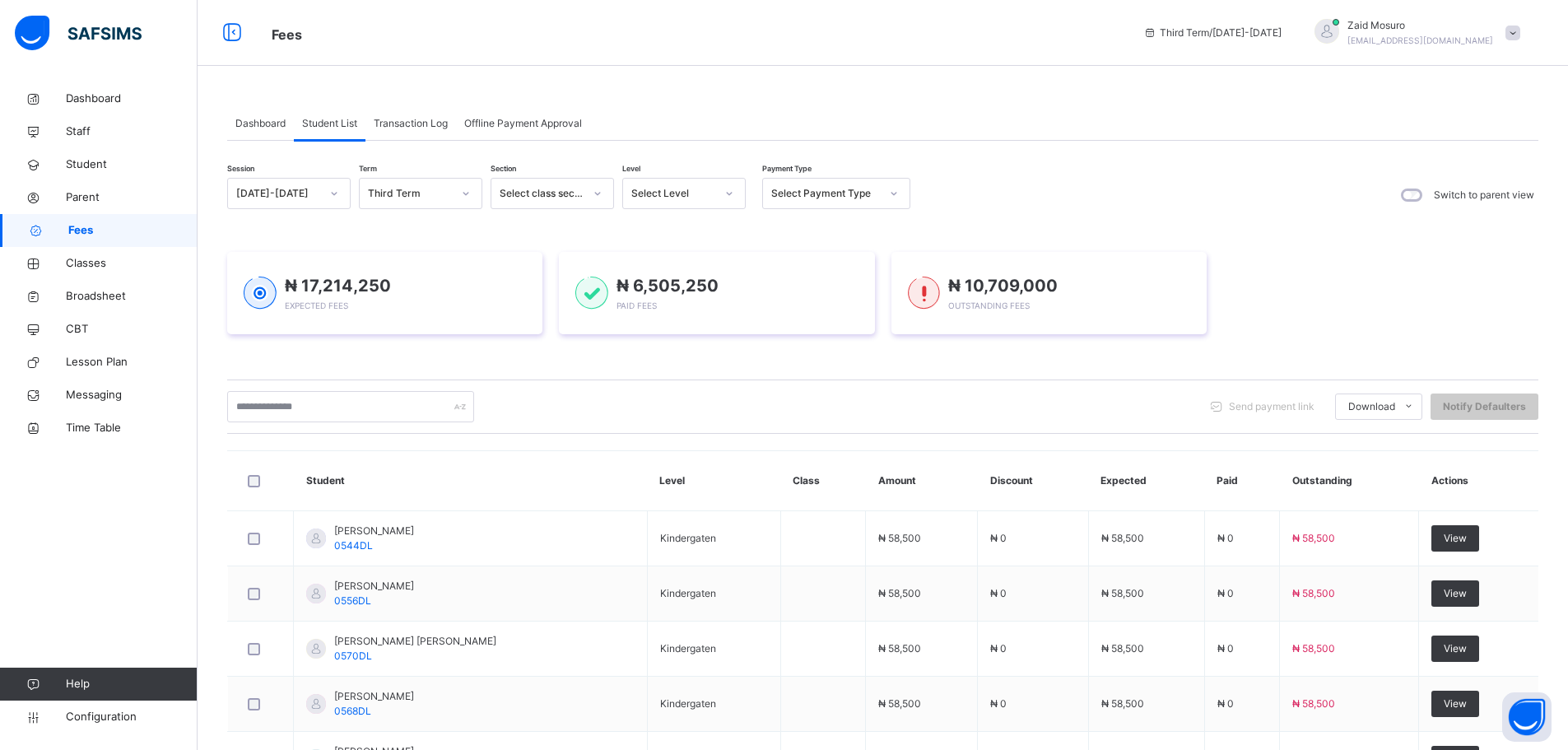
click at [398, 123] on span "Transaction Log" at bounding box center [411, 124] width 74 height 15
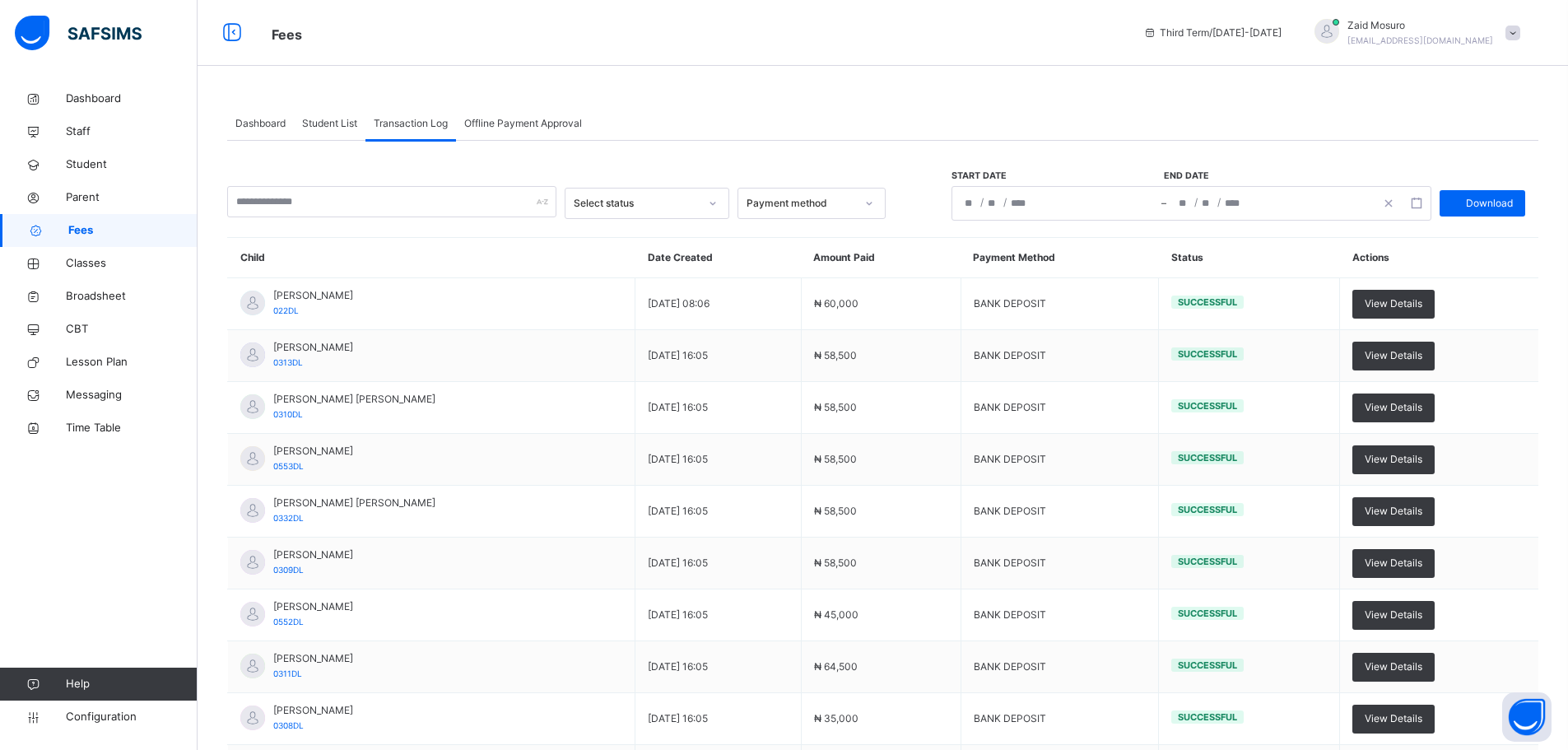
click at [510, 124] on span "Offline Payment Approval" at bounding box center [523, 124] width 118 height 15
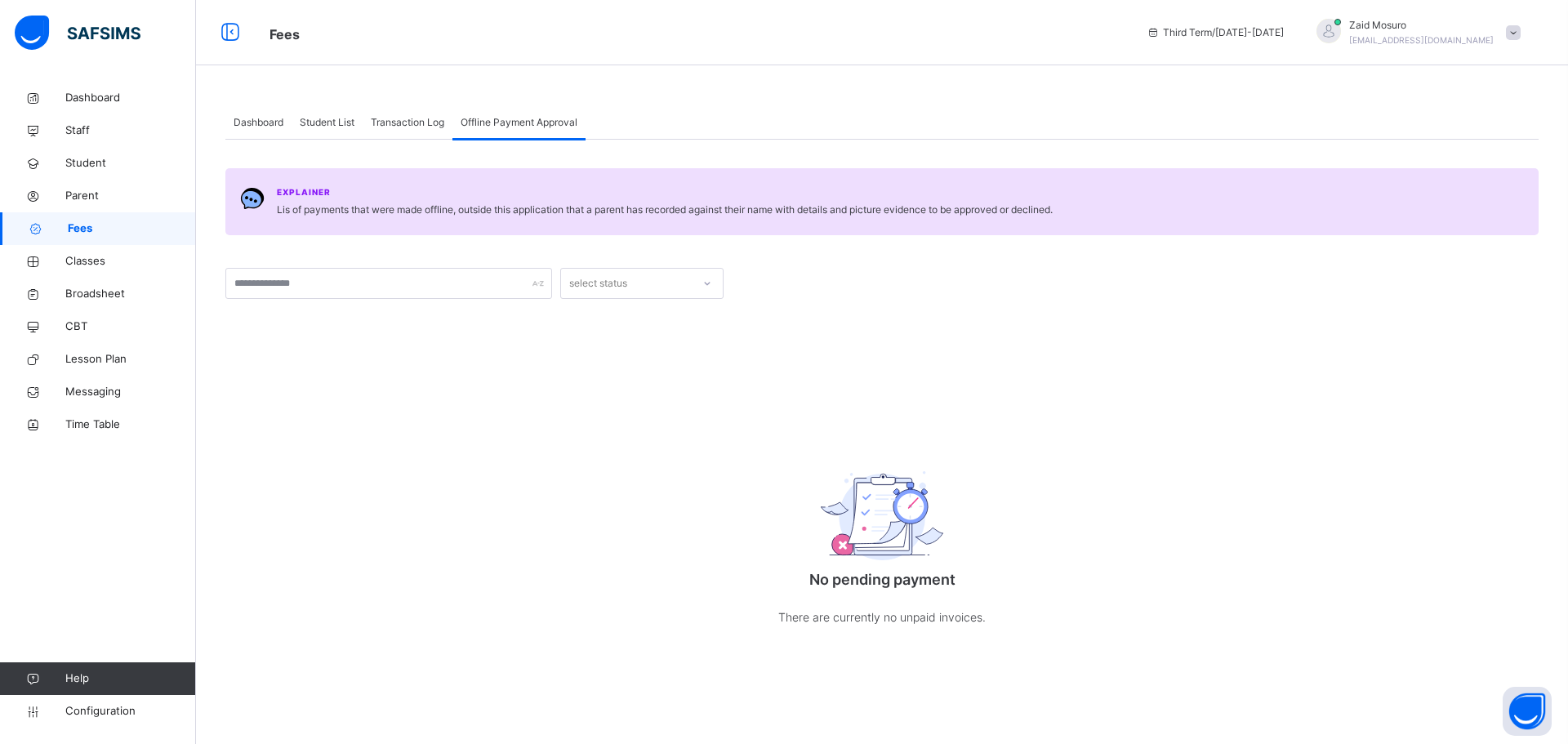
click at [272, 123] on span "Dashboard" at bounding box center [258, 123] width 50 height 15
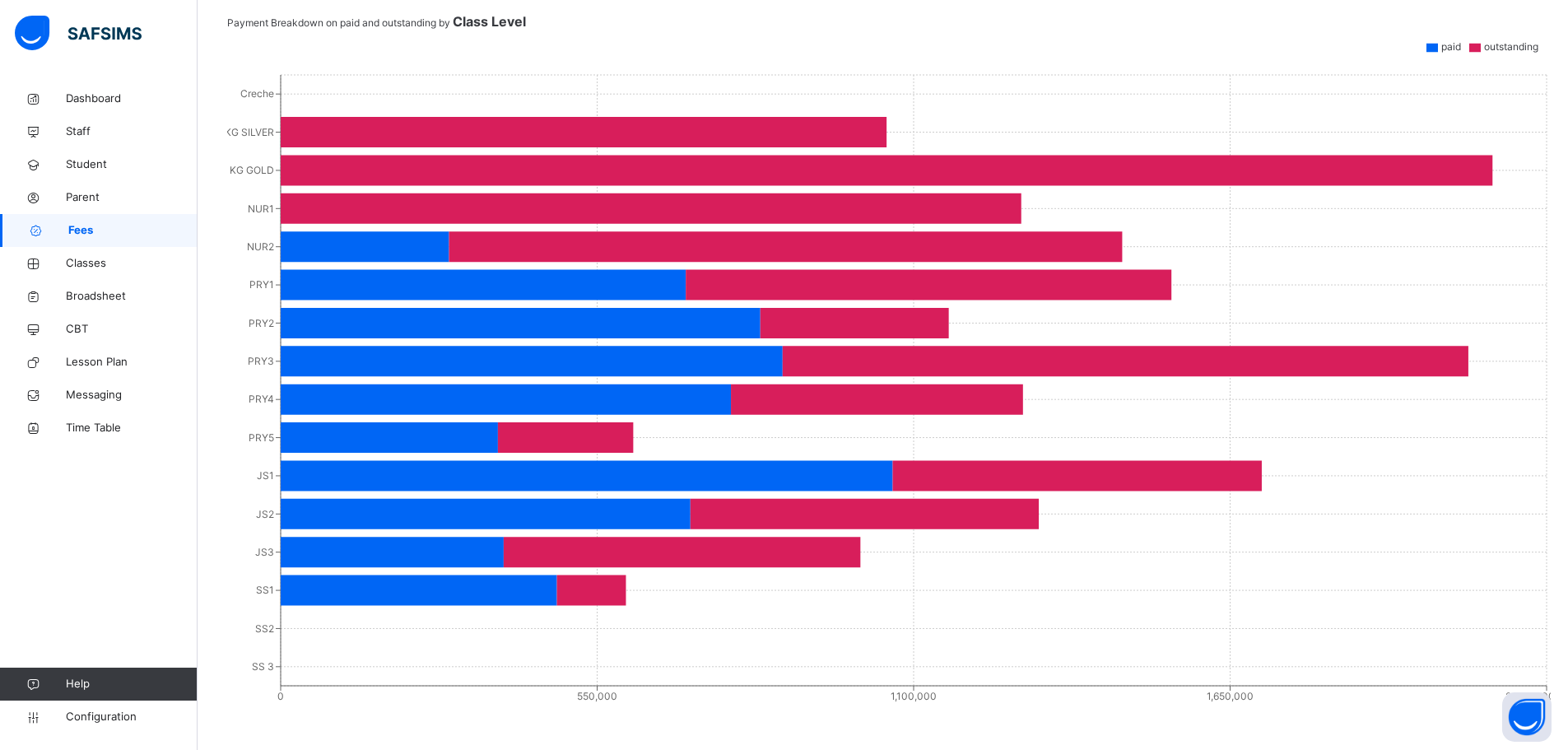
scroll to position [803, 0]
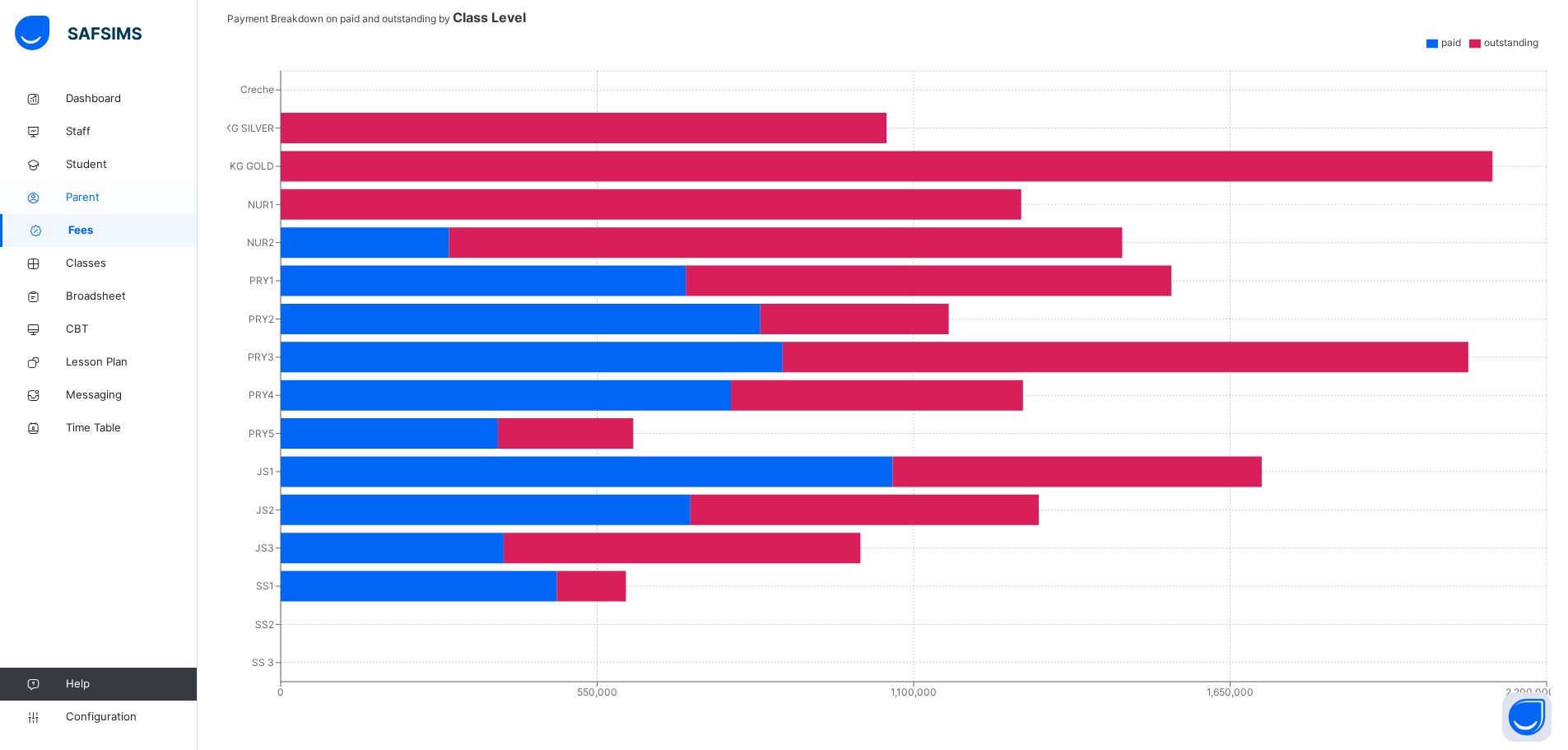
click at [53, 200] on icon at bounding box center [32, 197] width 66 height 12
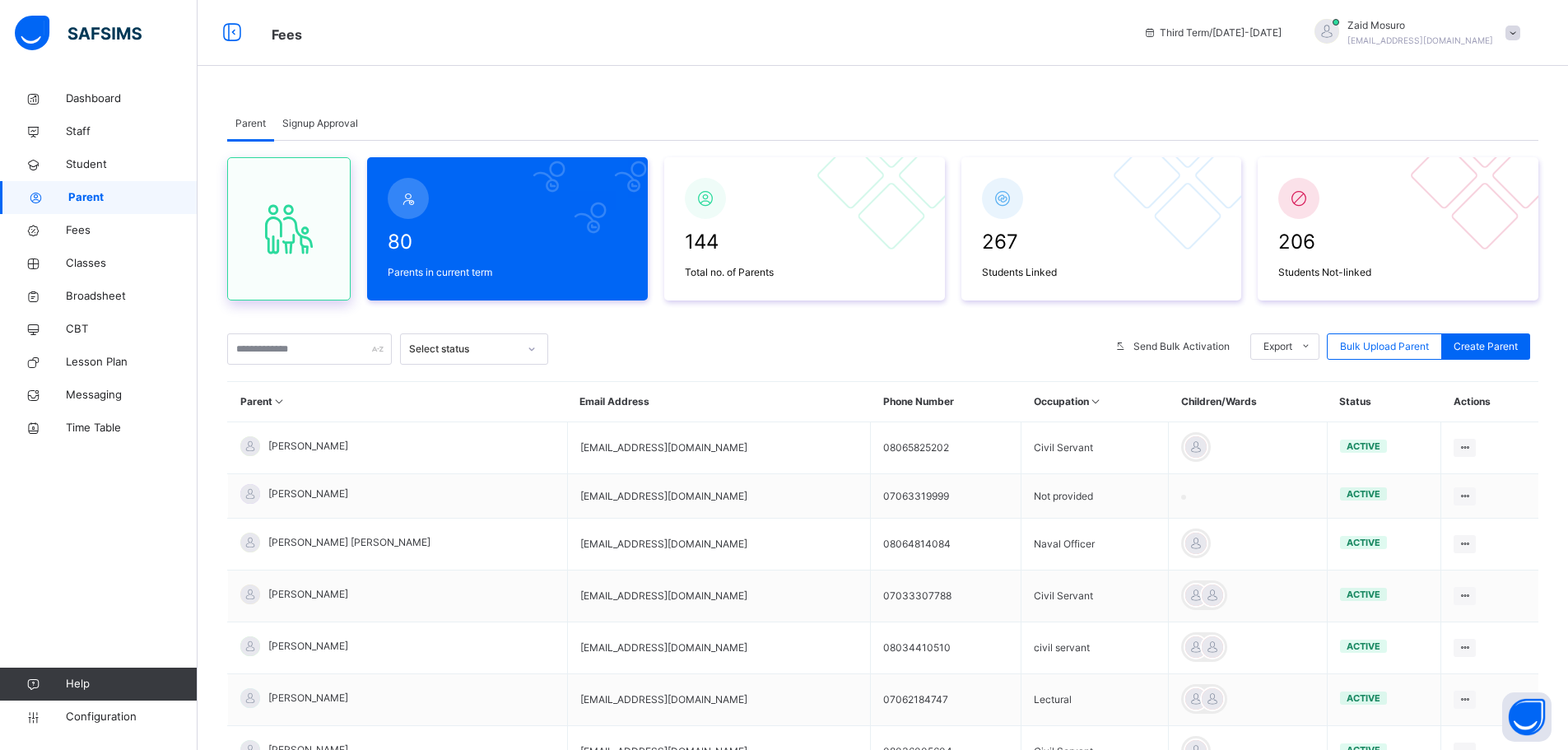
click at [278, 238] on icon at bounding box center [289, 229] width 70 height 59
click at [305, 124] on span "Signup Approval" at bounding box center [319, 124] width 75 height 15
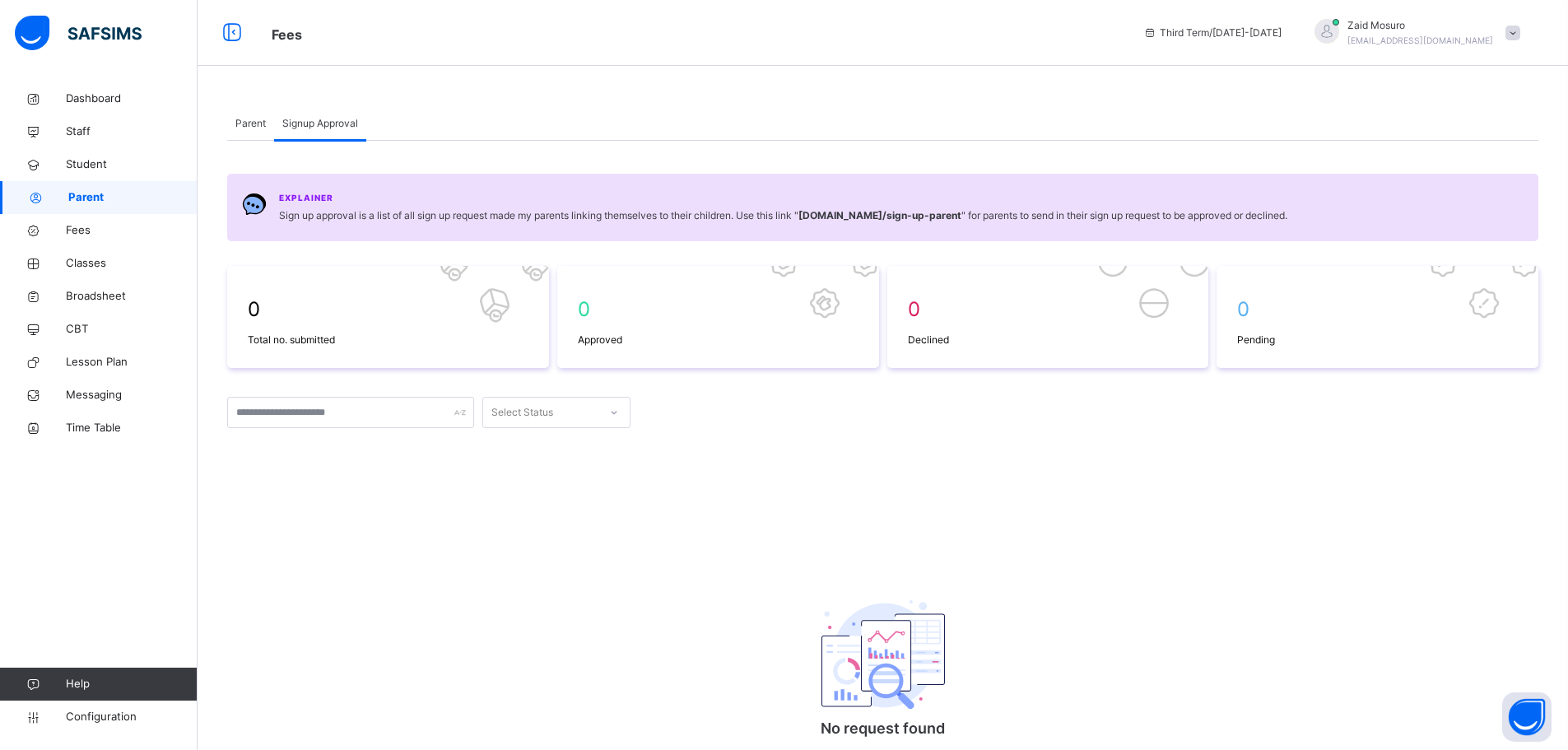
click at [254, 118] on span "Parent" at bounding box center [251, 124] width 31 height 15
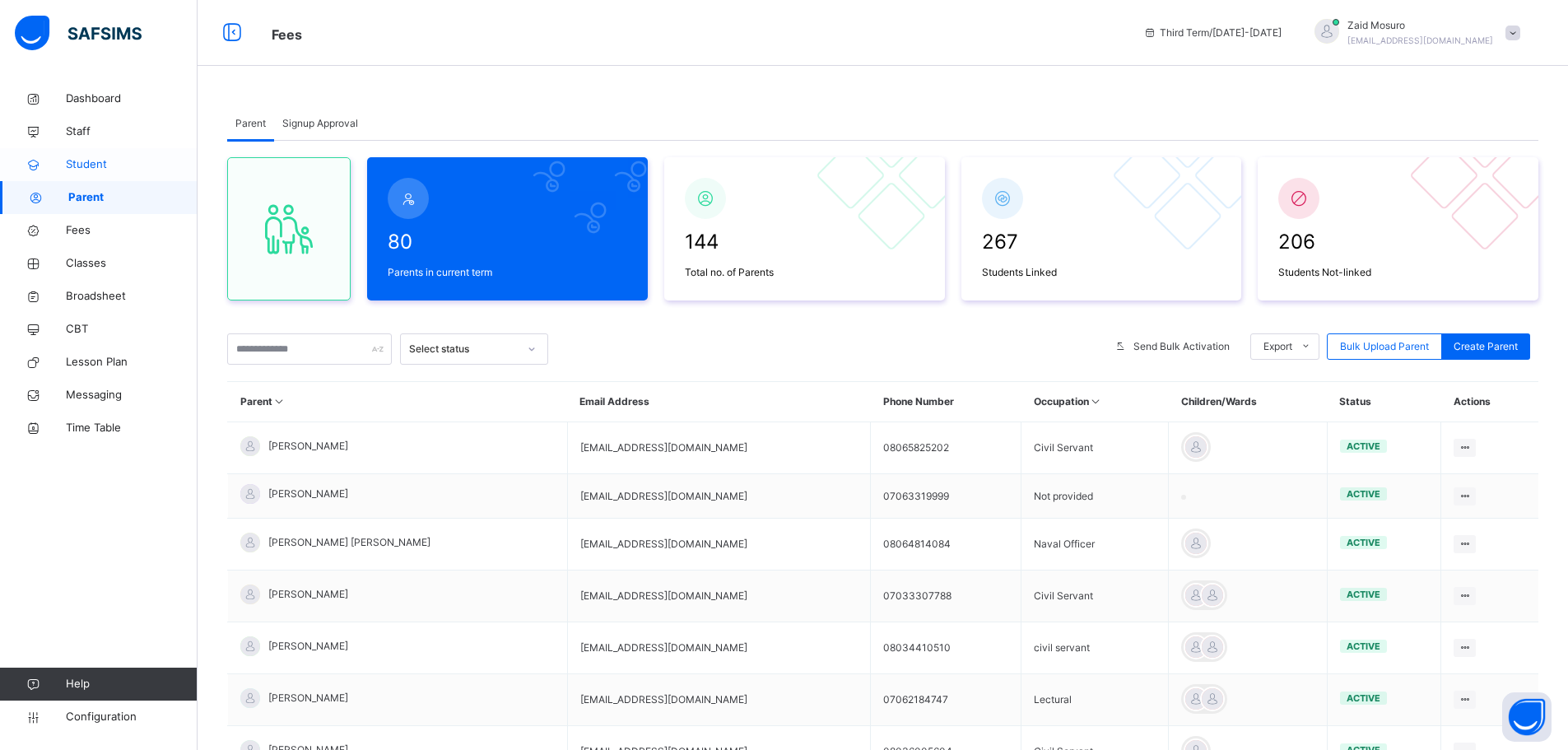
click at [99, 166] on span "Student" at bounding box center [132, 164] width 132 height 16
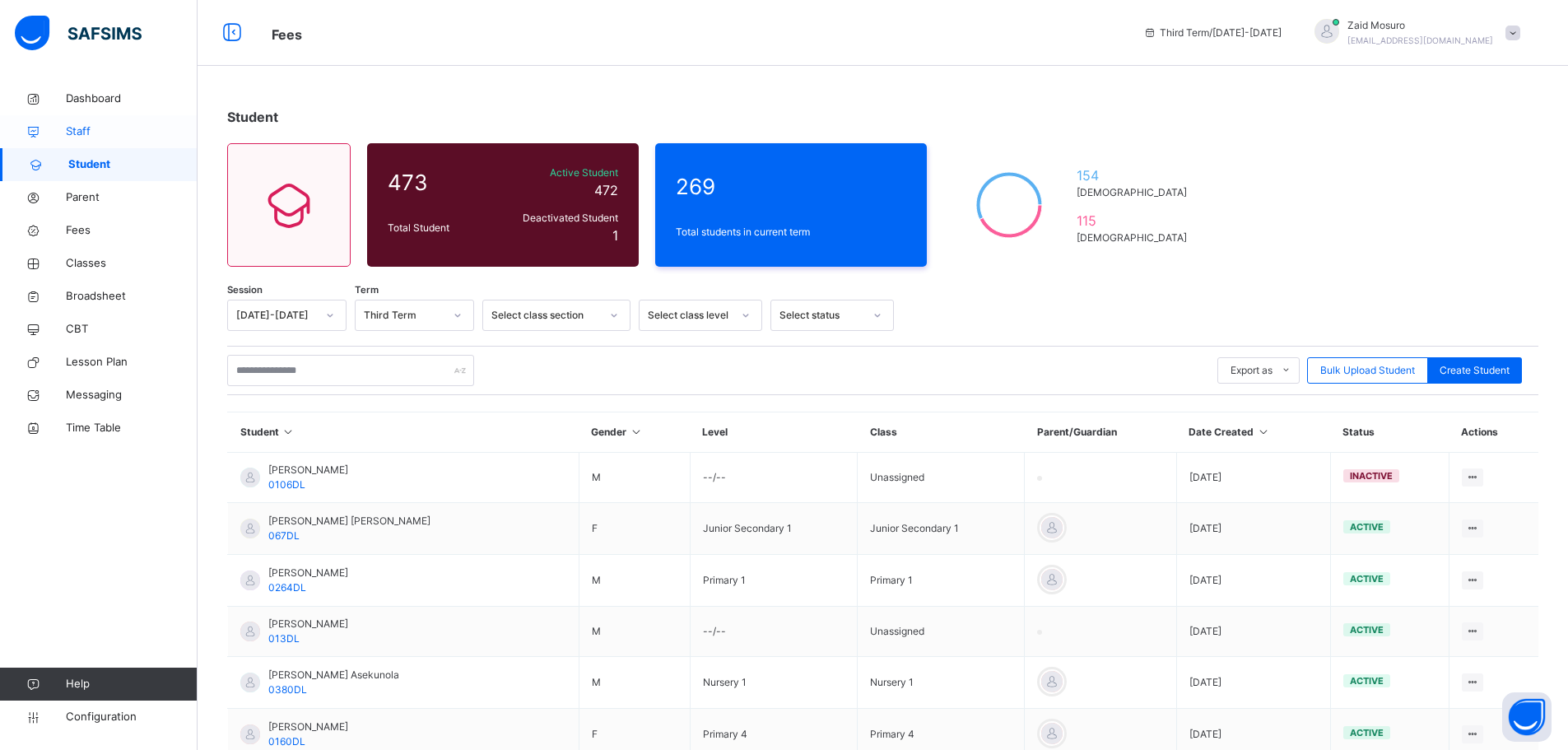
click at [120, 124] on span "Staff" at bounding box center [132, 132] width 132 height 16
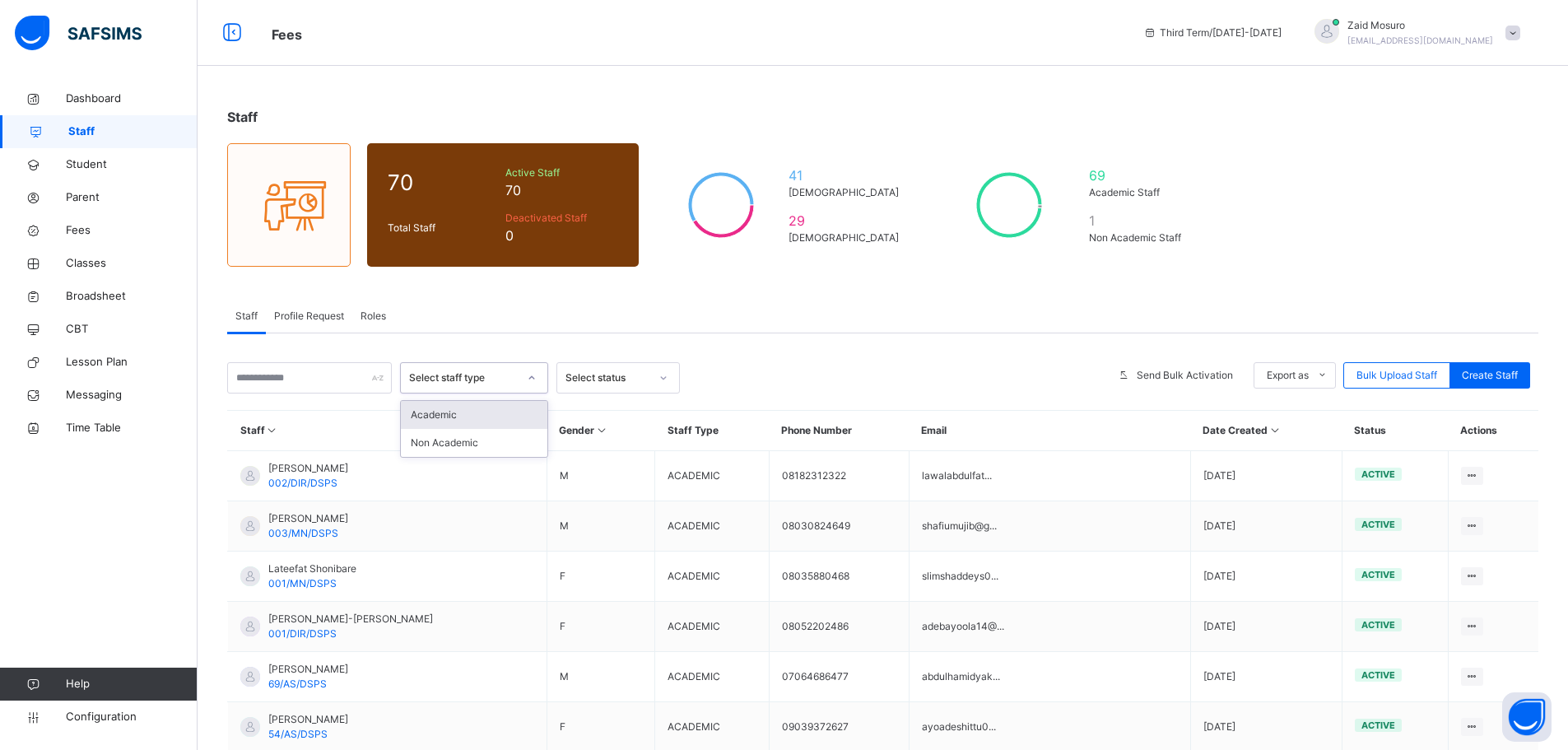
click at [438, 380] on div "Select staff type" at bounding box center [463, 378] width 109 height 15
click at [459, 432] on div "Non Academic" at bounding box center [475, 442] width 147 height 28
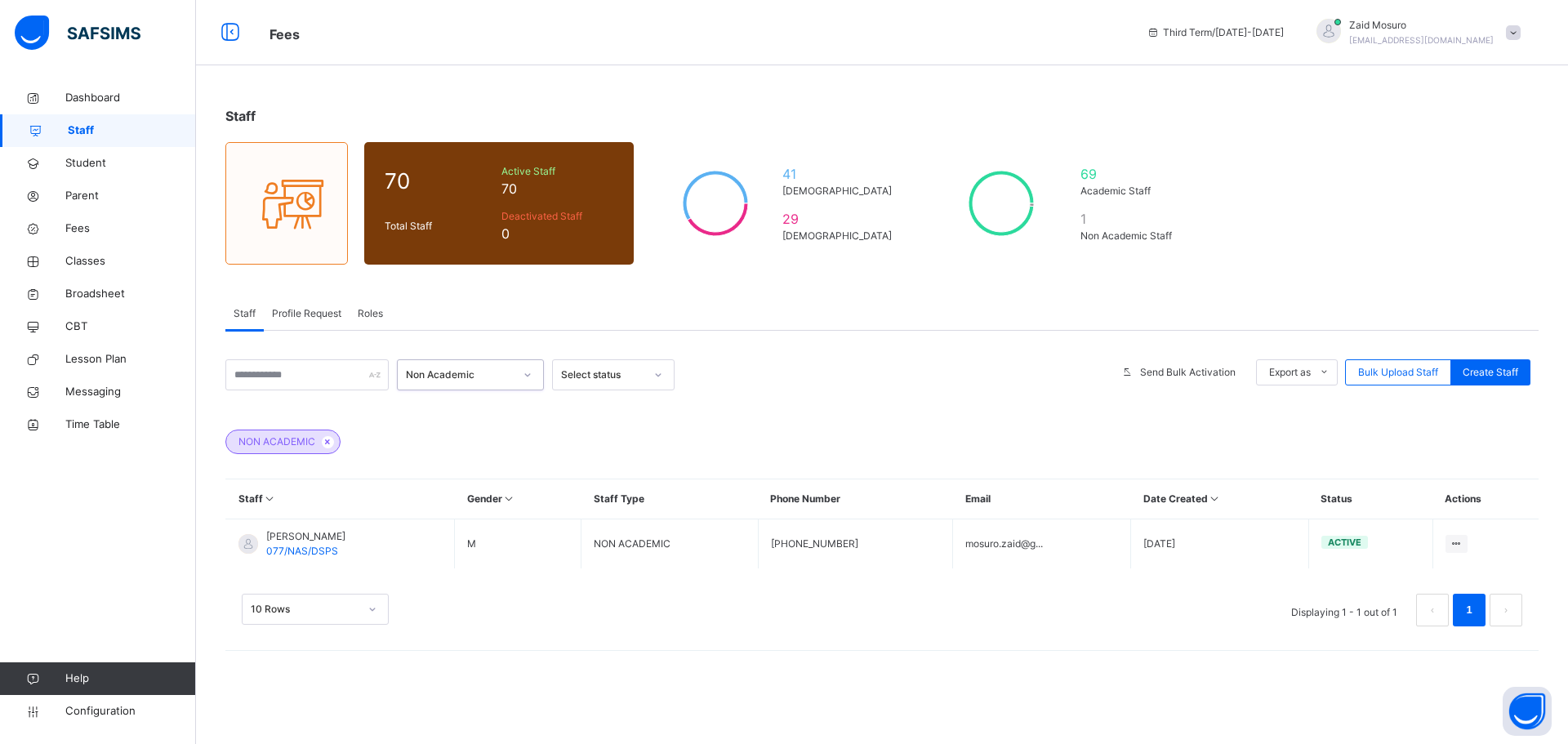
click at [469, 380] on div "Non Academic" at bounding box center [460, 375] width 108 height 15
click at [461, 410] on div "Academic" at bounding box center [471, 411] width 146 height 27
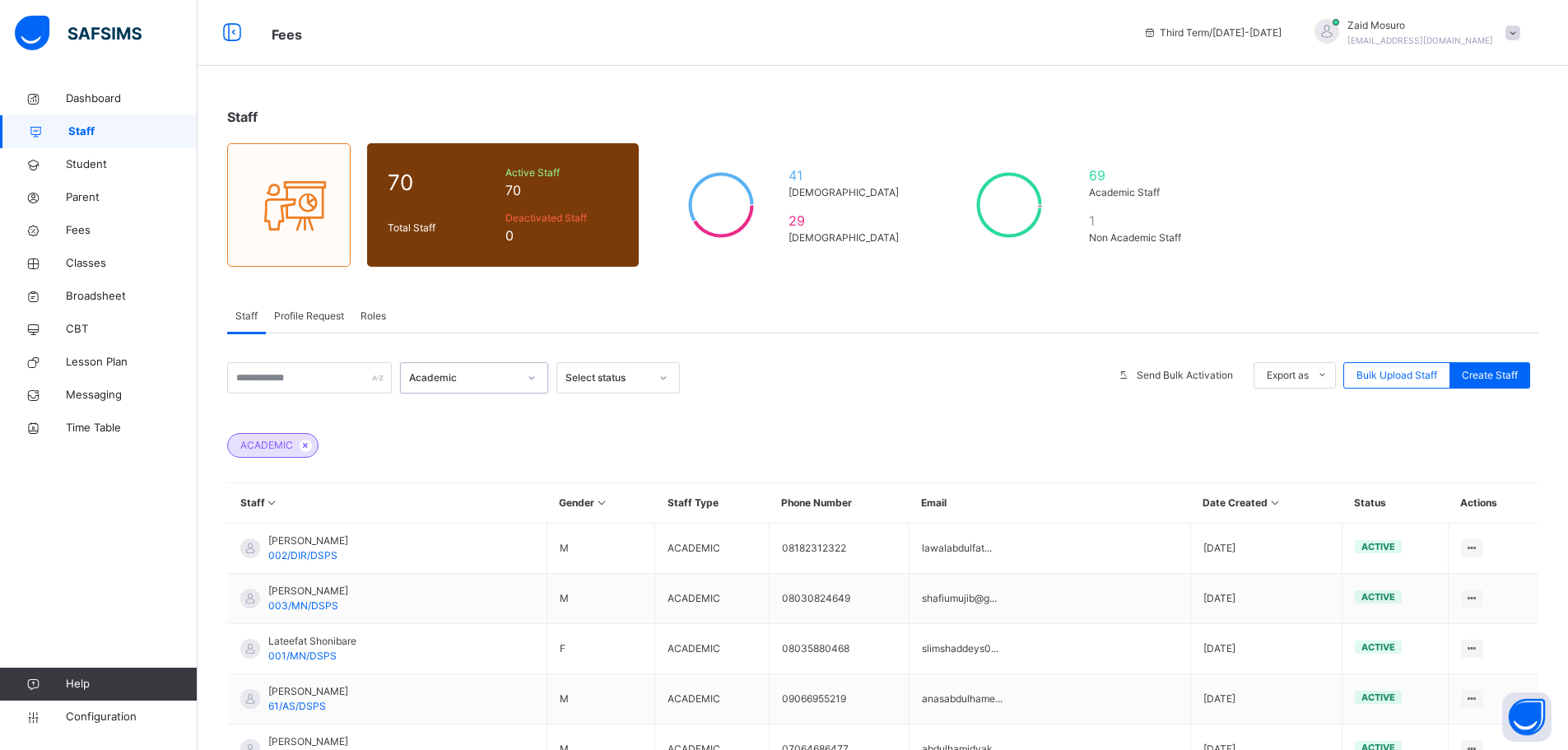
click at [439, 378] on div "Academic" at bounding box center [463, 378] width 109 height 15
click at [444, 384] on div "Academic" at bounding box center [463, 378] width 109 height 15
click at [355, 383] on input "text" at bounding box center [309, 377] width 165 height 31
click at [305, 445] on icon at bounding box center [306, 445] width 14 height 10
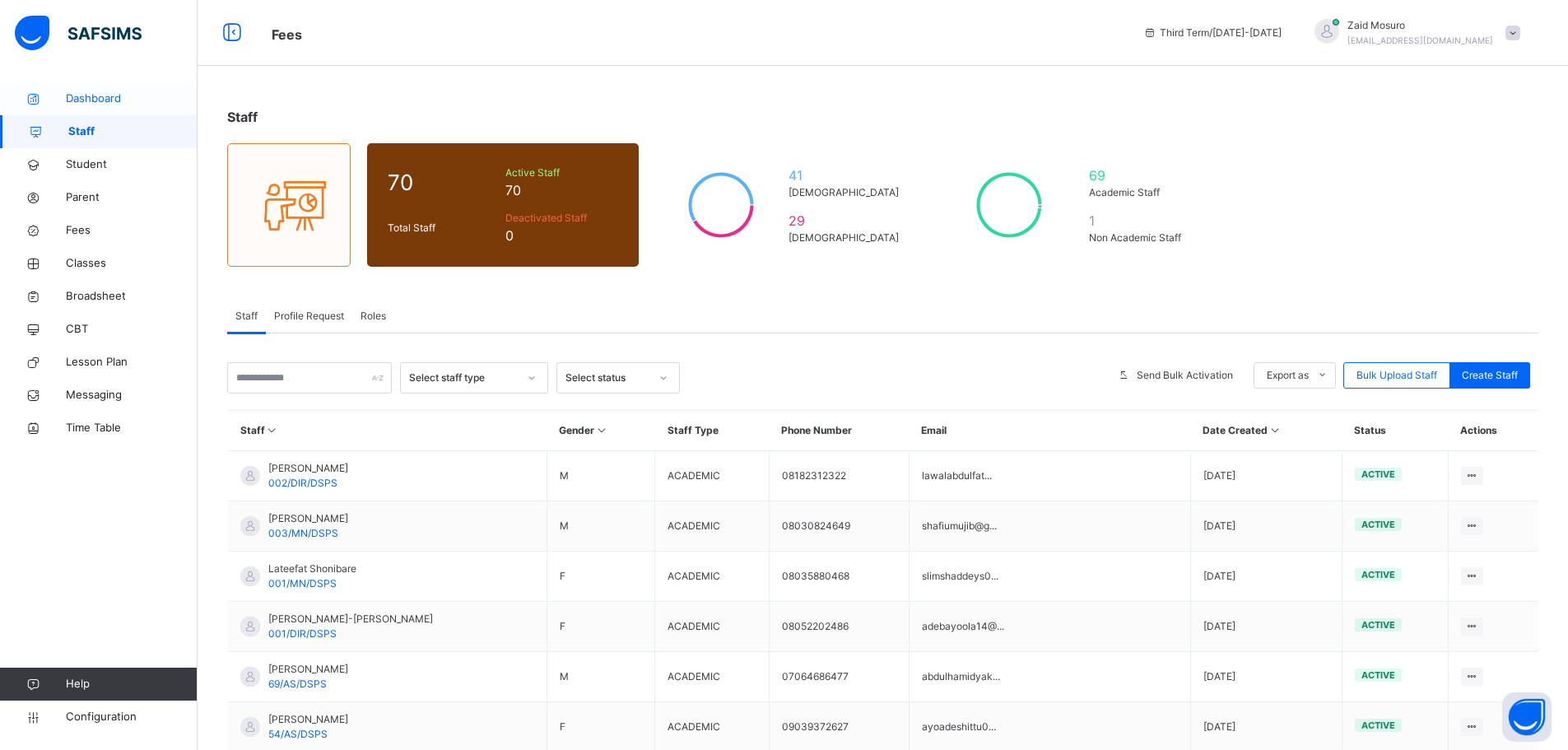
click at [67, 92] on span "Dashboard" at bounding box center [132, 98] width 132 height 16
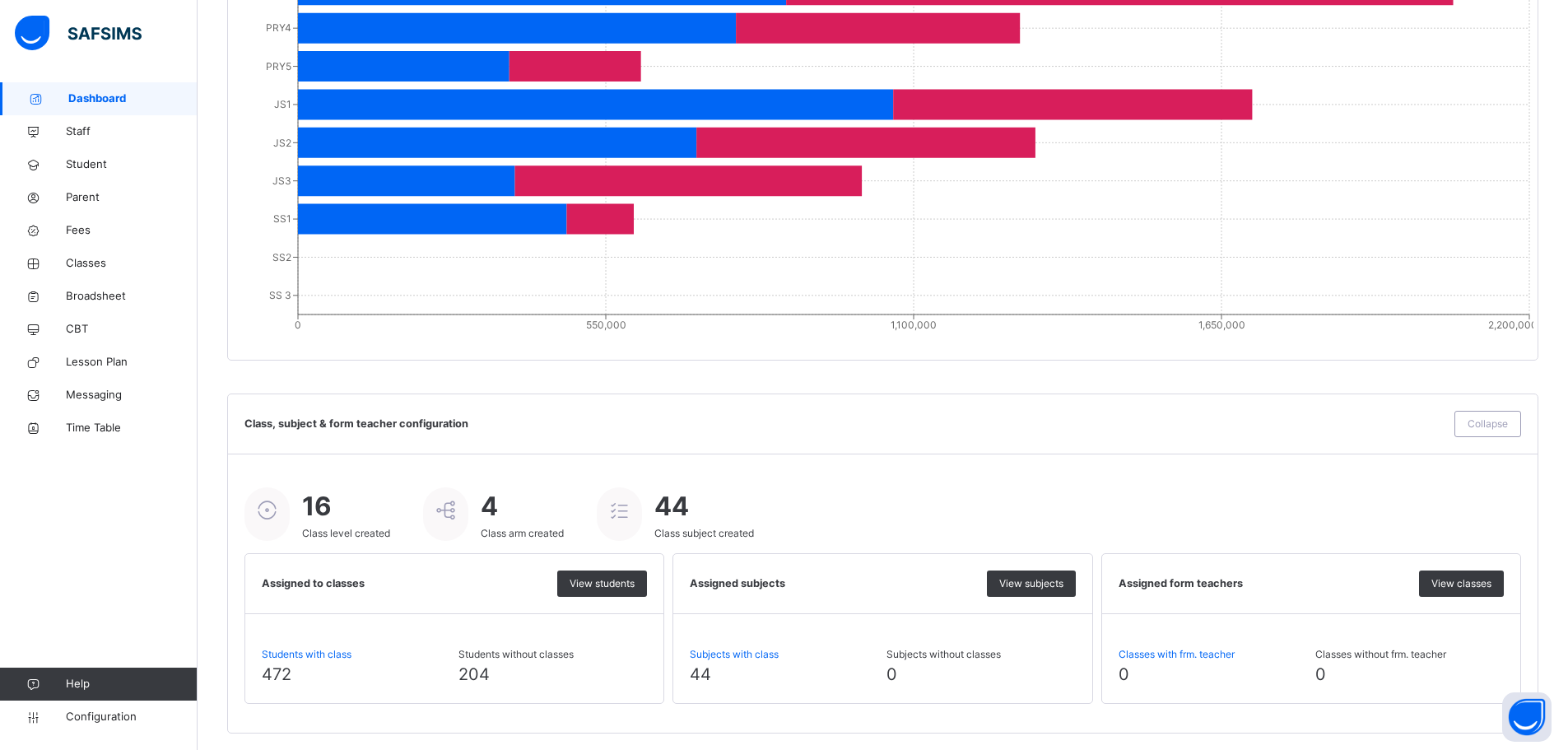
scroll to position [1675, 0]
